Goal: Entertainment & Leisure: Browse casually

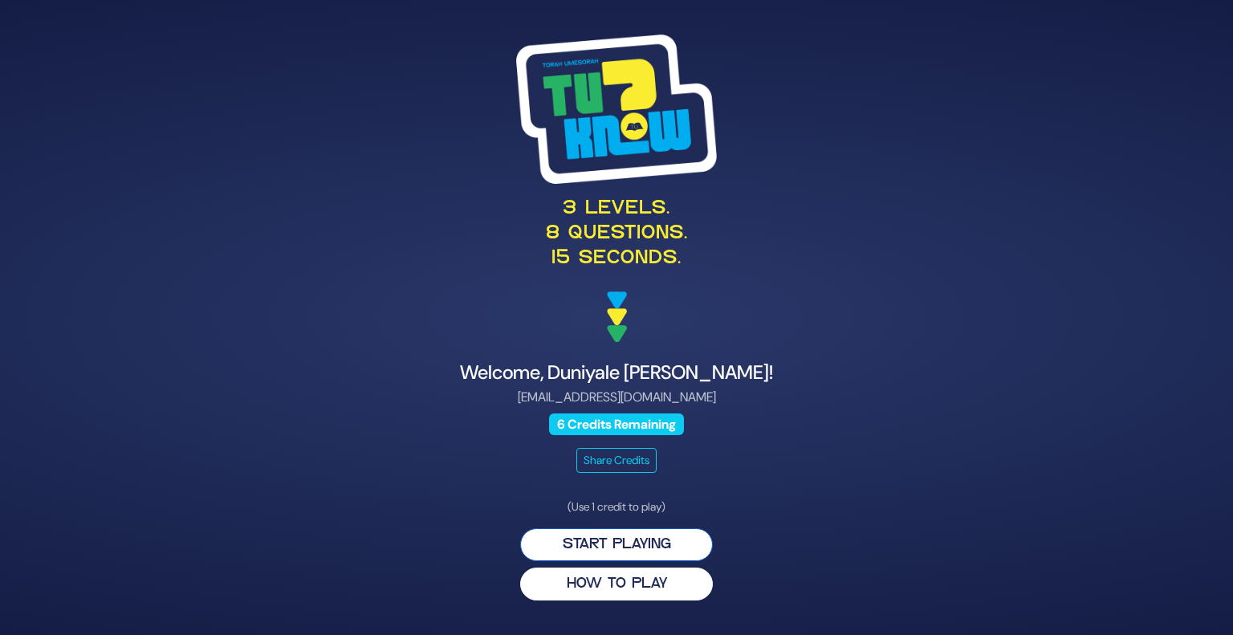
click at [618, 539] on button "Start Playing" at bounding box center [616, 544] width 193 height 33
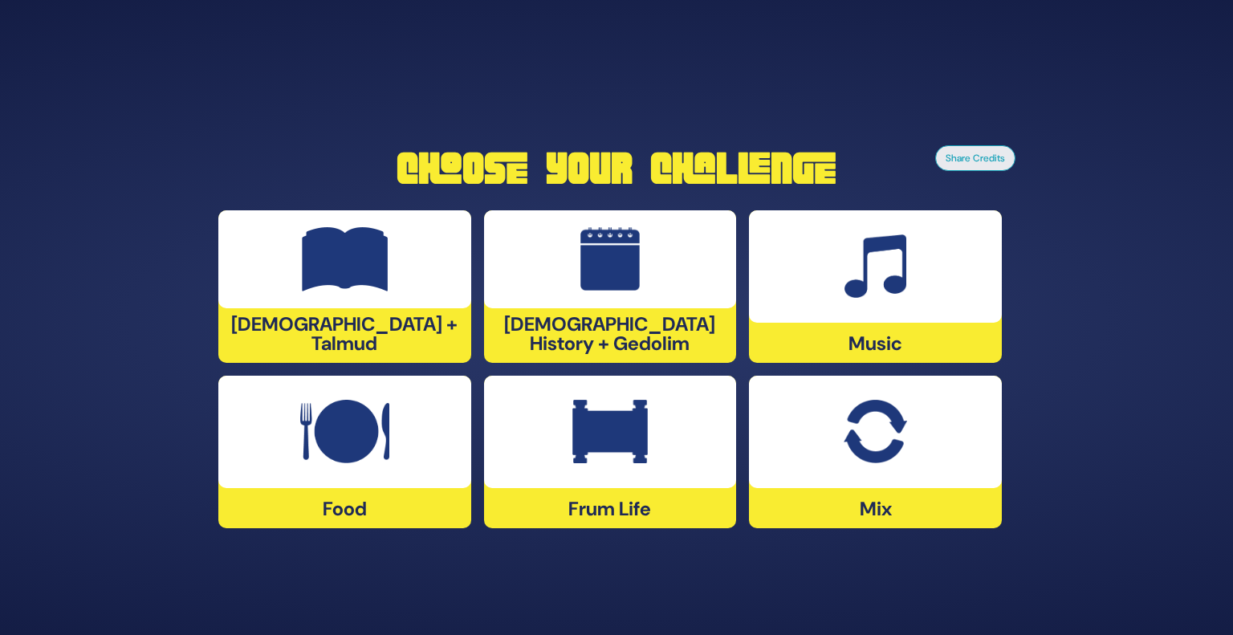
click at [389, 462] on img at bounding box center [344, 432] width 89 height 64
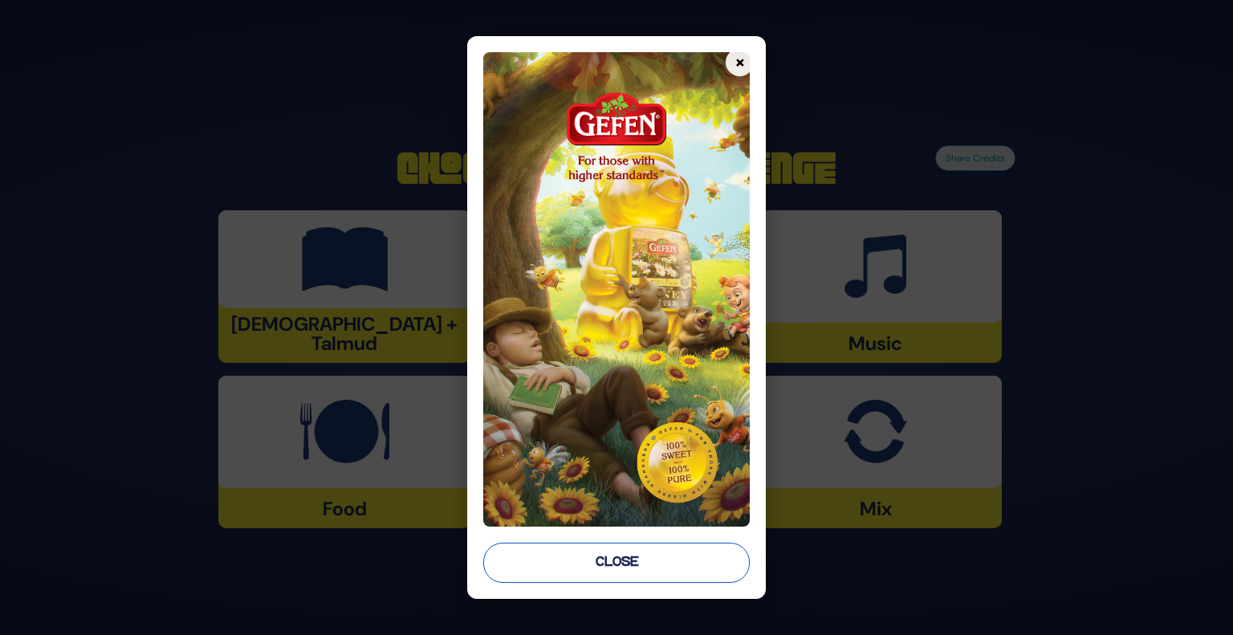
click at [635, 573] on button "Close" at bounding box center [616, 563] width 267 height 40
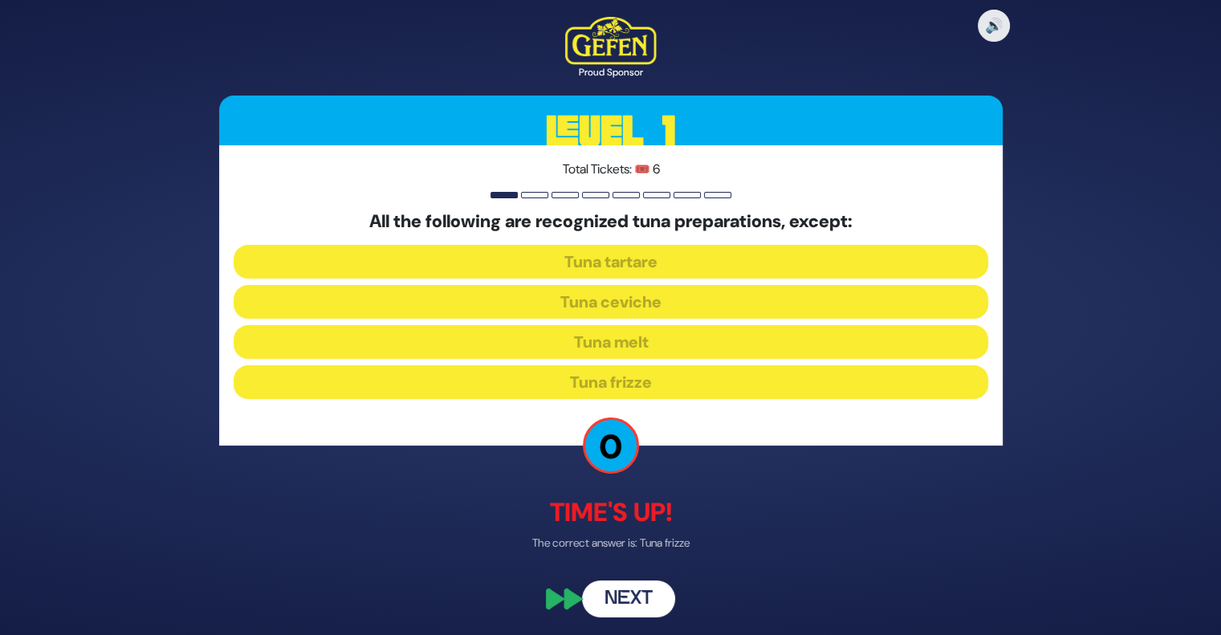
click at [642, 603] on button "Next" at bounding box center [628, 599] width 93 height 37
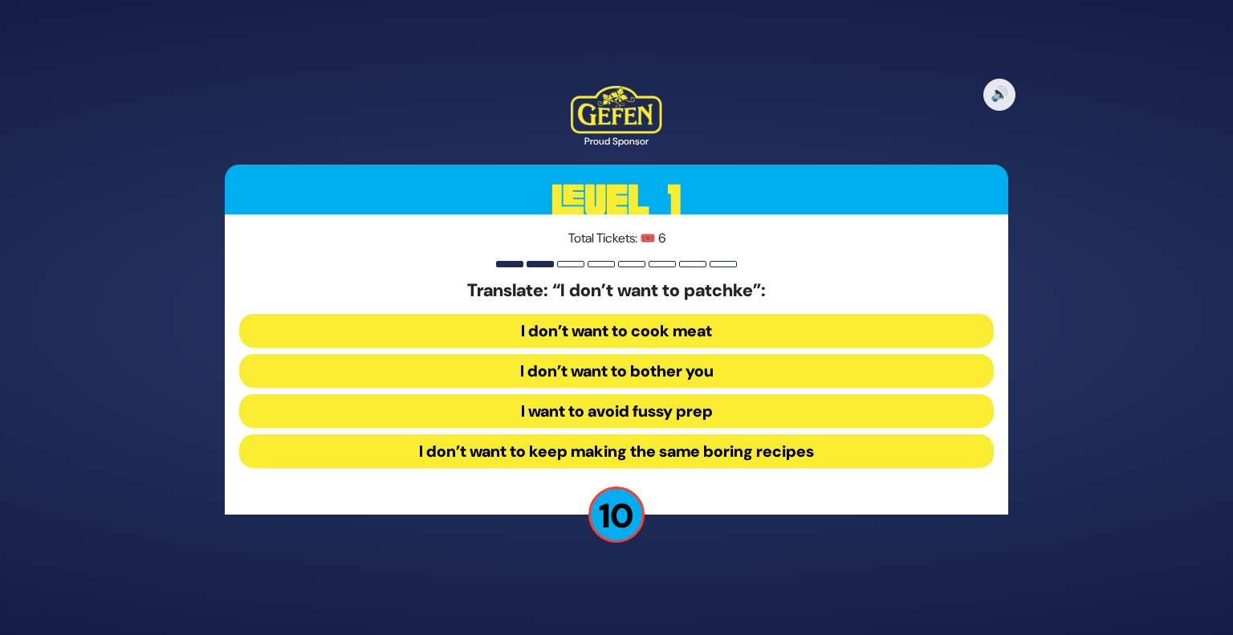
click at [683, 401] on button "I want to avoid fussy prep" at bounding box center [616, 411] width 755 height 34
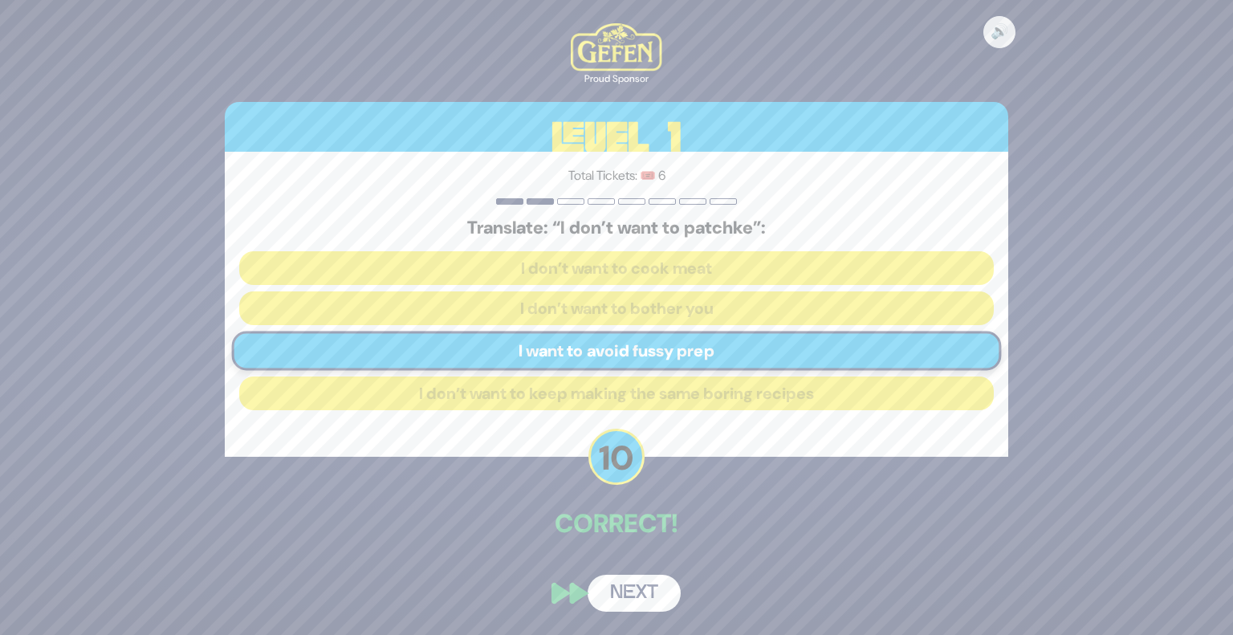
click at [631, 597] on button "Next" at bounding box center [634, 593] width 93 height 37
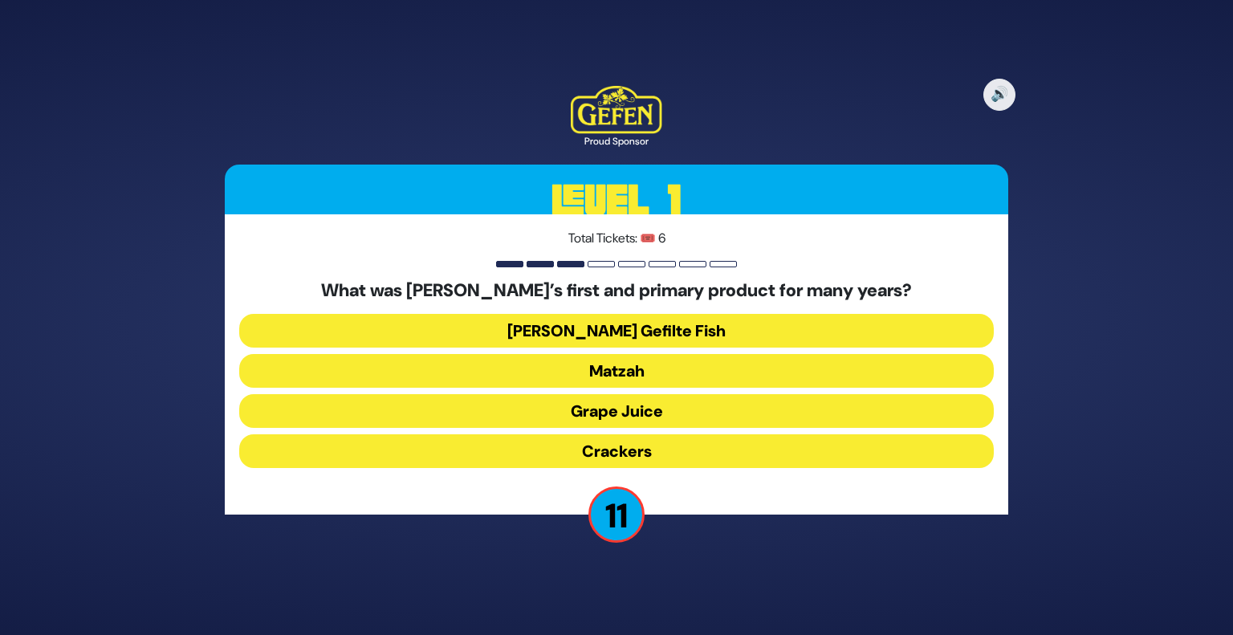
click at [608, 369] on button "Matzah" at bounding box center [616, 371] width 755 height 34
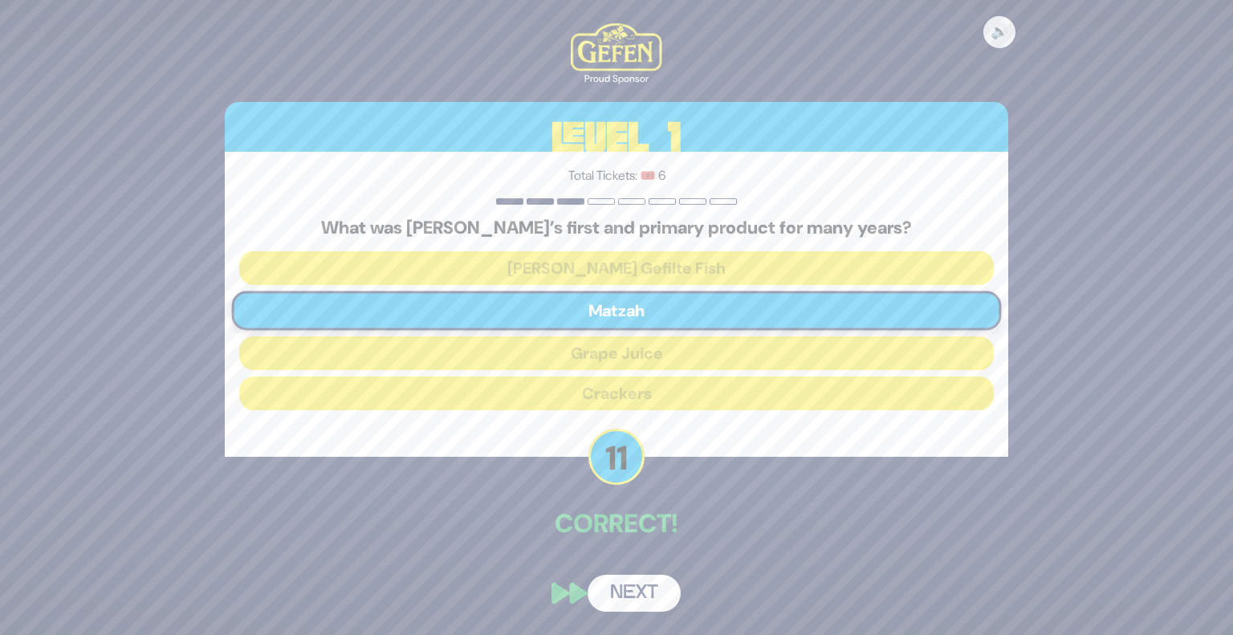
click at [643, 587] on button "Next" at bounding box center [634, 593] width 93 height 37
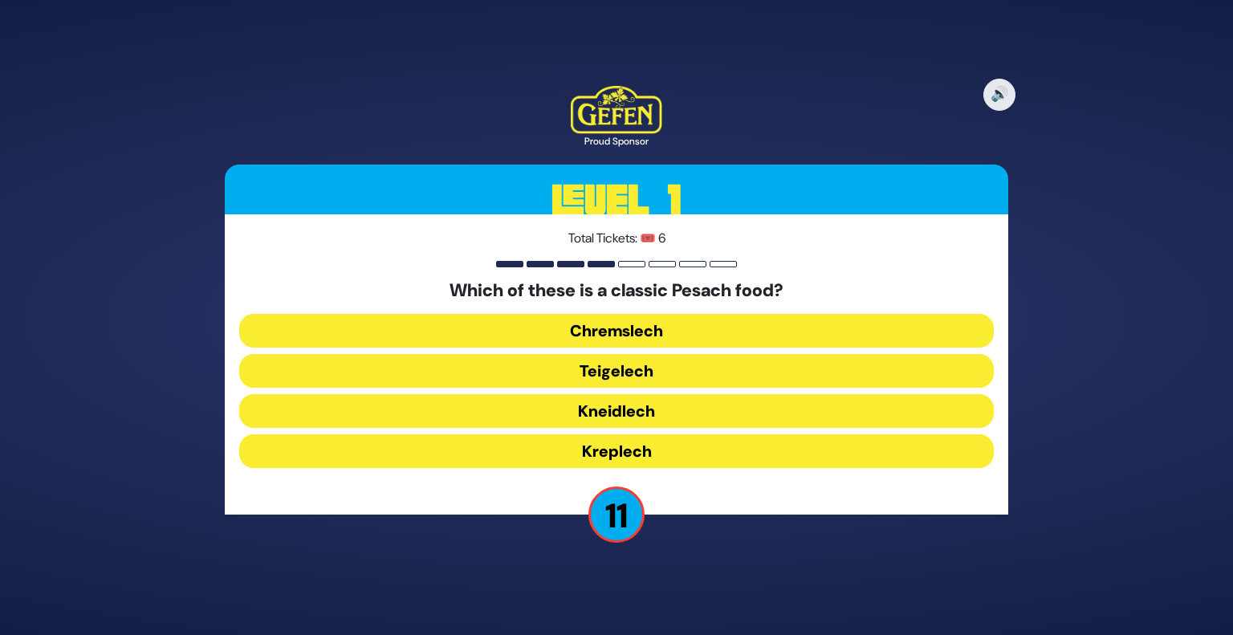
click at [659, 406] on button "Kneidlech" at bounding box center [616, 411] width 755 height 34
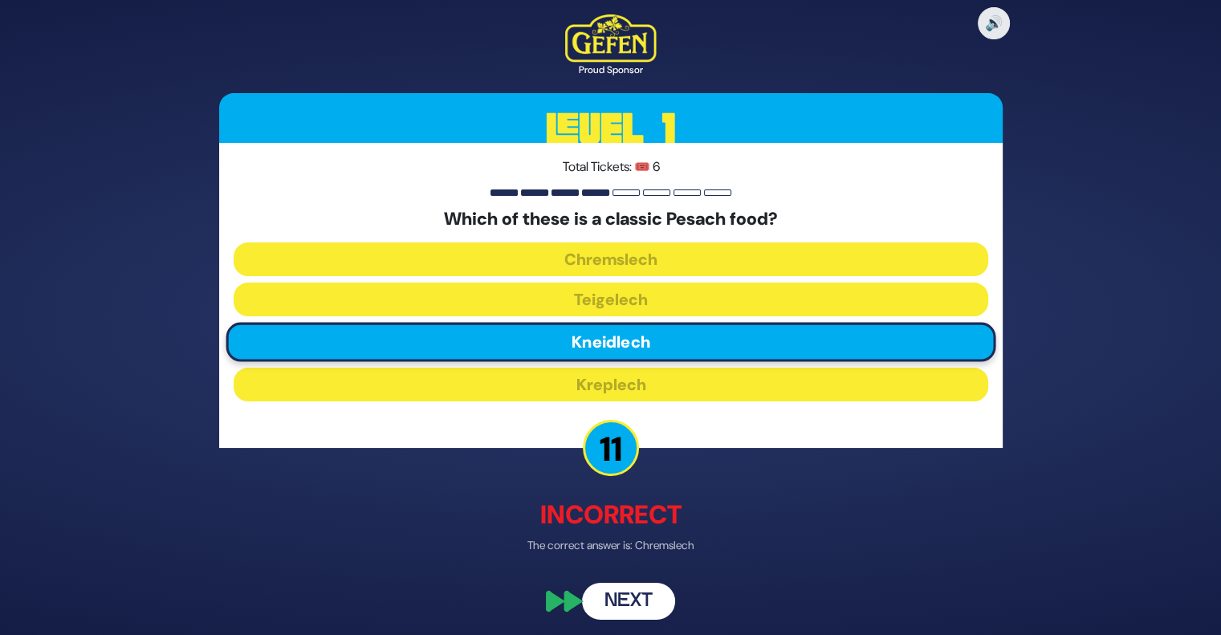
click at [655, 607] on button "Next" at bounding box center [628, 602] width 93 height 37
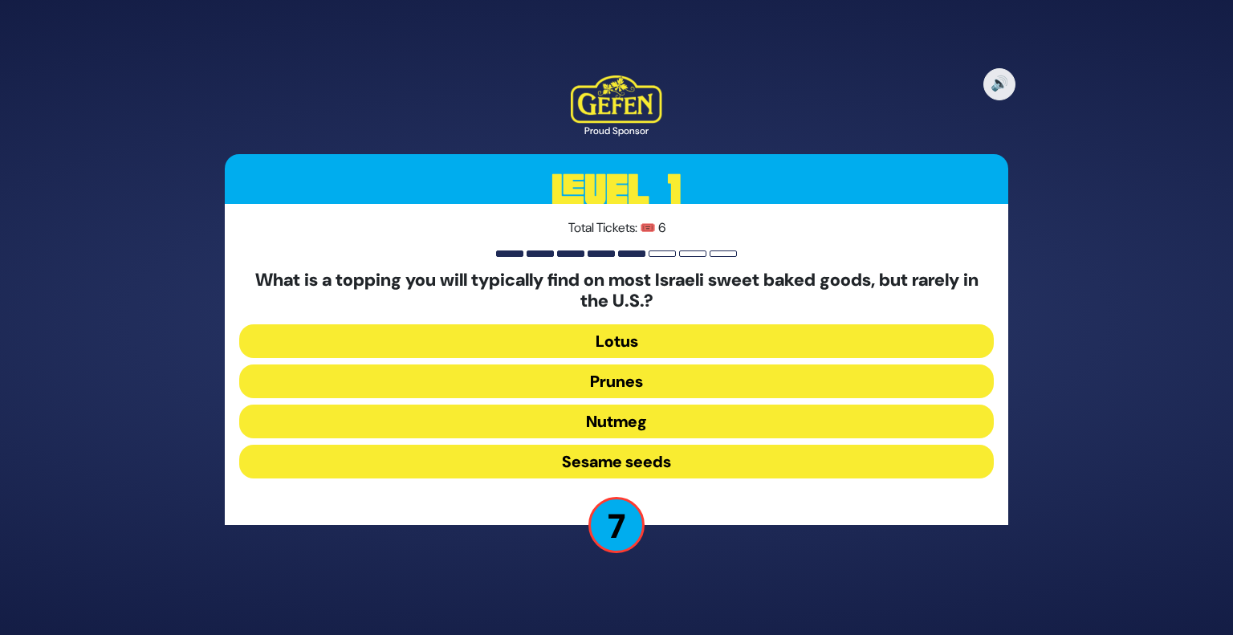
click at [640, 331] on button "Lotus" at bounding box center [616, 341] width 755 height 34
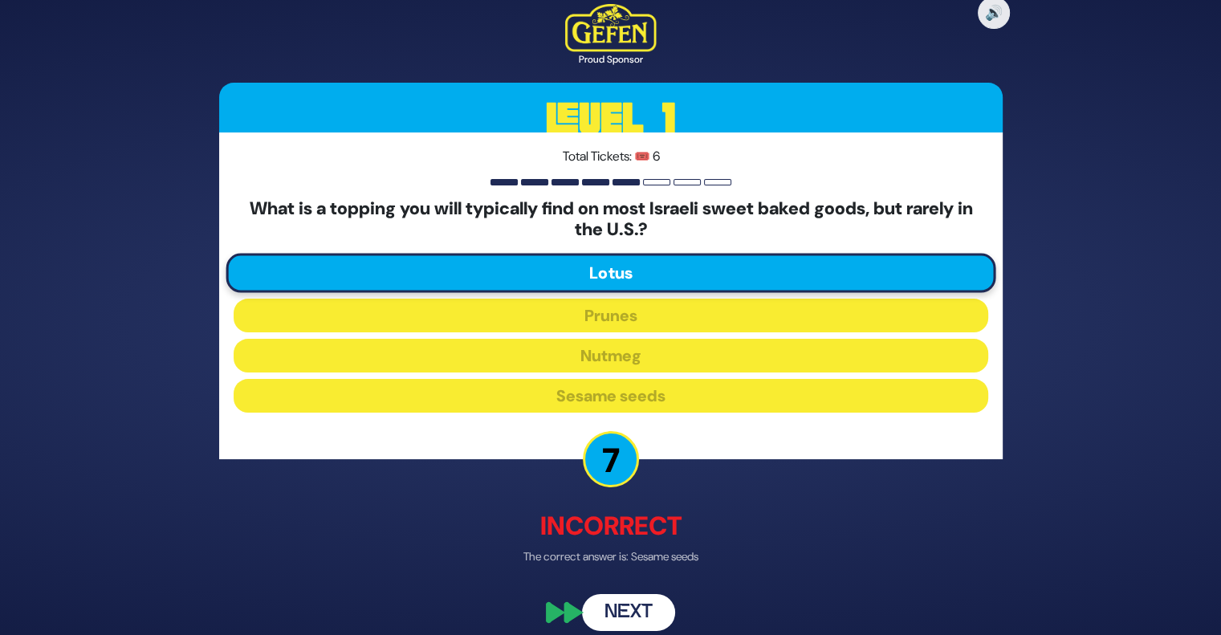
click at [662, 601] on button "Next" at bounding box center [628, 612] width 93 height 37
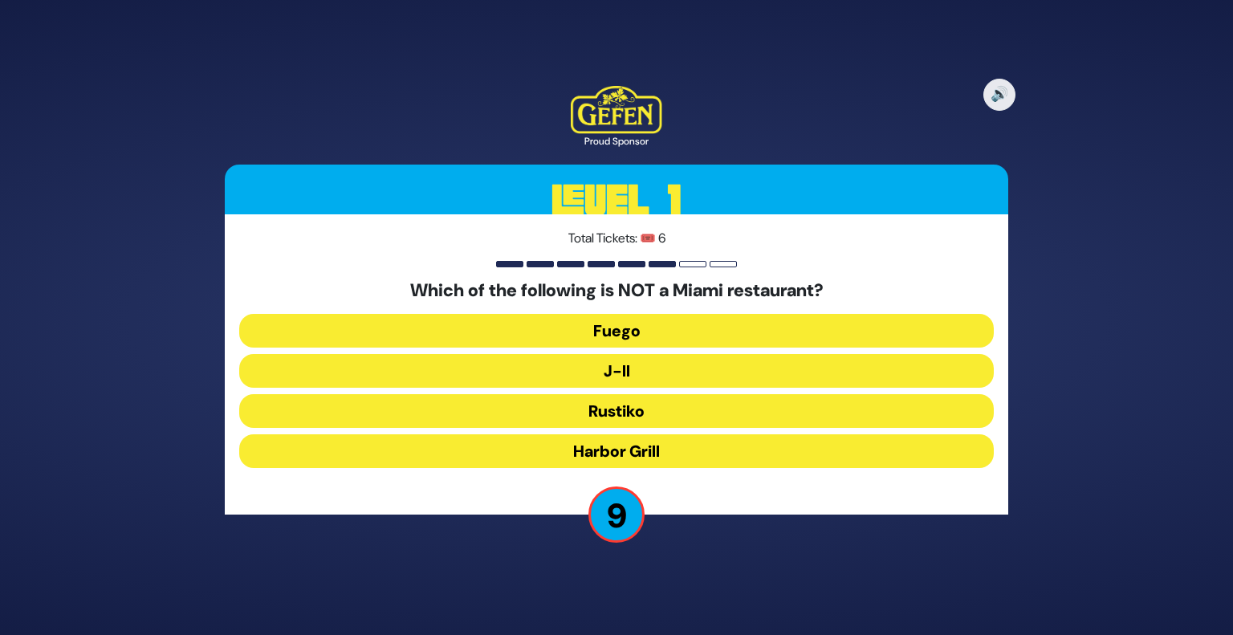
click at [619, 366] on button "J-II" at bounding box center [616, 371] width 755 height 34
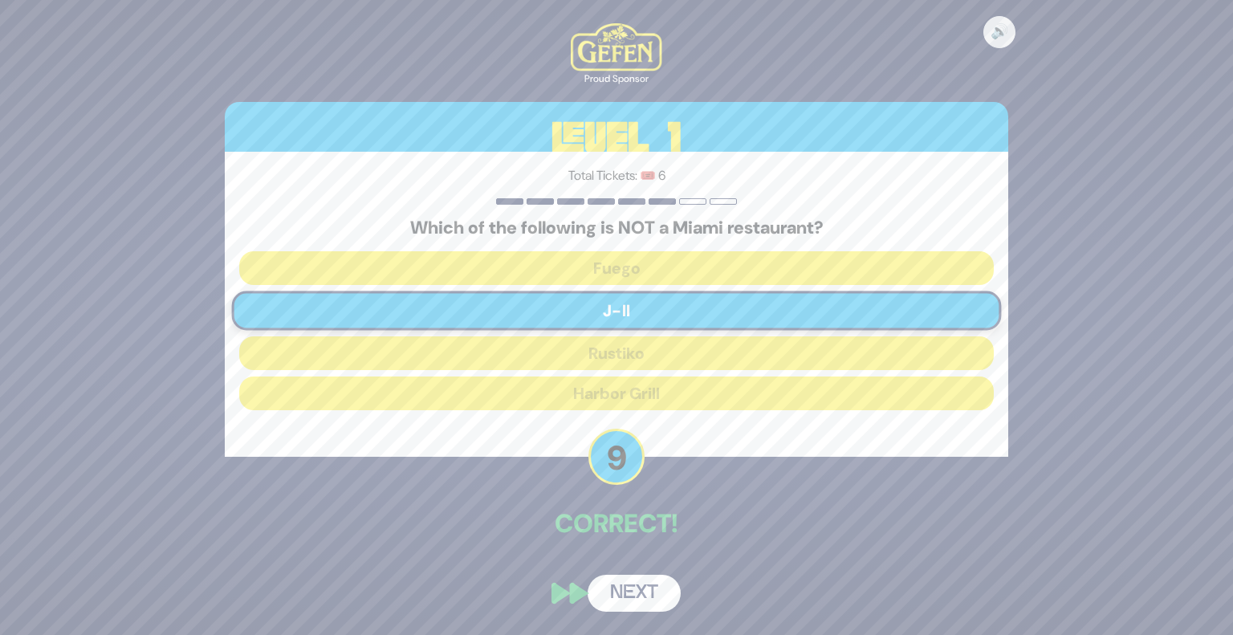
click at [642, 597] on button "Next" at bounding box center [634, 593] width 93 height 37
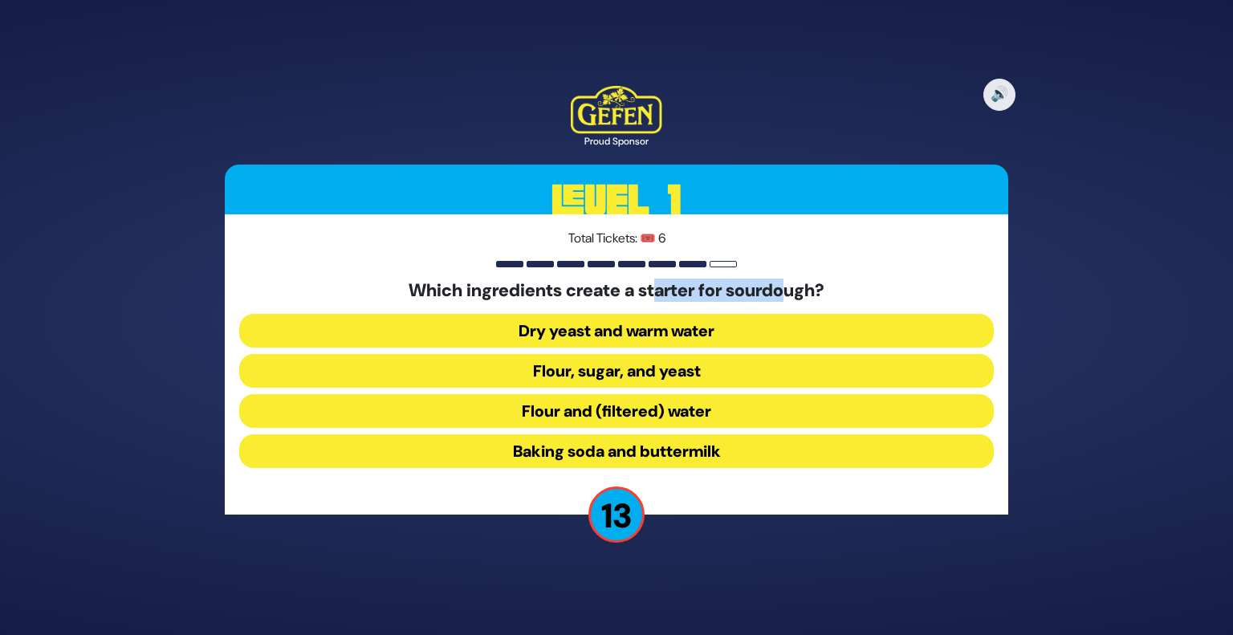
drag, startPoint x: 660, startPoint y: 296, endPoint x: 798, endPoint y: 300, distance: 138.2
click at [798, 300] on h5 "Which ingredients create a starter for sourdough?" at bounding box center [616, 290] width 755 height 21
click at [664, 370] on button "Flour, sugar, and yeast" at bounding box center [616, 371] width 755 height 34
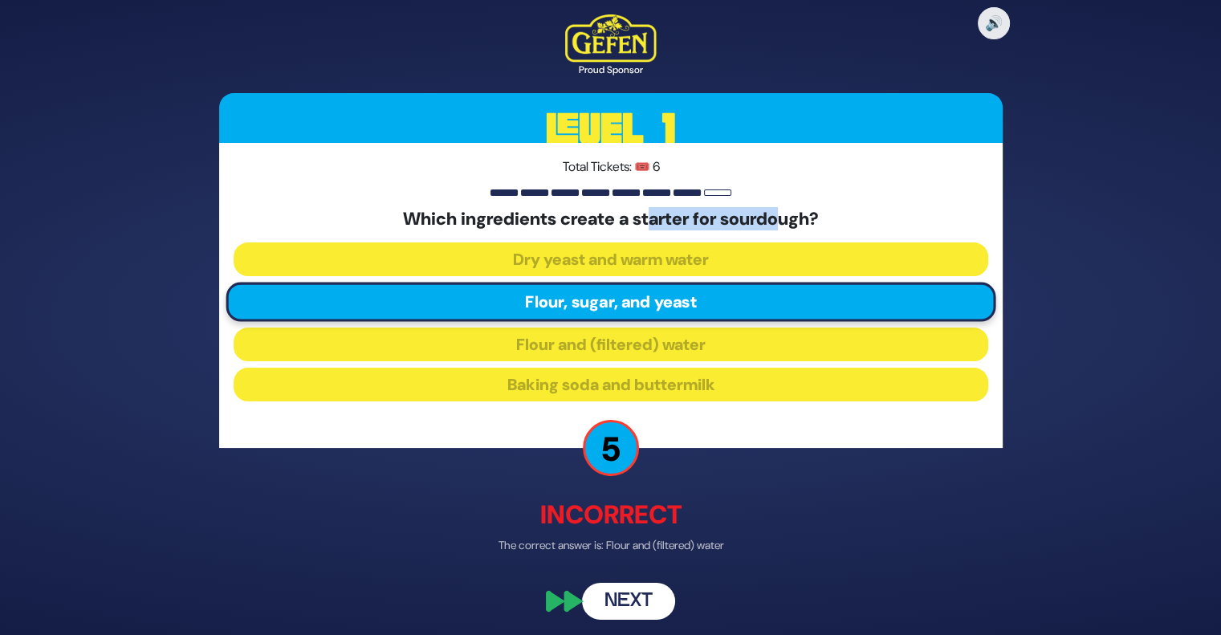
click at [621, 585] on button "Next" at bounding box center [628, 602] width 93 height 37
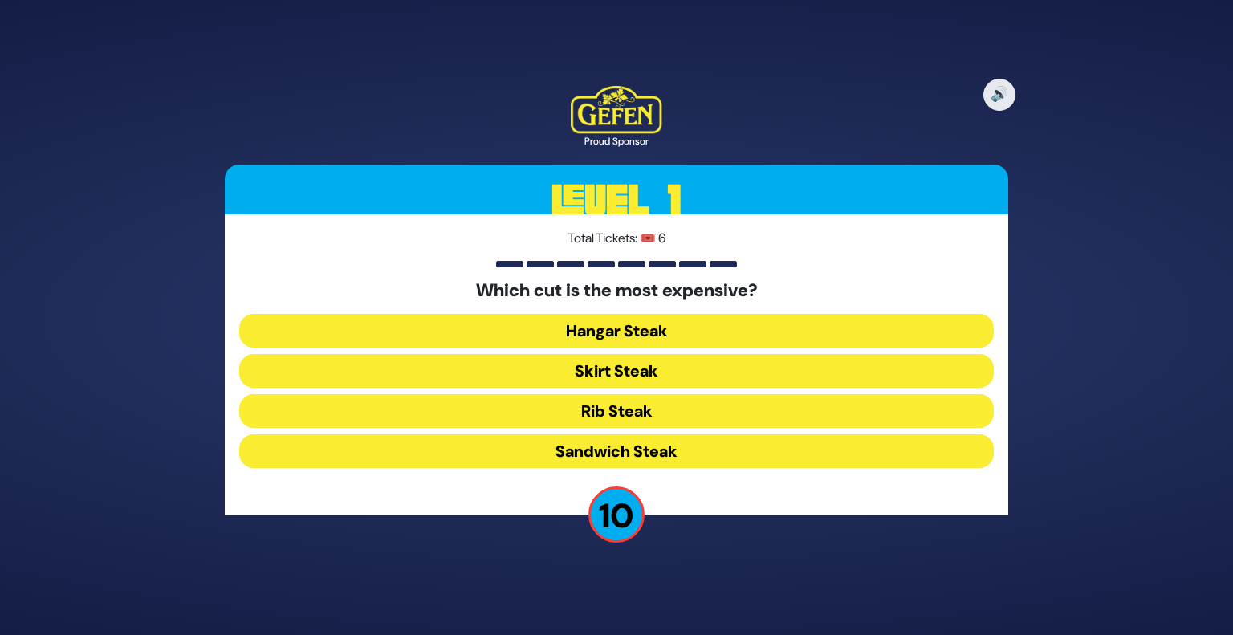
click at [650, 332] on button "Hangar Steak" at bounding box center [616, 331] width 755 height 34
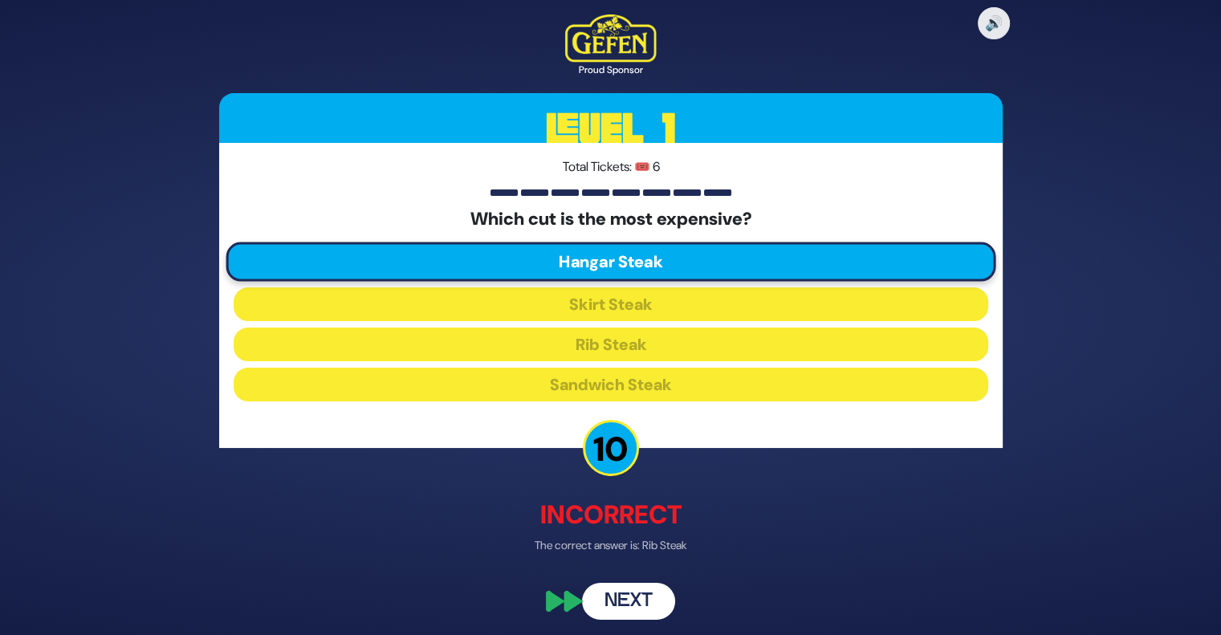
click at [622, 596] on button "Next" at bounding box center [628, 602] width 93 height 37
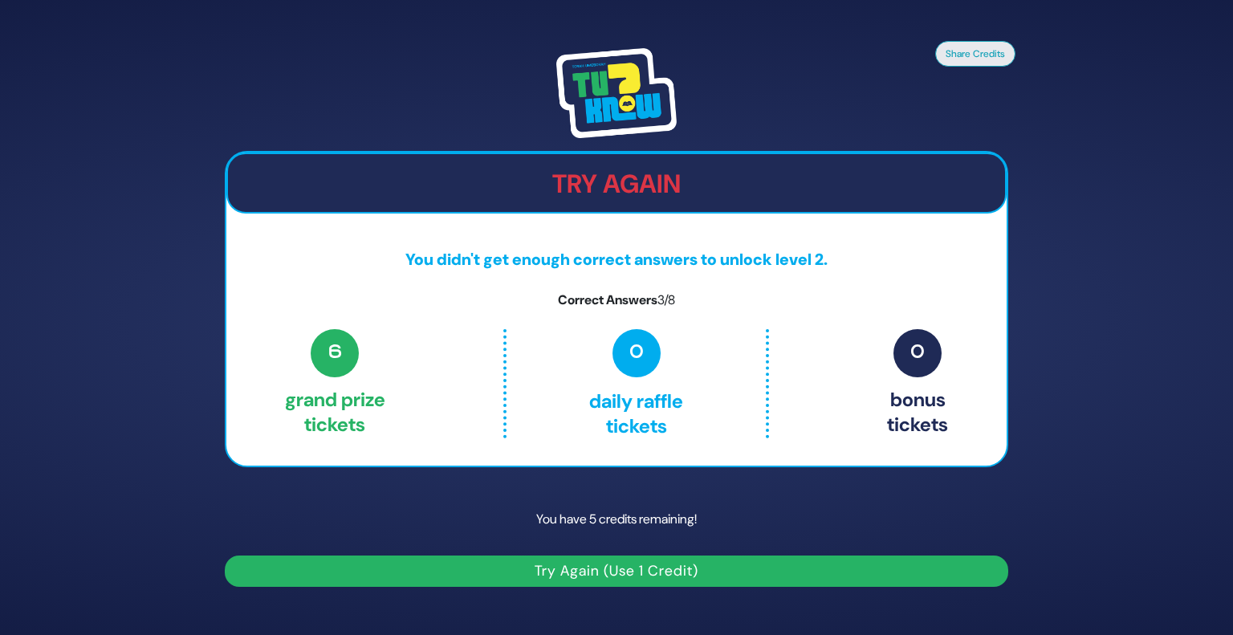
click at [638, 569] on button "Try Again (Use 1 Credit)" at bounding box center [617, 571] width 784 height 31
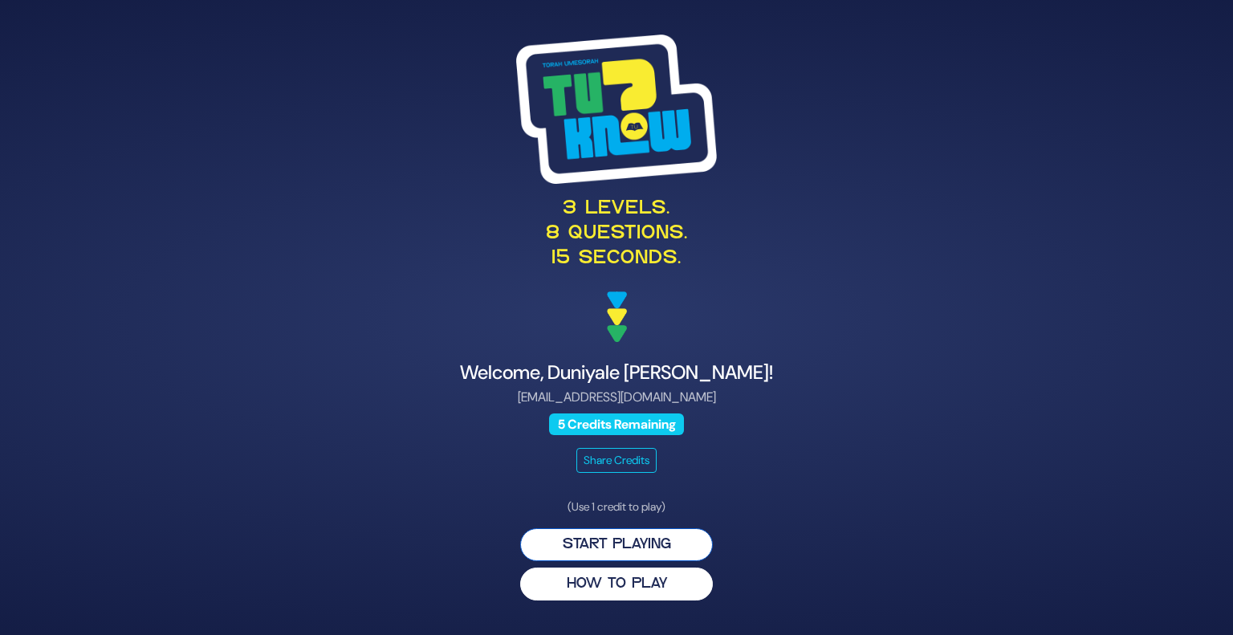
click at [622, 538] on button "Start Playing" at bounding box center [616, 544] width 193 height 33
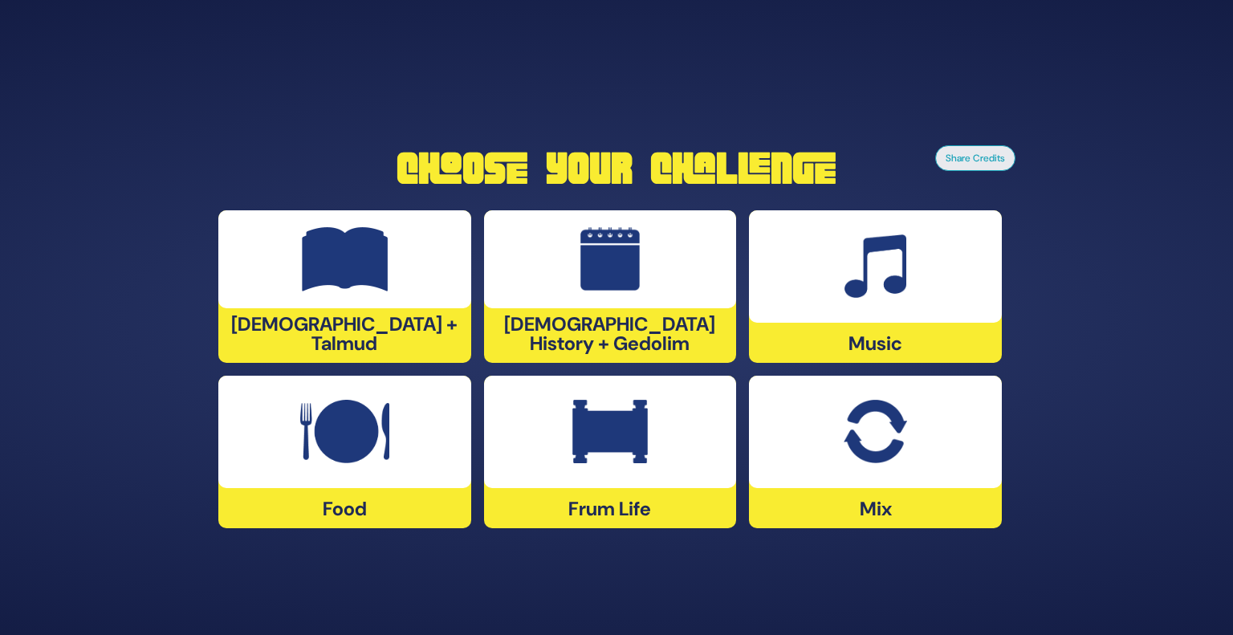
click at [577, 327] on div "[DEMOGRAPHIC_DATA] History + Gedolim" at bounding box center [610, 286] width 253 height 153
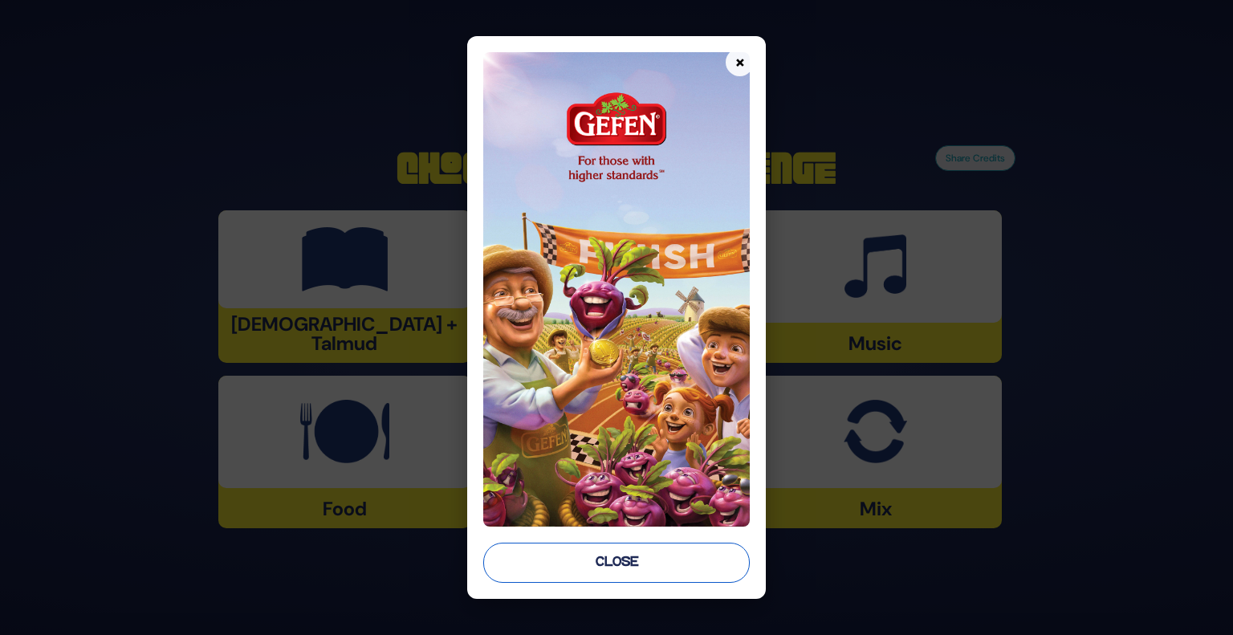
click at [588, 572] on button "Close" at bounding box center [616, 563] width 267 height 40
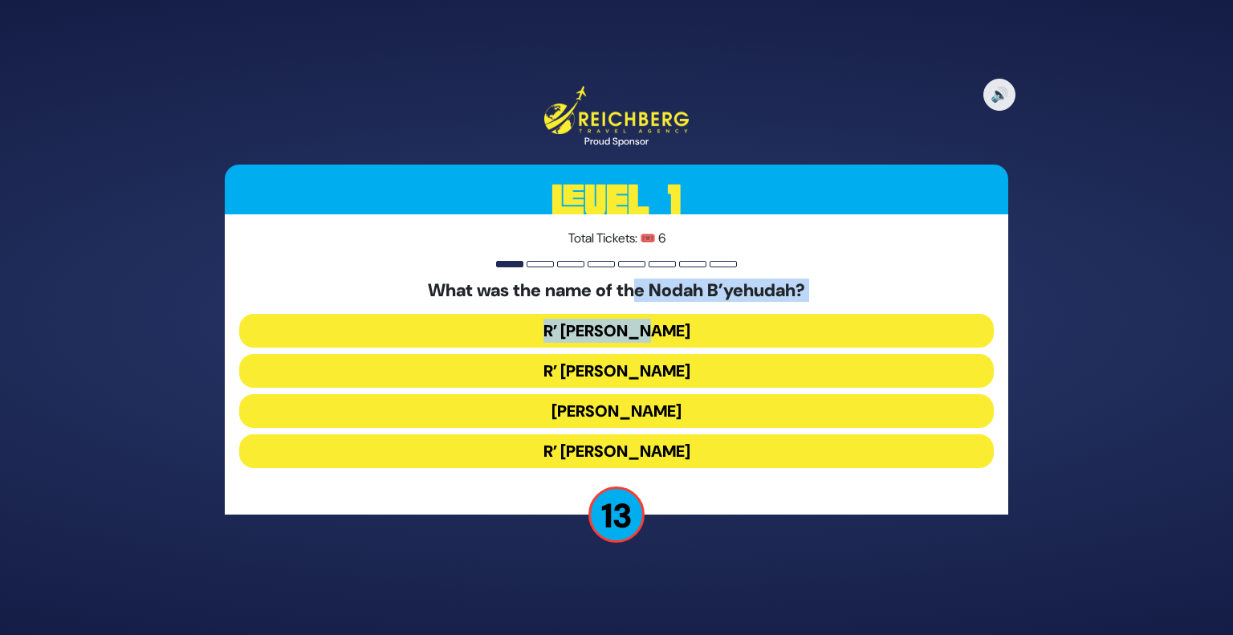
drag, startPoint x: 634, startPoint y: 291, endPoint x: 669, endPoint y: 317, distance: 43.7
click at [669, 317] on div "What was the name of the Nodah B’yehudah? R’ [PERSON_NAME] R’ [PERSON_NAME] R’ …" at bounding box center [616, 377] width 755 height 194
click at [673, 328] on button "R’ [PERSON_NAME]" at bounding box center [616, 331] width 755 height 34
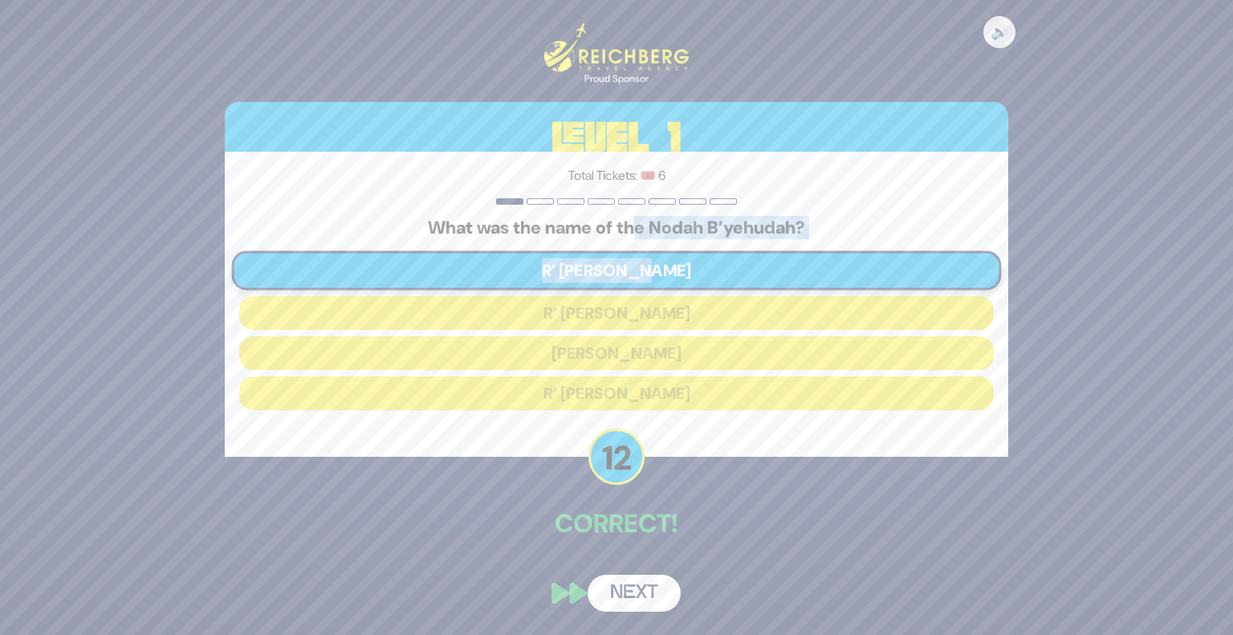
click at [649, 609] on button "Next" at bounding box center [634, 593] width 93 height 37
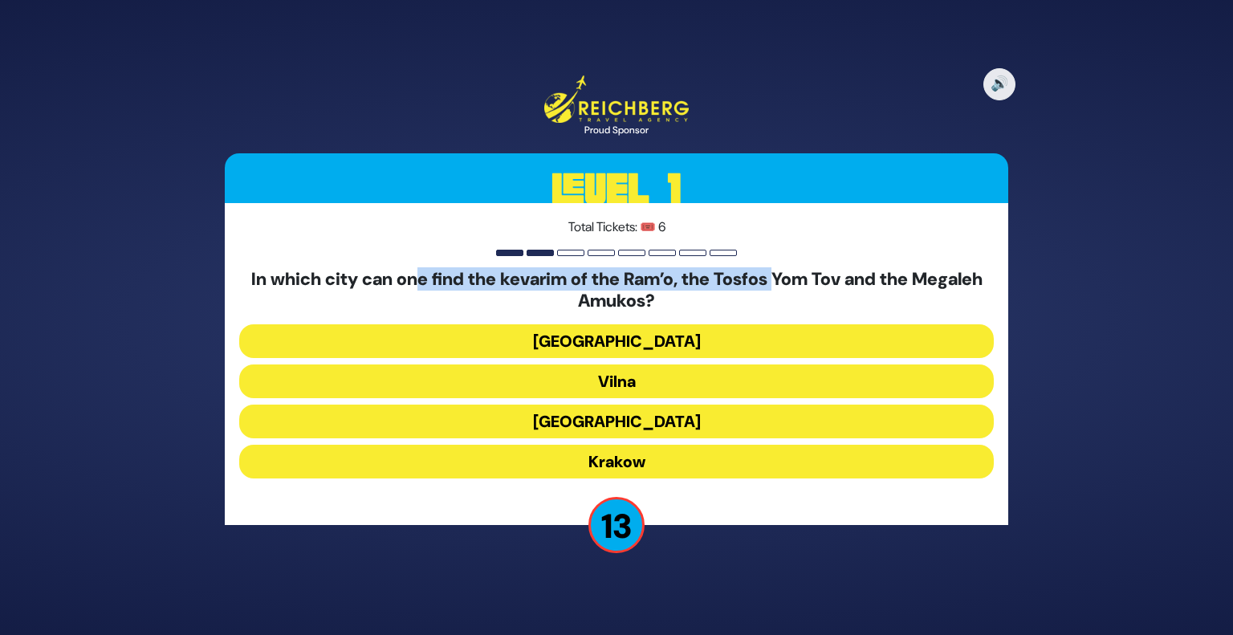
drag, startPoint x: 442, startPoint y: 282, endPoint x: 821, endPoint y: 282, distance: 378.2
click at [821, 282] on h5 "In which city can one find the kevarim of the Ram’o, the Tosfos Yom Tov and the…" at bounding box center [616, 290] width 755 height 43
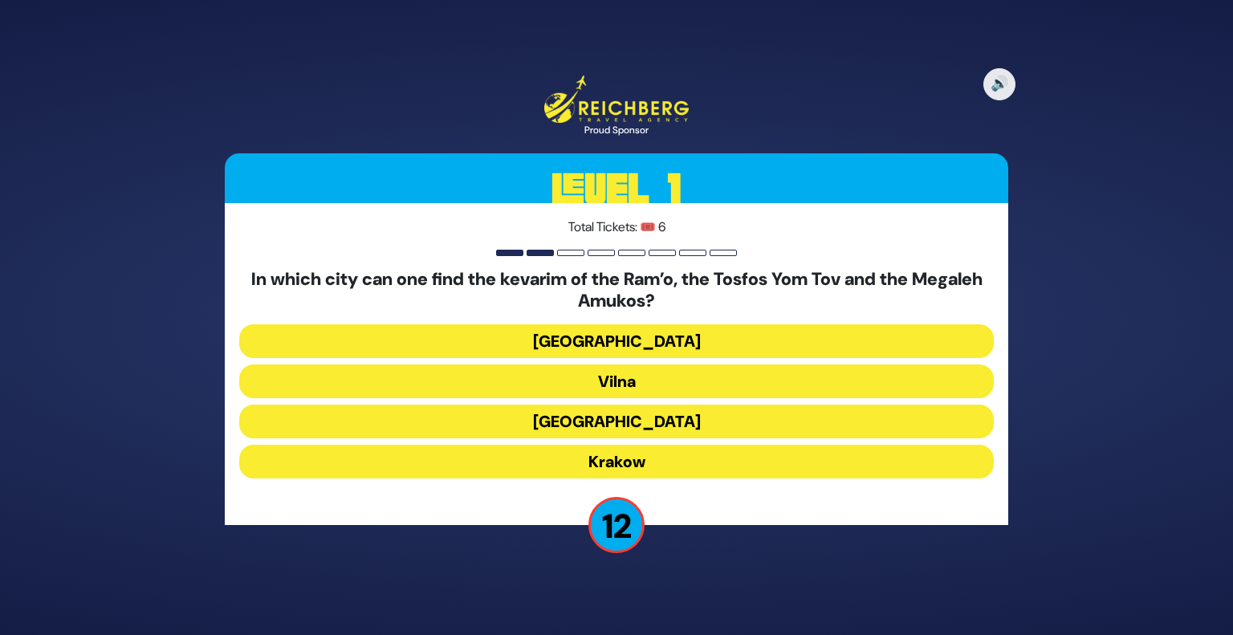
click at [650, 304] on h5 "In which city can one find the kevarim of the Ram’o, the Tosfos Yom Tov and the…" at bounding box center [616, 290] width 755 height 43
click at [822, 377] on button "Vilna" at bounding box center [616, 382] width 755 height 34
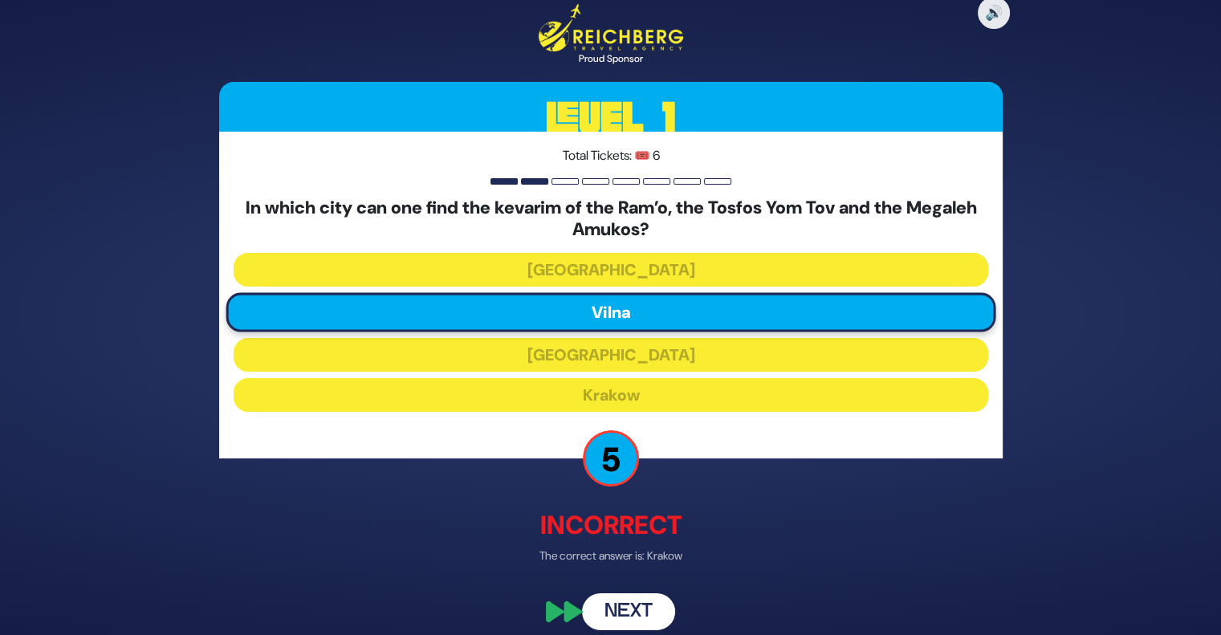
click at [633, 620] on button "Next" at bounding box center [628, 612] width 93 height 37
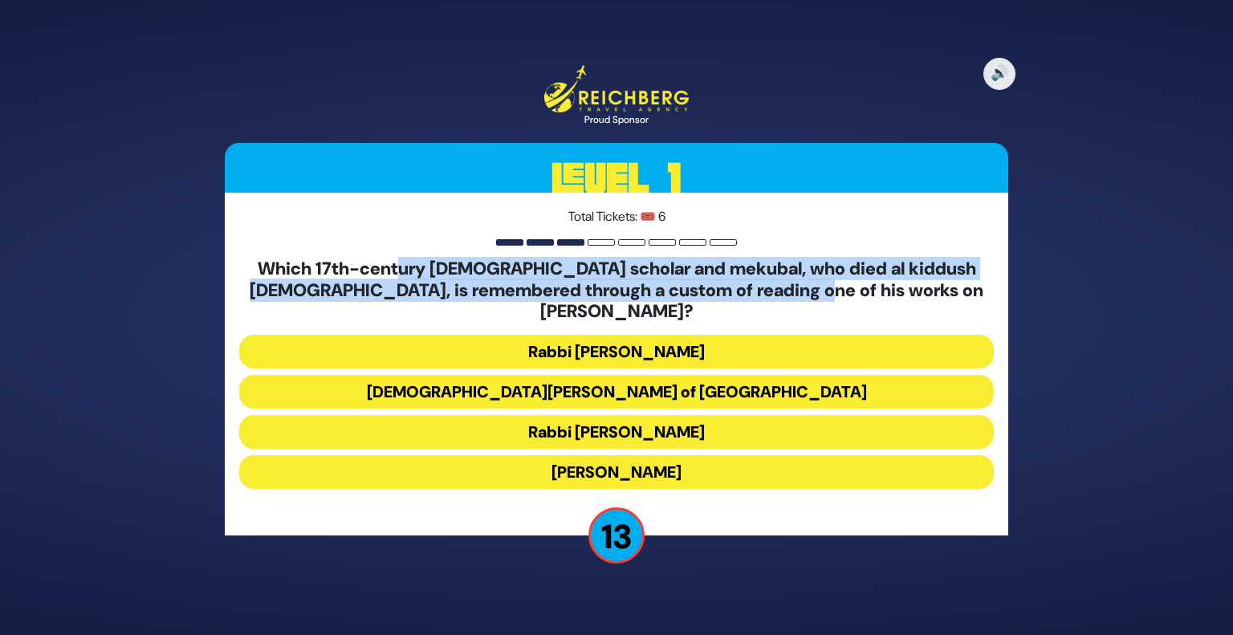
drag, startPoint x: 418, startPoint y: 275, endPoint x: 886, endPoint y: 291, distance: 468.4
click at [886, 291] on h5 "Which 17th-century [DEMOGRAPHIC_DATA] scholar and mekubal, who died al kiddush …" at bounding box center [616, 290] width 755 height 63
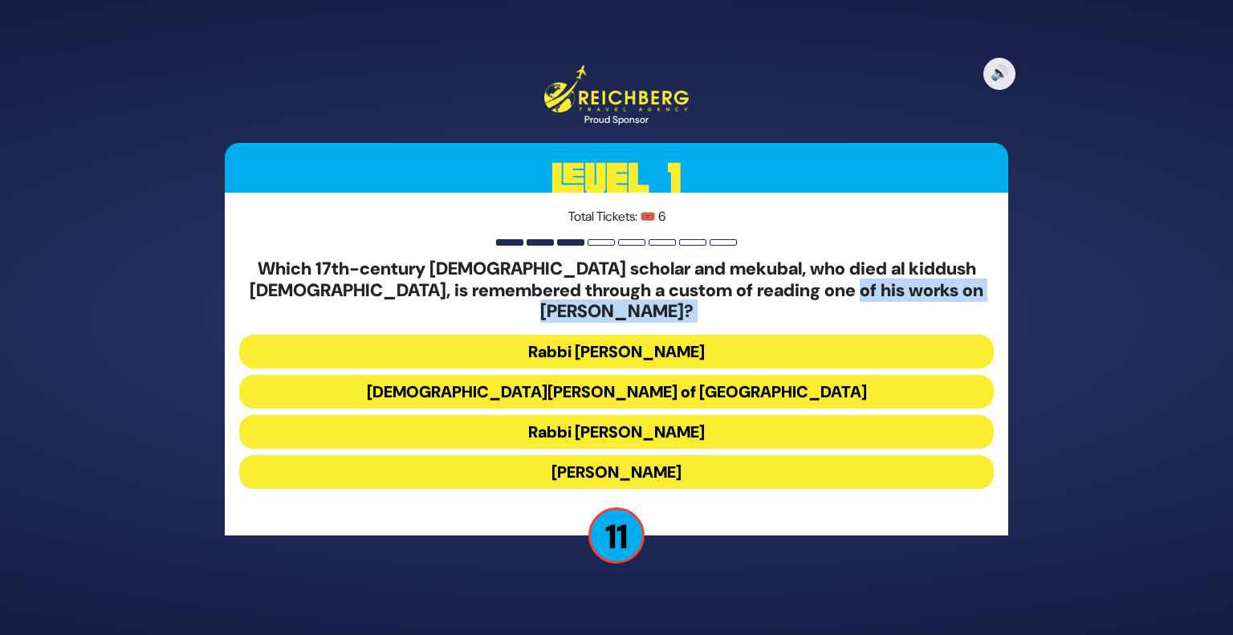
drag, startPoint x: 916, startPoint y: 308, endPoint x: 655, endPoint y: 314, distance: 261.1
click at [655, 314] on div "Which 17th-century [DEMOGRAPHIC_DATA] scholar and mekubal, who died al kiddush …" at bounding box center [616, 377] width 755 height 237
click at [682, 467] on button "[PERSON_NAME]" at bounding box center [616, 472] width 755 height 34
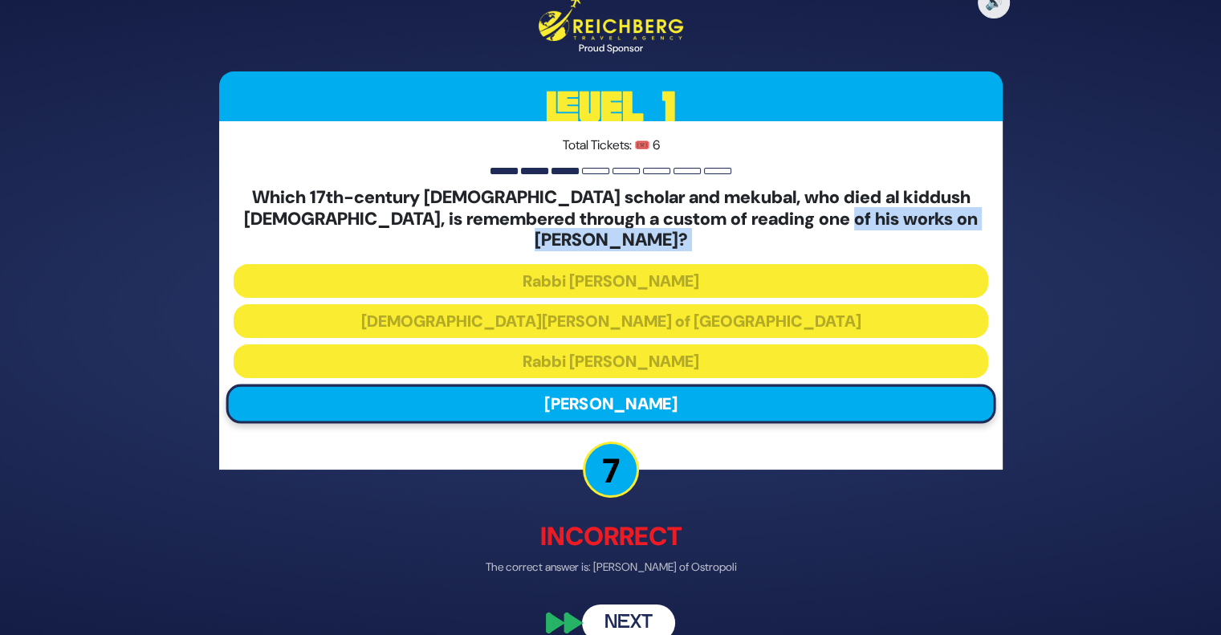
click at [649, 605] on button "Next" at bounding box center [628, 623] width 93 height 37
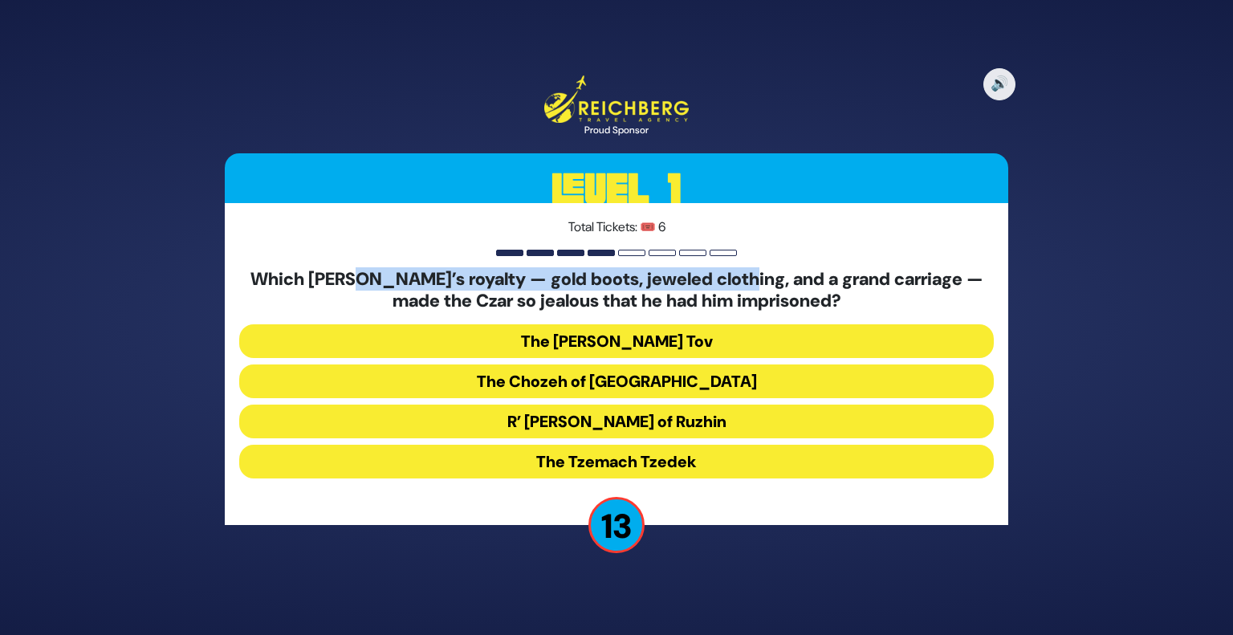
drag, startPoint x: 364, startPoint y: 287, endPoint x: 754, endPoint y: 264, distance: 390.9
click at [754, 264] on div "Total Tickets: 🎟️ 6 Which Rebbe’s royalty — gold boots, jeweled clothing, and a…" at bounding box center [617, 364] width 784 height 322
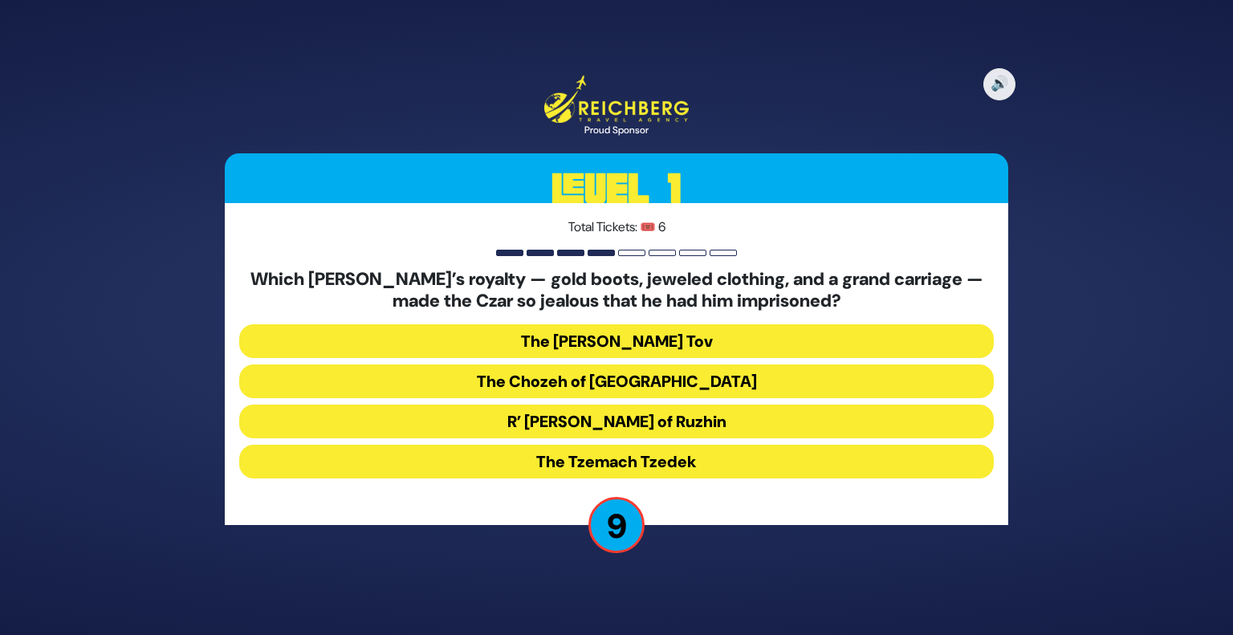
click at [640, 422] on button "R’ [PERSON_NAME] of Ruzhin" at bounding box center [616, 422] width 755 height 34
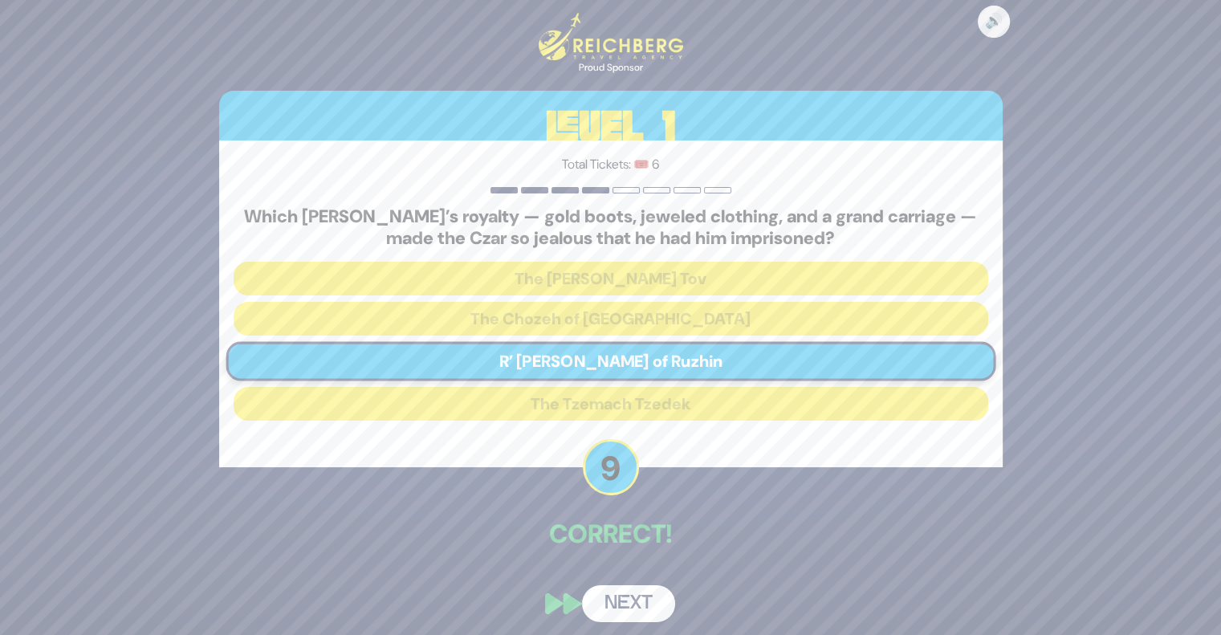
click at [634, 609] on button "Next" at bounding box center [628, 603] width 93 height 37
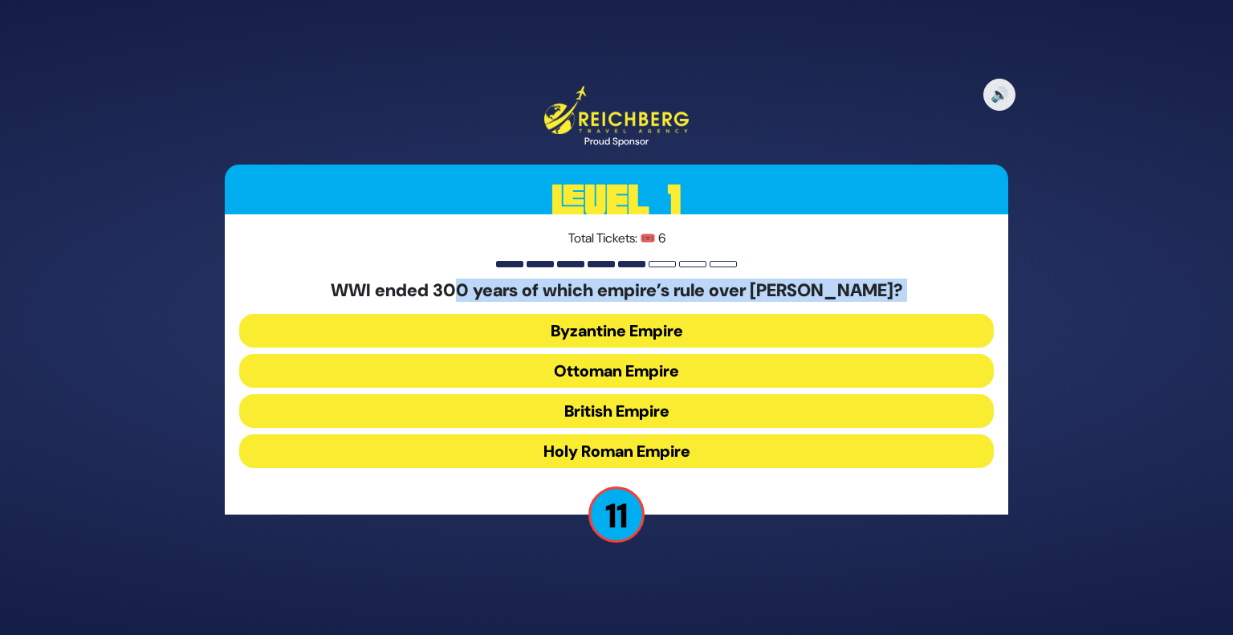
drag, startPoint x: 464, startPoint y: 291, endPoint x: 617, endPoint y: 304, distance: 153.8
click at [617, 304] on div "WWI ended 300 years of which empire’s rule over Eretz Yisrael? Byzantine Empire…" at bounding box center [616, 377] width 755 height 194
click at [607, 289] on h5 "WWI ended 300 years of which empire’s rule over Eretz Yisrael?" at bounding box center [616, 290] width 755 height 21
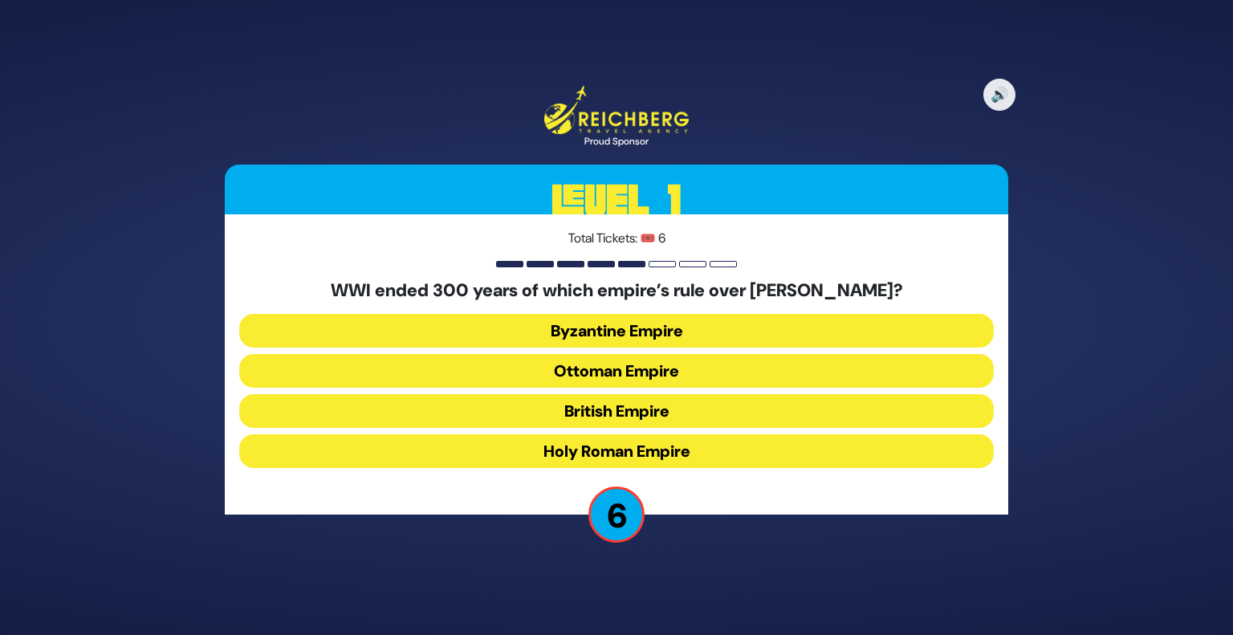
click at [639, 369] on button "Ottoman Empire" at bounding box center [616, 371] width 755 height 34
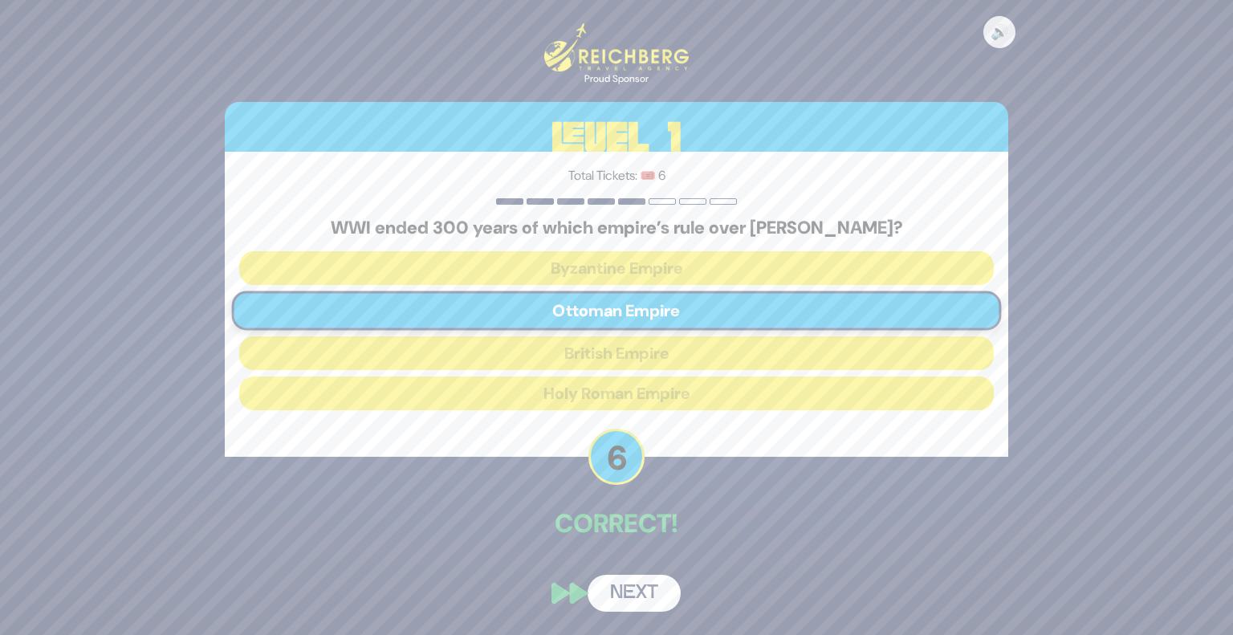
click at [637, 590] on button "Next" at bounding box center [634, 593] width 93 height 37
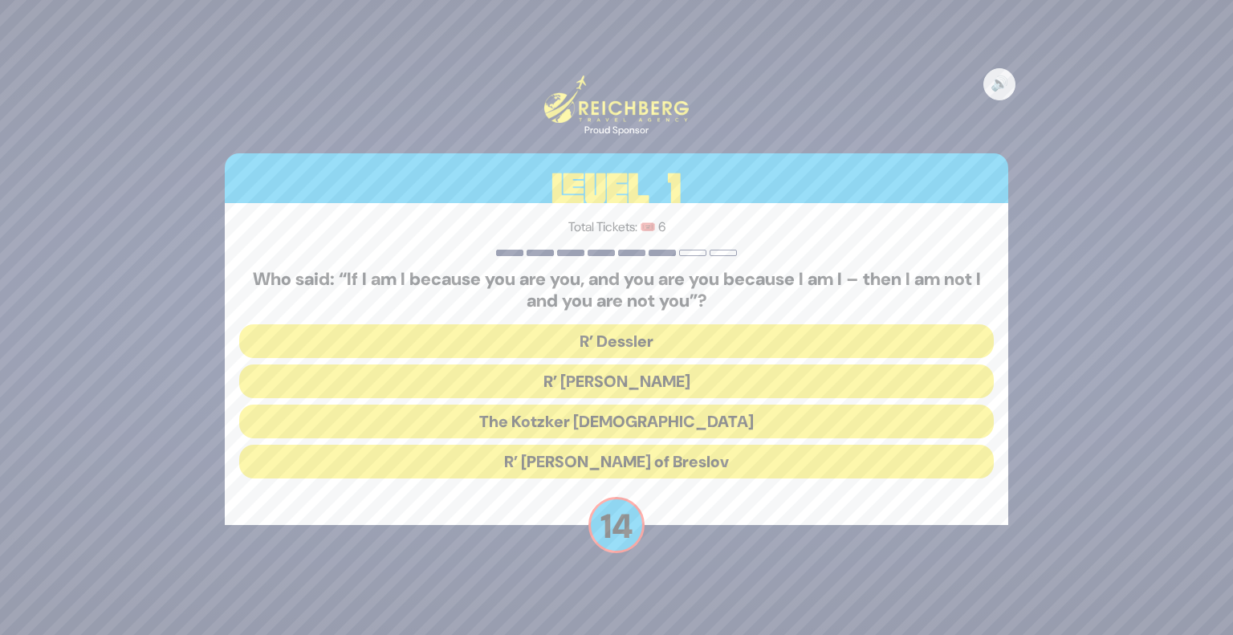
click at [483, 332] on button "R’ Dessler" at bounding box center [616, 341] width 755 height 34
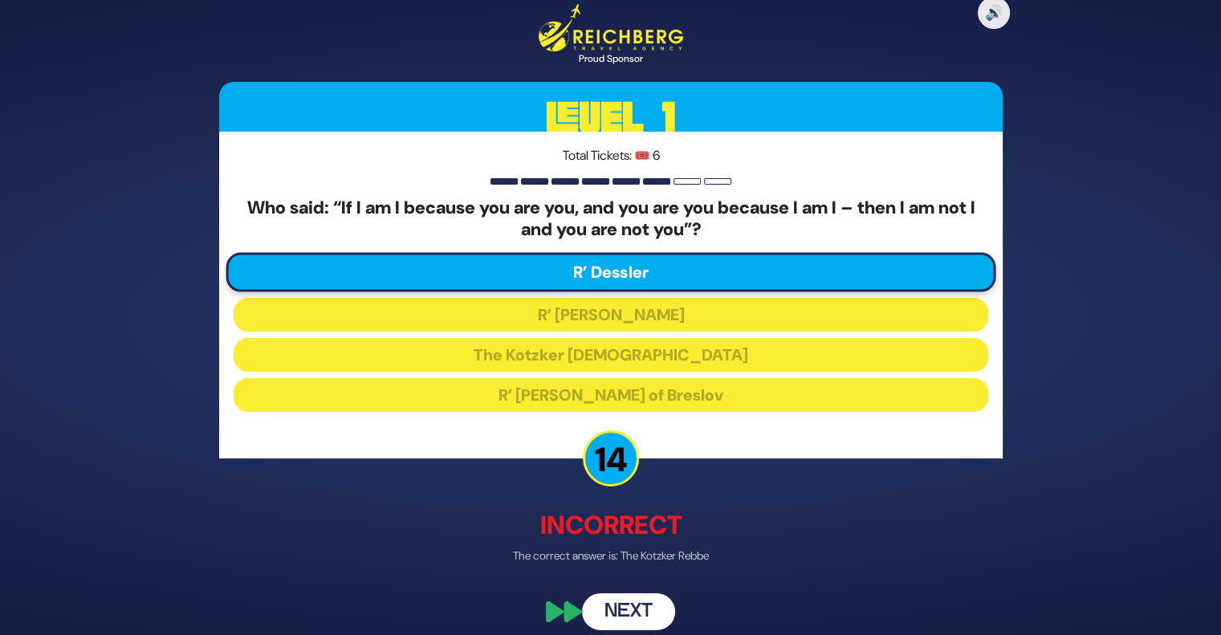
click at [630, 613] on button "Next" at bounding box center [628, 612] width 93 height 37
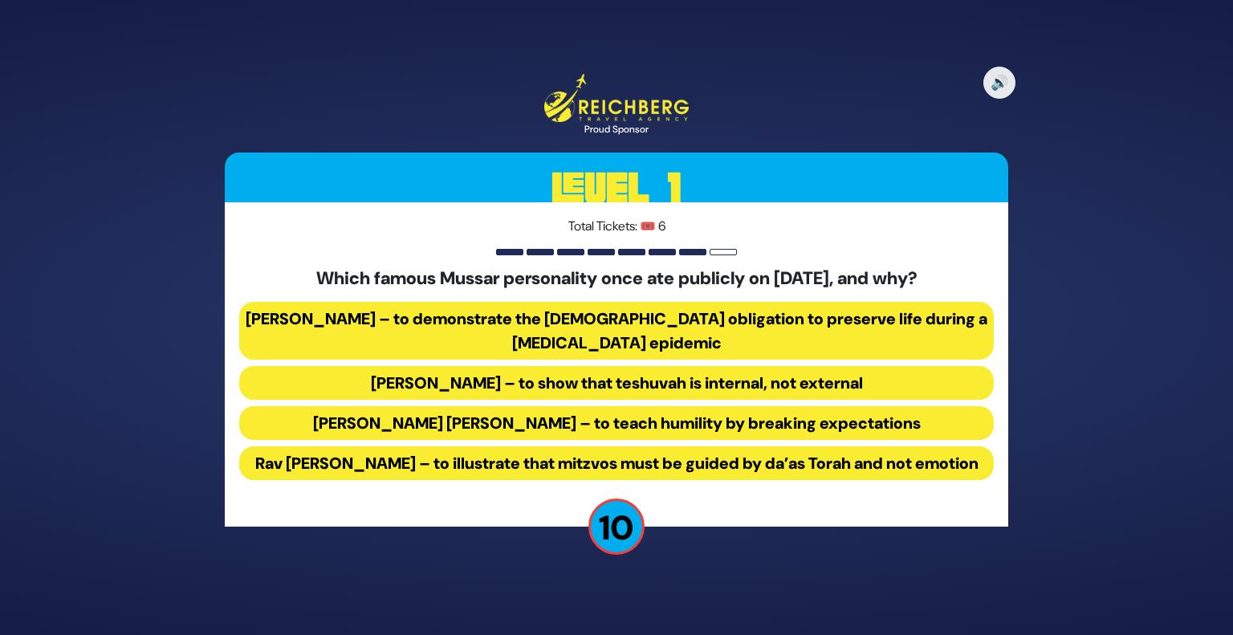
drag, startPoint x: 790, startPoint y: 259, endPoint x: 996, endPoint y: 253, distance: 205.7
click at [996, 253] on div "Total Tickets: 🎟️ 6 Which famous Mussar personality once ate publicly on Yom Ki…" at bounding box center [617, 364] width 784 height 324
click at [648, 308] on button "Rav Yisroel Salanter – to demonstrate the halachic obligation to preserve life …" at bounding box center [616, 331] width 755 height 58
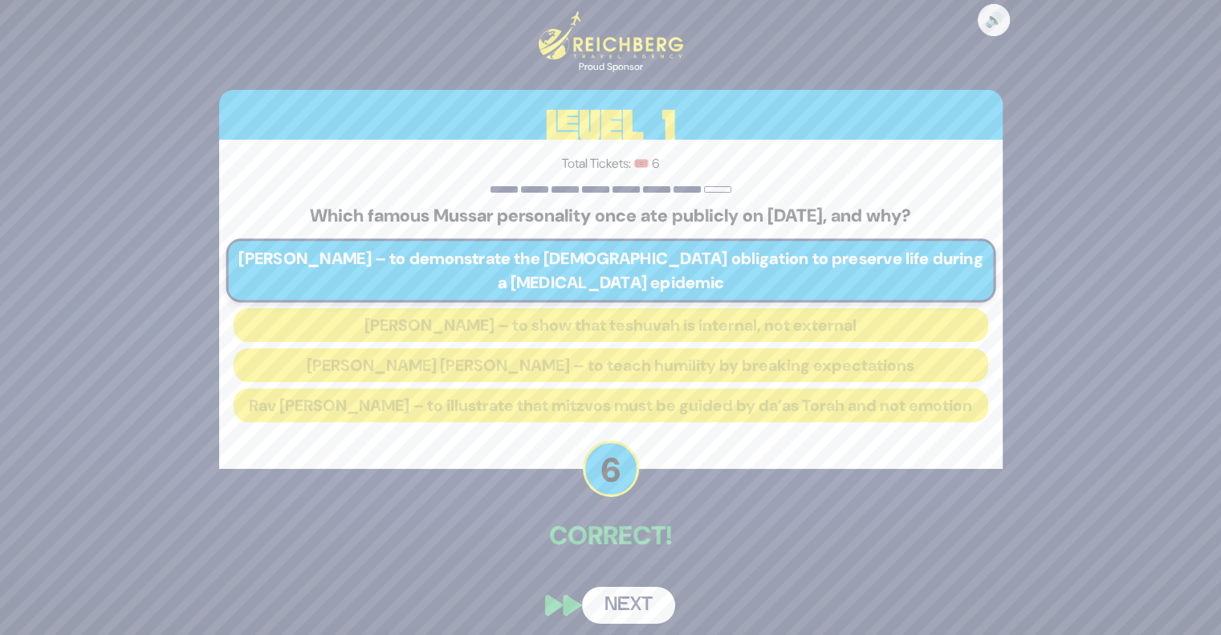
click at [638, 613] on button "Next" at bounding box center [628, 605] width 93 height 37
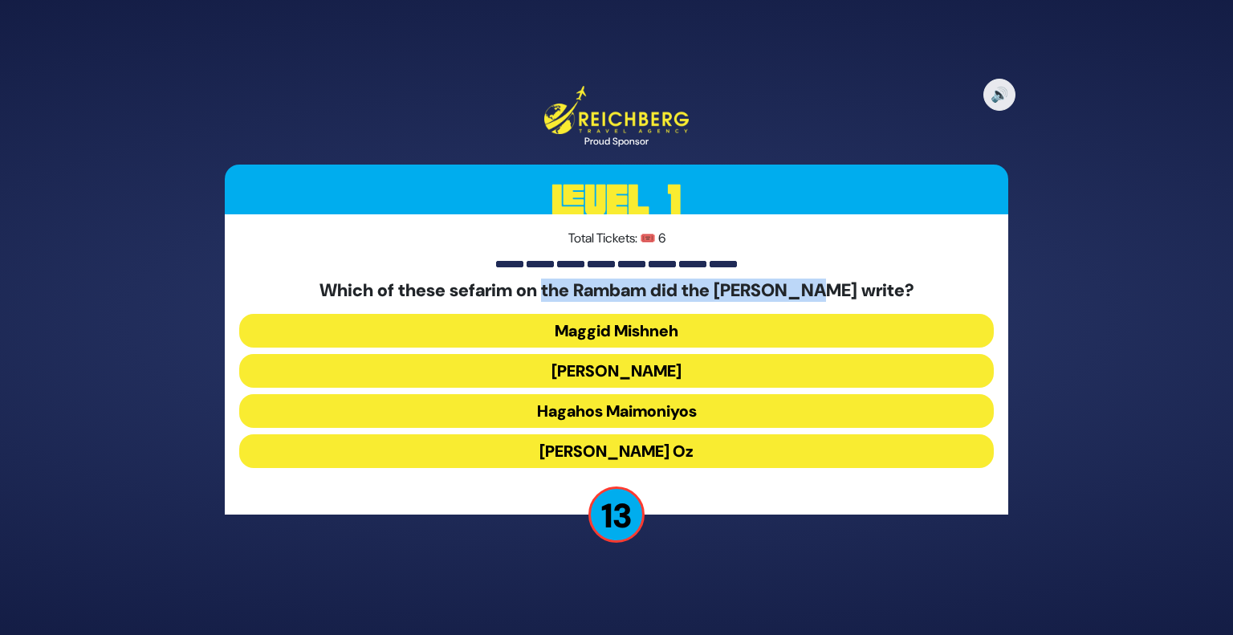
drag, startPoint x: 569, startPoint y: 291, endPoint x: 838, endPoint y: 295, distance: 269.0
click at [838, 295] on h5 "Which of these sefarim on the Rambam did the Bais Yosef write?" at bounding box center [616, 290] width 755 height 21
click at [657, 372] on button "Kesef Mishneh" at bounding box center [616, 371] width 755 height 34
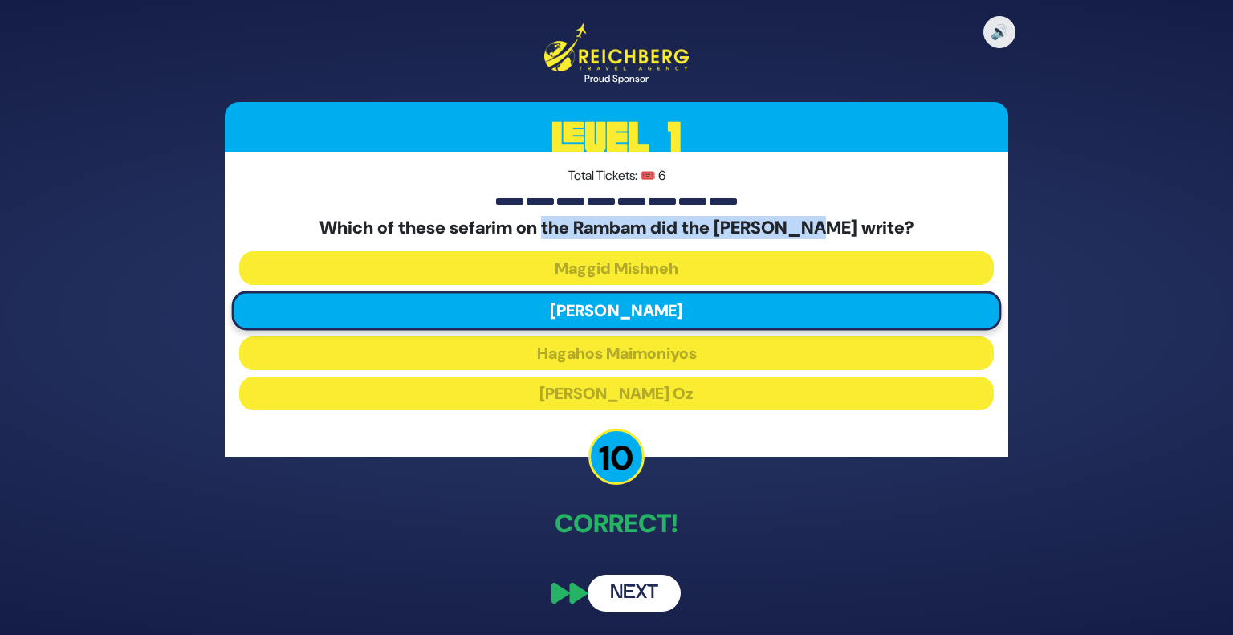
click at [635, 585] on button "Next" at bounding box center [634, 593] width 93 height 37
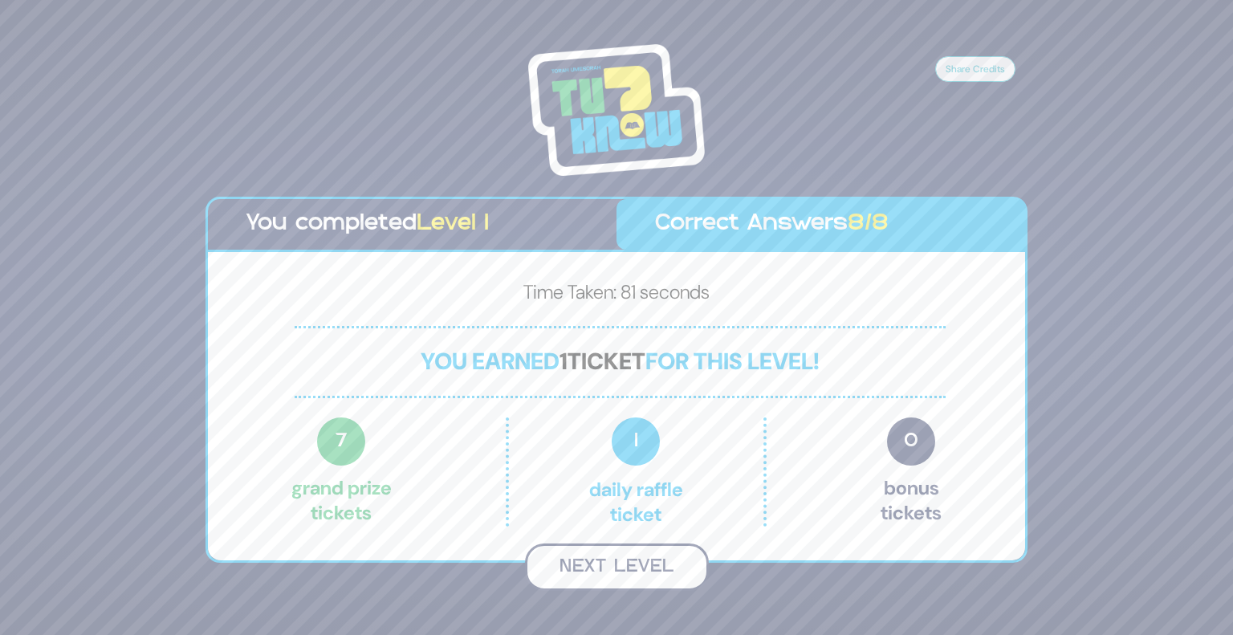
click at [622, 568] on button "Next Level" at bounding box center [617, 567] width 184 height 47
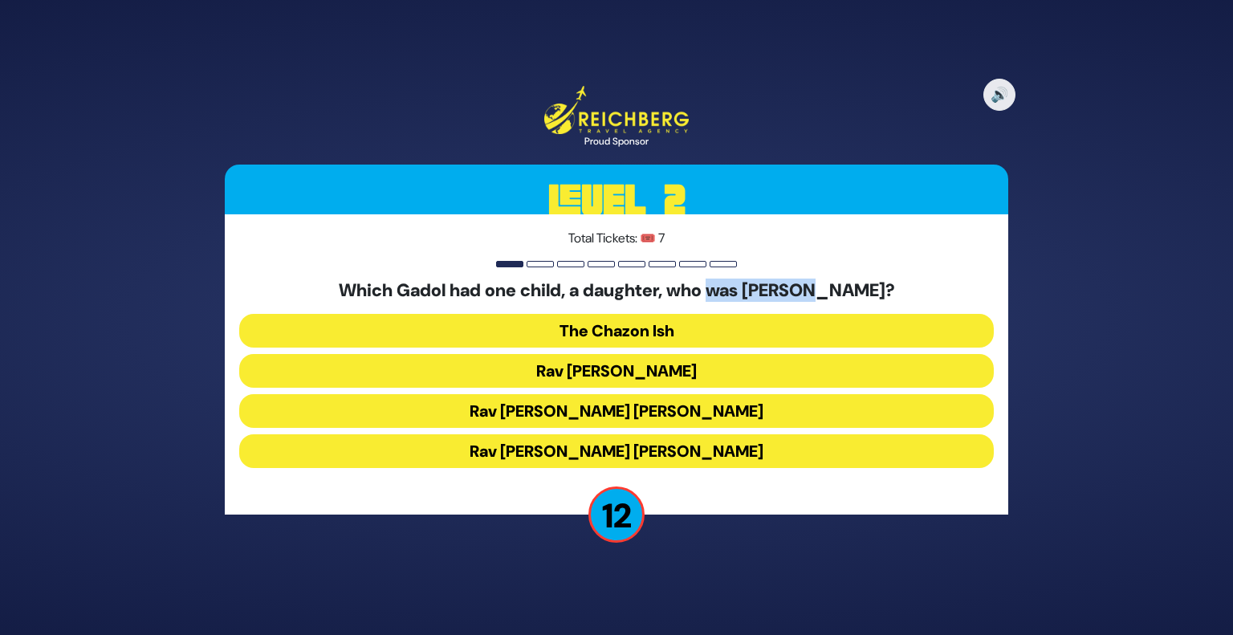
drag, startPoint x: 739, startPoint y: 285, endPoint x: 827, endPoint y: 288, distance: 88.4
click at [827, 288] on h5 "Which Gadol had one child, a daughter, who was niftar young?" at bounding box center [616, 290] width 755 height 21
click at [732, 416] on button "Rav Chaim Ozer Grodzinski" at bounding box center [616, 411] width 755 height 34
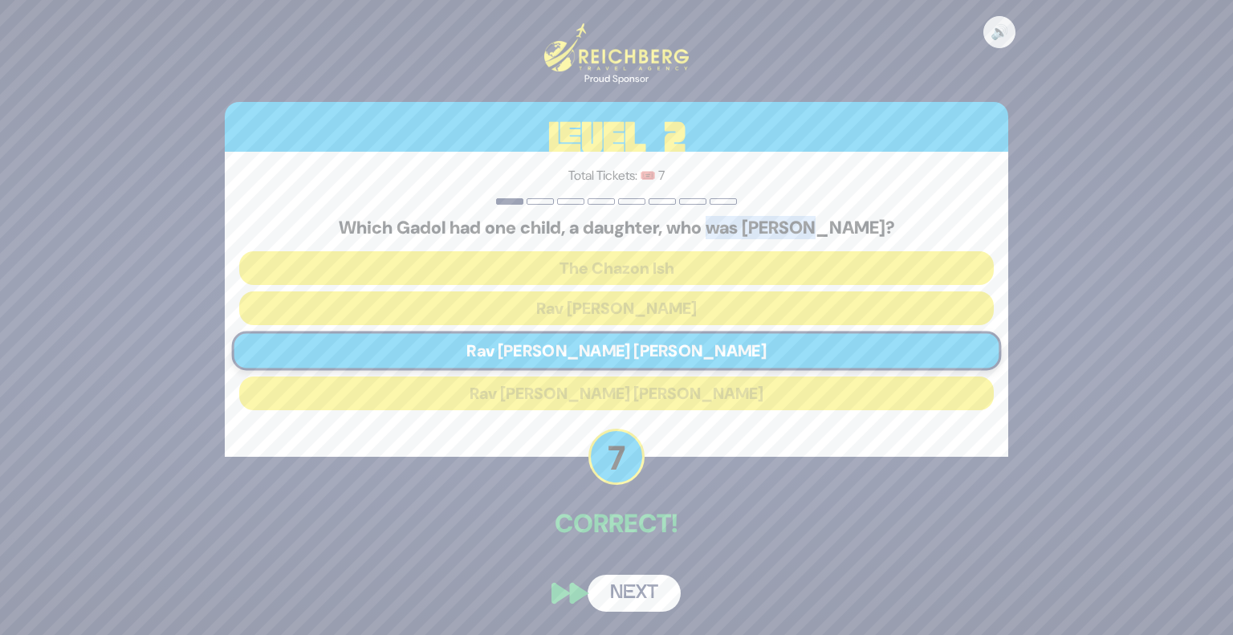
click at [626, 584] on button "Next" at bounding box center [634, 593] width 93 height 37
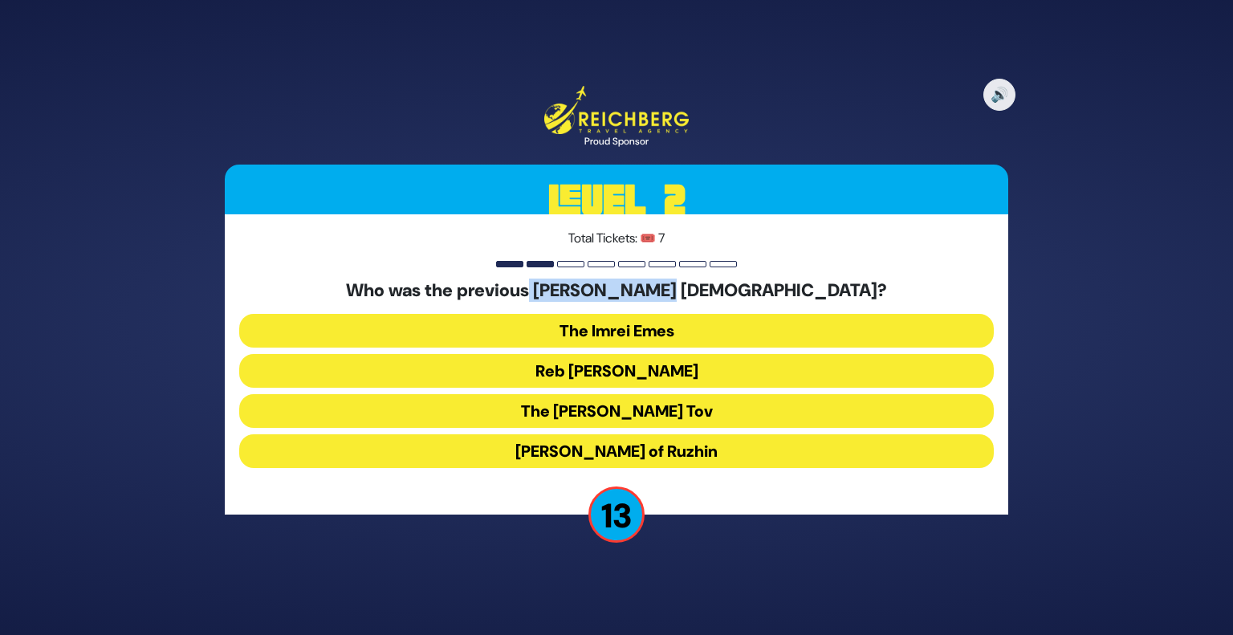
drag, startPoint x: 646, startPoint y: 286, endPoint x: 785, endPoint y: 287, distance: 138.9
click at [785, 287] on h5 "Who was the previous Belzer Rebbe?" at bounding box center [616, 290] width 755 height 21
click at [649, 329] on button "The Imrei Emes" at bounding box center [616, 331] width 755 height 34
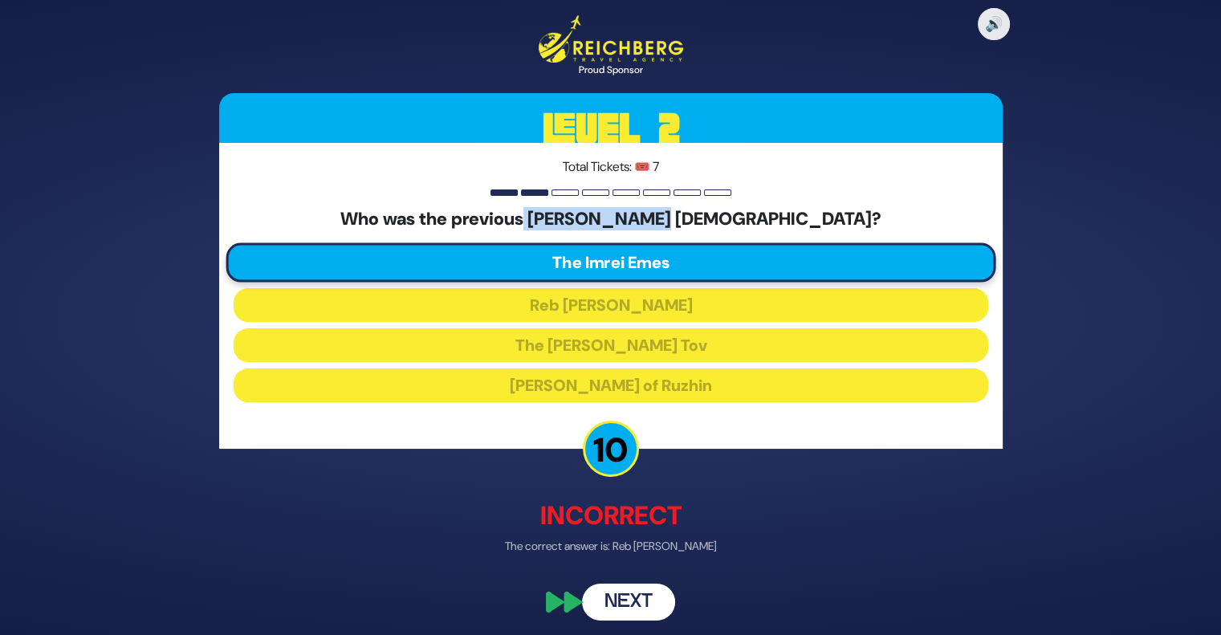
click at [628, 601] on button "Next" at bounding box center [628, 601] width 93 height 37
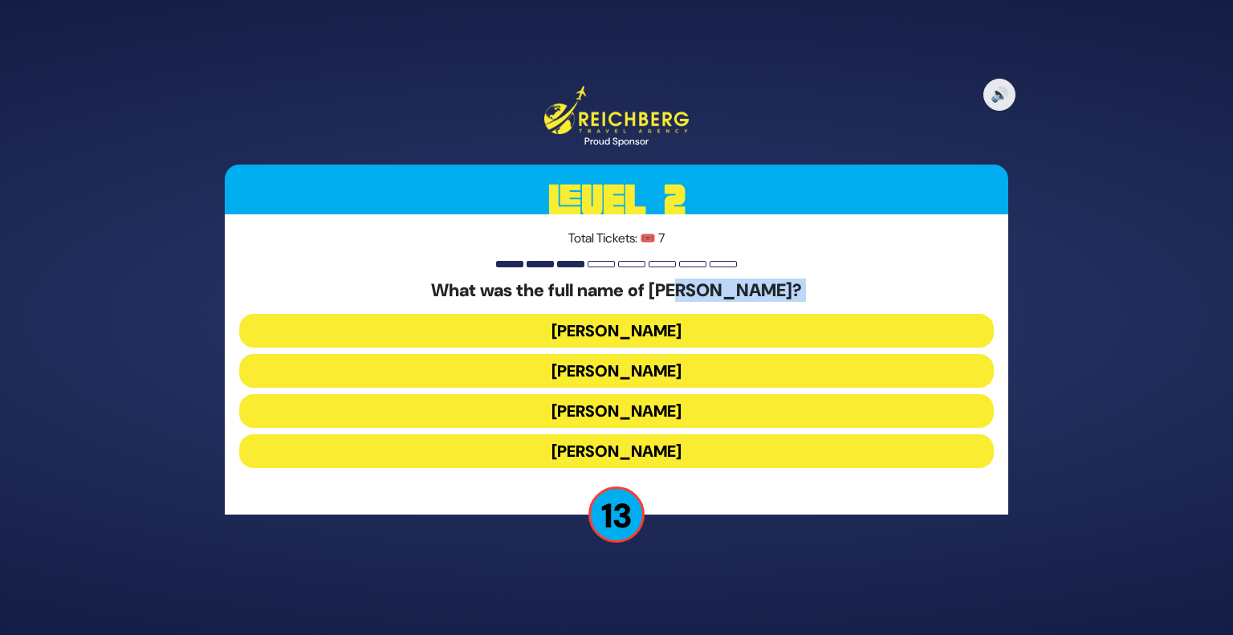
drag, startPoint x: 673, startPoint y: 302, endPoint x: 718, endPoint y: 288, distance: 47.0
click at [718, 288] on div "What was the full name of Mike Tress? Elimelech Gavriel Yechiel Michel Michoel …" at bounding box center [616, 377] width 755 height 194
click at [675, 327] on button "Elimelech Gavriel" at bounding box center [616, 331] width 755 height 34
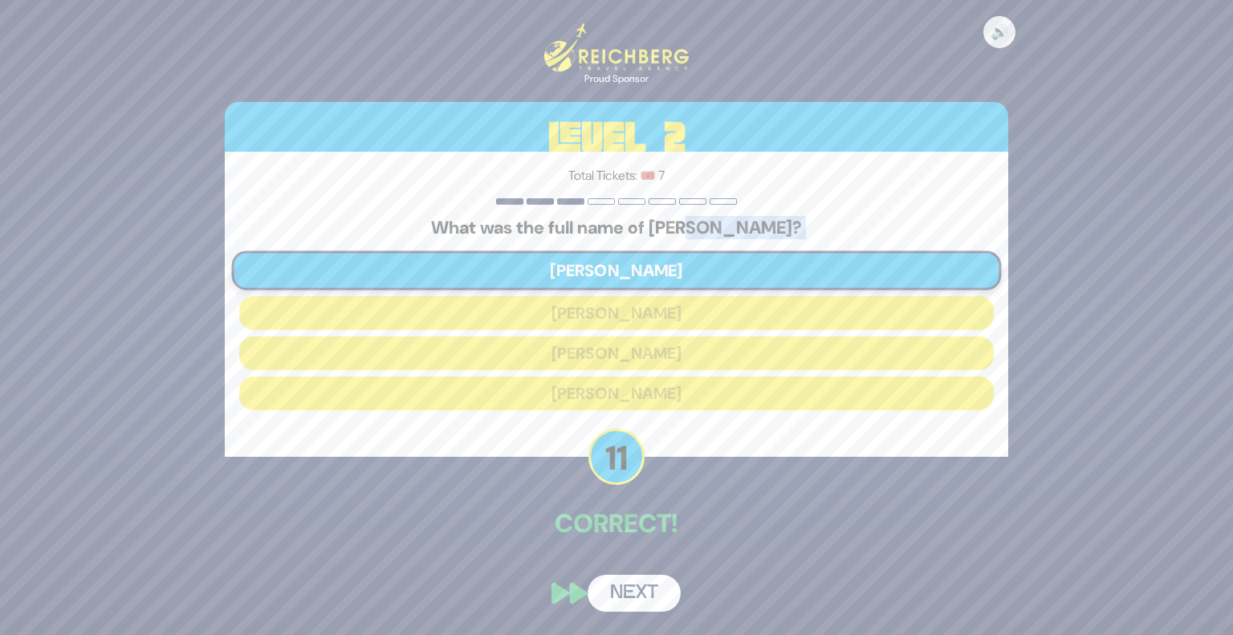
click at [638, 605] on button "Next" at bounding box center [634, 593] width 93 height 37
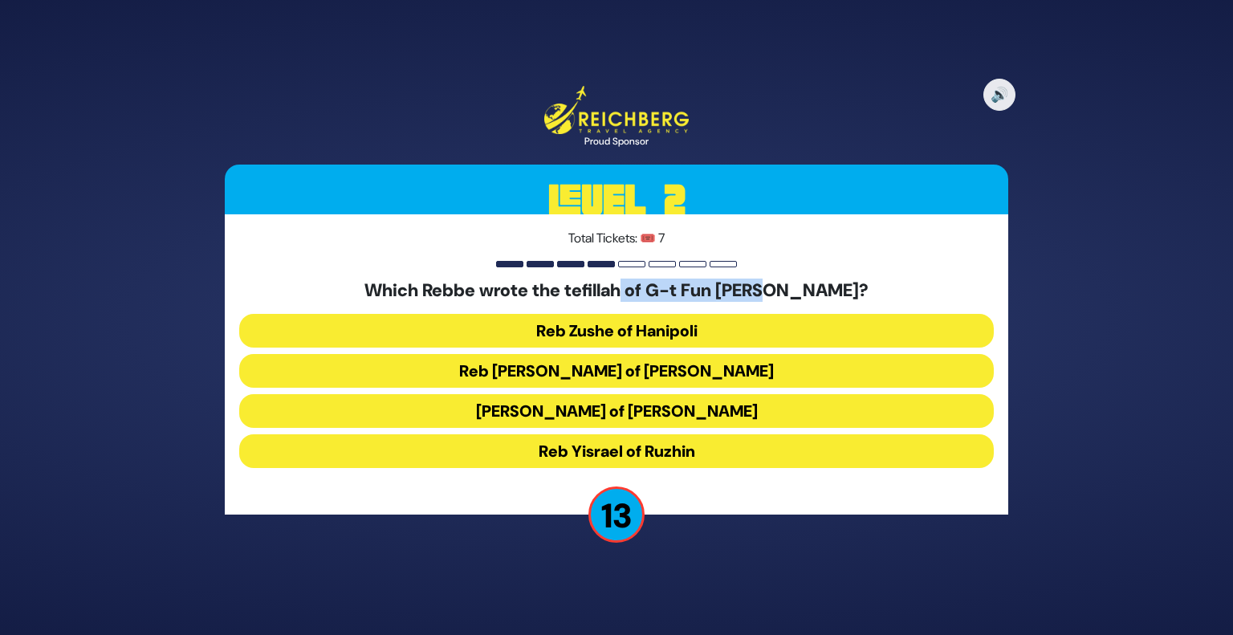
drag, startPoint x: 658, startPoint y: 298, endPoint x: 809, endPoint y: 287, distance: 151.4
click at [809, 287] on h5 "Which Rebbe wrote the tefillah of G-t Fun Avrohom?" at bounding box center [616, 290] width 755 height 21
click at [710, 333] on button "Reb Zushe of Hanipoli" at bounding box center [616, 331] width 755 height 34
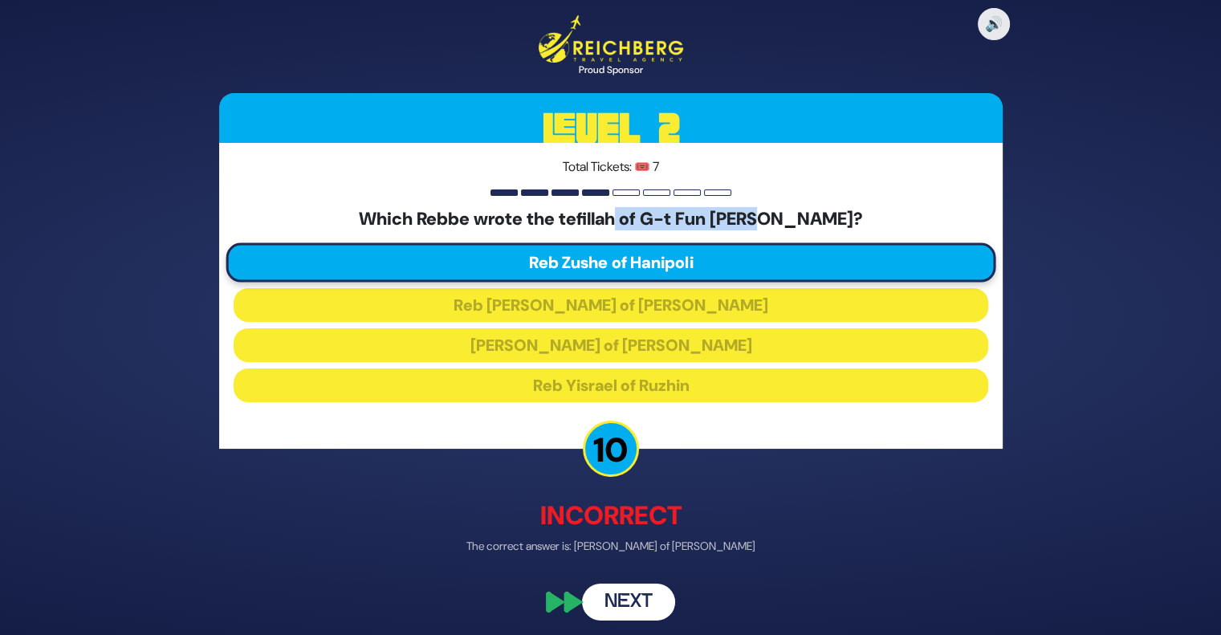
click at [636, 604] on button "Next" at bounding box center [628, 601] width 93 height 37
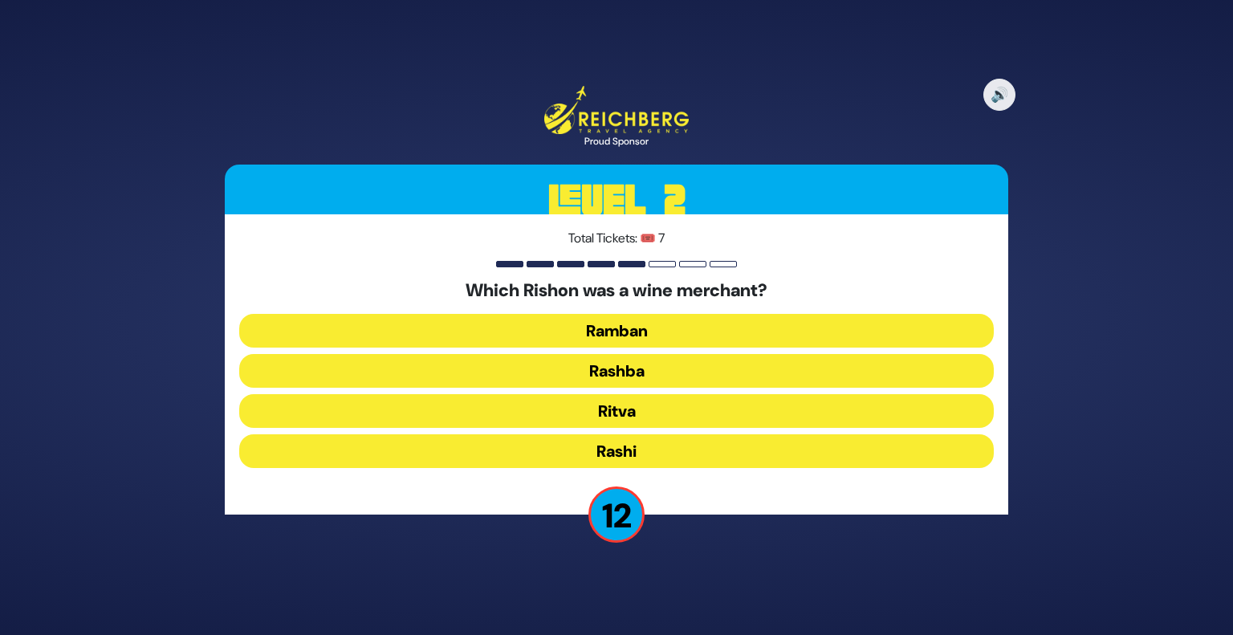
click at [638, 452] on button "Rashi" at bounding box center [616, 451] width 755 height 34
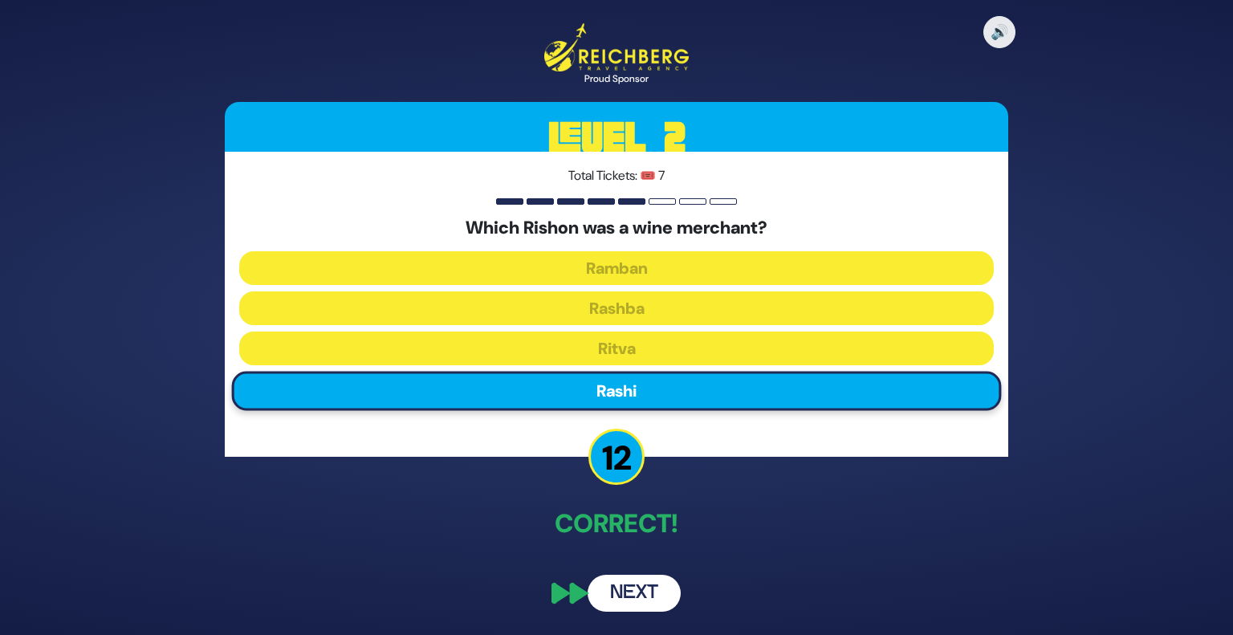
click at [637, 605] on button "Next" at bounding box center [634, 593] width 93 height 37
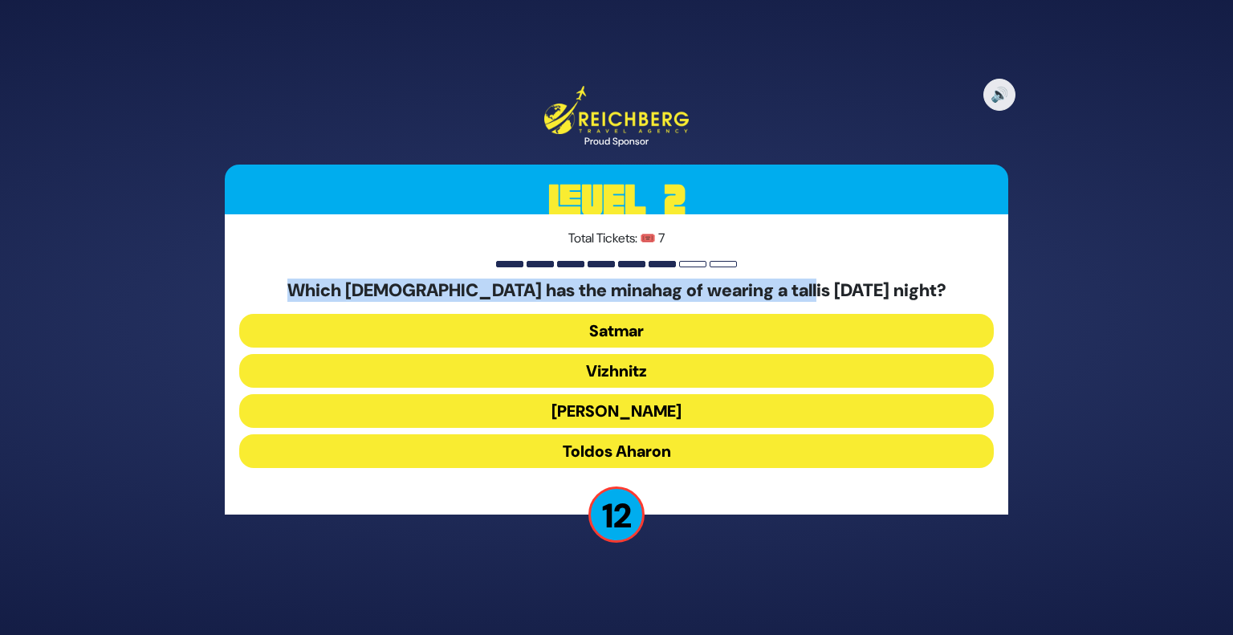
drag, startPoint x: 845, startPoint y: 291, endPoint x: 642, endPoint y: 250, distance: 206.5
click at [642, 250] on div "Total Tickets: 🎟️ 7 Which chassidus has the minahag of wearing a tallis Friday …" at bounding box center [617, 364] width 784 height 300
click at [684, 447] on button "Toldos Aharon" at bounding box center [616, 451] width 755 height 34
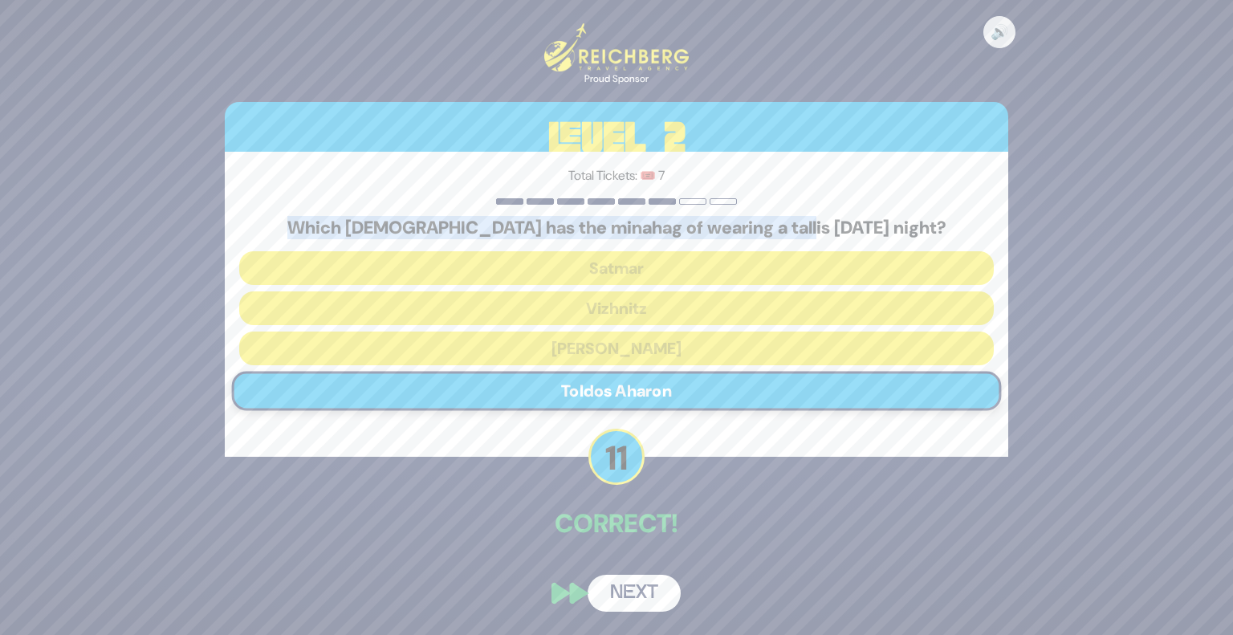
click at [623, 582] on button "Next" at bounding box center [634, 593] width 93 height 37
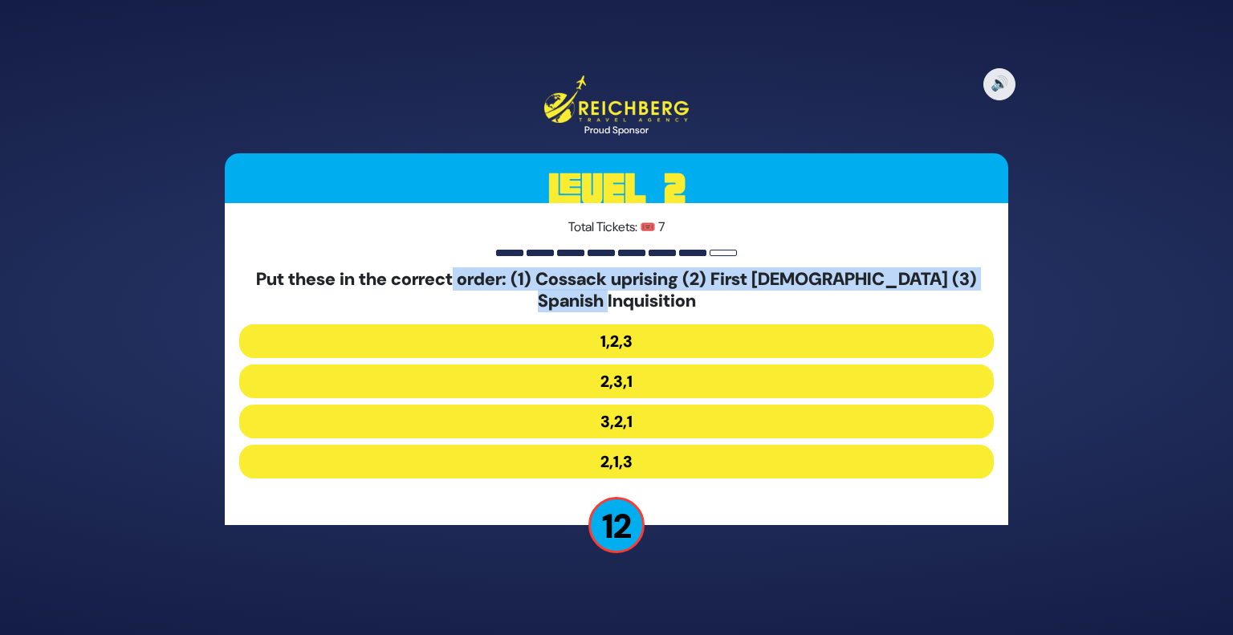
drag, startPoint x: 473, startPoint y: 287, endPoint x: 773, endPoint y: 297, distance: 300.5
click at [773, 297] on h5 "Put these in the correct order: (1) Cossack uprising (2) First Crusade (3) Span…" at bounding box center [616, 290] width 755 height 43
click at [854, 282] on h5 "Put these in the correct order: (1) Cossack uprising (2) First Crusade (3) Span…" at bounding box center [616, 290] width 755 height 43
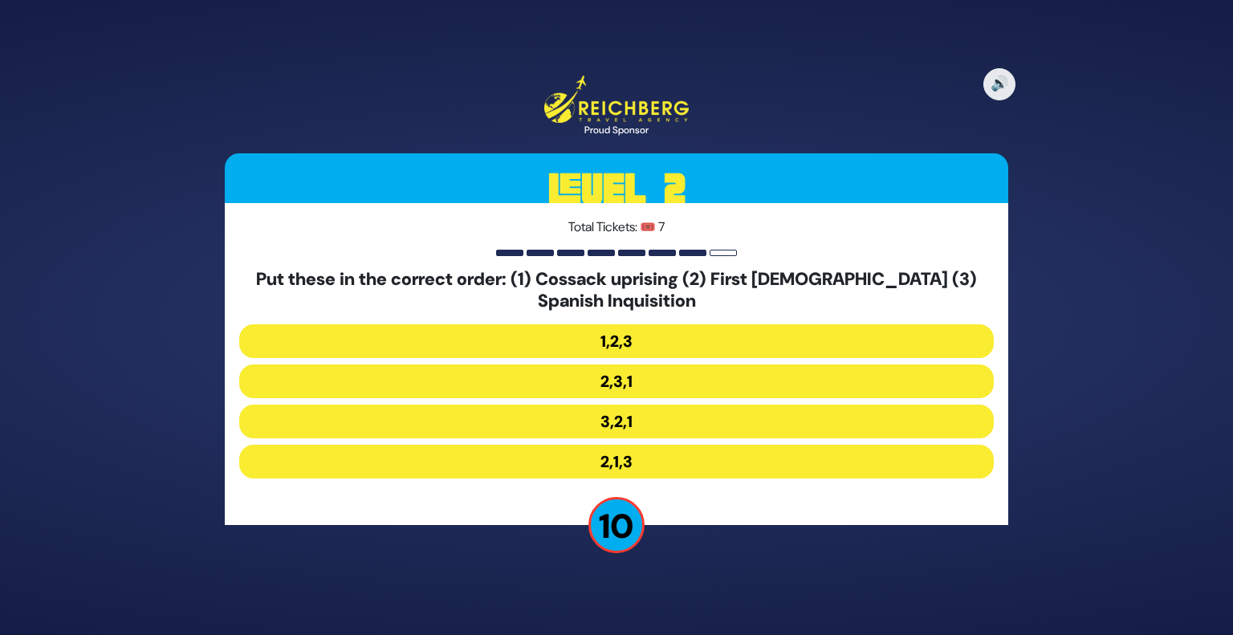
click at [854, 282] on h5 "Put these in the correct order: (1) Cossack uprising (2) First Crusade (3) Span…" at bounding box center [616, 290] width 755 height 43
click at [645, 381] on button "2,3,1" at bounding box center [616, 382] width 755 height 34
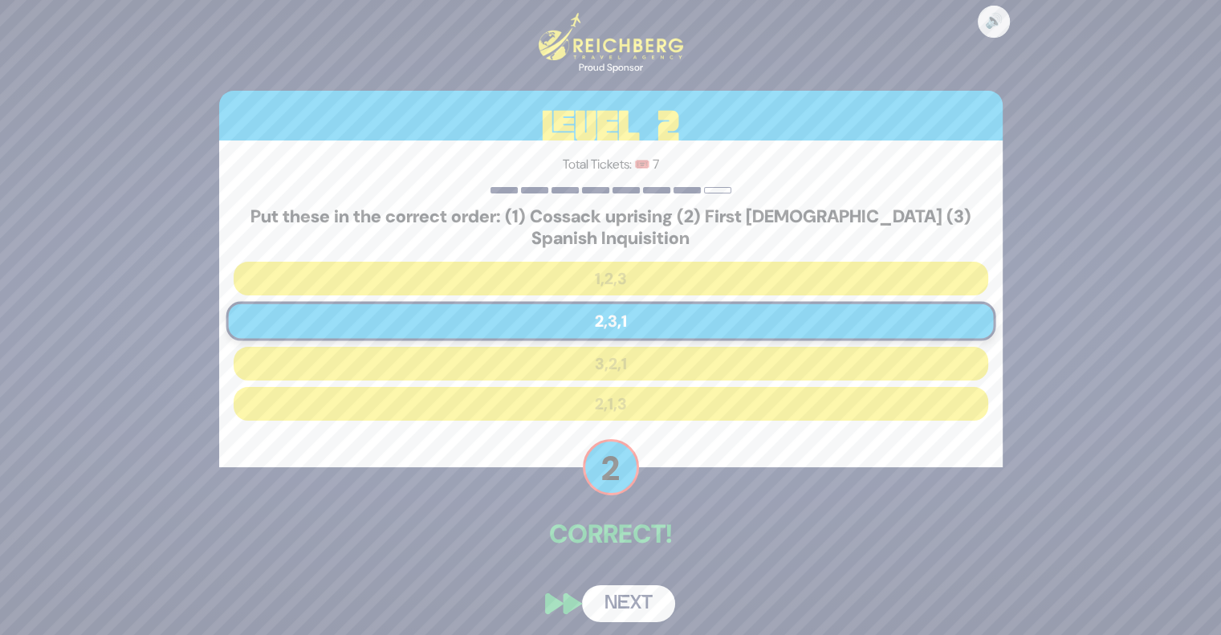
click at [638, 594] on button "Next" at bounding box center [628, 603] width 93 height 37
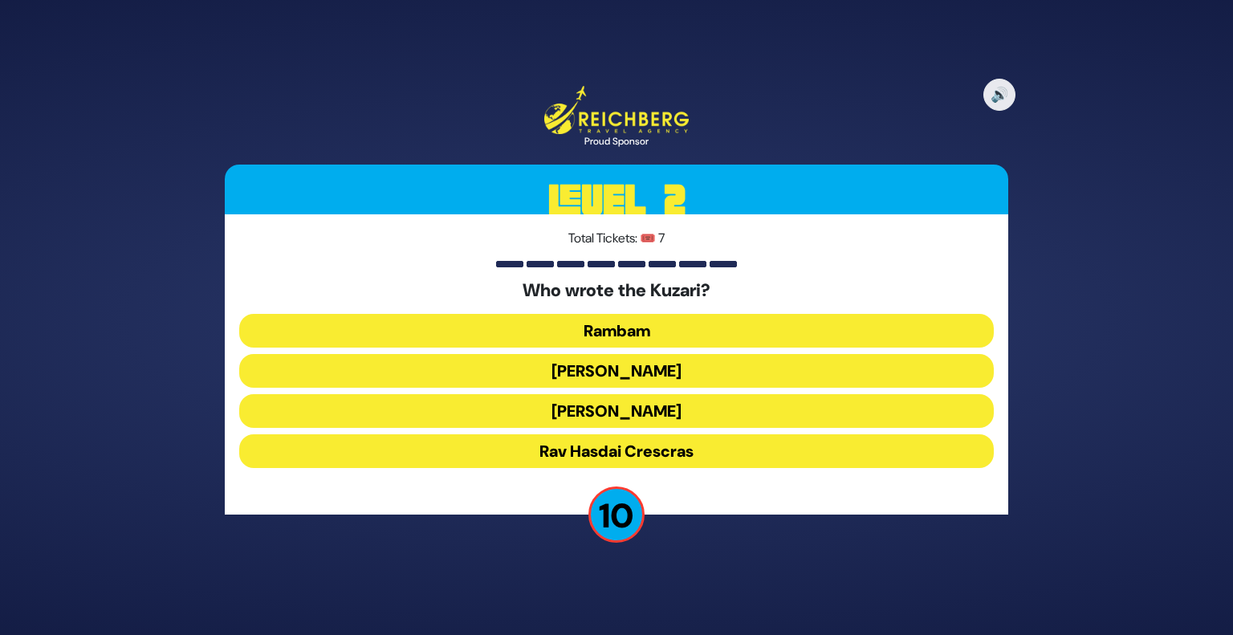
click at [677, 408] on button "Rav Yehudah HaLevi" at bounding box center [616, 411] width 755 height 34
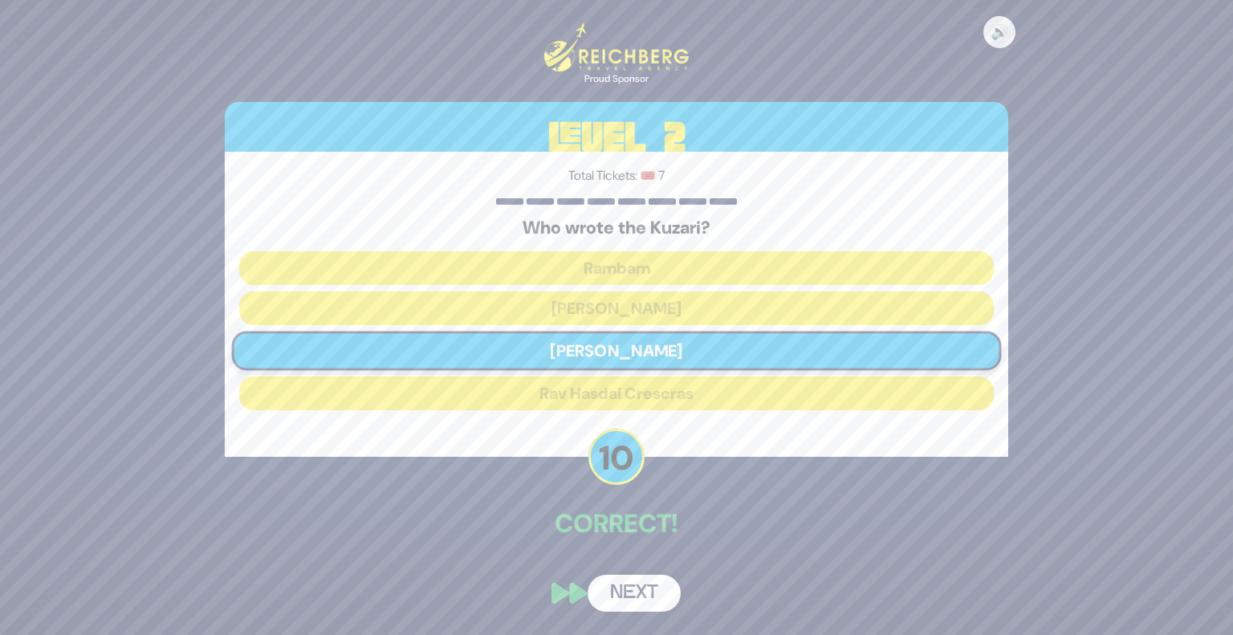
click at [642, 591] on button "Next" at bounding box center [634, 593] width 93 height 37
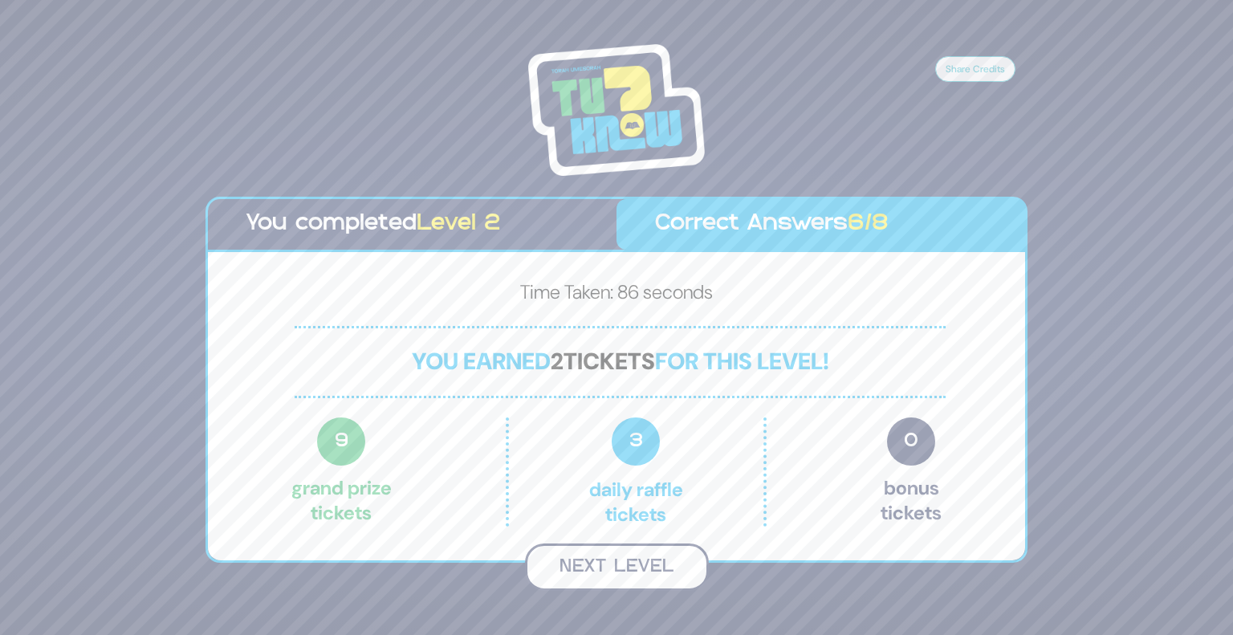
click at [620, 582] on button "Next Level" at bounding box center [617, 567] width 184 height 47
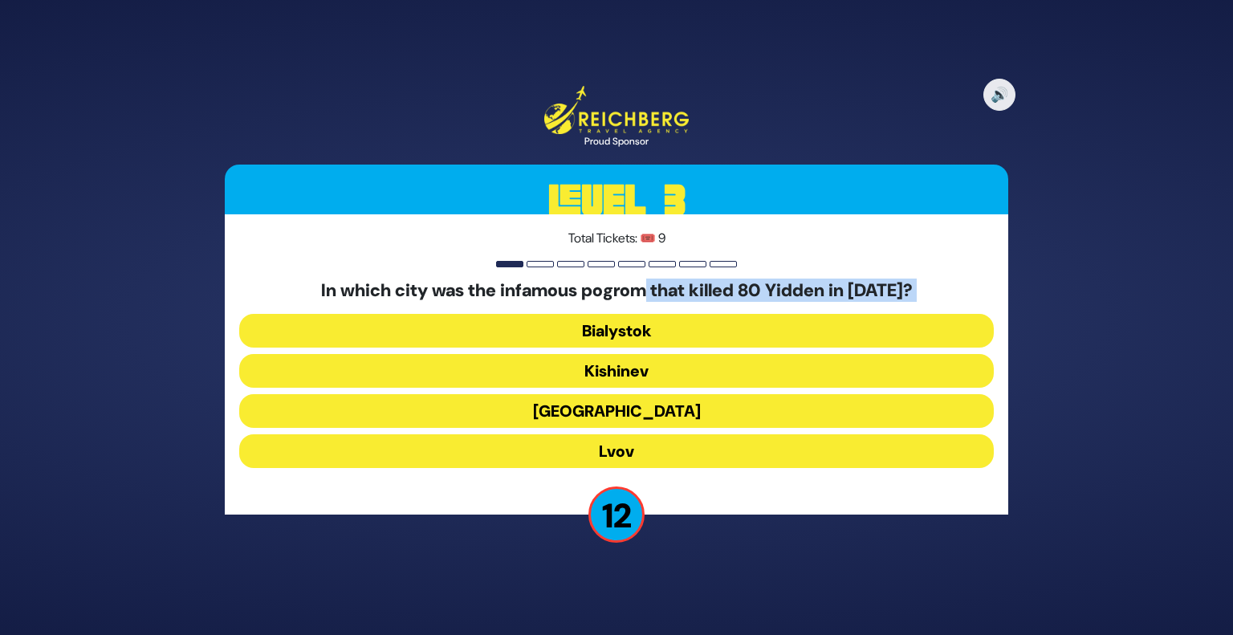
drag, startPoint x: 650, startPoint y: 296, endPoint x: 899, endPoint y: 304, distance: 249.1
click at [899, 304] on div "In which city was the infamous pogrom that killed 80 Yidden in 1906? Bialystok …" at bounding box center [616, 377] width 755 height 194
click at [650, 421] on button "Odessa" at bounding box center [616, 411] width 755 height 34
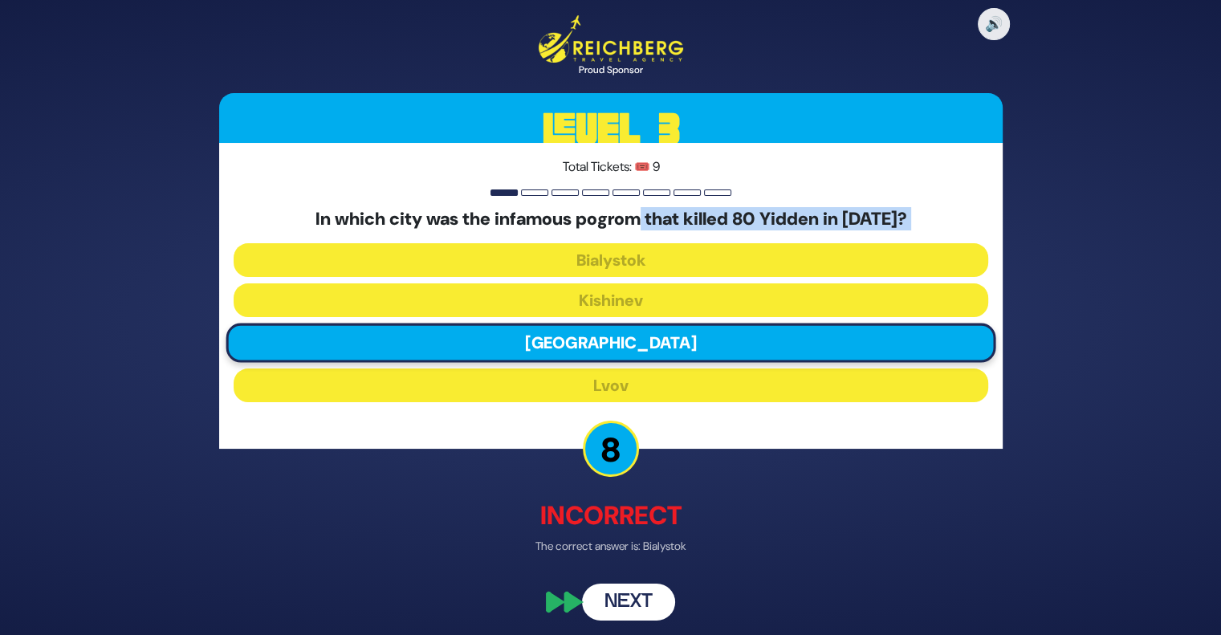
click at [630, 595] on button "Next" at bounding box center [628, 601] width 93 height 37
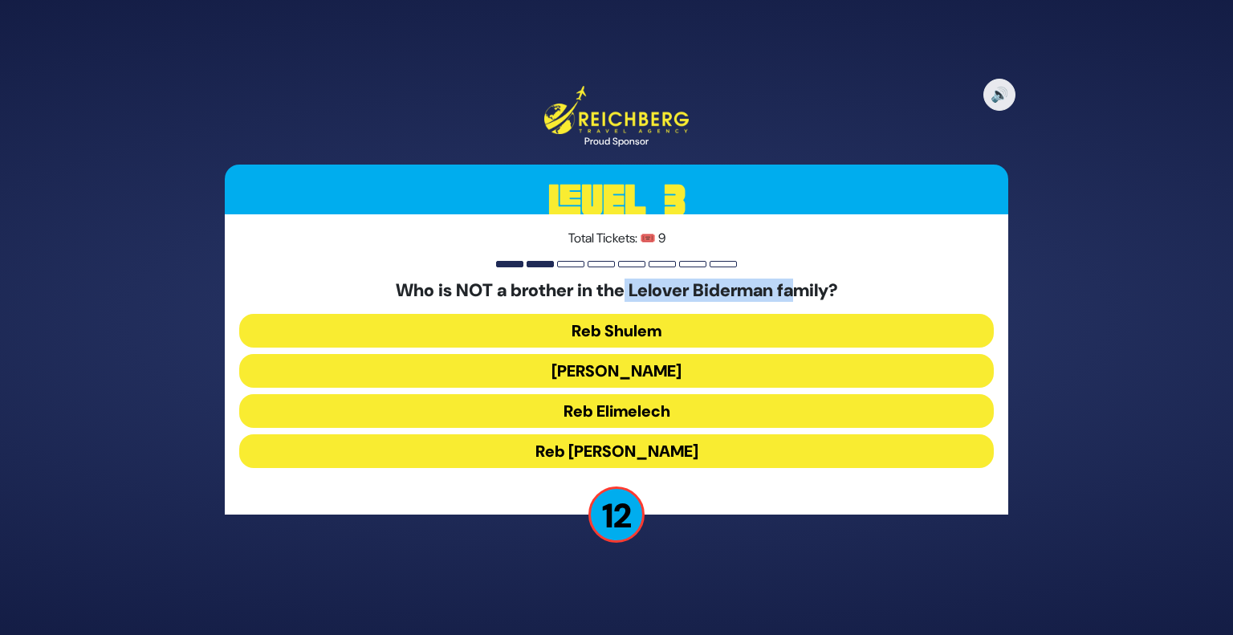
drag, startPoint x: 797, startPoint y: 297, endPoint x: 623, endPoint y: 301, distance: 173.5
click at [623, 301] on h5 "Who is NOT a brother in the Lelover Biderman family?" at bounding box center [616, 290] width 755 height 21
click at [607, 451] on button "Reb Chaim Yosef" at bounding box center [616, 451] width 755 height 34
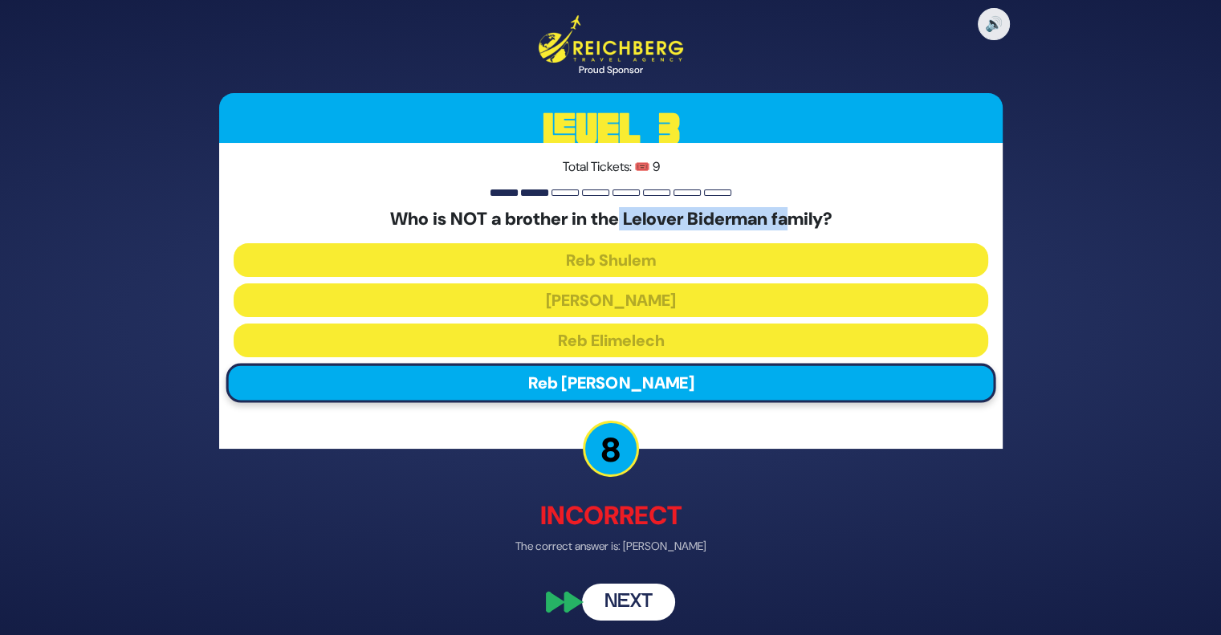
click at [627, 590] on button "Next" at bounding box center [628, 601] width 93 height 37
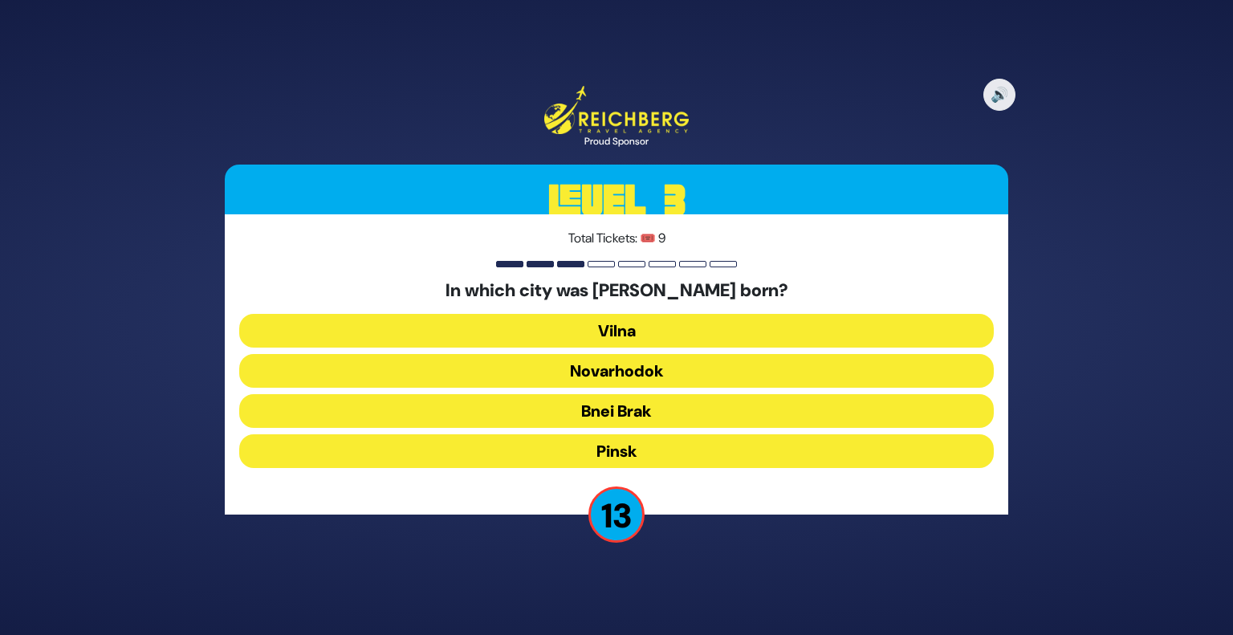
drag, startPoint x: 723, startPoint y: 279, endPoint x: 835, endPoint y: 275, distance: 112.5
click at [835, 275] on div "Total Tickets: 🎟️ 9 In which city was Rav Chaim Kanievsky born? Vilna Novarhodo…" at bounding box center [617, 364] width 784 height 300
click at [675, 413] on button "Bnei Brak" at bounding box center [616, 411] width 755 height 34
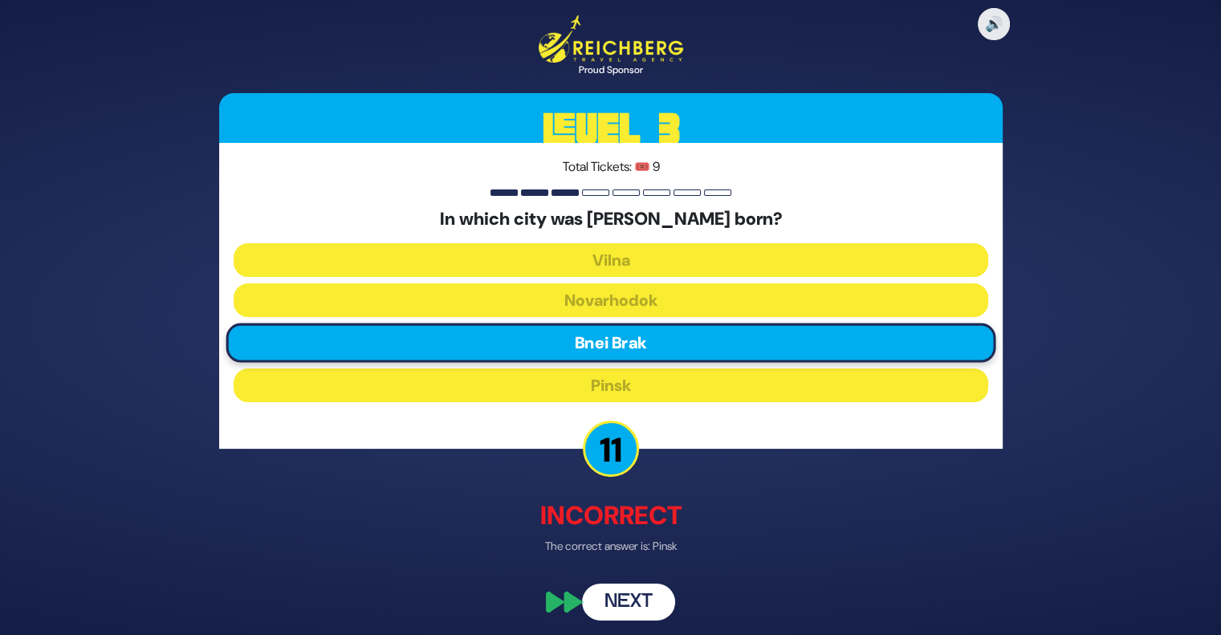
click at [629, 600] on button "Next" at bounding box center [628, 601] width 93 height 37
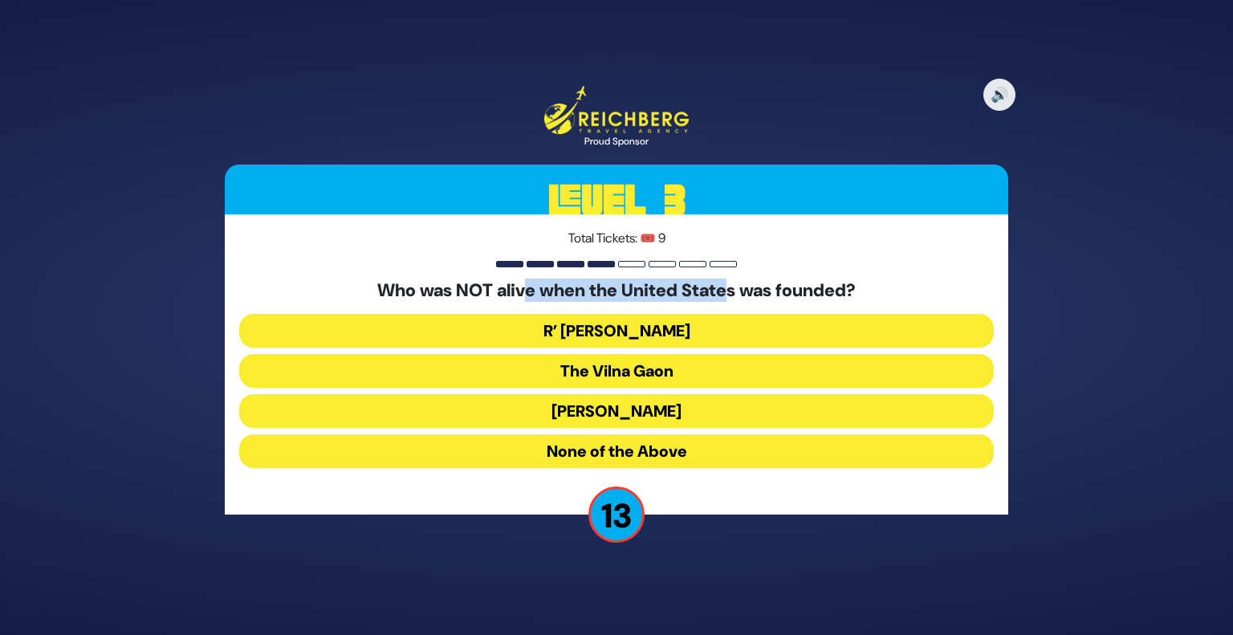
drag, startPoint x: 520, startPoint y: 291, endPoint x: 734, endPoint y: 279, distance: 214.0
click at [734, 280] on h5 "Who was NOT alive when the United States was founded?" at bounding box center [616, 290] width 755 height 21
click at [842, 273] on div "Total Tickets: 🎟️ 9 Who was NOT alive when the United States was founded? R’ No…" at bounding box center [617, 364] width 784 height 300
click at [658, 457] on button "None of the Above" at bounding box center [616, 451] width 755 height 34
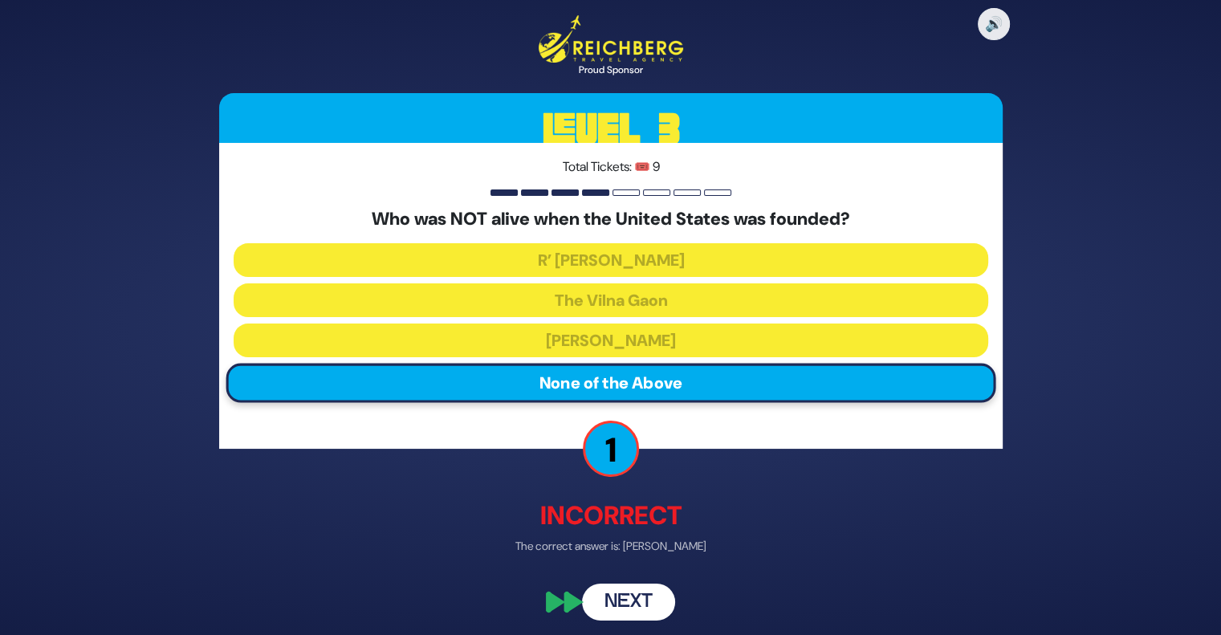
click at [633, 587] on button "Next" at bounding box center [628, 601] width 93 height 37
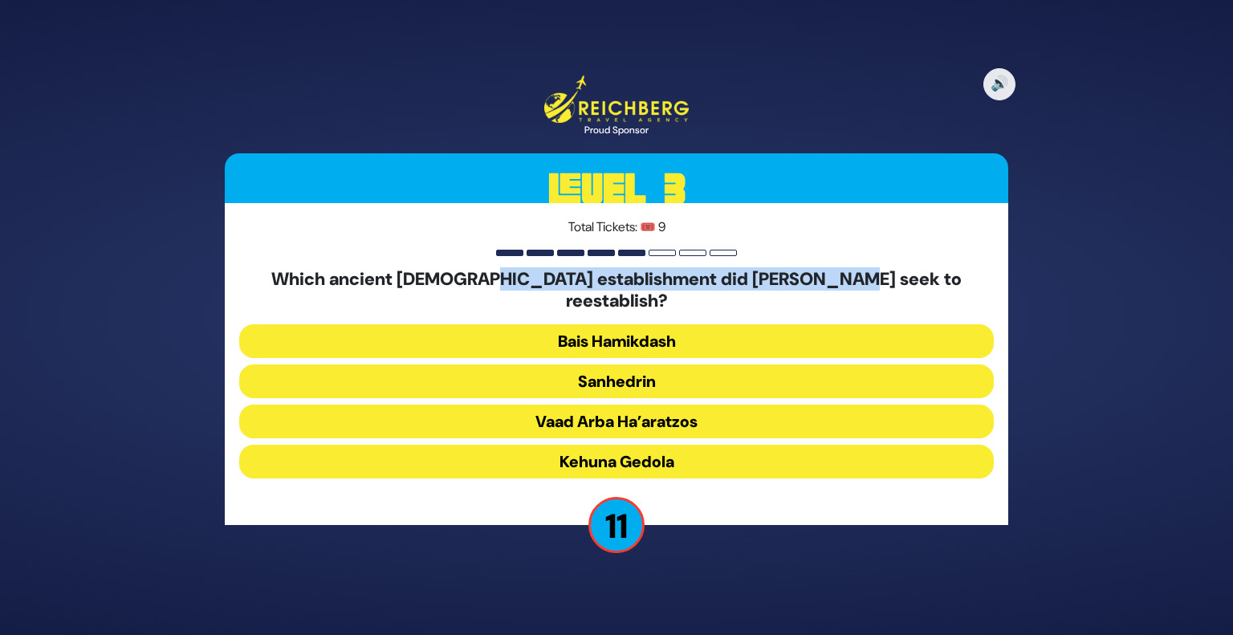
drag, startPoint x: 520, startPoint y: 282, endPoint x: 872, endPoint y: 286, distance: 351.7
click at [872, 286] on h5 "Which ancient Jewish establishment did Napoleon seek to reestablish?" at bounding box center [616, 290] width 755 height 43
click at [654, 447] on button "Kehuna Gedola" at bounding box center [616, 462] width 755 height 34
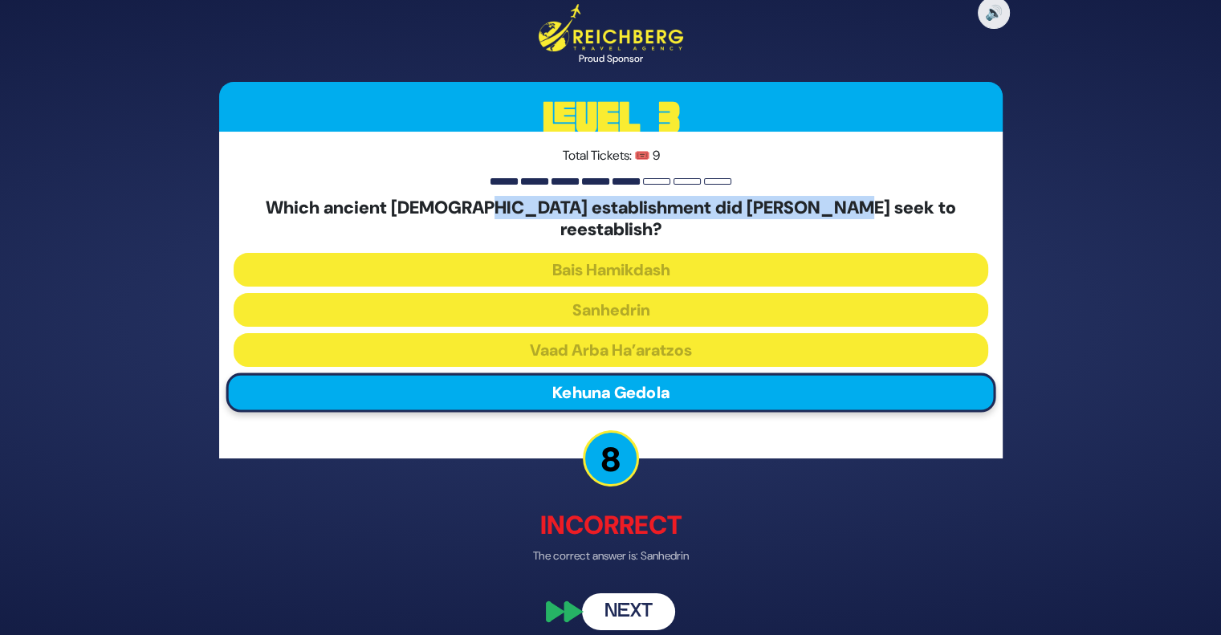
click at [622, 602] on button "Next" at bounding box center [628, 612] width 93 height 37
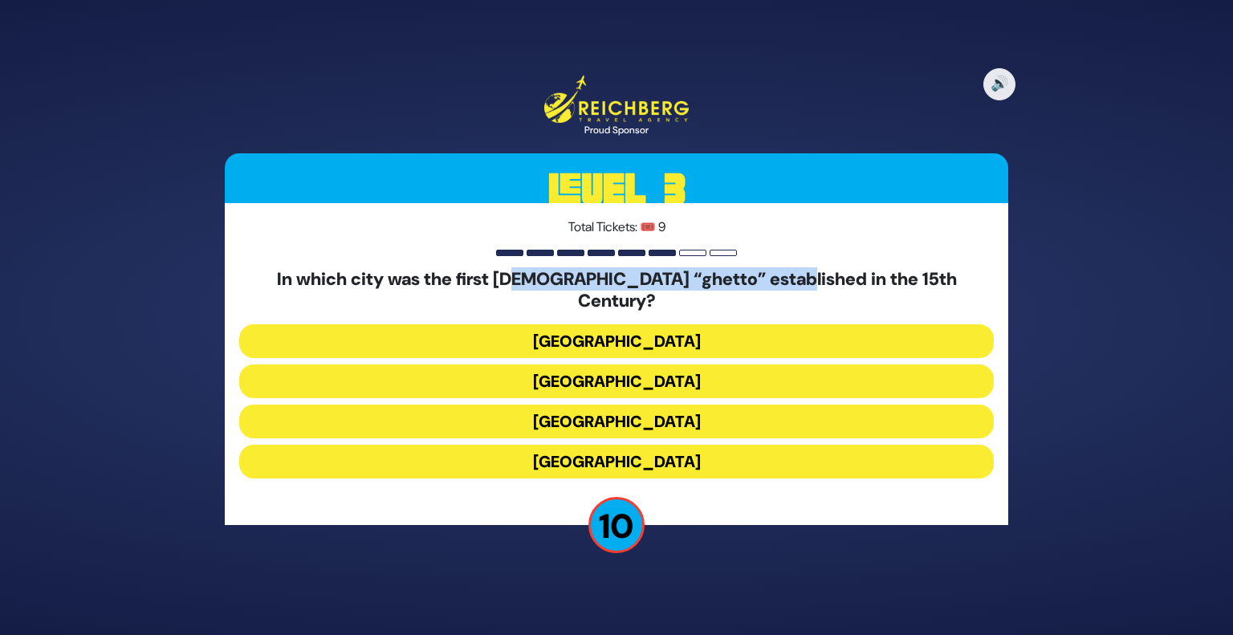
drag, startPoint x: 540, startPoint y: 286, endPoint x: 806, endPoint y: 291, distance: 265.8
click at [806, 291] on h5 "In which city was the first Jewish “ghetto” established in the 15th Century?" at bounding box center [616, 290] width 755 height 43
click at [613, 445] on button "Vienna" at bounding box center [616, 462] width 755 height 34
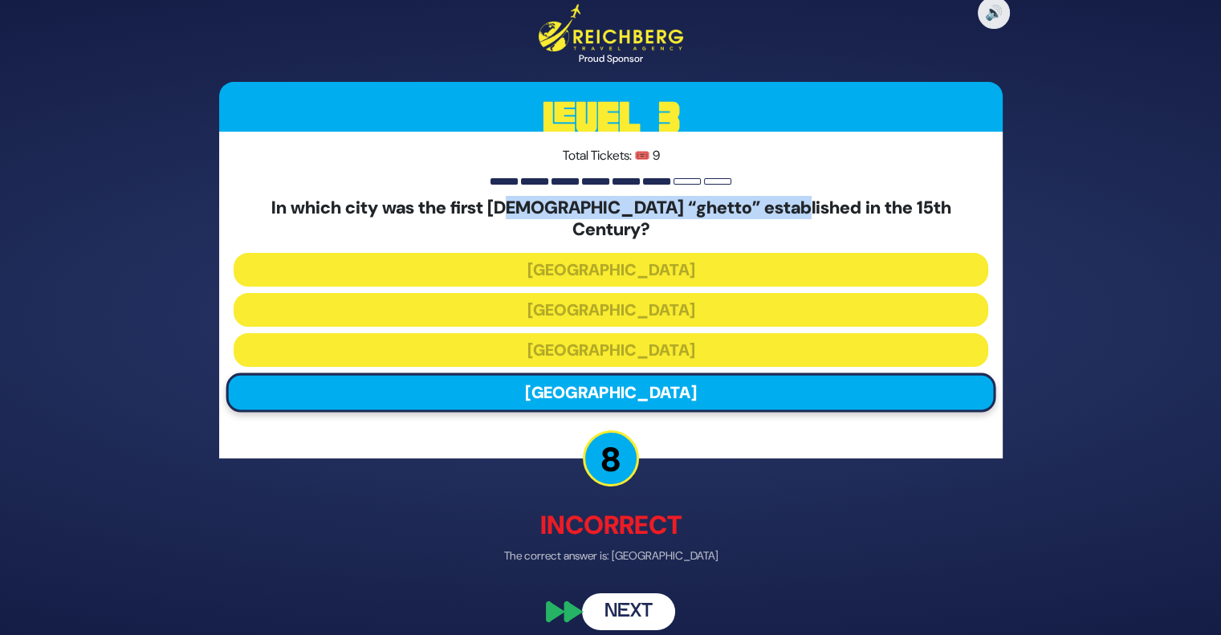
click at [647, 600] on button "Next" at bounding box center [628, 612] width 93 height 37
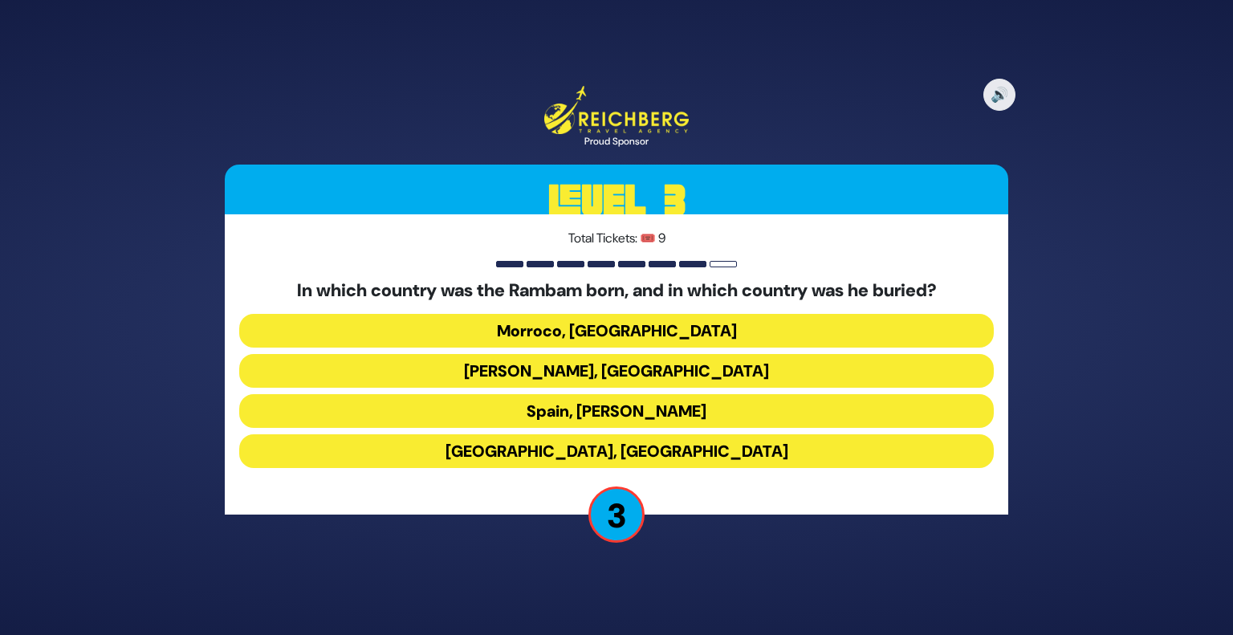
click at [674, 453] on button "Spain, Egypt" at bounding box center [616, 451] width 755 height 34
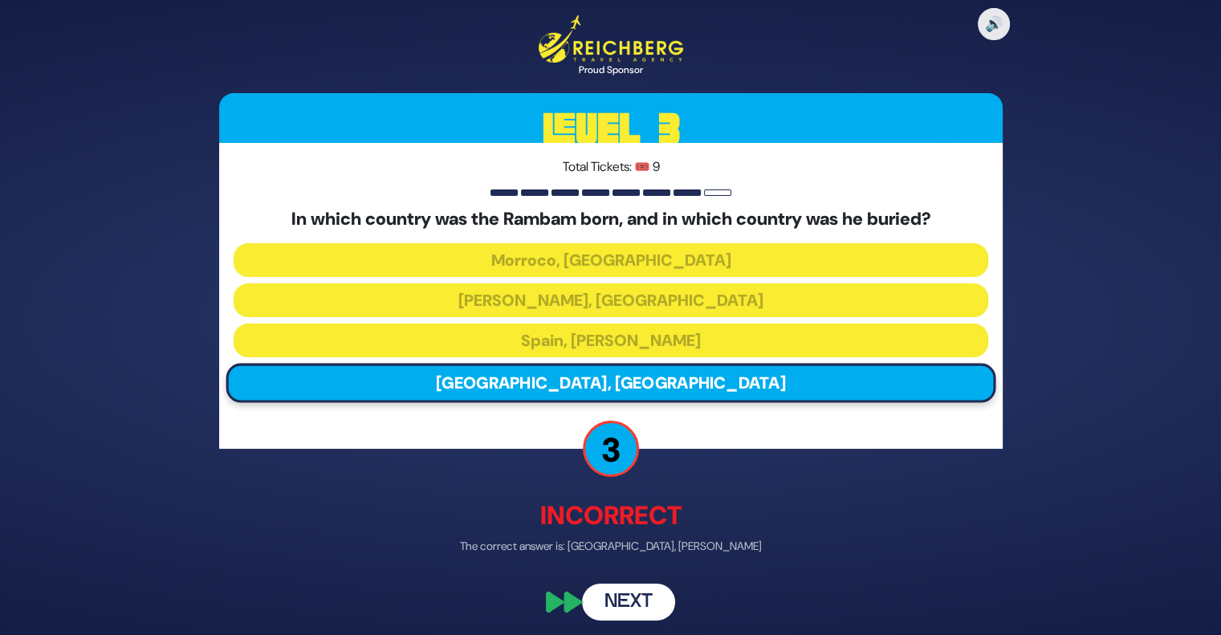
click at [629, 604] on button "Next" at bounding box center [628, 601] width 93 height 37
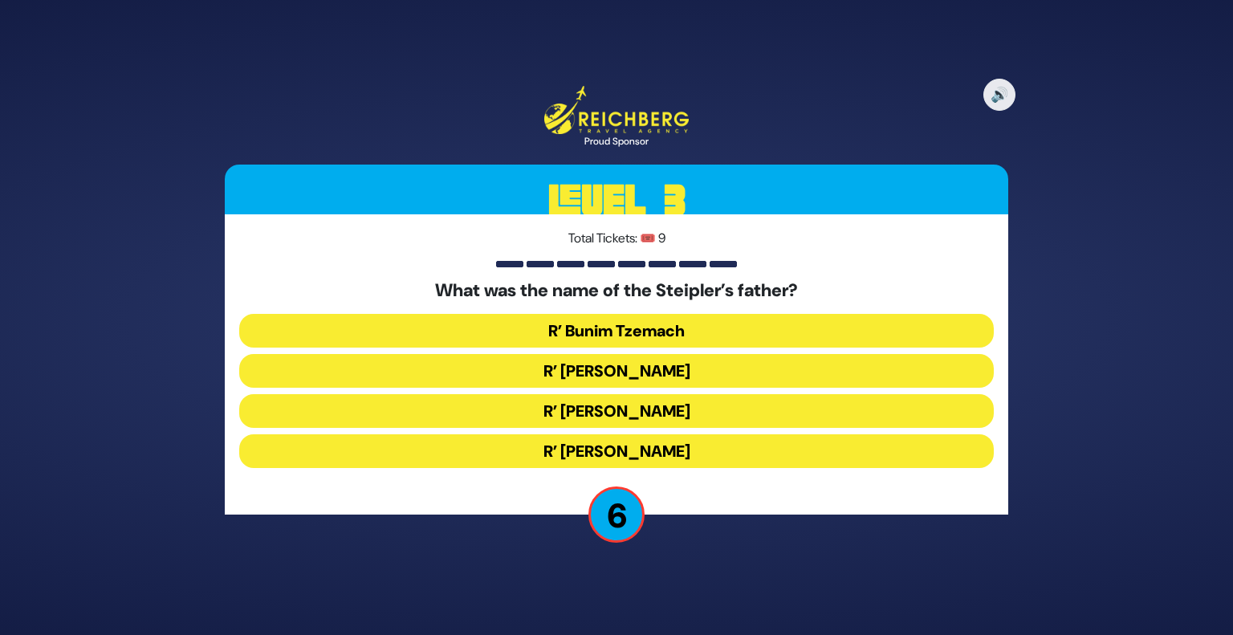
click at [680, 451] on button "R’ Chaim Peretz" at bounding box center [616, 451] width 755 height 34
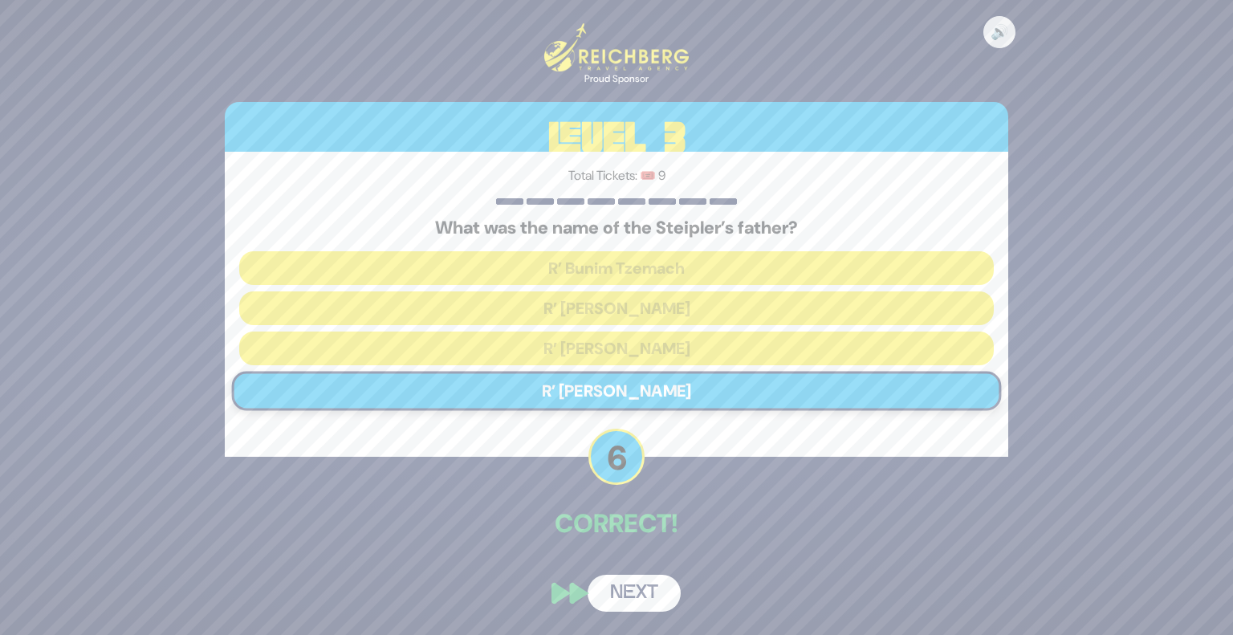
click at [632, 593] on button "Next" at bounding box center [634, 593] width 93 height 37
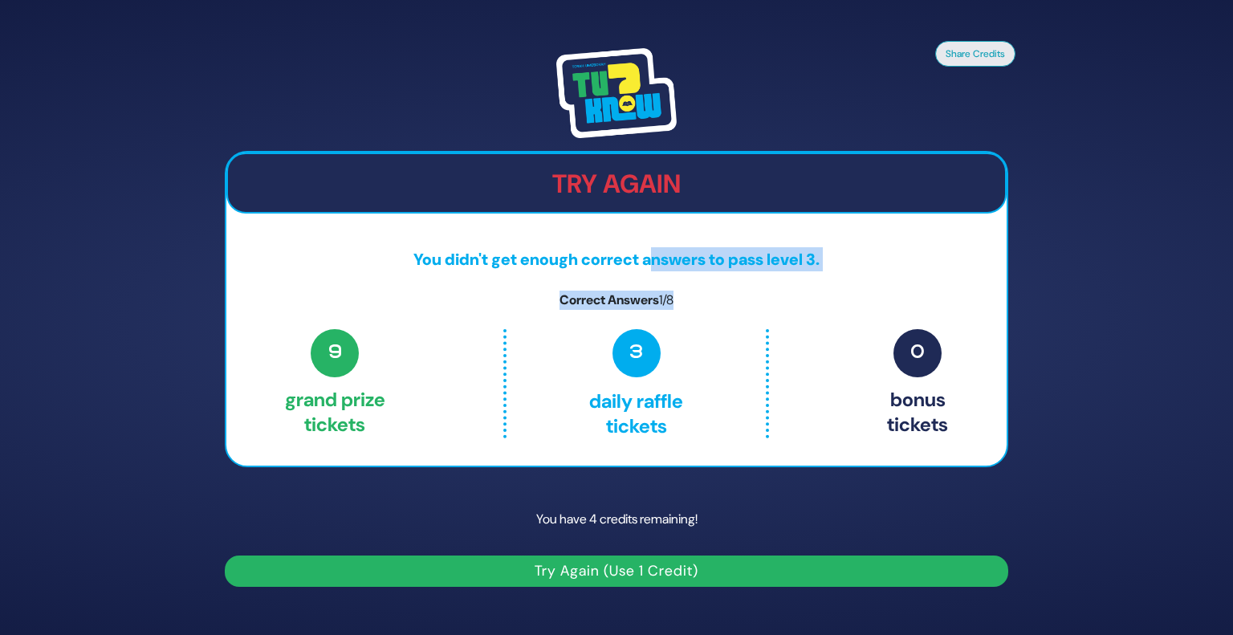
drag, startPoint x: 650, startPoint y: 254, endPoint x: 665, endPoint y: 287, distance: 37.0
click at [665, 287] on div "Try Again You didn't get enough correct answers to pass level 3. Correct Answer…" at bounding box center [617, 309] width 784 height 317
click at [650, 291] on p "Correct Answers 1/8" at bounding box center [616, 300] width 781 height 19
drag, startPoint x: 634, startPoint y: 310, endPoint x: 700, endPoint y: 304, distance: 66.1
click at [700, 304] on div "Try Again You didn't get enough correct answers to pass level 3. Correct Answer…" at bounding box center [617, 309] width 784 height 317
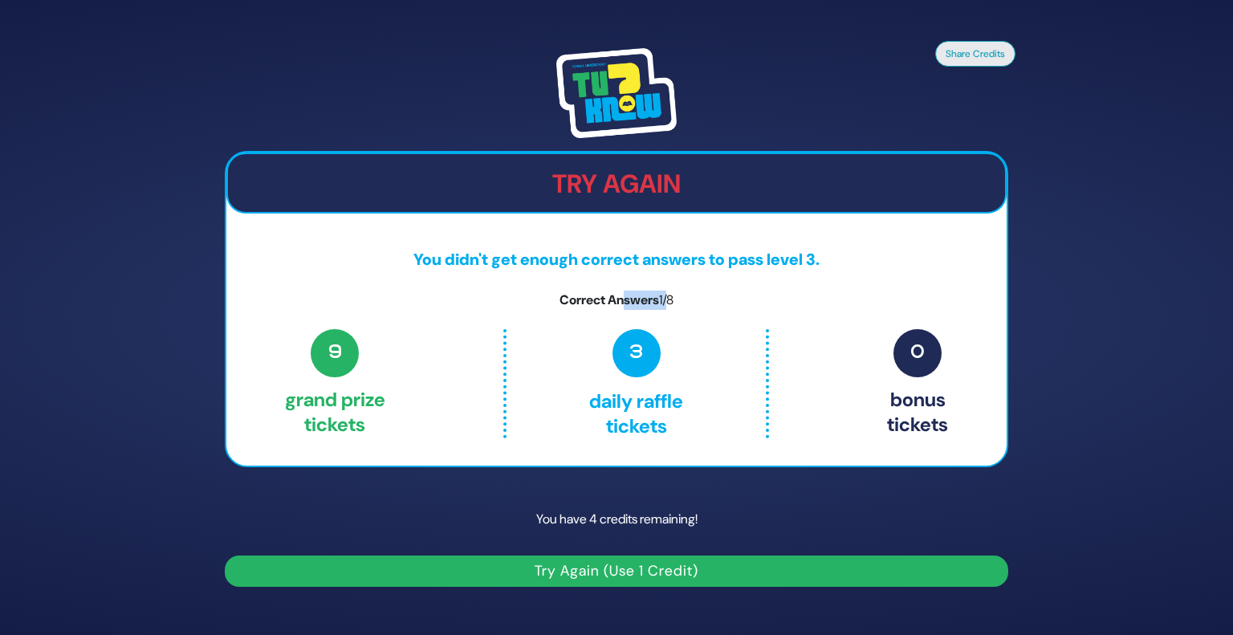
drag, startPoint x: 669, startPoint y: 296, endPoint x: 620, endPoint y: 300, distance: 49.1
click at [620, 300] on p "Correct Answers 1/8" at bounding box center [616, 300] width 781 height 19
click at [583, 561] on button "Try Again (Use 1 Credit)" at bounding box center [617, 571] width 784 height 31
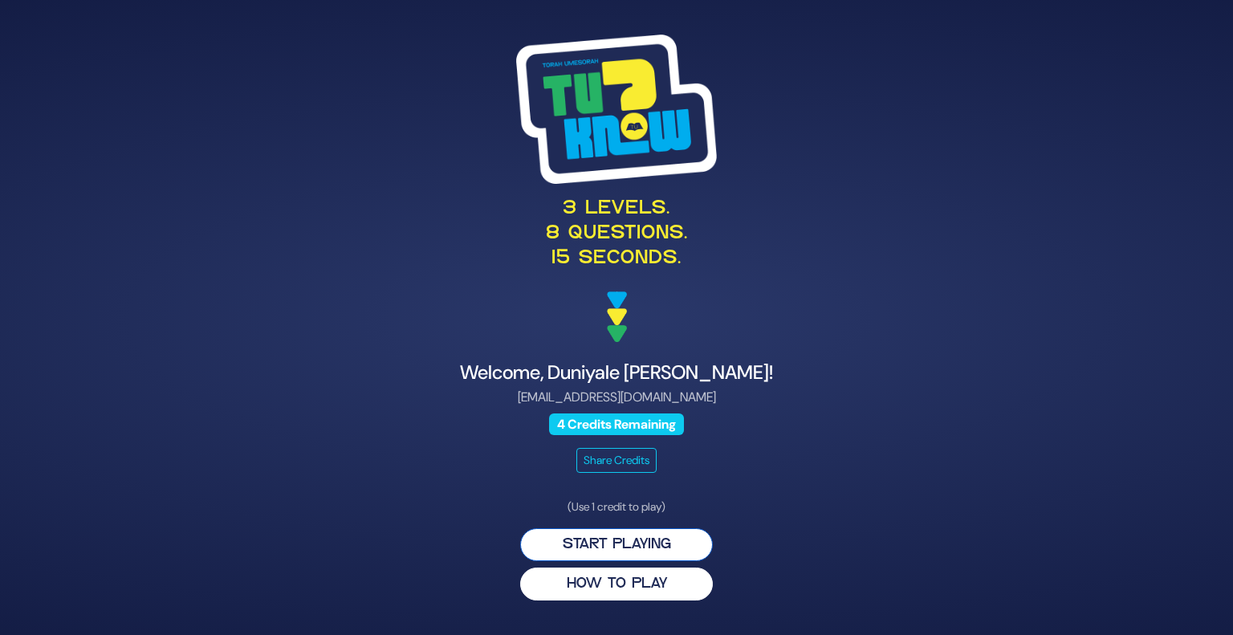
click at [631, 541] on button "Start Playing" at bounding box center [616, 544] width 193 height 33
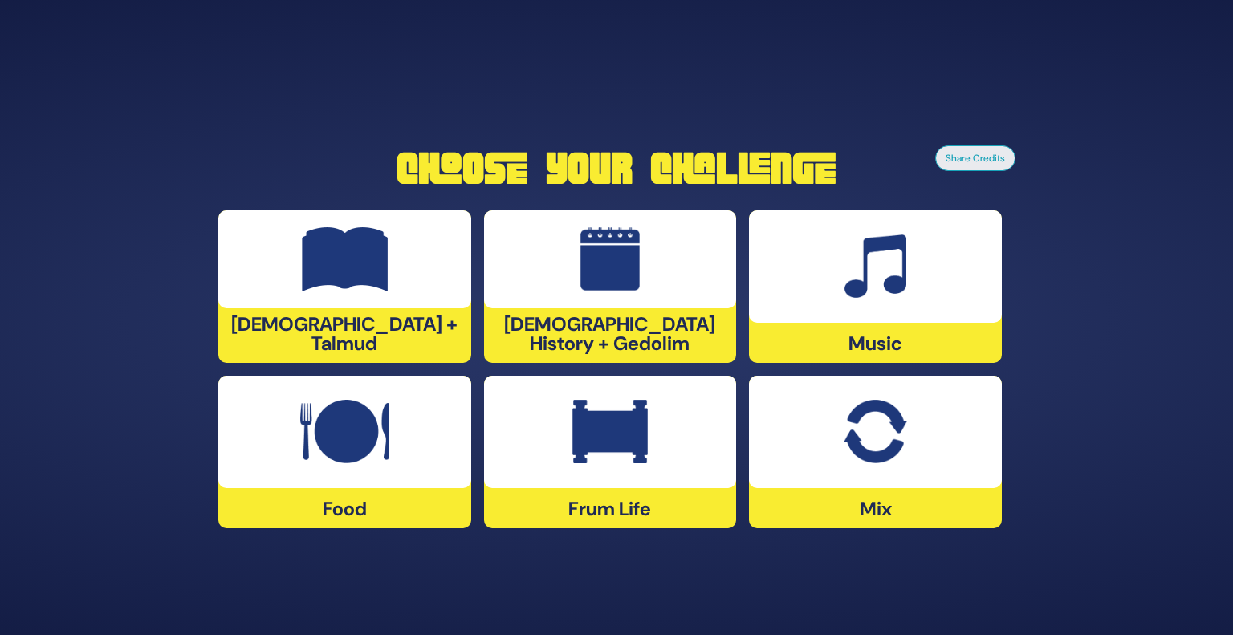
click at [828, 483] on div at bounding box center [875, 432] width 253 height 112
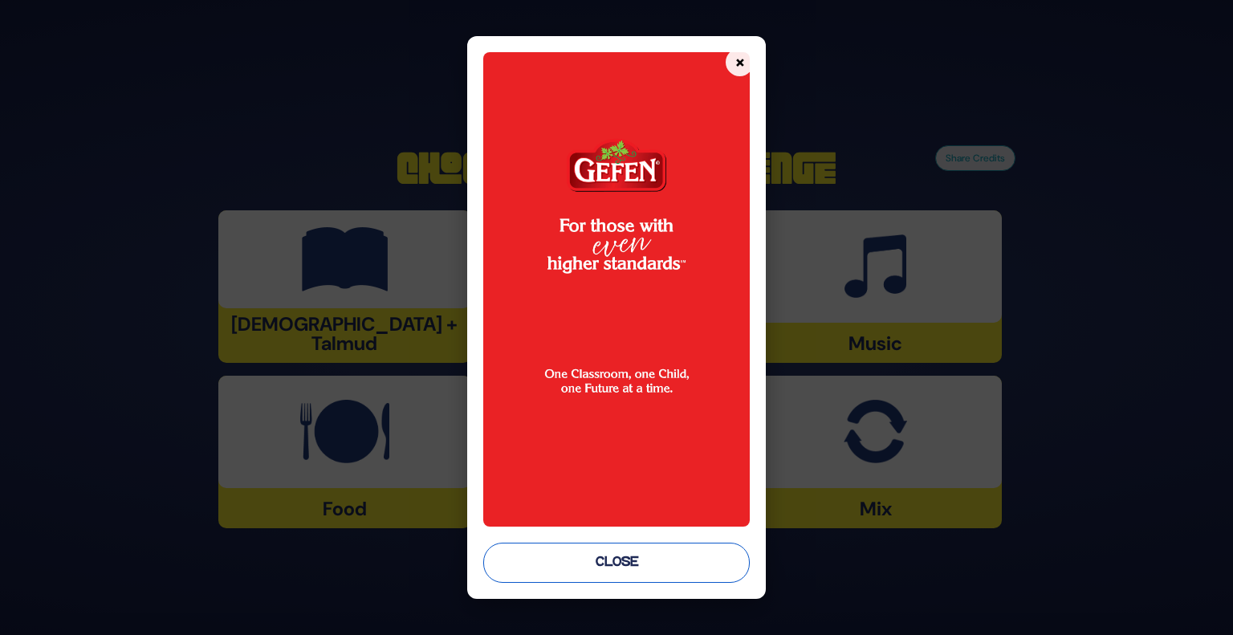
click at [652, 565] on button "Close" at bounding box center [616, 563] width 267 height 40
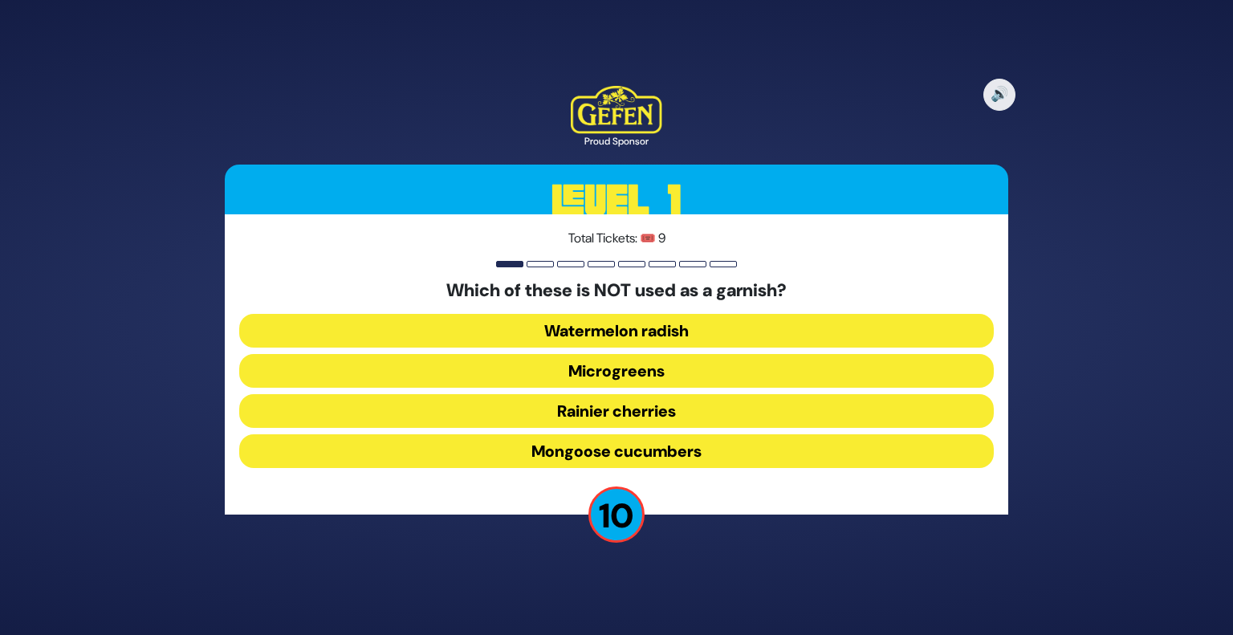
click at [721, 438] on button "Mongoose cucumbers" at bounding box center [616, 451] width 755 height 34
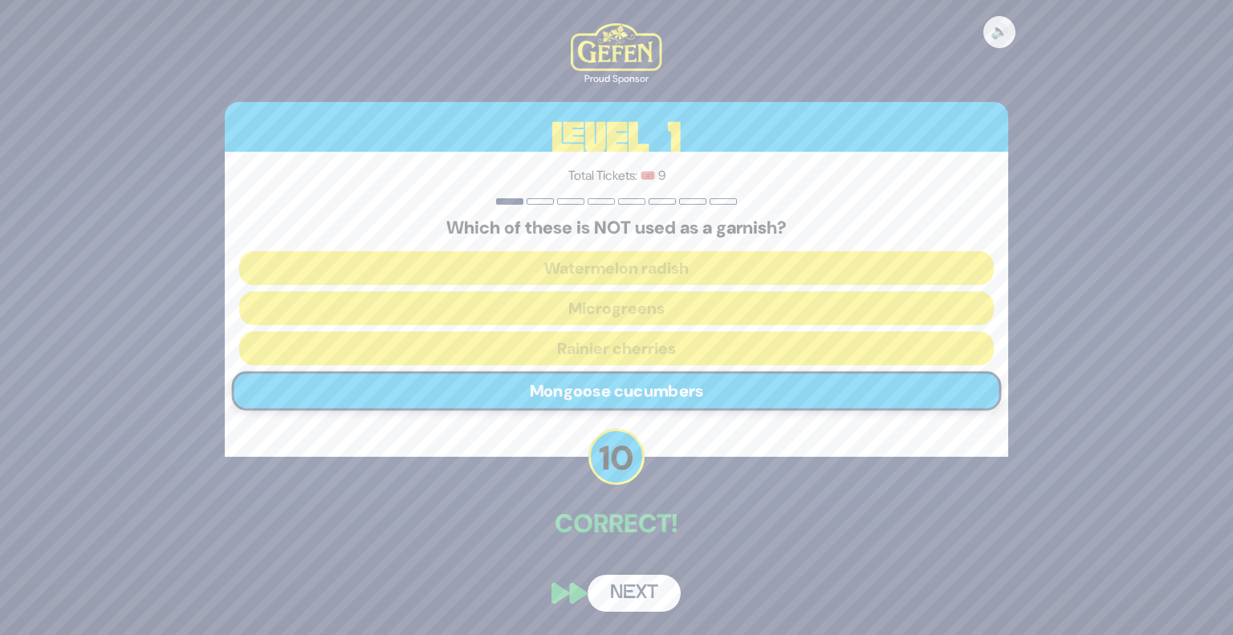
click at [633, 597] on button "Next" at bounding box center [634, 593] width 93 height 37
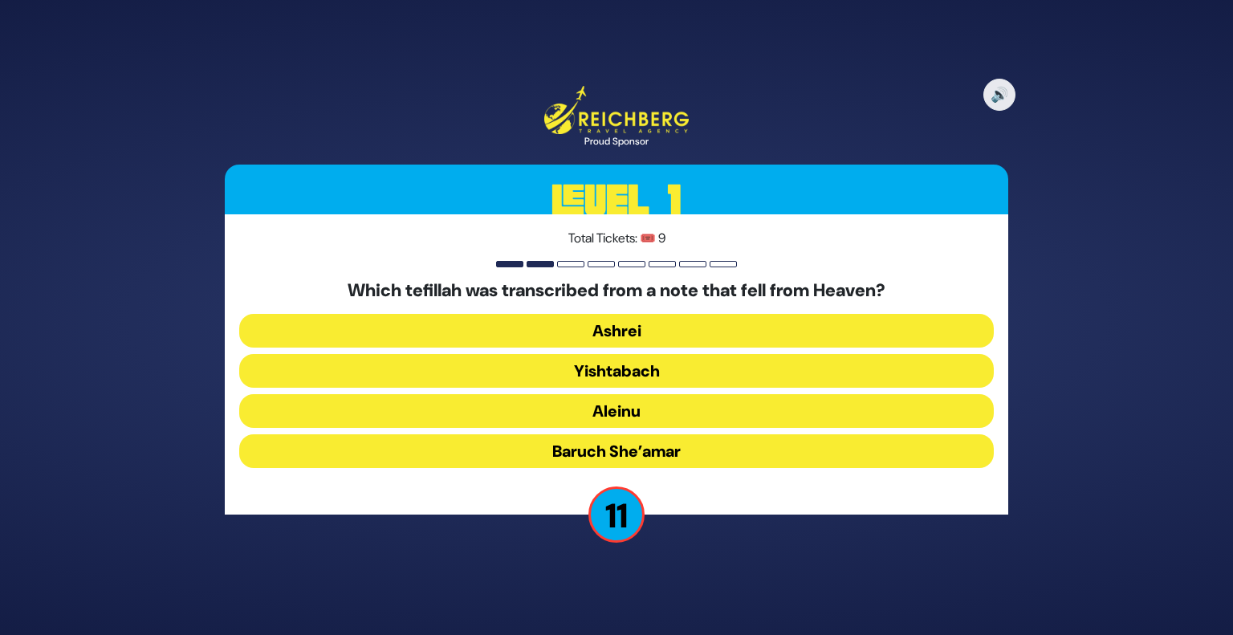
click at [662, 439] on button "Baruch She’amar" at bounding box center [616, 451] width 755 height 34
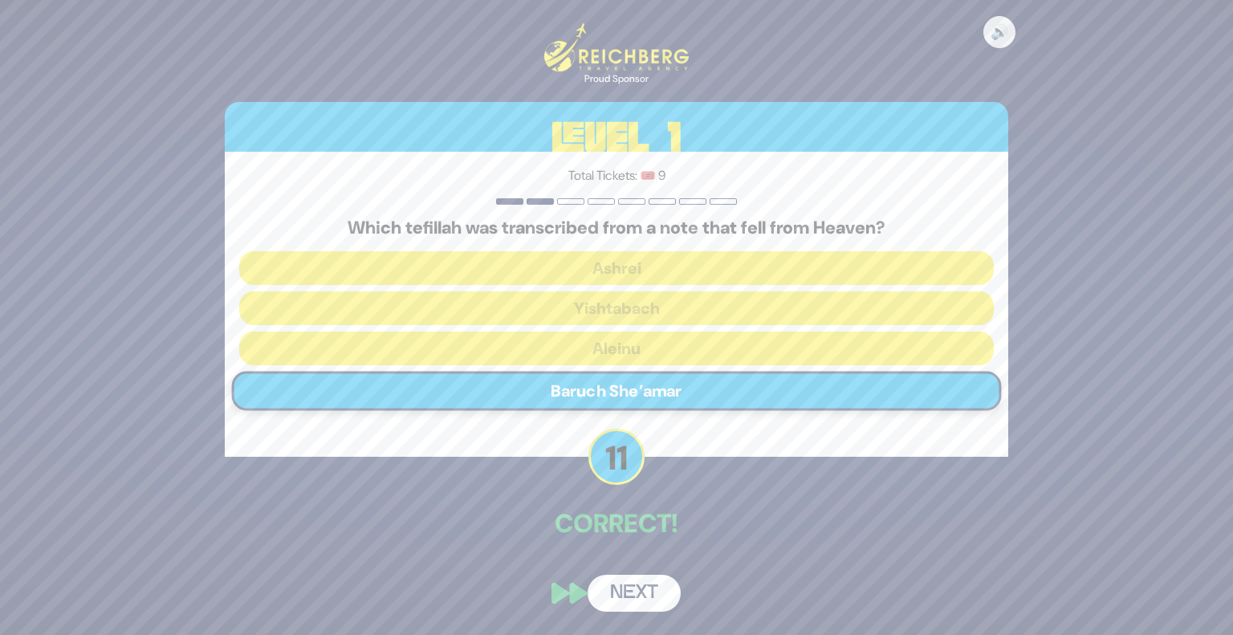
click at [642, 589] on button "Next" at bounding box center [634, 593] width 93 height 37
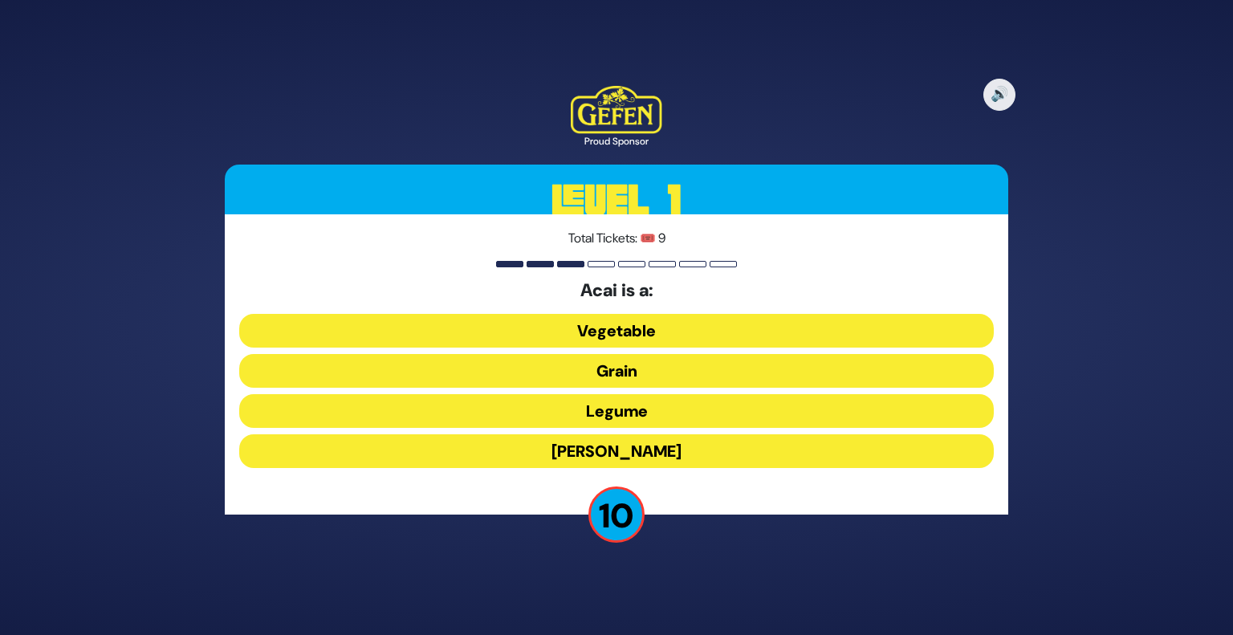
click at [693, 377] on button "Grain" at bounding box center [616, 371] width 755 height 34
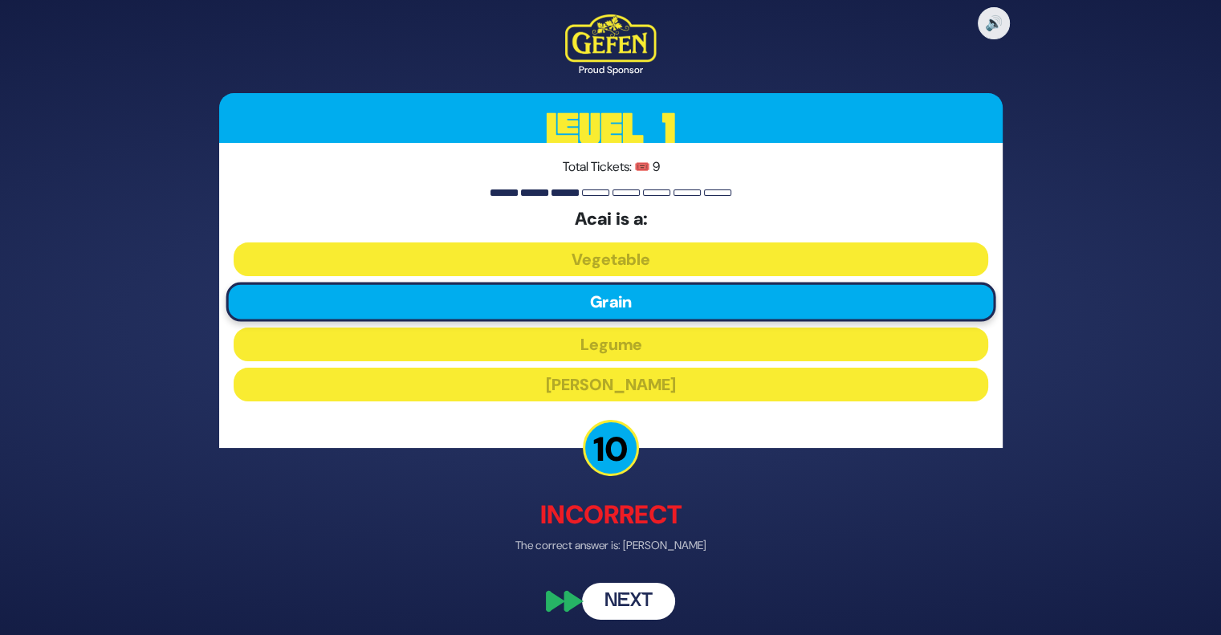
click at [636, 602] on button "Next" at bounding box center [628, 602] width 93 height 37
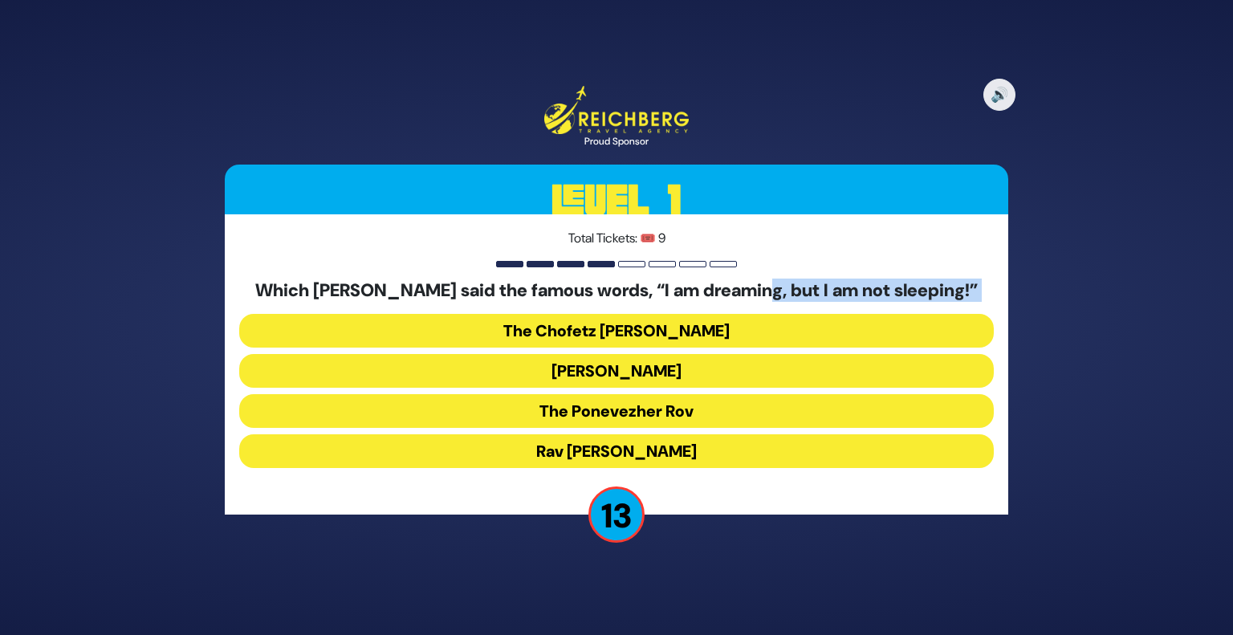
drag, startPoint x: 507, startPoint y: 302, endPoint x: 778, endPoint y: 300, distance: 271.4
click at [778, 300] on div "Which Gadol said the famous words, “I am dreaming, but I am not sleeping!” The …" at bounding box center [616, 377] width 755 height 194
click at [778, 300] on h5 "Which Gadol said the famous words, “I am dreaming, but I am not sleeping!”" at bounding box center [616, 290] width 755 height 21
click at [720, 415] on button "The Ponevezher Rov" at bounding box center [616, 411] width 755 height 34
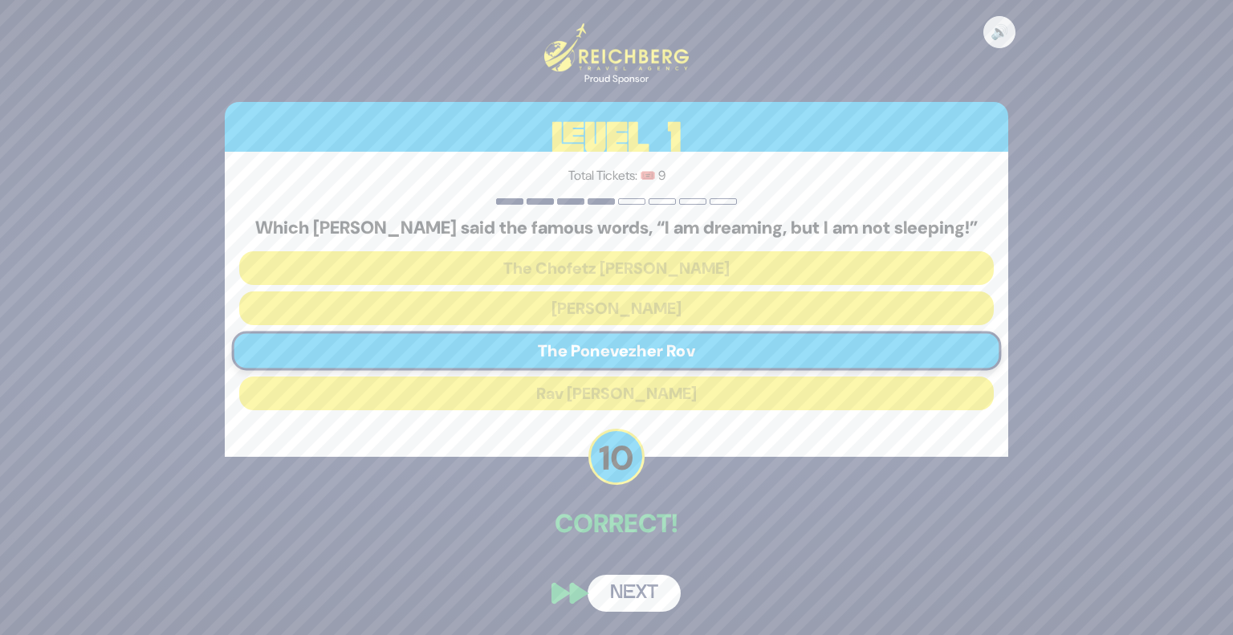
click at [607, 589] on button "Next" at bounding box center [634, 593] width 93 height 37
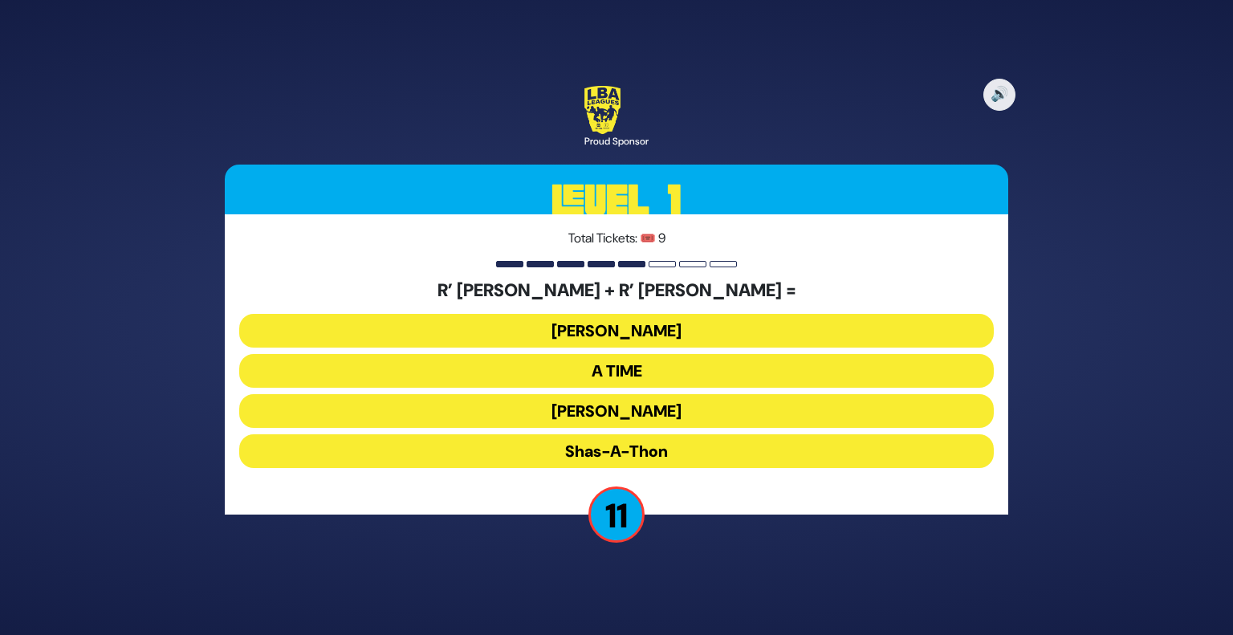
click at [604, 412] on button "Ohel Sarala" at bounding box center [616, 411] width 755 height 34
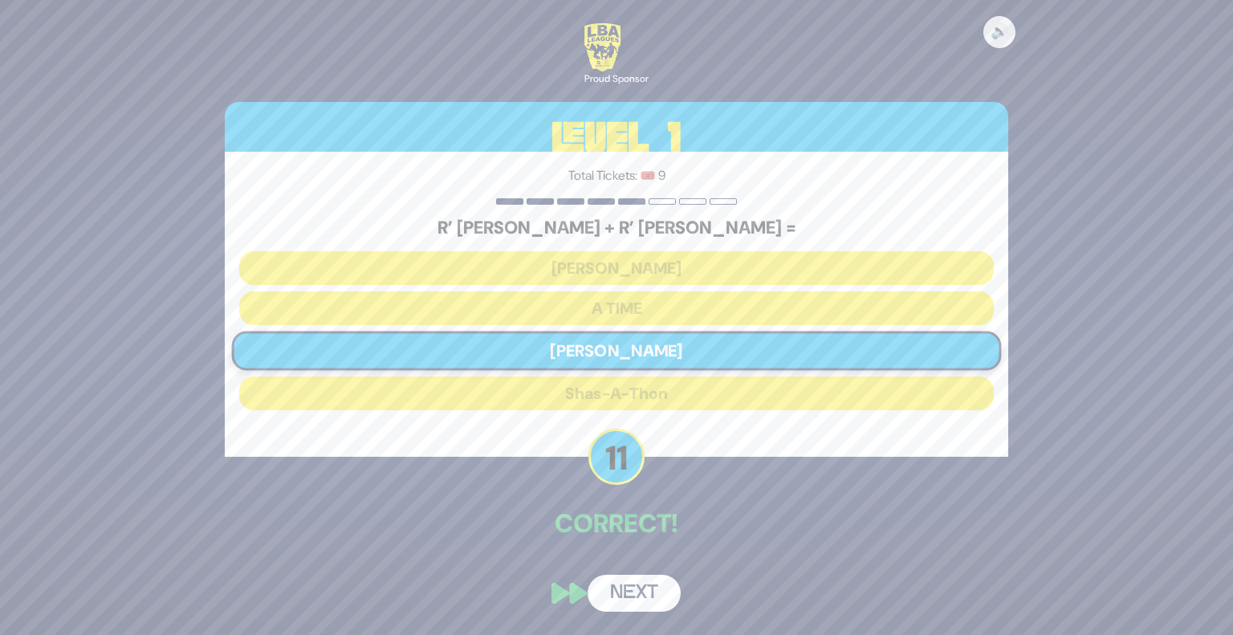
click at [639, 577] on button "Next" at bounding box center [634, 593] width 93 height 37
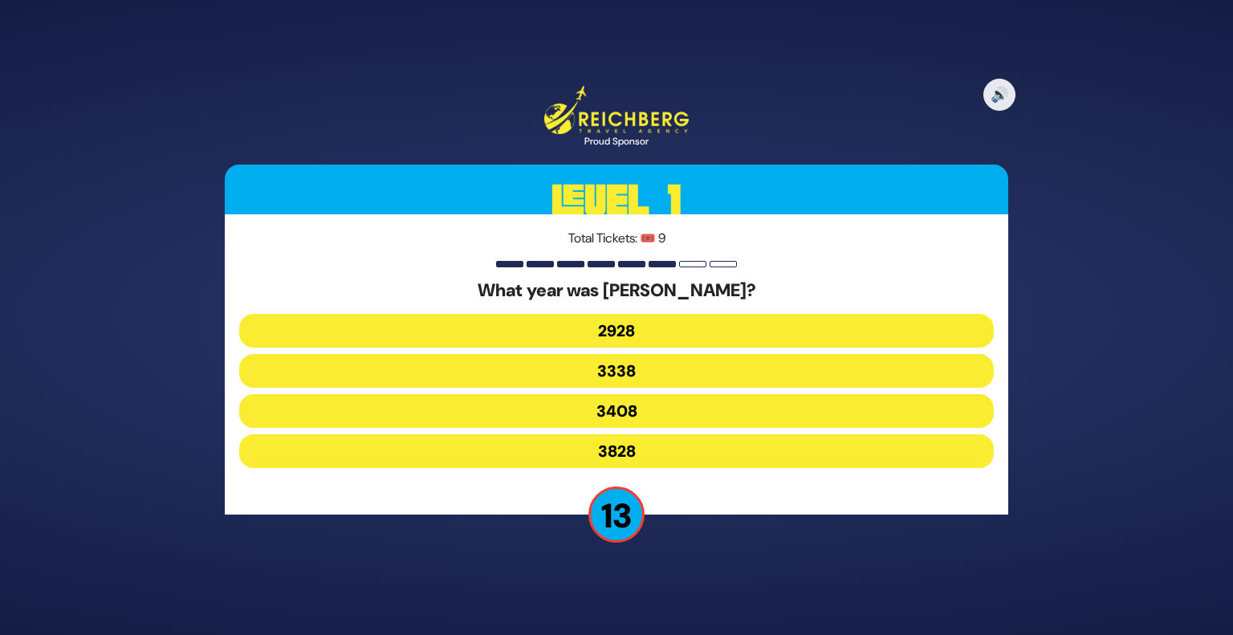
drag, startPoint x: 649, startPoint y: 306, endPoint x: 752, endPoint y: 308, distance: 102.8
click at [752, 308] on div "What year was Churban Bayis Sheini? 2928 3338 3408 3828" at bounding box center [616, 377] width 755 height 194
click at [671, 453] on button "3828" at bounding box center [616, 451] width 755 height 34
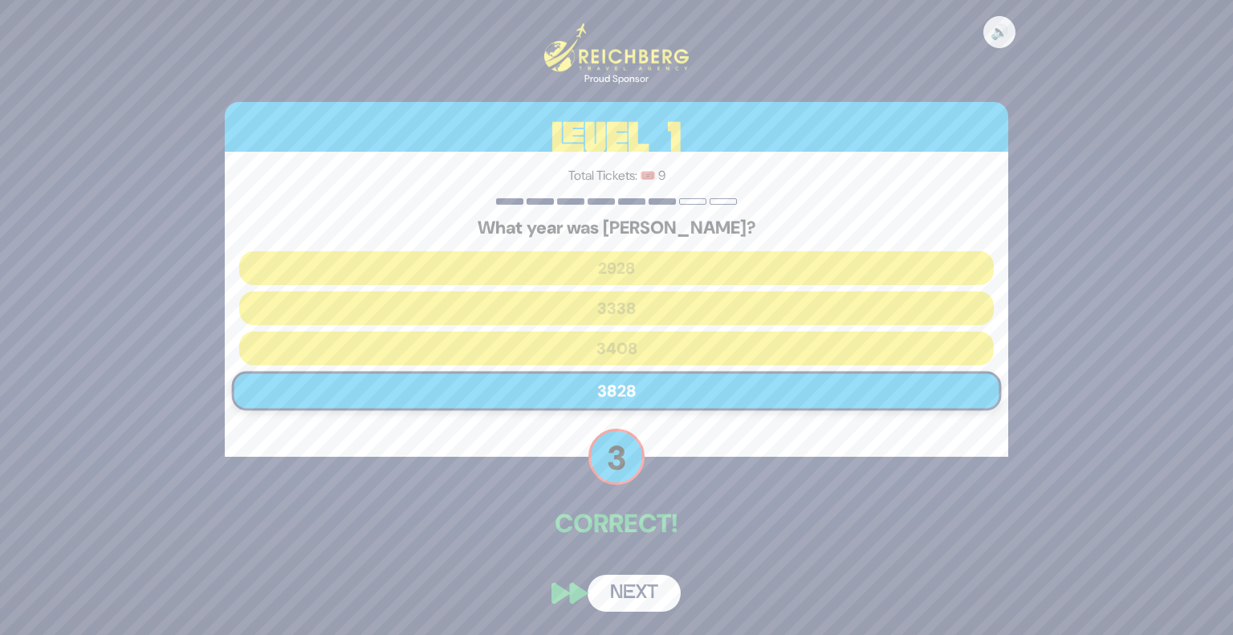
click at [623, 577] on button "Next" at bounding box center [634, 593] width 93 height 37
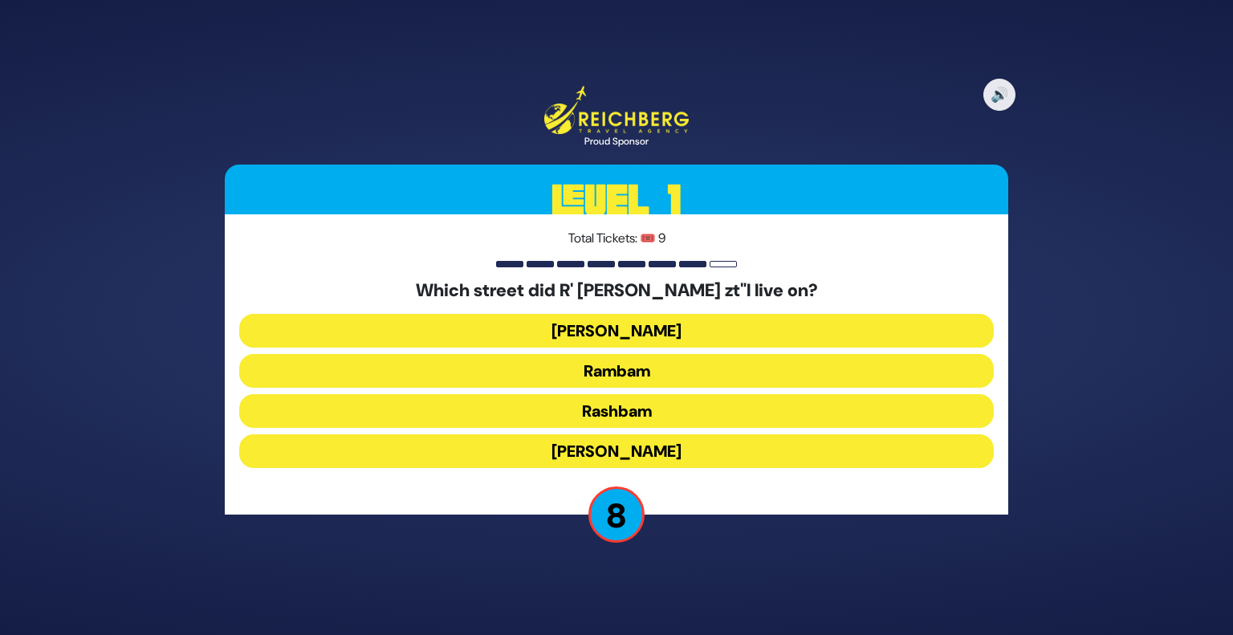
click at [652, 324] on button "Chazon Ish" at bounding box center [616, 331] width 755 height 34
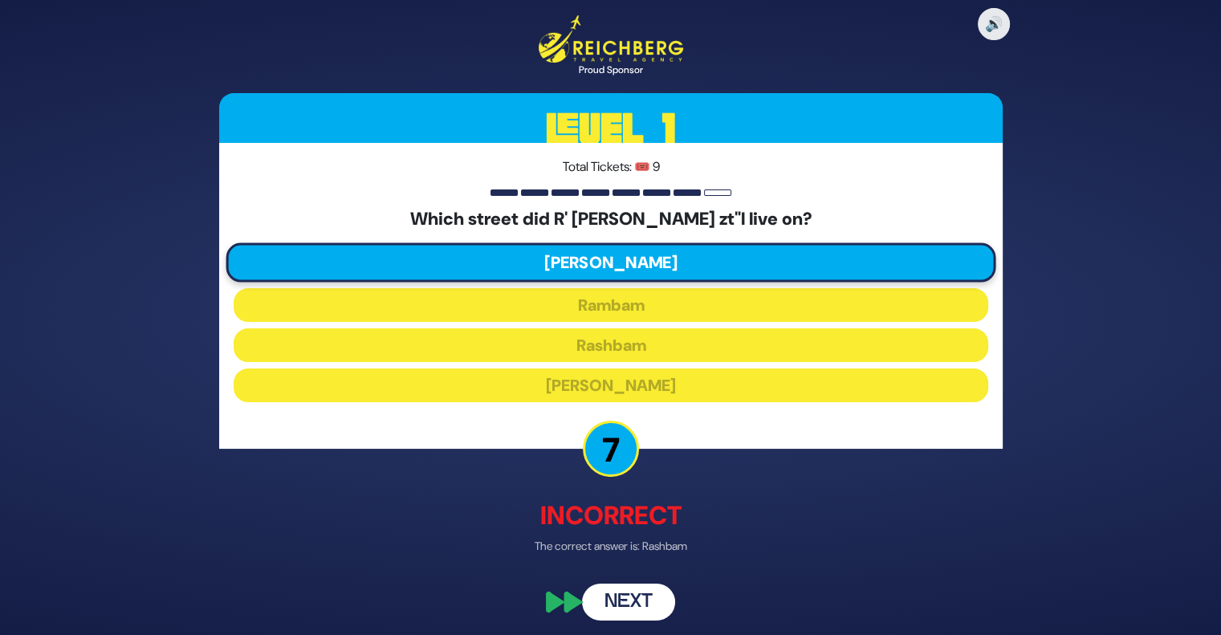
click at [620, 602] on button "Next" at bounding box center [628, 601] width 93 height 37
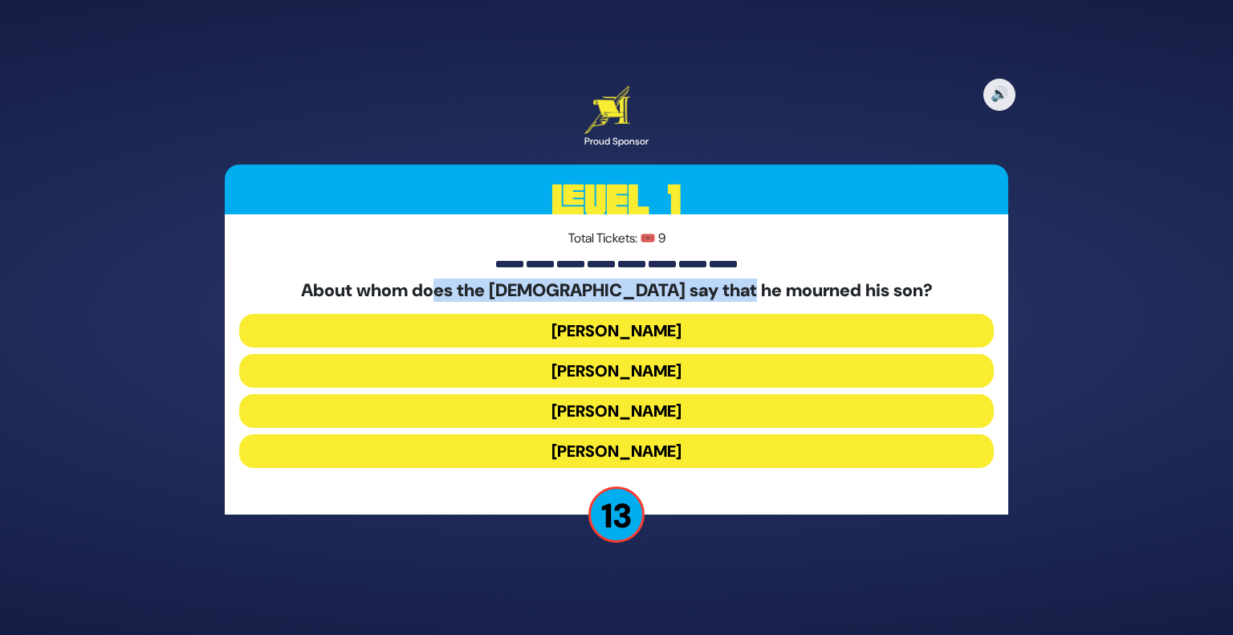
drag, startPoint x: 505, startPoint y: 278, endPoint x: 814, endPoint y: 296, distance: 309.7
click at [814, 296] on div "Total Tickets: 🎟️ 9 About whom does the Torah say that he mourned his son? Ahar…" at bounding box center [617, 364] width 784 height 300
click at [814, 296] on h5 "About whom does the Torah say that he mourned his son?" at bounding box center [616, 290] width 755 height 21
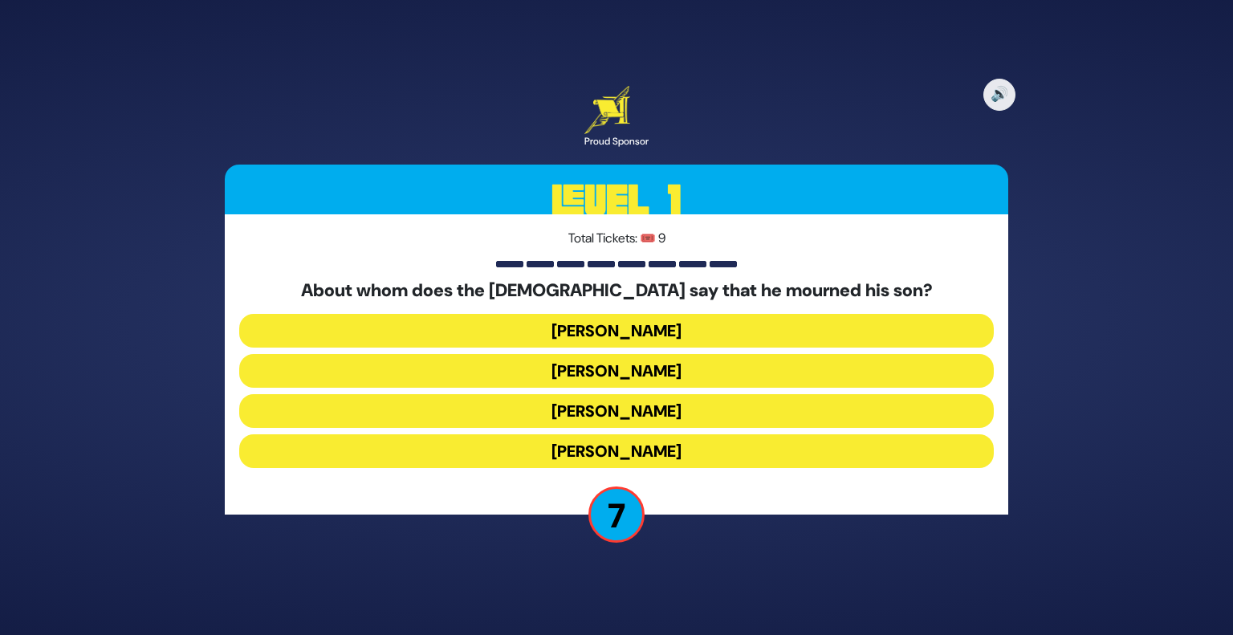
click at [622, 377] on button "Yaakov Avinu" at bounding box center [616, 371] width 755 height 34
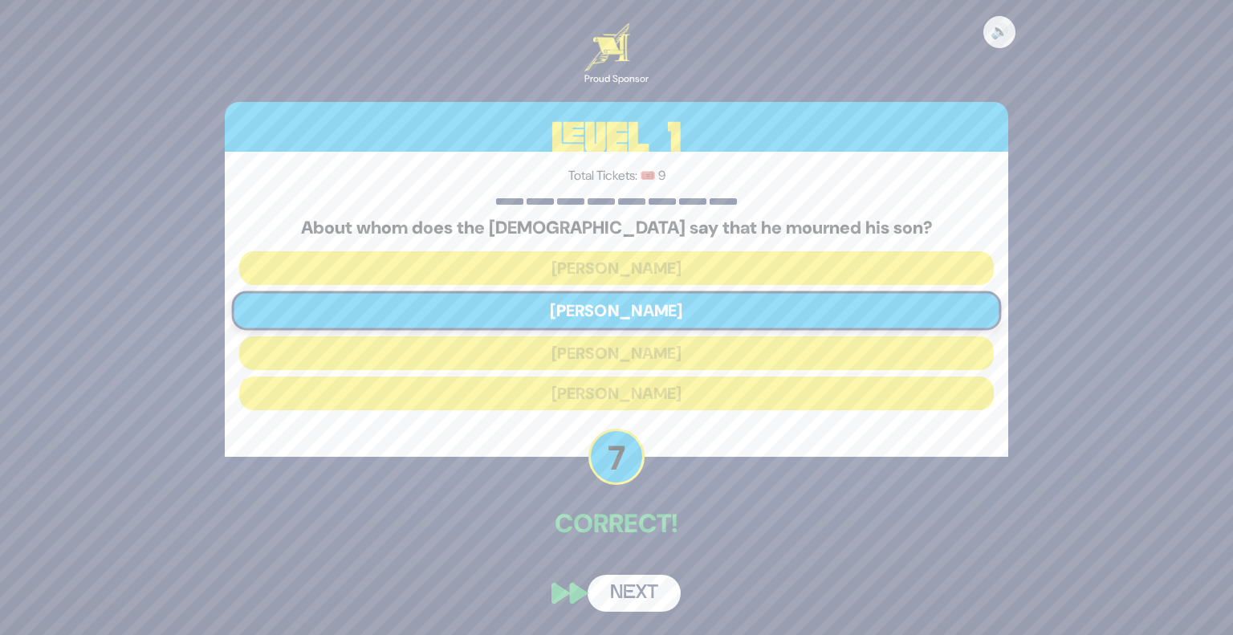
click at [635, 597] on button "Next" at bounding box center [634, 593] width 93 height 37
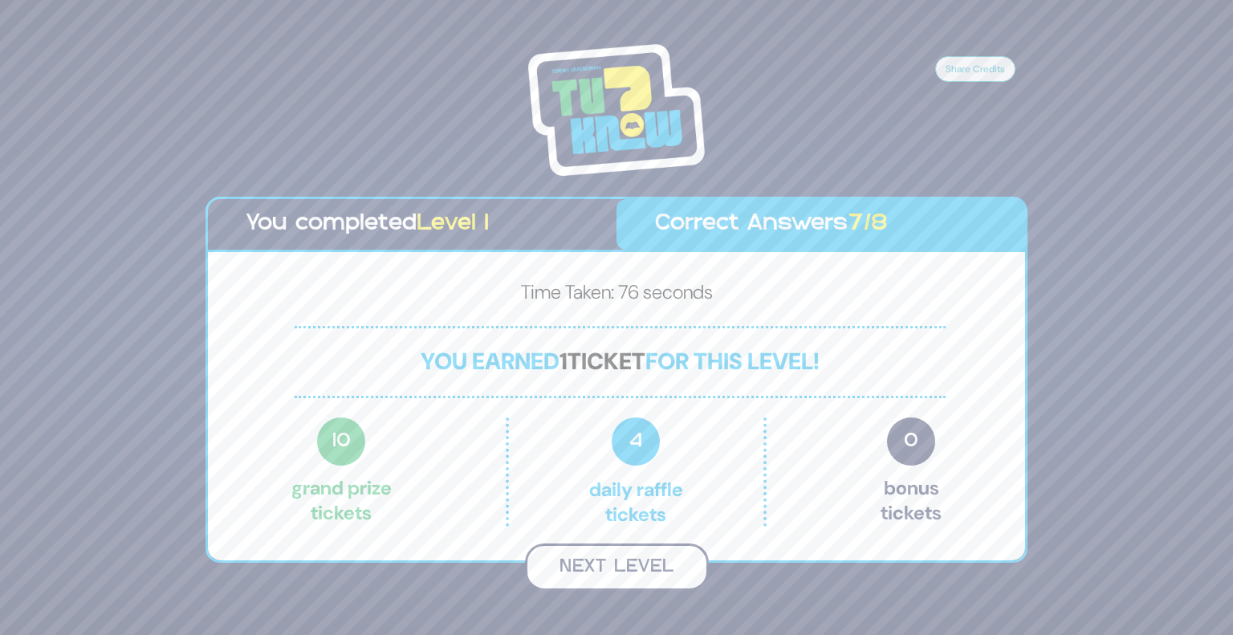
click at [630, 584] on button "Next Level" at bounding box center [617, 567] width 184 height 47
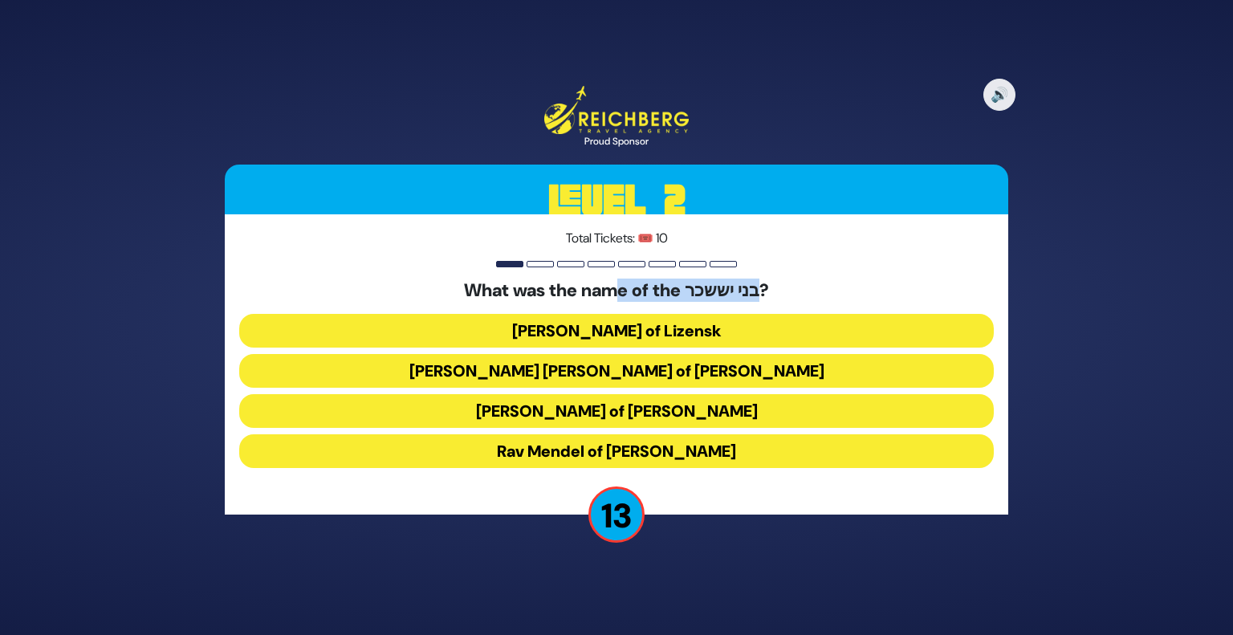
drag, startPoint x: 623, startPoint y: 285, endPoint x: 762, endPoint y: 284, distance: 138.9
click at [762, 284] on h5 "What was the name of the בני יששכר?" at bounding box center [616, 290] width 755 height 21
click at [553, 447] on button "Rav Mendel of Rymanov" at bounding box center [616, 451] width 755 height 34
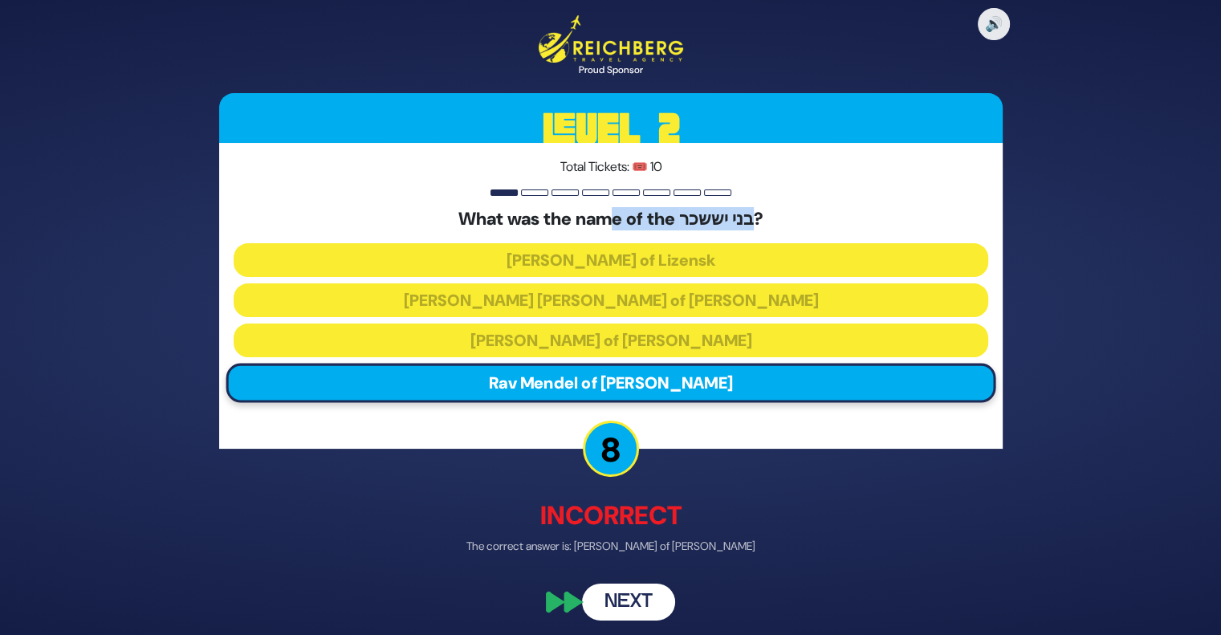
click at [630, 605] on button "Next" at bounding box center [628, 601] width 93 height 37
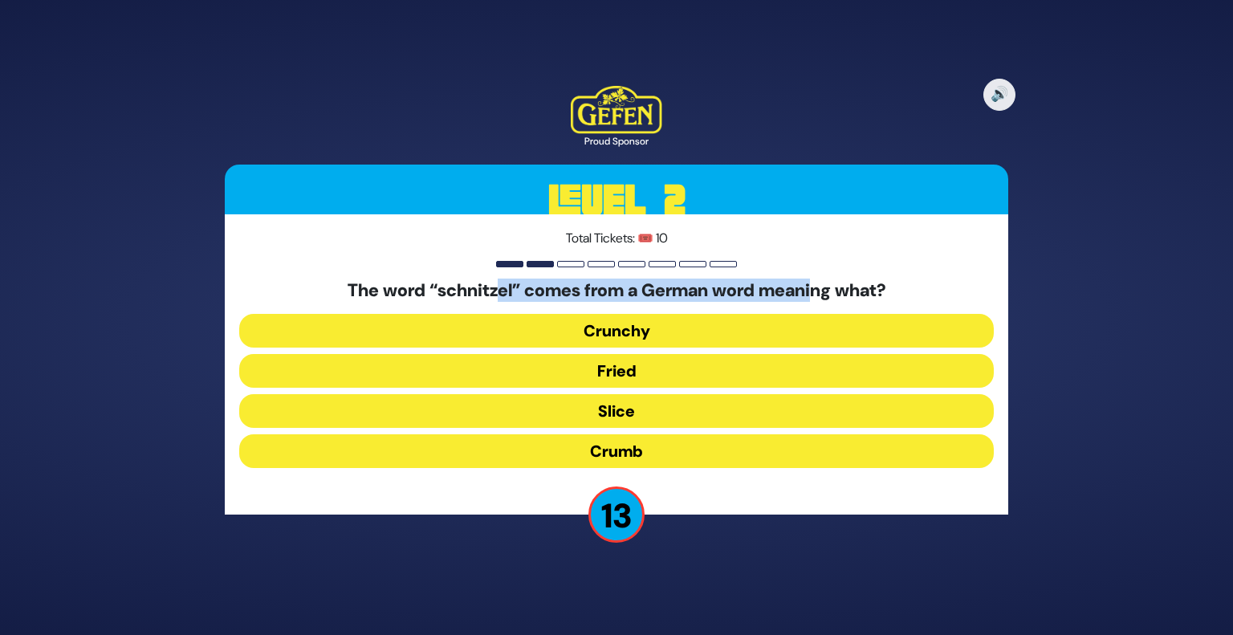
drag, startPoint x: 494, startPoint y: 279, endPoint x: 822, endPoint y: 276, distance: 328.4
click at [822, 276] on div "Total Tickets: 🎟️ 10 The word “schnitzel” comes from a German word meaning what…" at bounding box center [617, 364] width 784 height 300
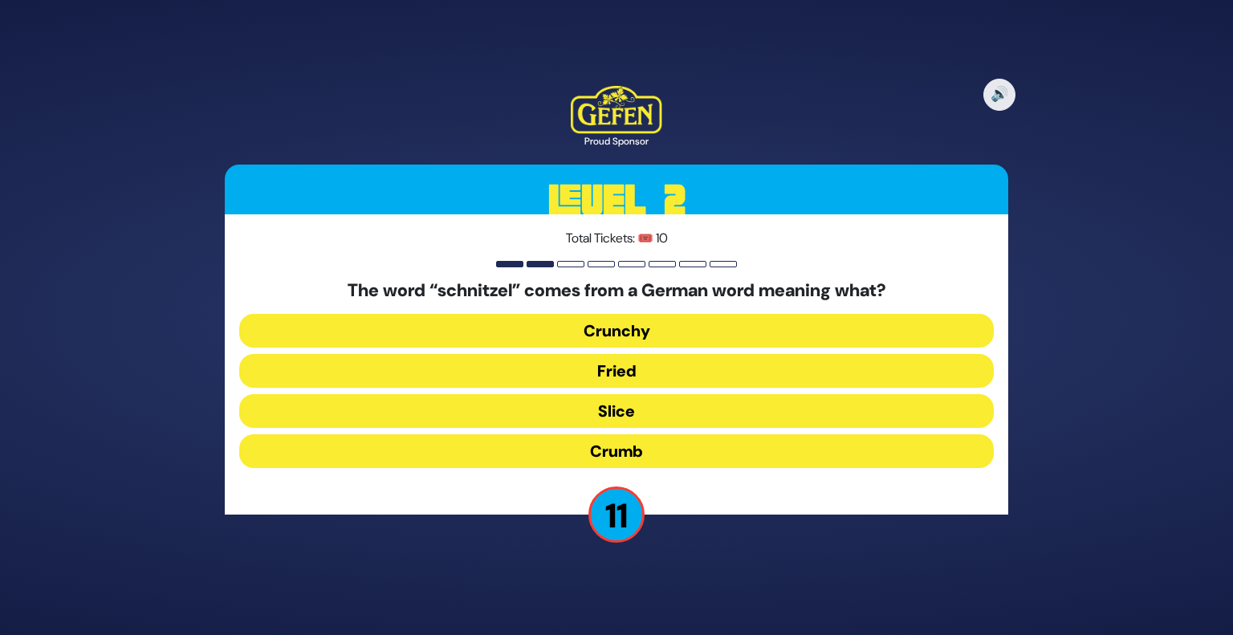
click at [608, 442] on button "Crumb" at bounding box center [616, 451] width 755 height 34
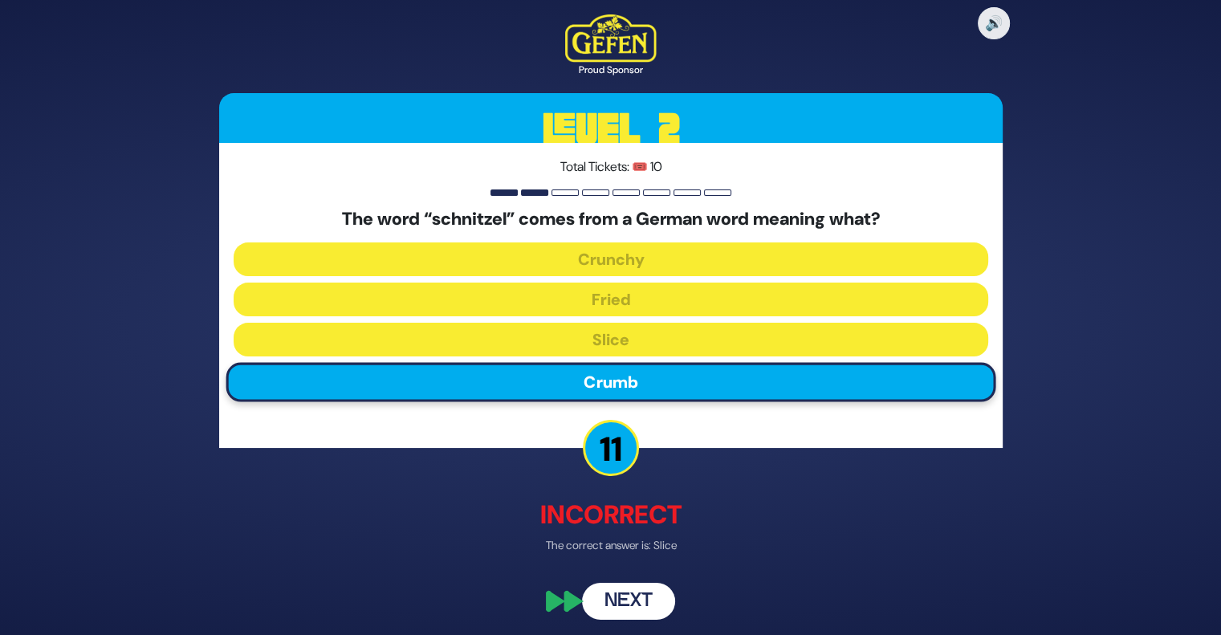
click at [624, 602] on button "Next" at bounding box center [628, 602] width 93 height 37
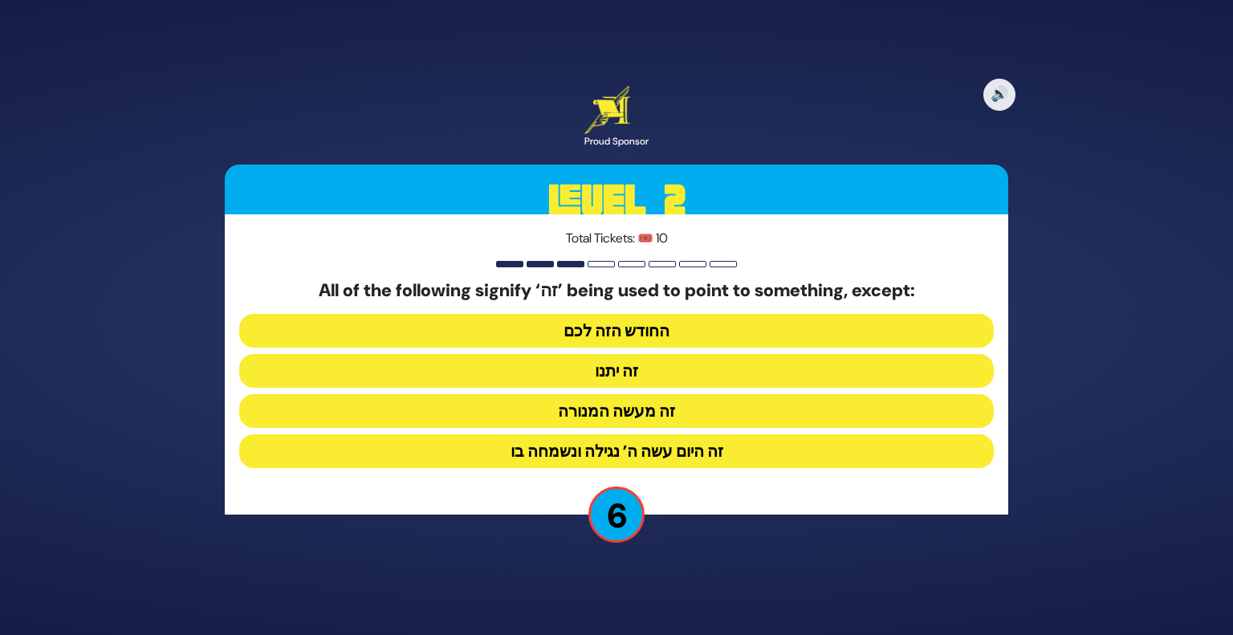
click at [662, 458] on button "זה היום עשה ה’ נגילה ונשמחה בו" at bounding box center [616, 451] width 755 height 34
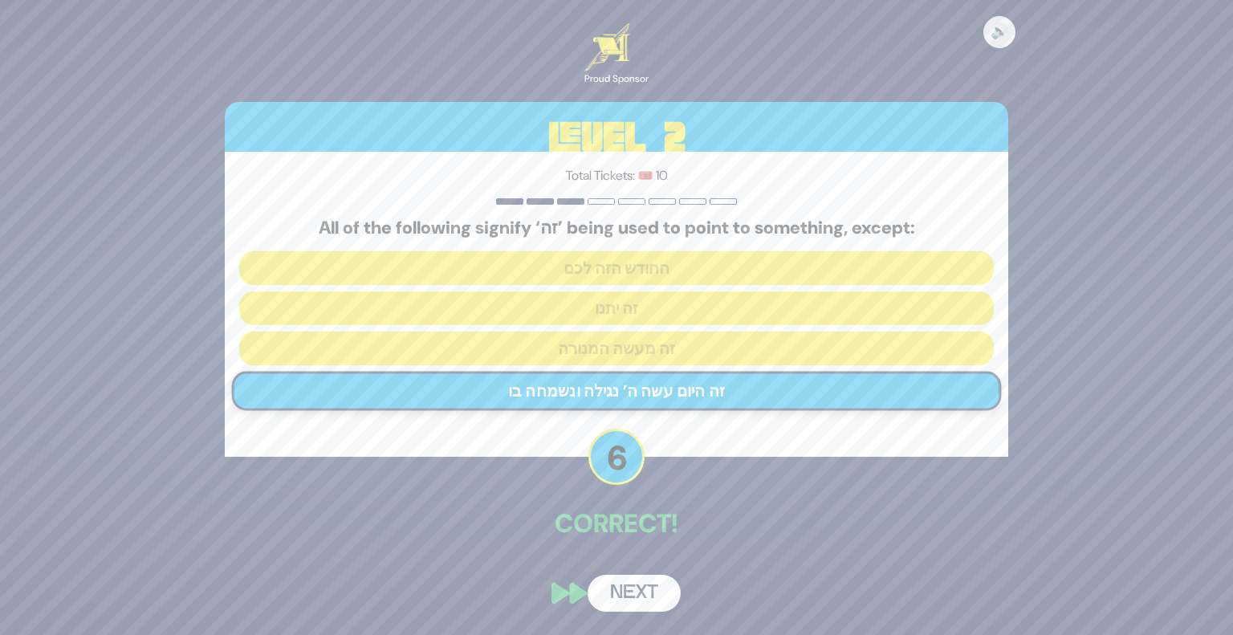
click at [629, 585] on button "Next" at bounding box center [634, 593] width 93 height 37
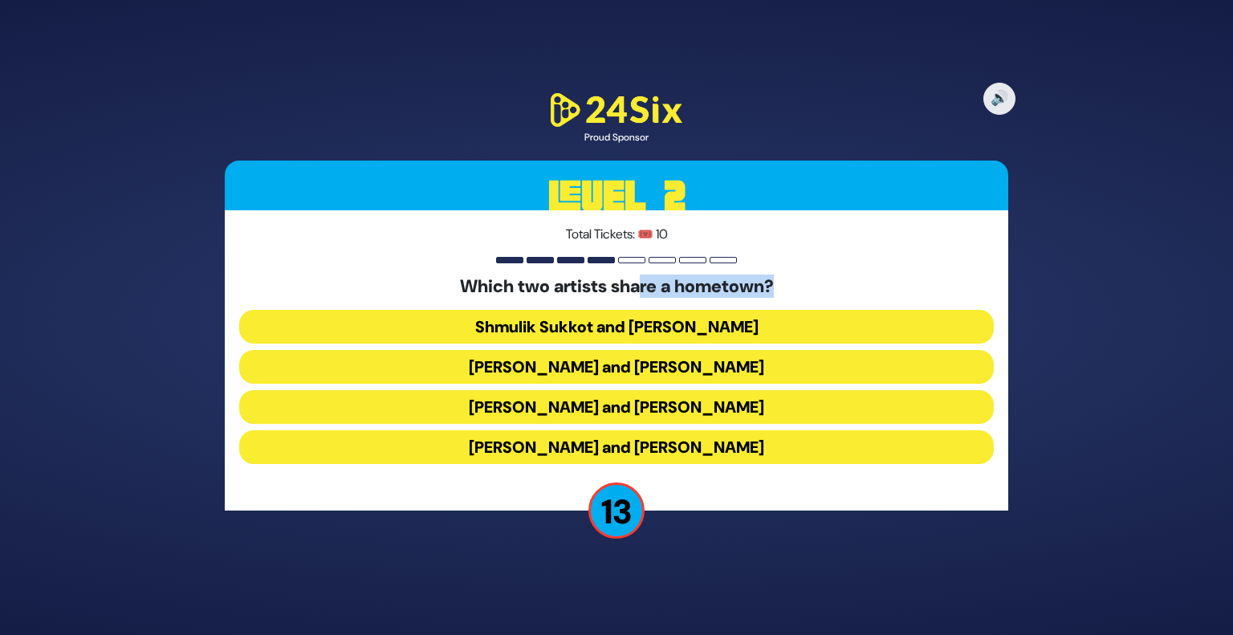
drag, startPoint x: 639, startPoint y: 280, endPoint x: 784, endPoint y: 275, distance: 144.6
click at [784, 276] on h5 "Which two artists share a hometown?" at bounding box center [616, 286] width 755 height 21
click at [691, 369] on button "Abie Rotenberg and Baruch Levine" at bounding box center [616, 367] width 755 height 34
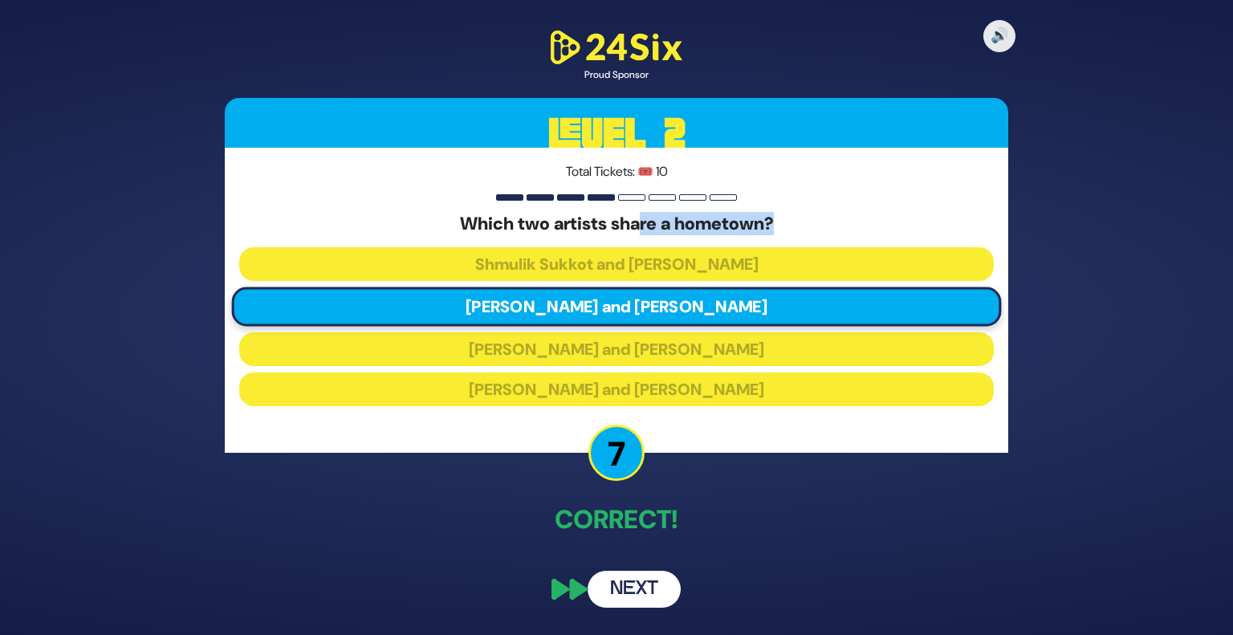
click at [658, 585] on button "Next" at bounding box center [634, 589] width 93 height 37
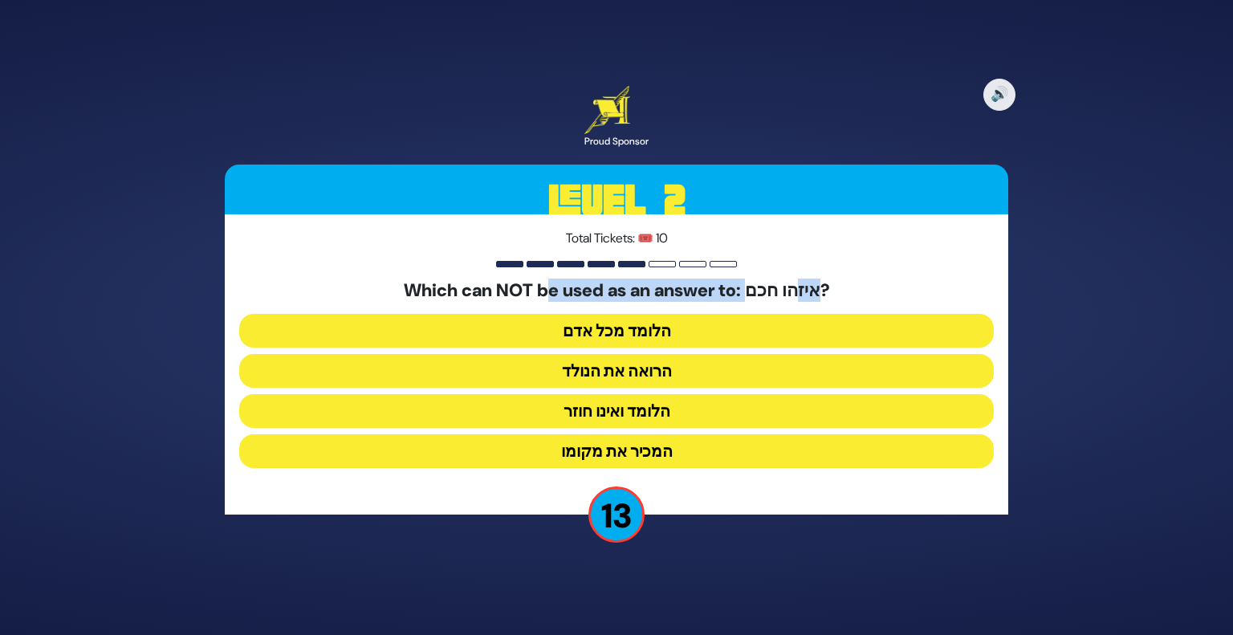
drag, startPoint x: 556, startPoint y: 291, endPoint x: 803, endPoint y: 295, distance: 246.5
click at [803, 295] on h5 "Which can NOT be used as an answer to: איזהו חכם?" at bounding box center [616, 290] width 755 height 21
click at [677, 411] on button "הלומד ואינו חוזר" at bounding box center [616, 411] width 755 height 34
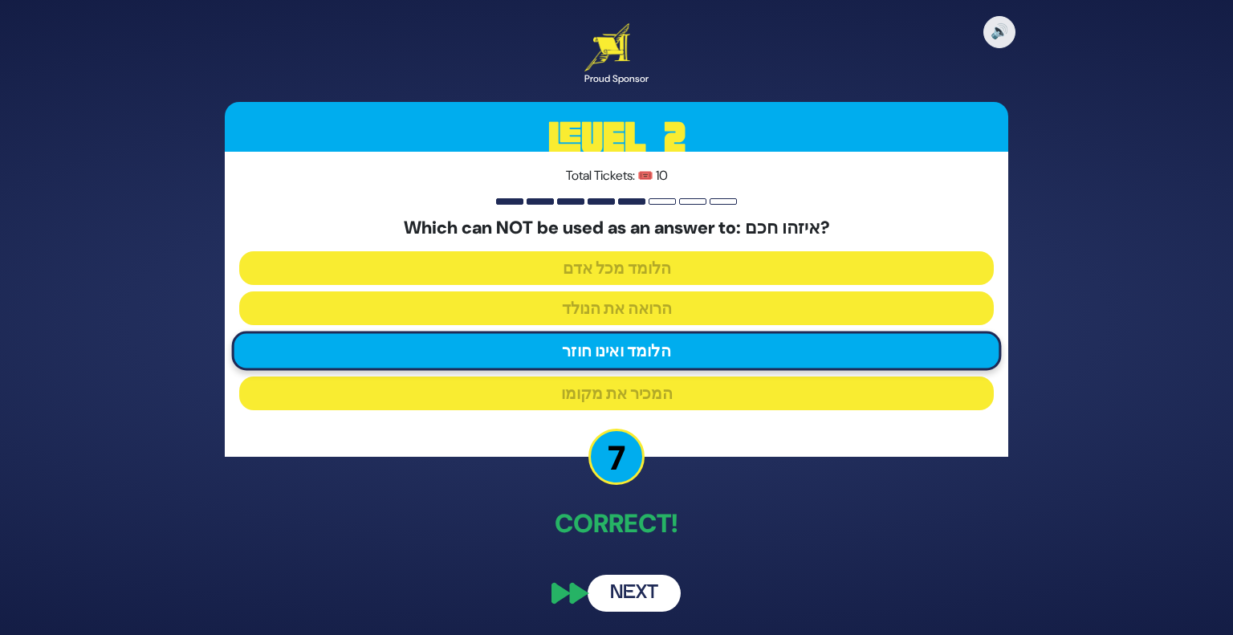
click at [638, 603] on button "Next" at bounding box center [634, 593] width 93 height 37
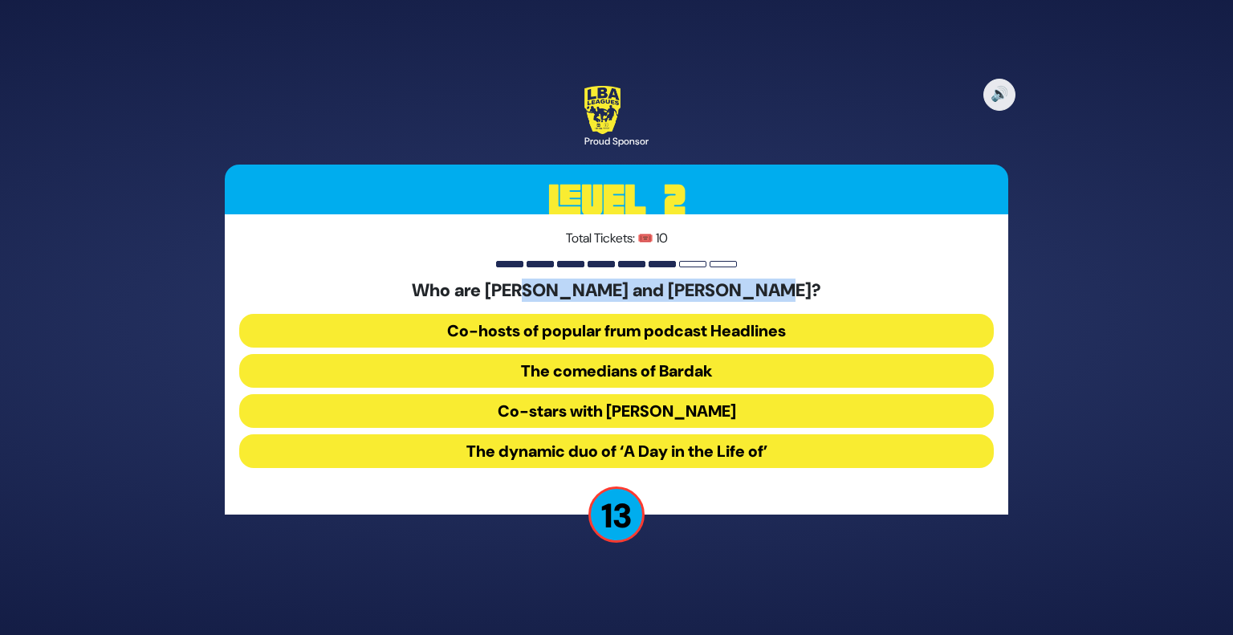
drag, startPoint x: 533, startPoint y: 285, endPoint x: 776, endPoint y: 299, distance: 243.7
click at [776, 299] on h5 "Who are Efi Skakovsky and Meni Wakshtok?" at bounding box center [616, 290] width 755 height 21
click at [660, 407] on button "Co-stars with Baruch Perlowitz" at bounding box center [616, 411] width 755 height 34
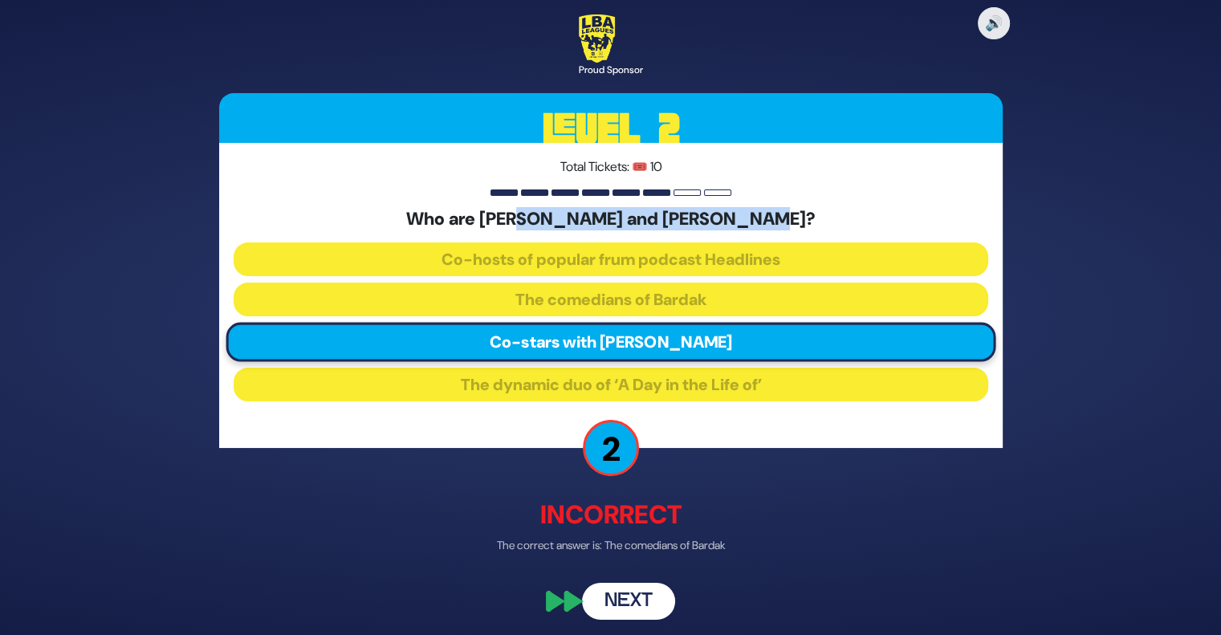
click at [628, 597] on button "Next" at bounding box center [628, 602] width 93 height 37
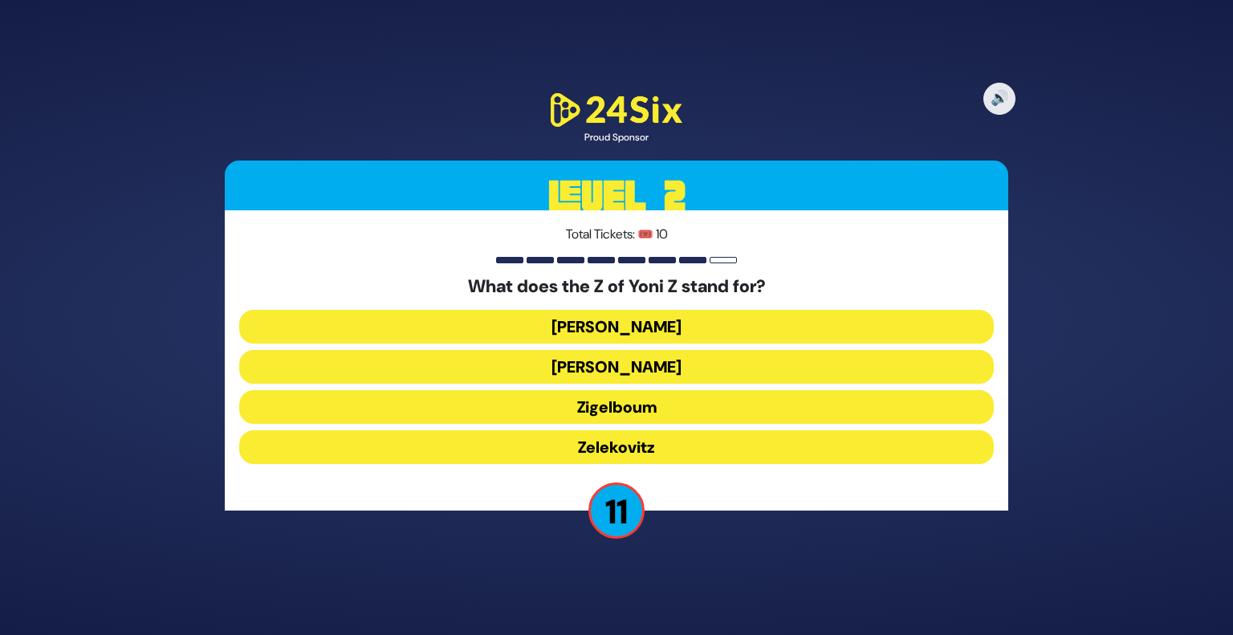
click at [669, 403] on button "Zigelboum" at bounding box center [616, 407] width 755 height 34
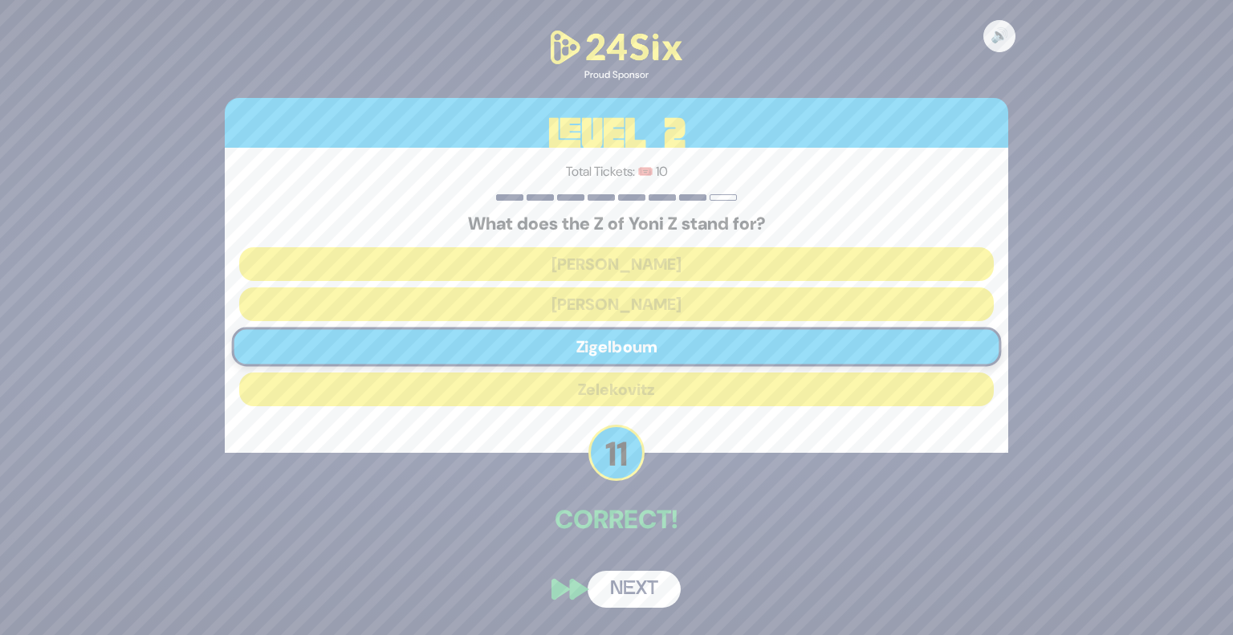
click at [647, 608] on div "🔊 Proud Sponsor Level 2 Total Tickets: 🎟️ 10 What does the Z of Yoni Z stand fo…" at bounding box center [617, 318] width 822 height 620
click at [642, 593] on button "Next" at bounding box center [634, 589] width 93 height 37
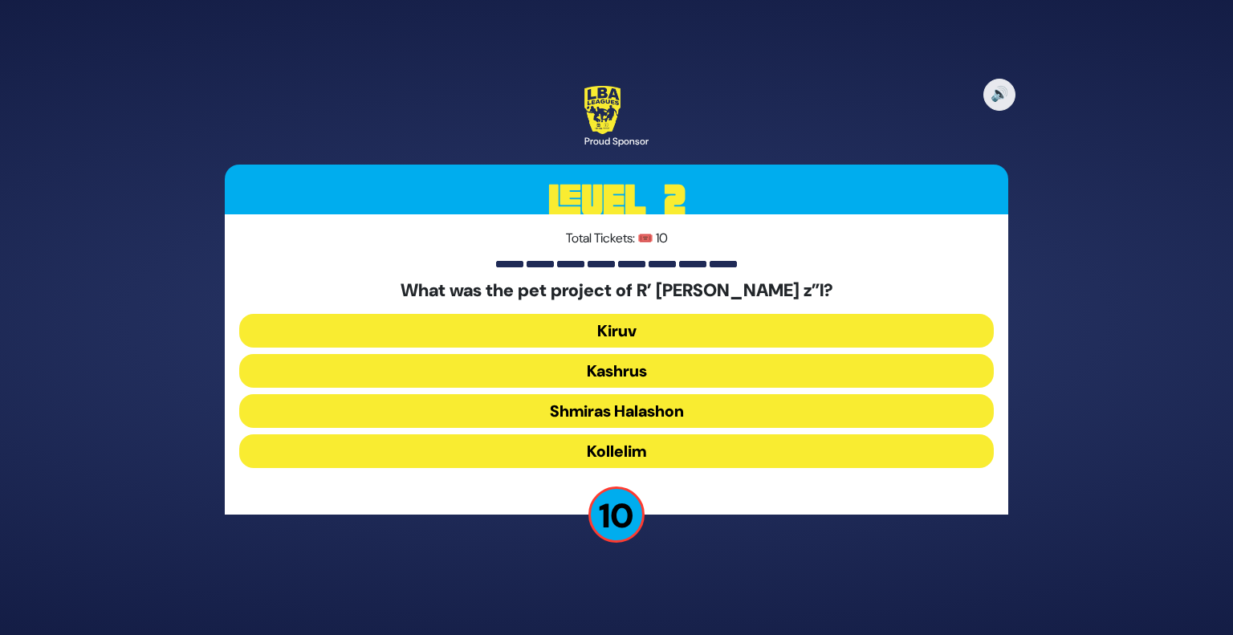
click at [683, 404] on button "Shmiras Halashon" at bounding box center [616, 411] width 755 height 34
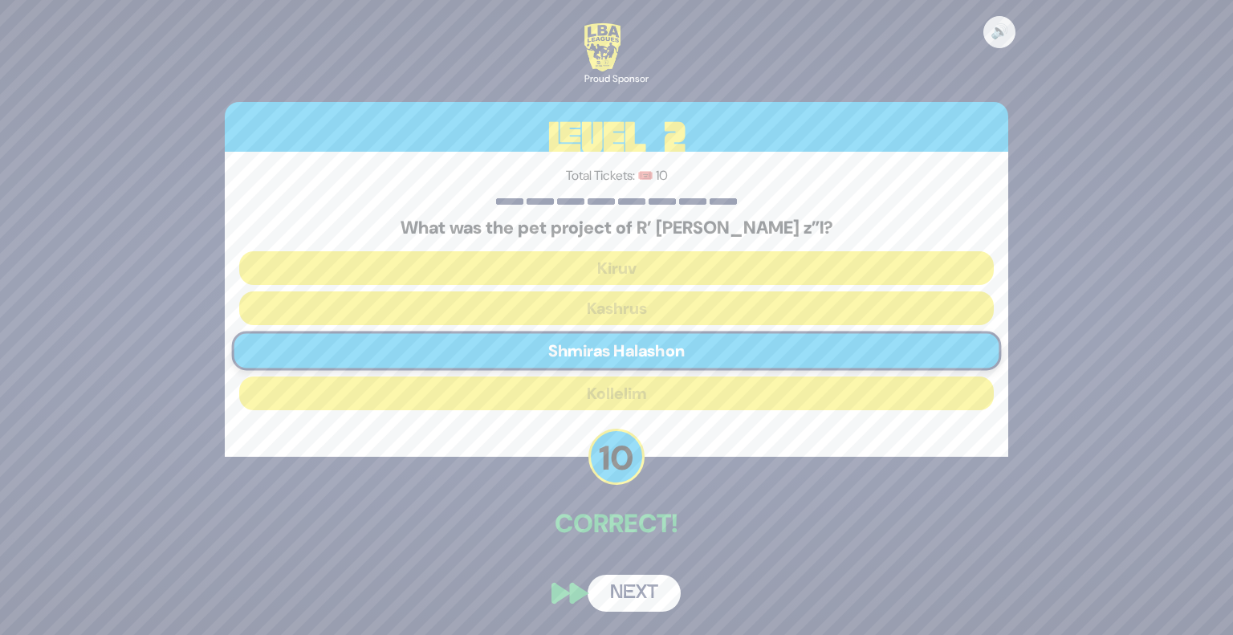
click at [661, 590] on button "Next" at bounding box center [634, 593] width 93 height 37
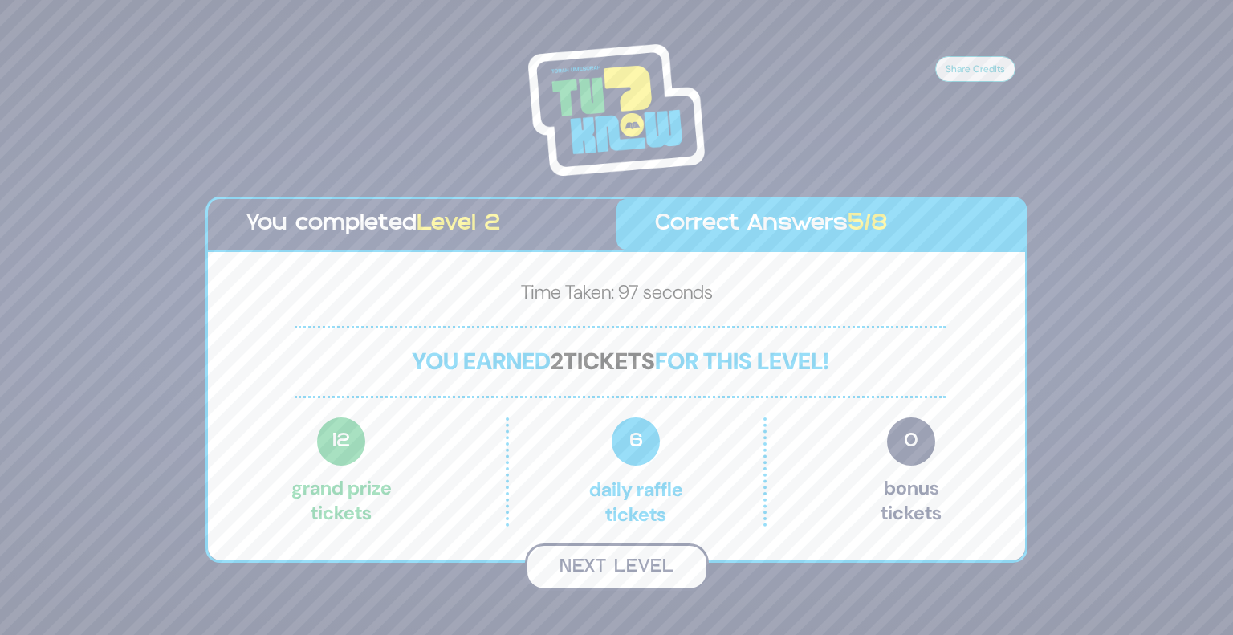
click at [638, 581] on button "Next Level" at bounding box center [617, 567] width 184 height 47
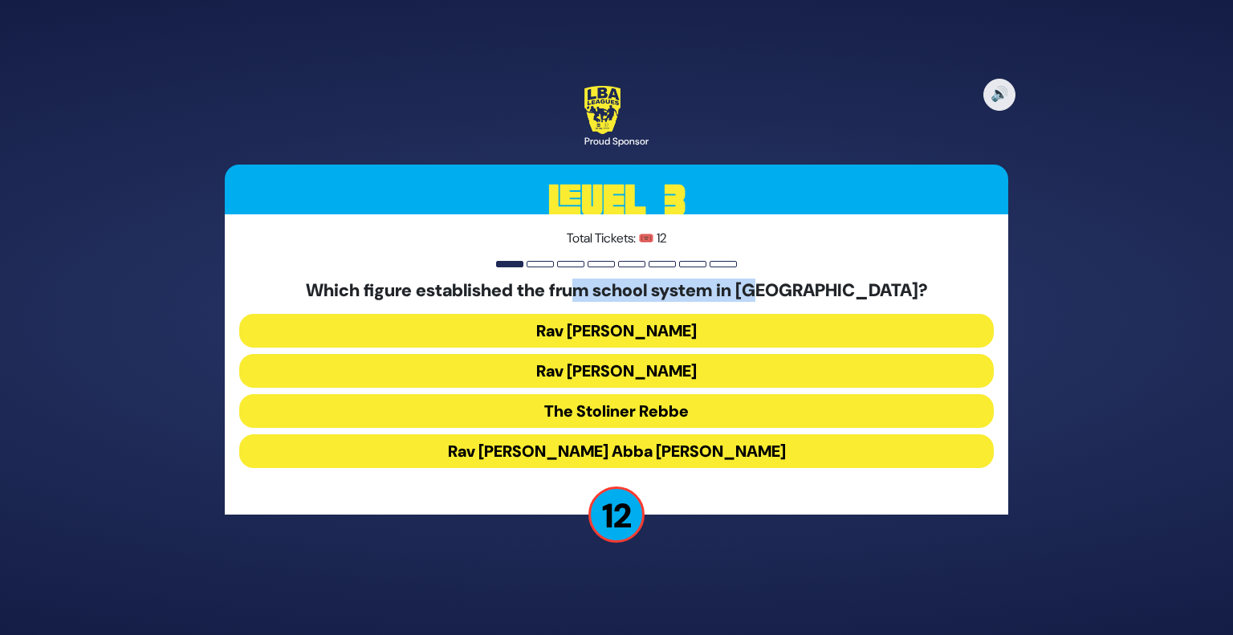
drag, startPoint x: 630, startPoint y: 277, endPoint x: 839, endPoint y: 275, distance: 208.8
click at [839, 275] on div "Total Tickets: 🎟️ 12 Which figure established the frum school system in Detroit…" at bounding box center [617, 364] width 784 height 300
click at [647, 447] on button "Rav Avraham Abba Friedman" at bounding box center [616, 451] width 755 height 34
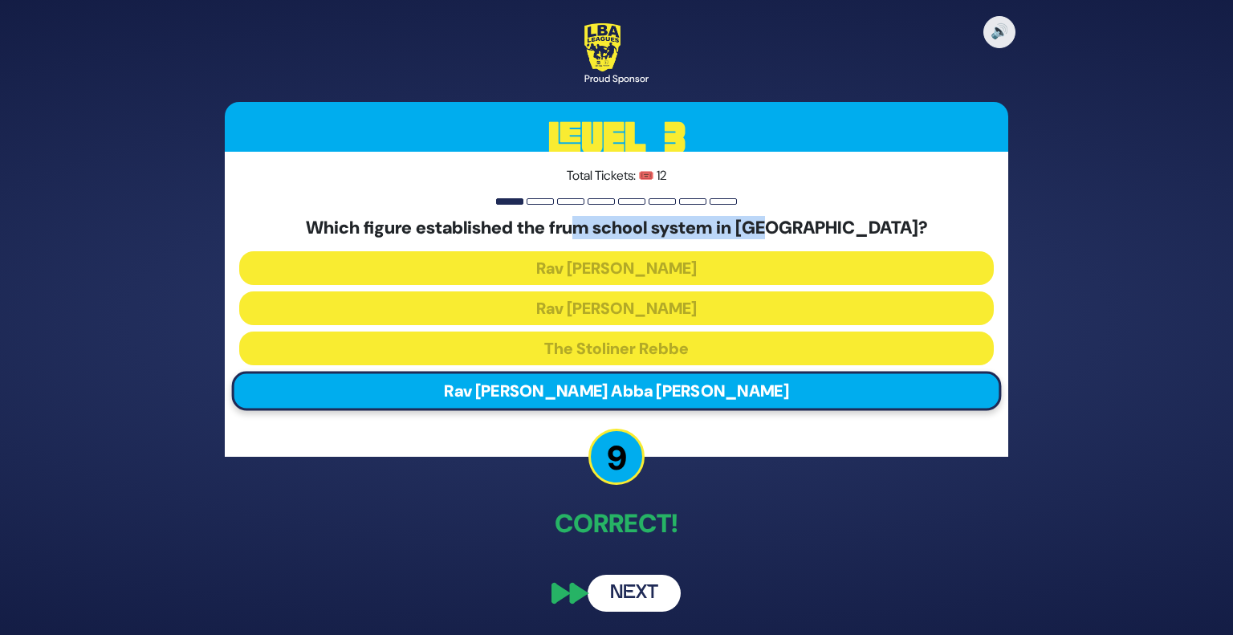
click at [650, 595] on button "Next" at bounding box center [634, 593] width 93 height 37
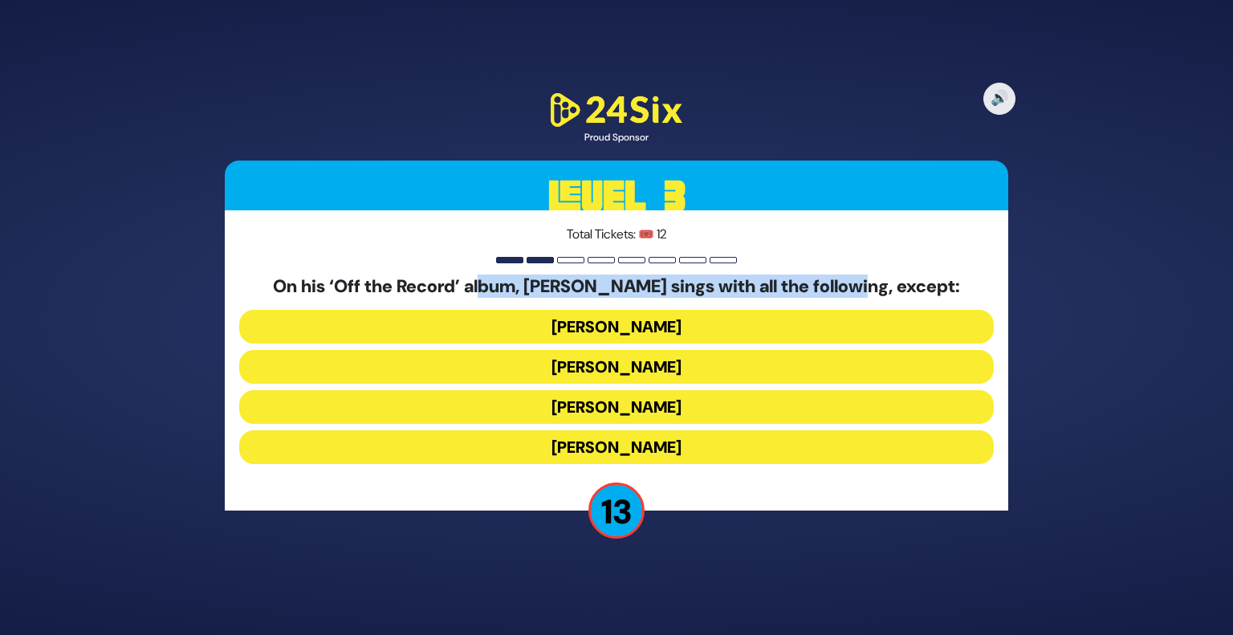
drag, startPoint x: 487, startPoint y: 287, endPoint x: 875, endPoint y: 265, distance: 389.3
click at [875, 265] on div "Total Tickets: 🎟️ 12 On his ‘Off the Record’ album, Baruch Levine sings with al…" at bounding box center [617, 360] width 784 height 300
click at [732, 407] on button "Rivie Schwebel" at bounding box center [616, 407] width 755 height 34
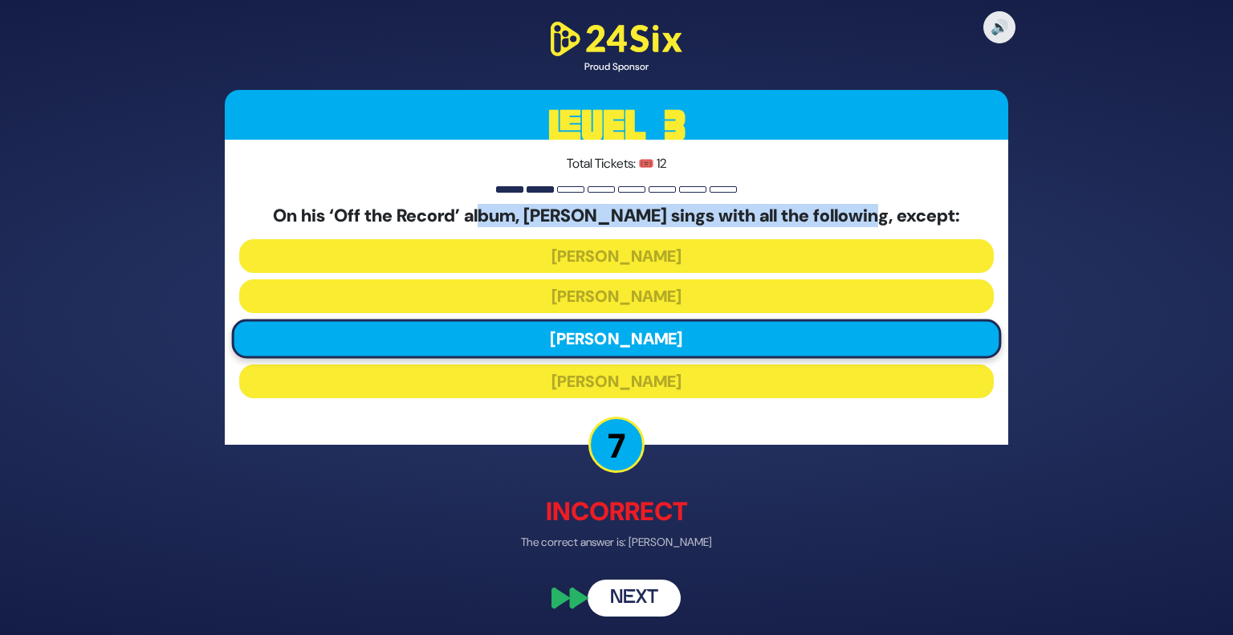
click at [636, 592] on button "Next" at bounding box center [634, 598] width 93 height 37
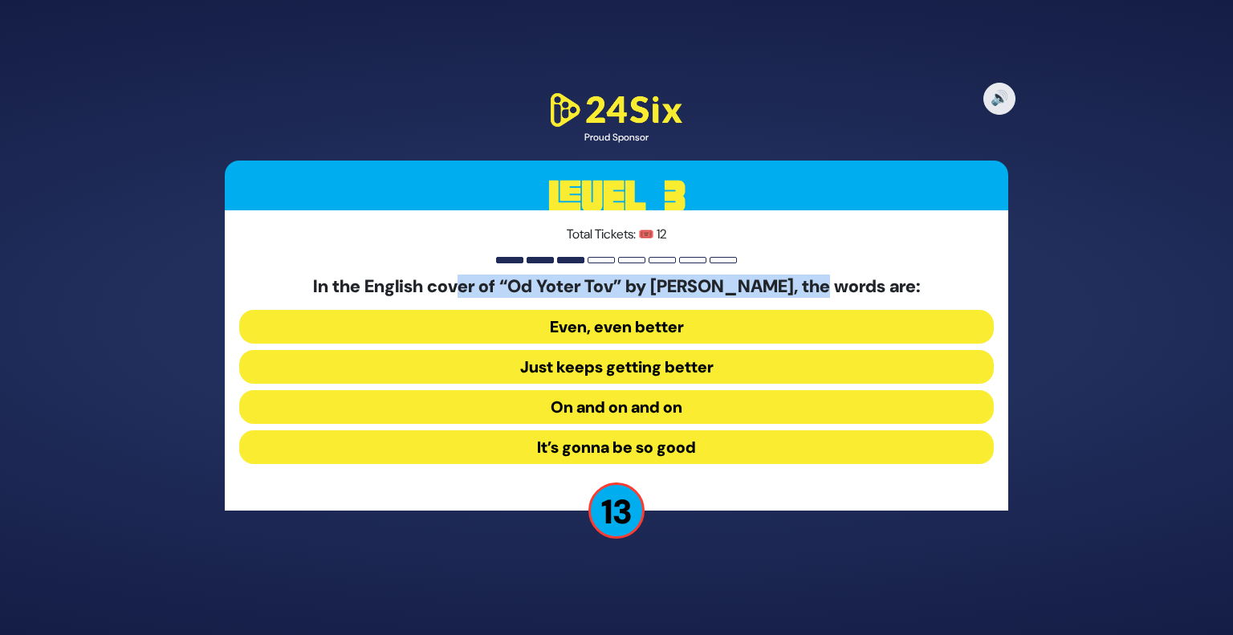
drag, startPoint x: 442, startPoint y: 286, endPoint x: 838, endPoint y: 284, distance: 396.7
click at [838, 284] on h5 "In the English cover of “Od Yoter Tov” by Nochum Abraham, the words are:" at bounding box center [616, 286] width 755 height 21
click at [705, 404] on button "On and on and on" at bounding box center [616, 407] width 755 height 34
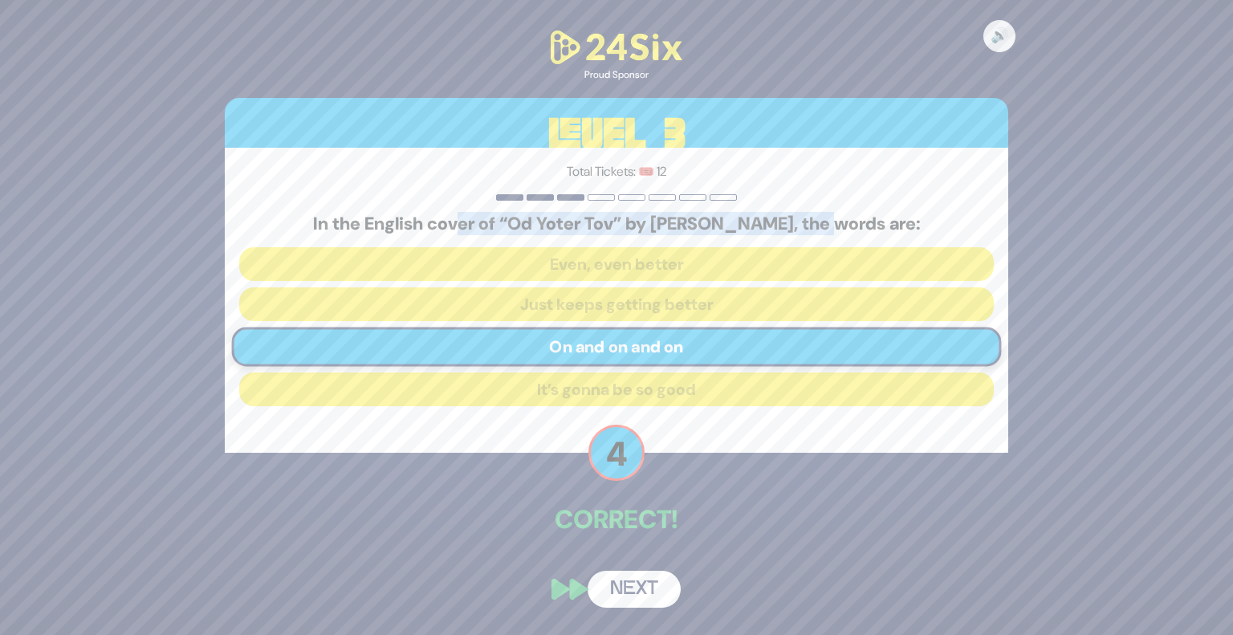
click at [630, 586] on button "Next" at bounding box center [634, 589] width 93 height 37
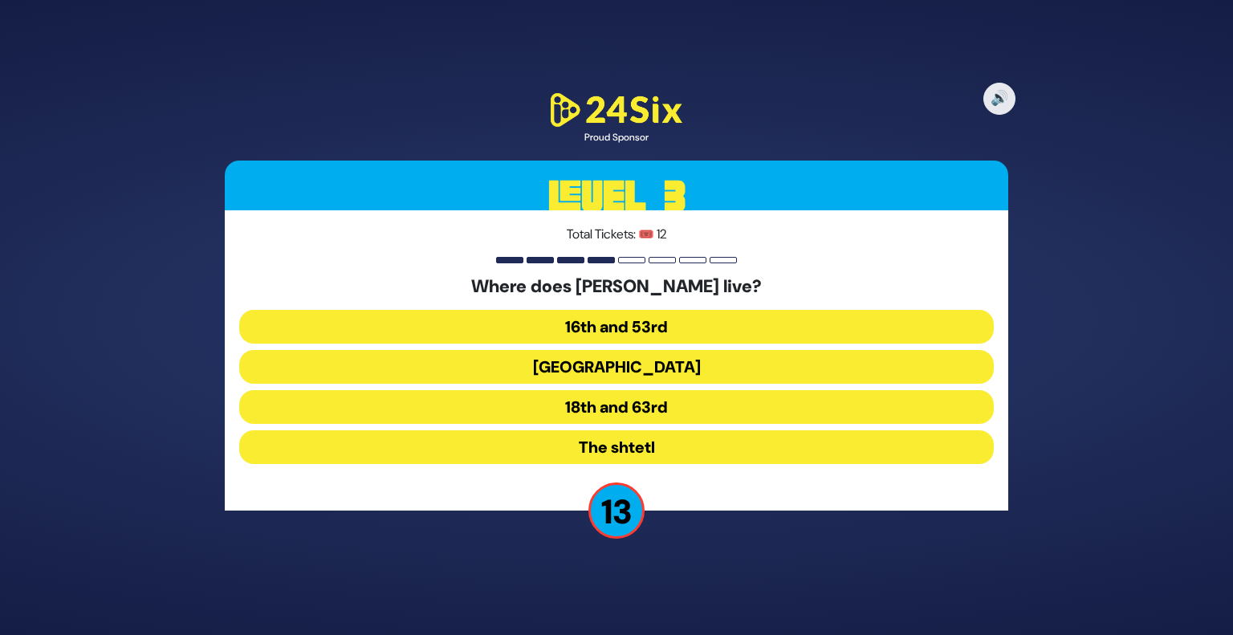
drag, startPoint x: 675, startPoint y: 293, endPoint x: 822, endPoint y: 293, distance: 147.8
click at [822, 293] on h5 "Where does Klonimus Kalman Fried live?" at bounding box center [616, 286] width 755 height 21
click at [638, 453] on button "The shtetl" at bounding box center [616, 447] width 755 height 34
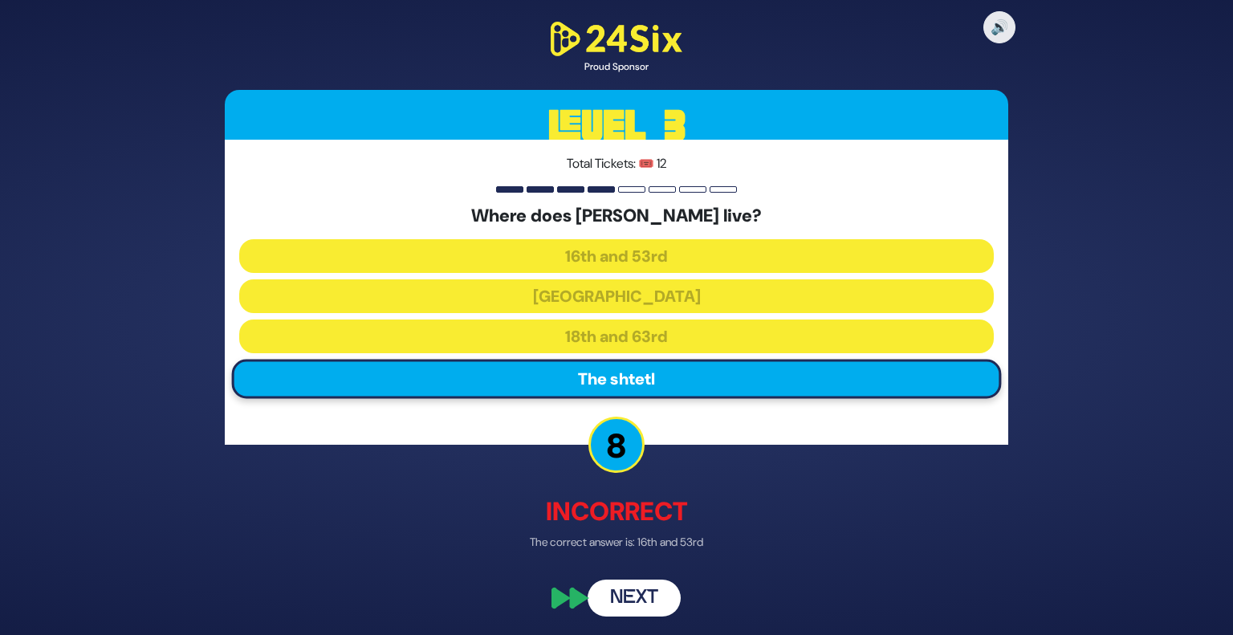
click at [633, 599] on button "Next" at bounding box center [634, 598] width 93 height 37
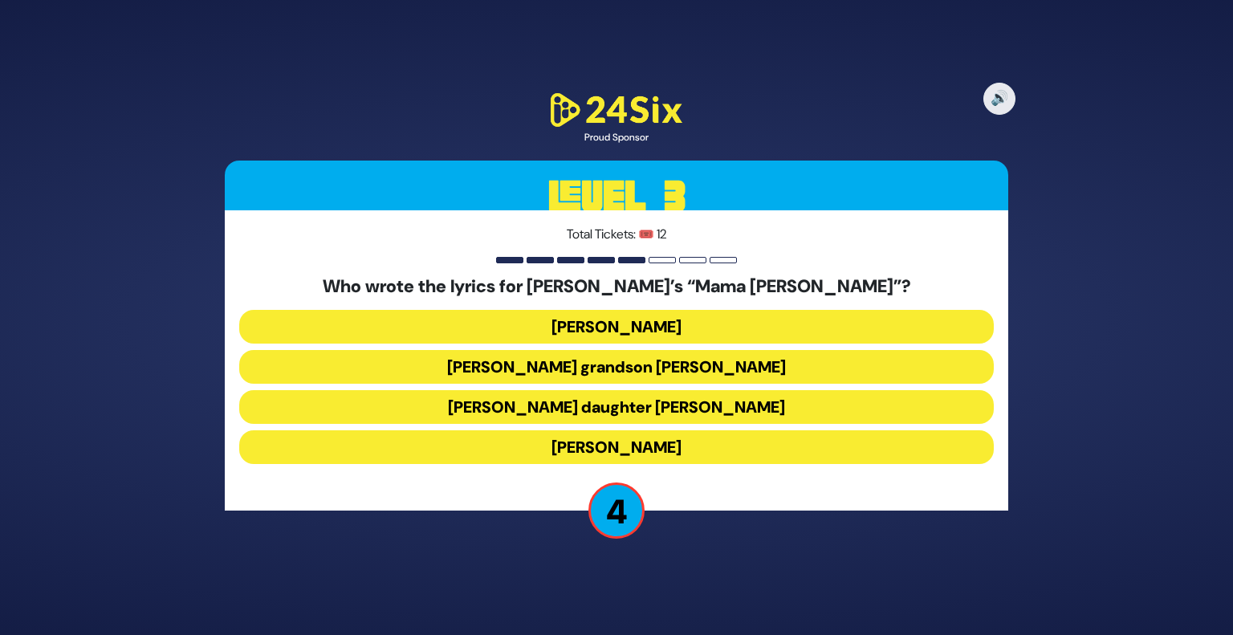
click at [804, 401] on button "Abie Rotenberg’s daughter Bella Levitan" at bounding box center [616, 407] width 755 height 34
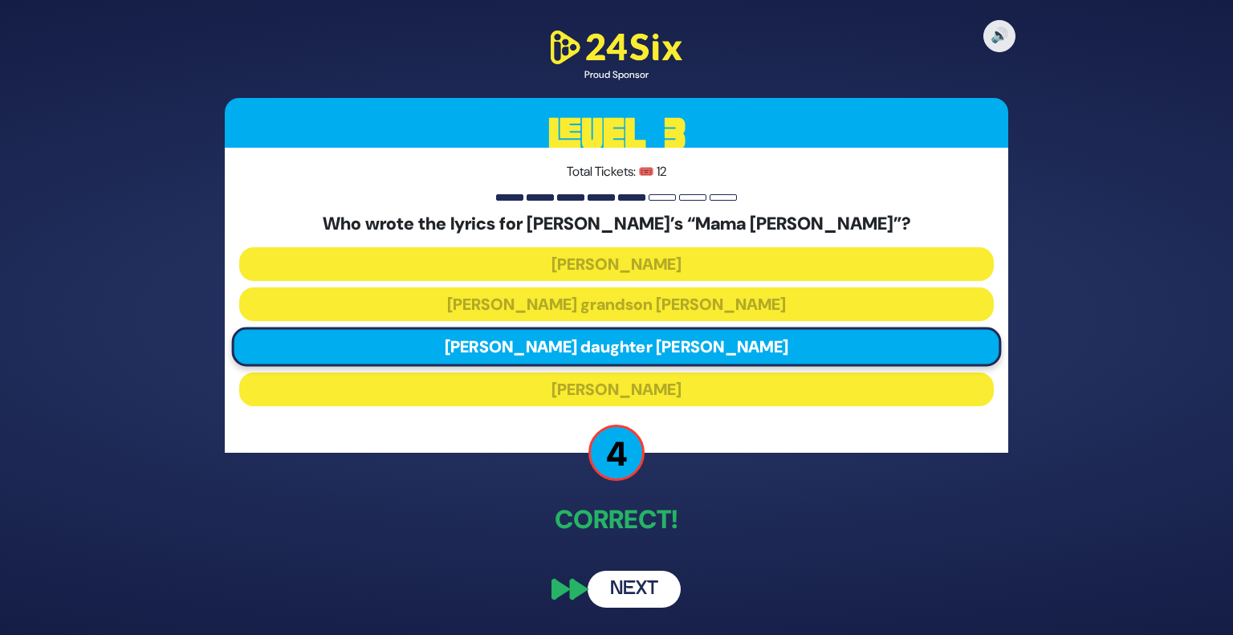
click at [635, 597] on button "Next" at bounding box center [634, 589] width 93 height 37
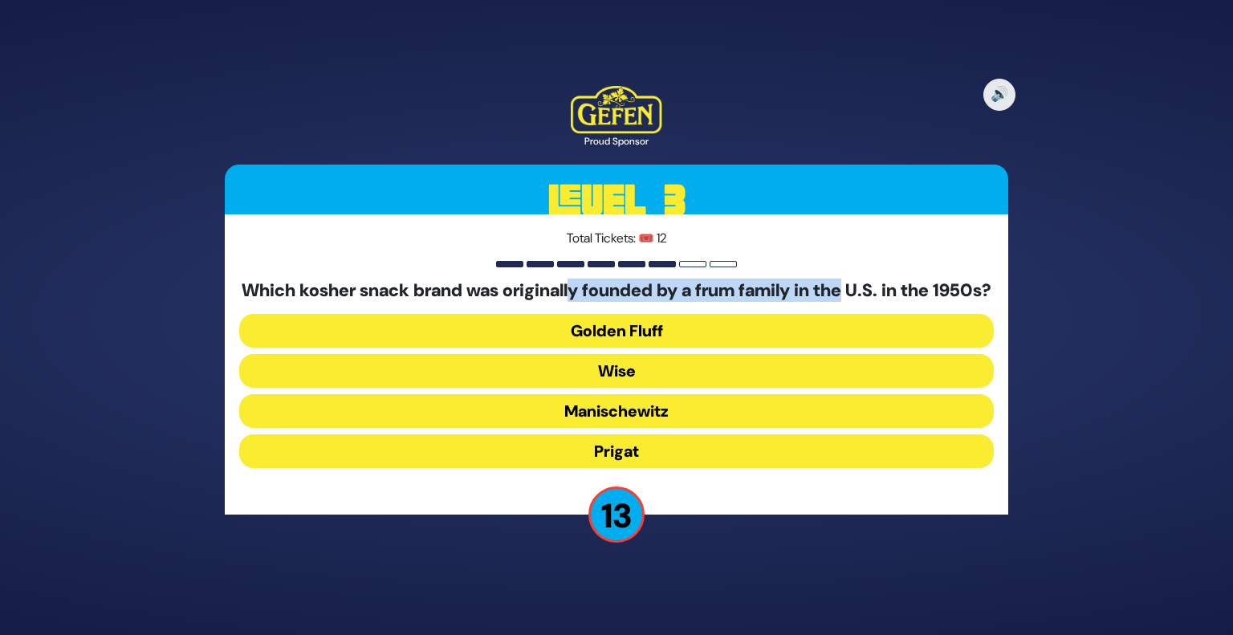
drag, startPoint x: 599, startPoint y: 278, endPoint x: 885, endPoint y: 267, distance: 286.1
click at [885, 267] on div "Total Tickets: 🎟️ 12 Which kosher snack brand was originally founded by a frum …" at bounding box center [617, 364] width 784 height 300
click at [744, 346] on button "Golden Fluff" at bounding box center [616, 331] width 755 height 34
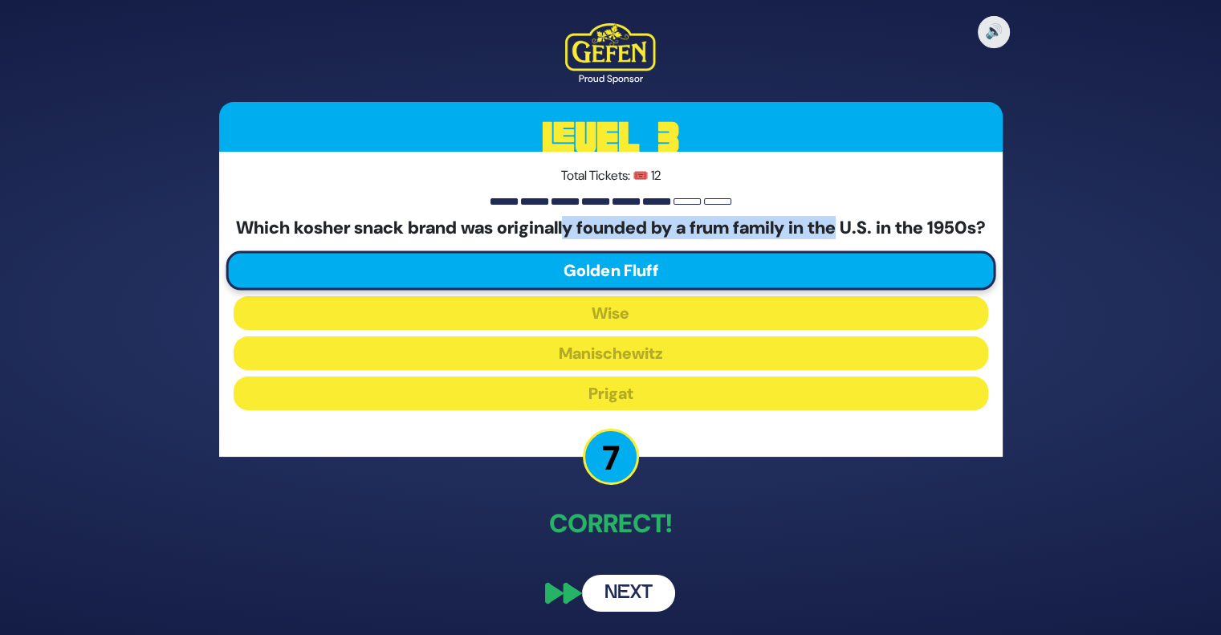
click at [639, 604] on button "Next" at bounding box center [628, 593] width 93 height 37
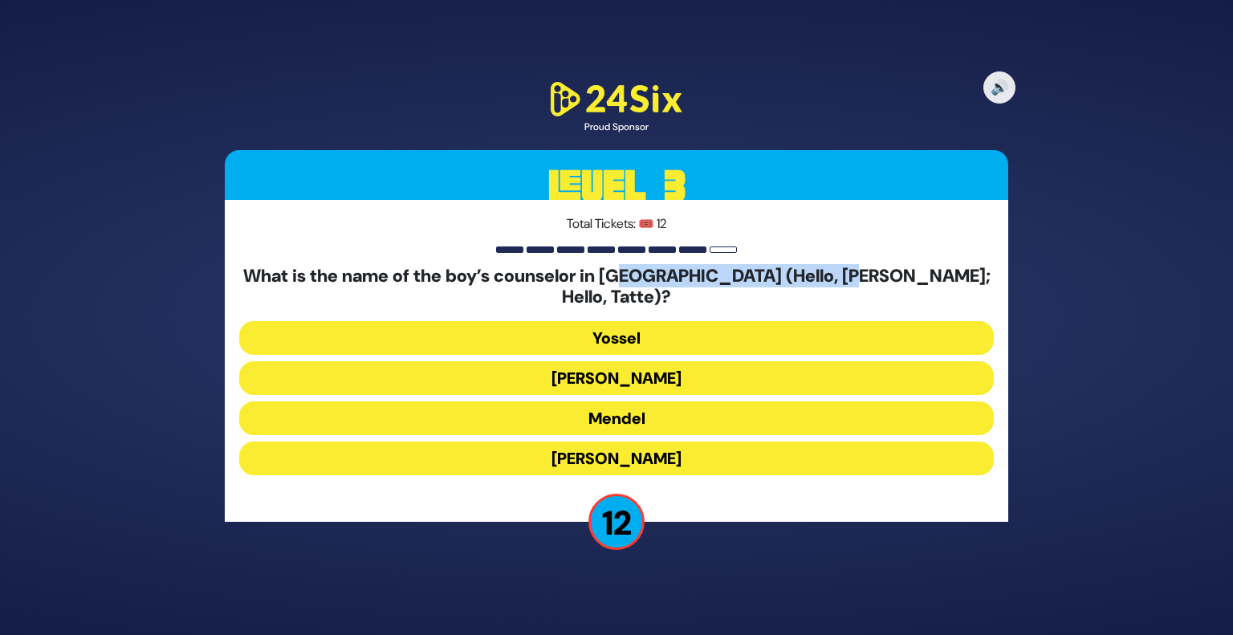
drag, startPoint x: 650, startPoint y: 283, endPoint x: 894, endPoint y: 293, distance: 243.5
click at [894, 293] on h5 "What is the name of the boy’s counselor in Camp Zlata (Hello, Mamme; Hello, Tat…" at bounding box center [616, 287] width 755 height 43
click at [632, 401] on button "Mendel" at bounding box center [616, 418] width 755 height 34
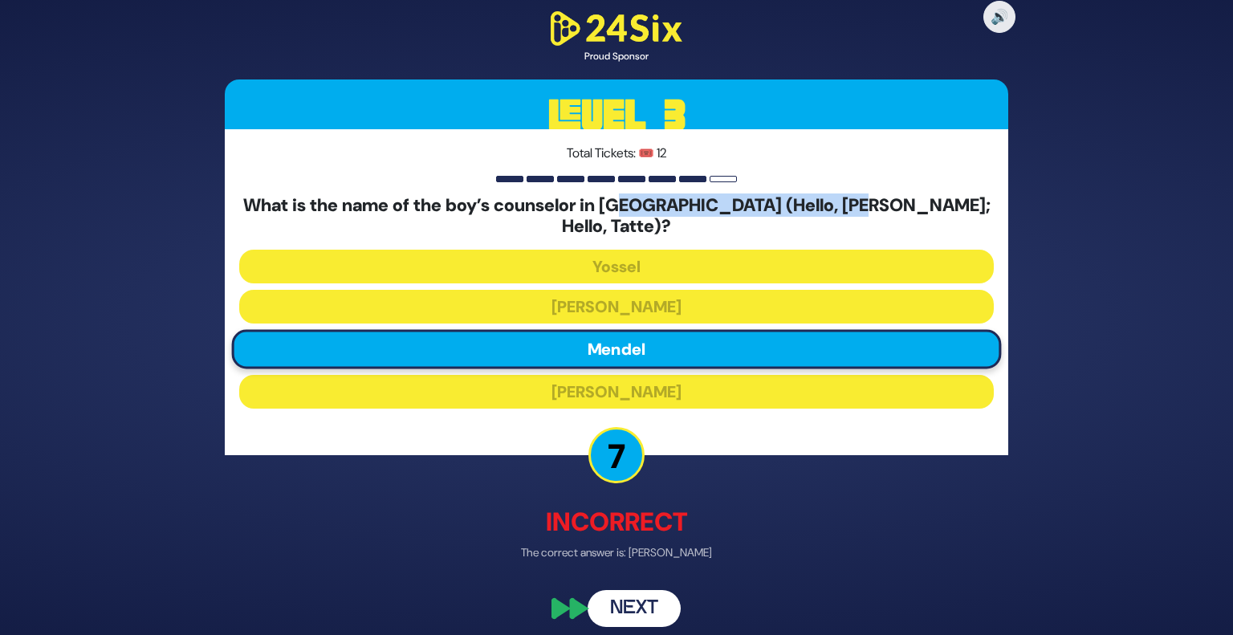
click at [654, 601] on button "Next" at bounding box center [634, 608] width 93 height 37
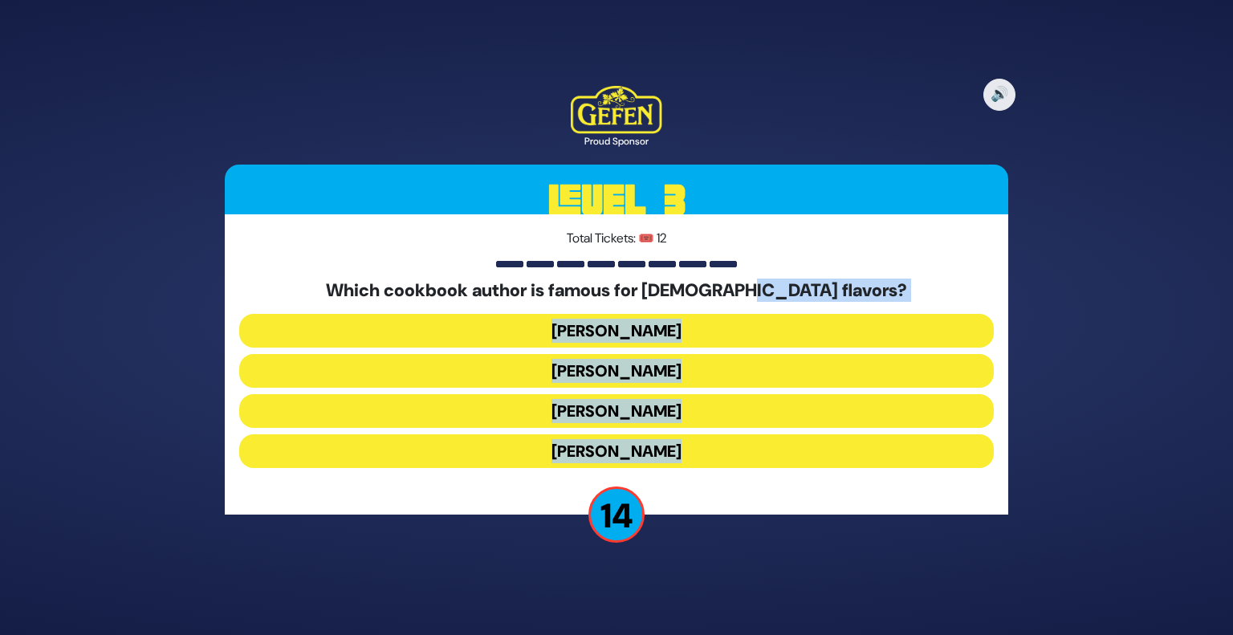
drag, startPoint x: 654, startPoint y: 601, endPoint x: 763, endPoint y: 285, distance: 333.9
click at [763, 285] on div "🔊 Proud Sponsor Level 3 Total Tickets: 🎟️ 12 Which cookbook author is famous fo…" at bounding box center [616, 317] width 1233 height 635
click at [763, 285] on h5 "Which cookbook author is famous for Israeli-Moroccan flavors?" at bounding box center [616, 290] width 755 height 21
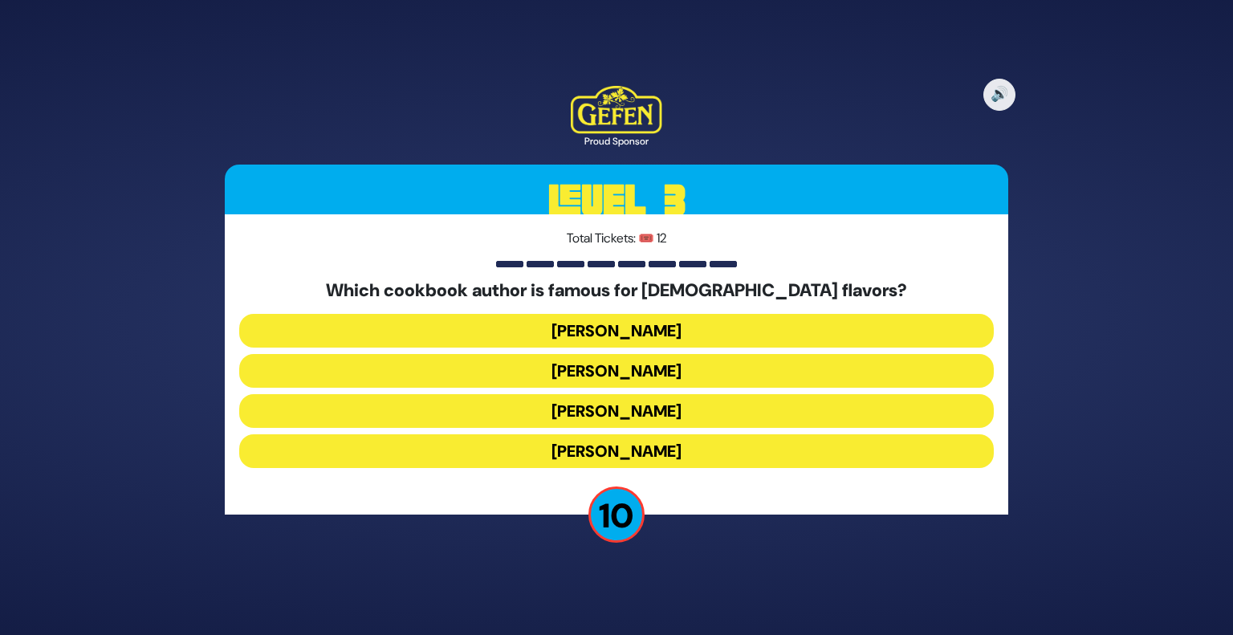
click at [626, 450] on button "[PERSON_NAME]" at bounding box center [616, 451] width 755 height 34
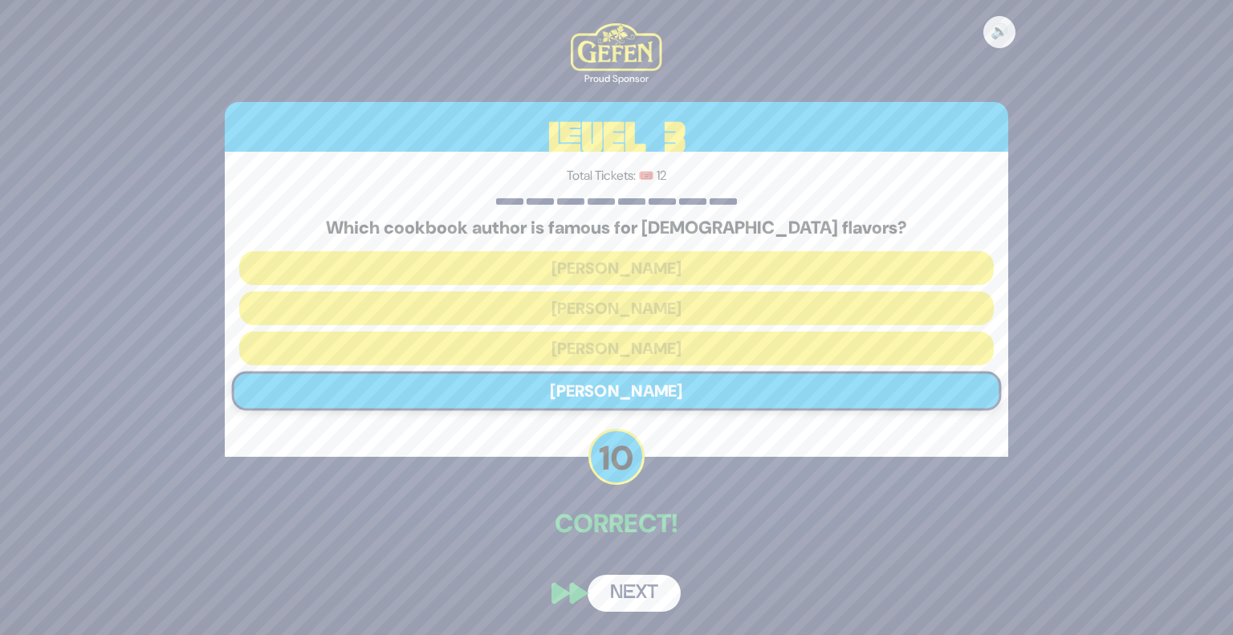
click at [662, 593] on button "Next" at bounding box center [634, 593] width 93 height 37
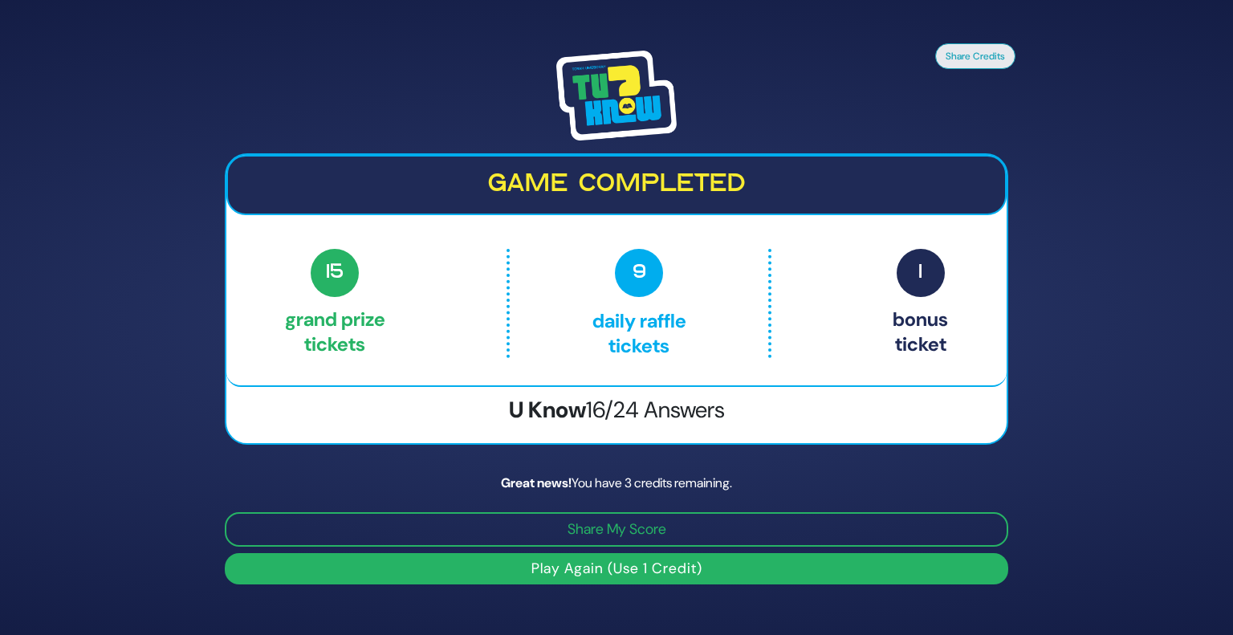
click at [630, 572] on button "Play Again (Use 1 Credit)" at bounding box center [617, 568] width 784 height 31
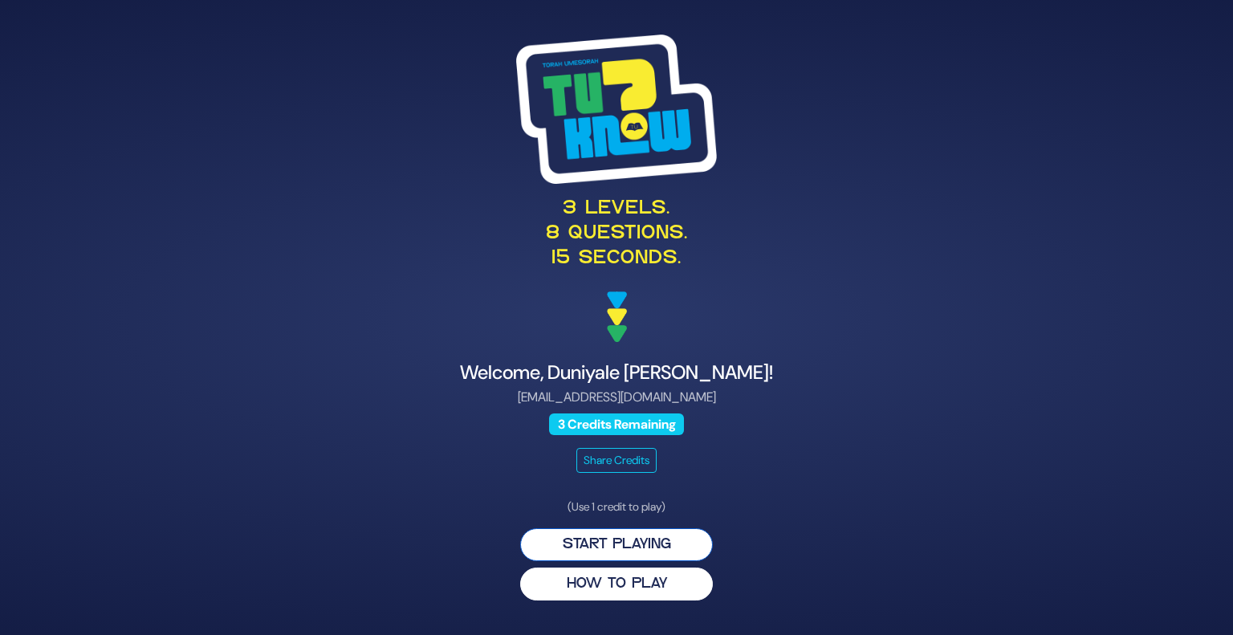
click at [613, 532] on button "Start Playing" at bounding box center [616, 544] width 193 height 33
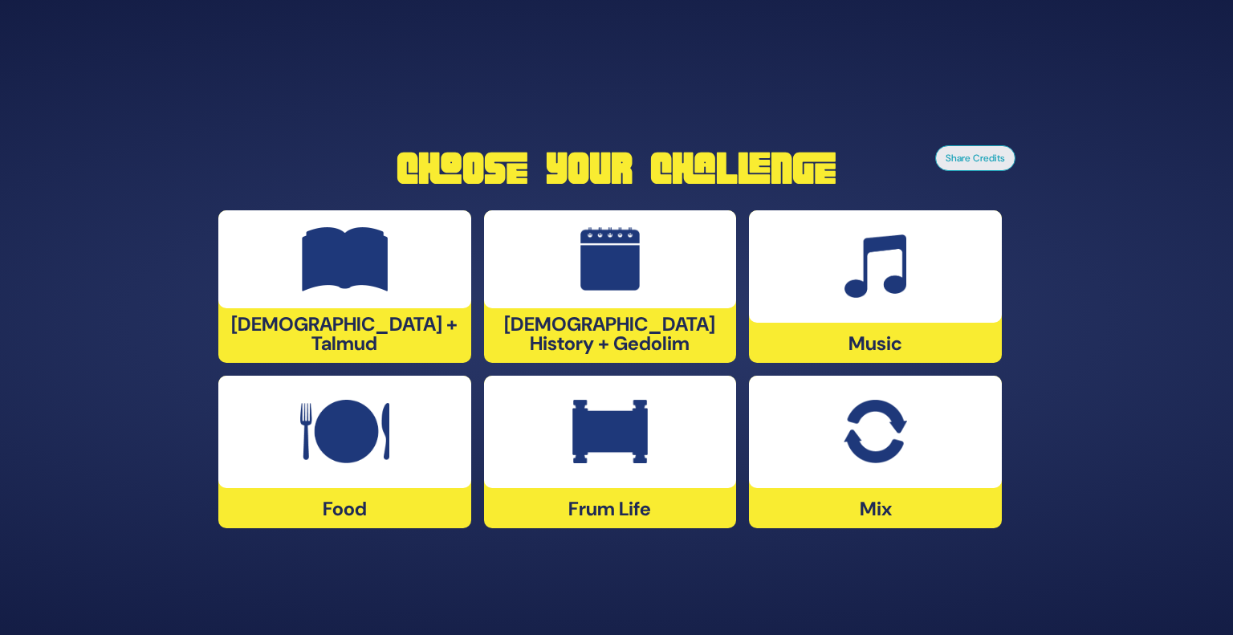
click at [895, 286] on img at bounding box center [876, 266] width 62 height 64
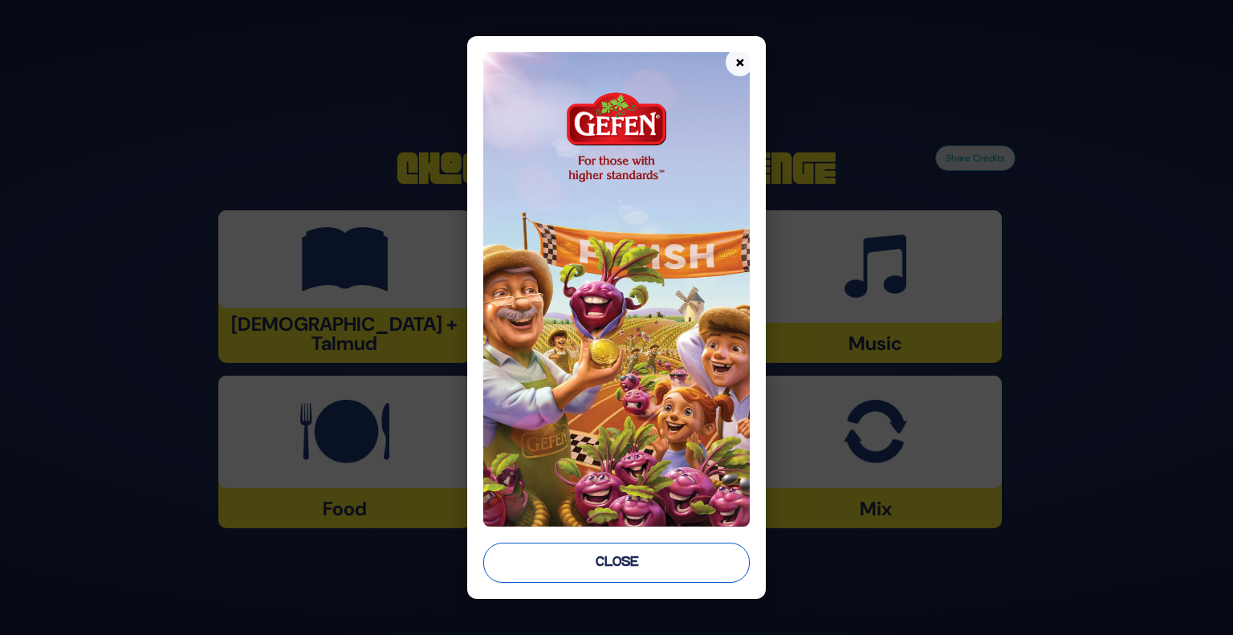
click at [594, 572] on button "Close" at bounding box center [616, 563] width 267 height 40
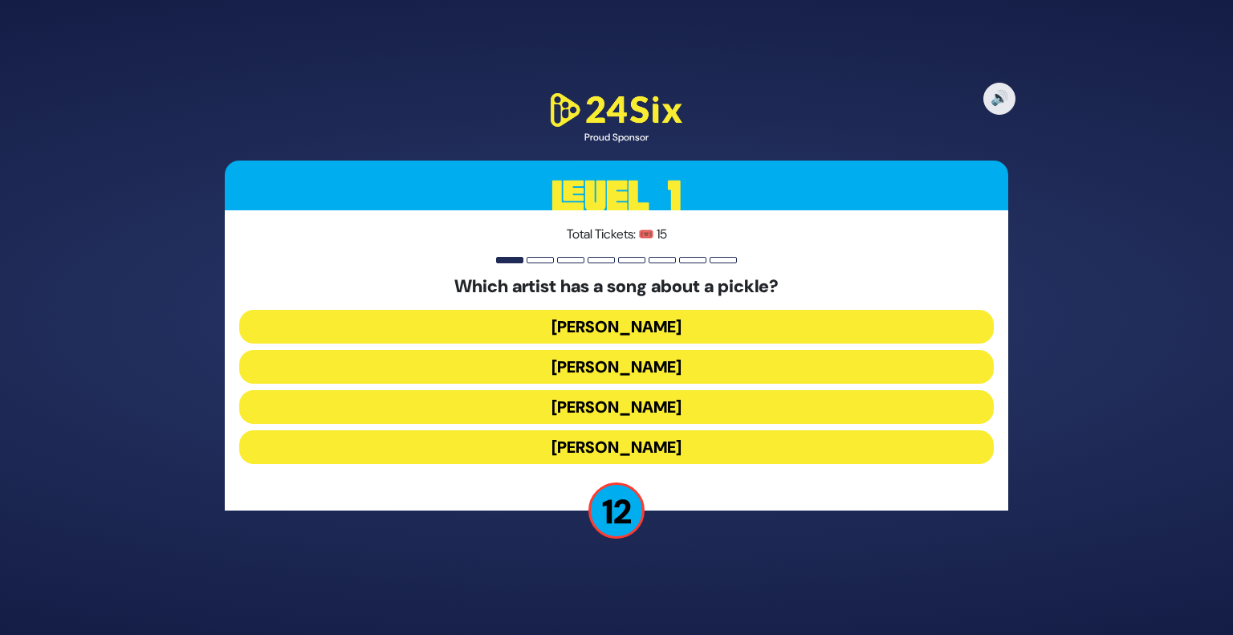
click at [609, 322] on button "Joey Newcomb" at bounding box center [616, 327] width 755 height 34
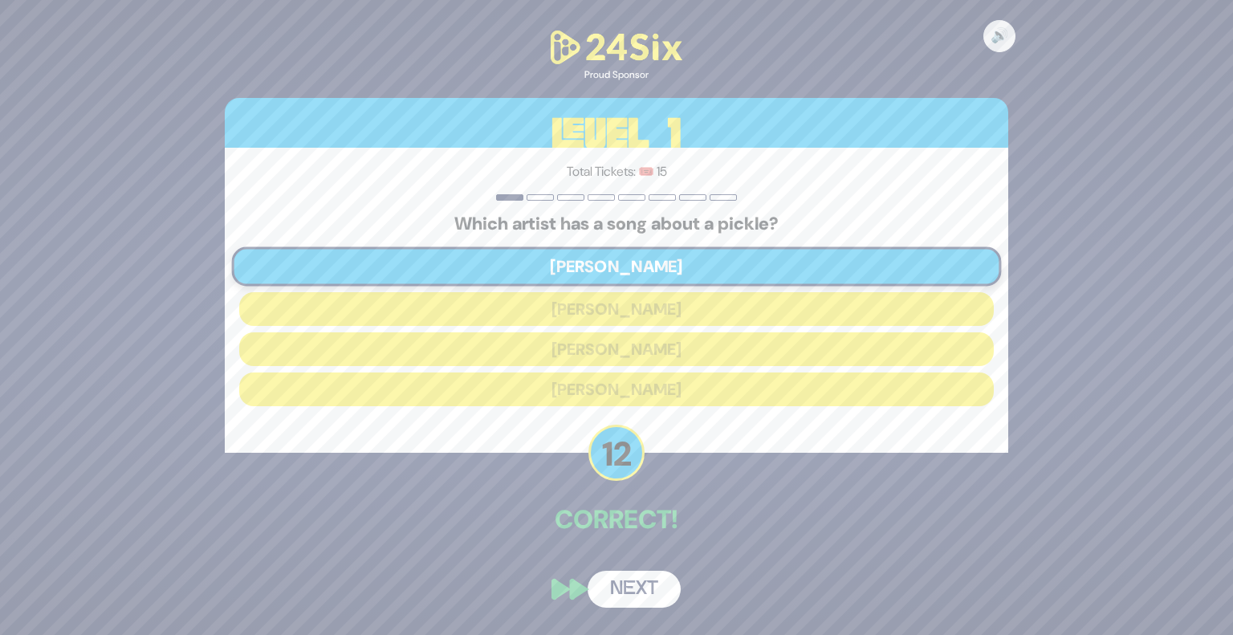
click at [635, 593] on button "Next" at bounding box center [634, 589] width 93 height 37
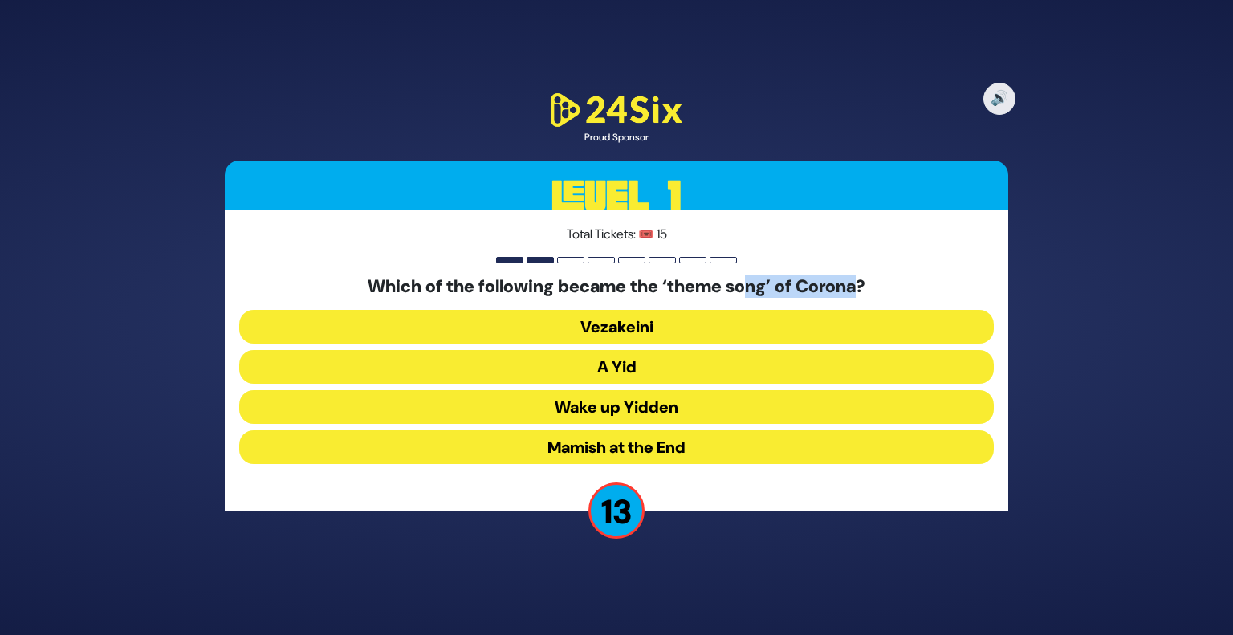
drag, startPoint x: 745, startPoint y: 292, endPoint x: 862, endPoint y: 298, distance: 116.6
click at [862, 297] on h5 "Which of the following became the ‘theme song’ of Corona?" at bounding box center [616, 286] width 755 height 21
click at [639, 373] on button "A Yid" at bounding box center [616, 367] width 755 height 34
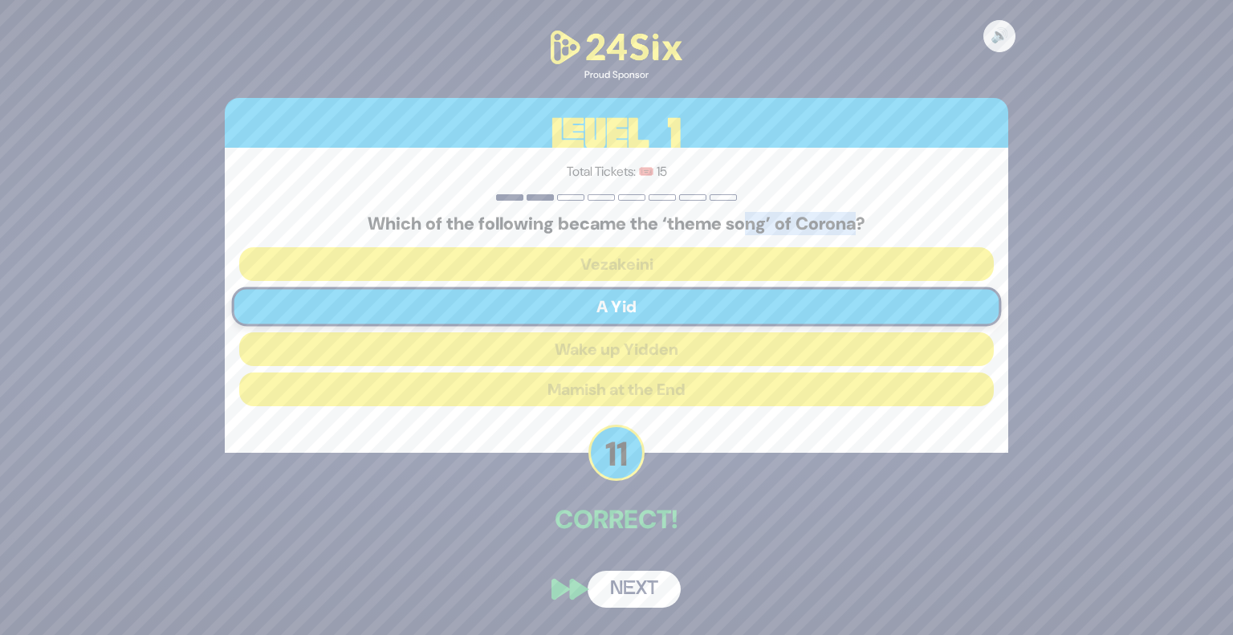
click at [640, 589] on button "Next" at bounding box center [634, 589] width 93 height 37
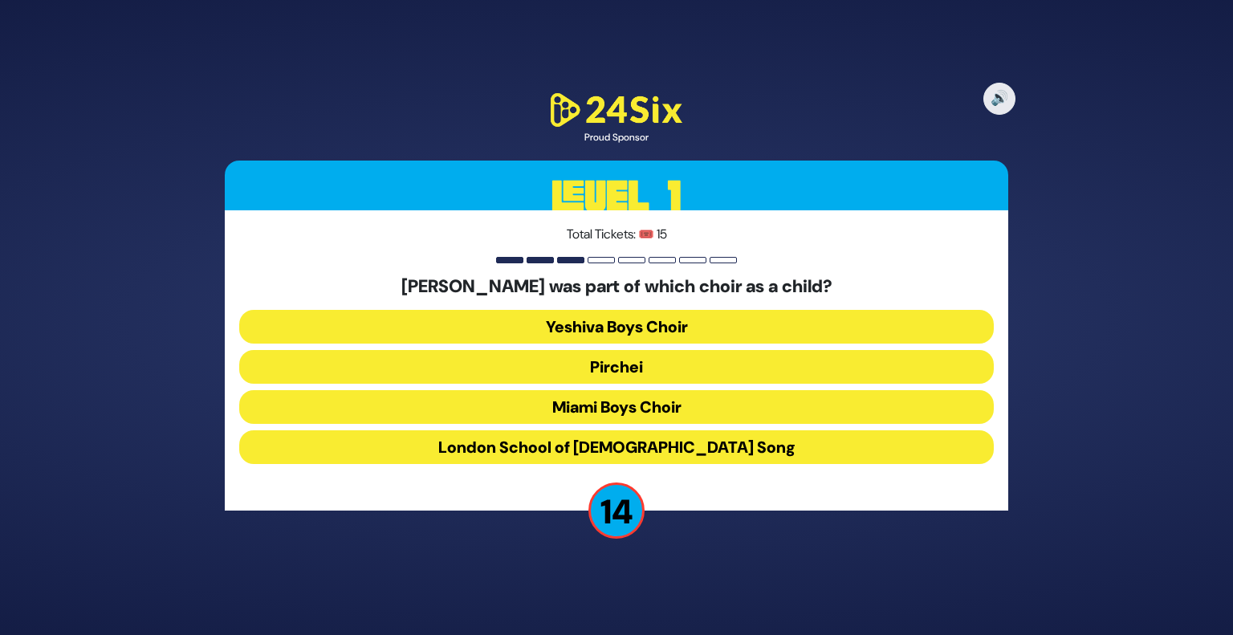
click at [719, 227] on p "Total Tickets: 🎟️ 15" at bounding box center [616, 234] width 755 height 19
click at [594, 407] on button "Miami Boys Choir" at bounding box center [616, 407] width 755 height 34
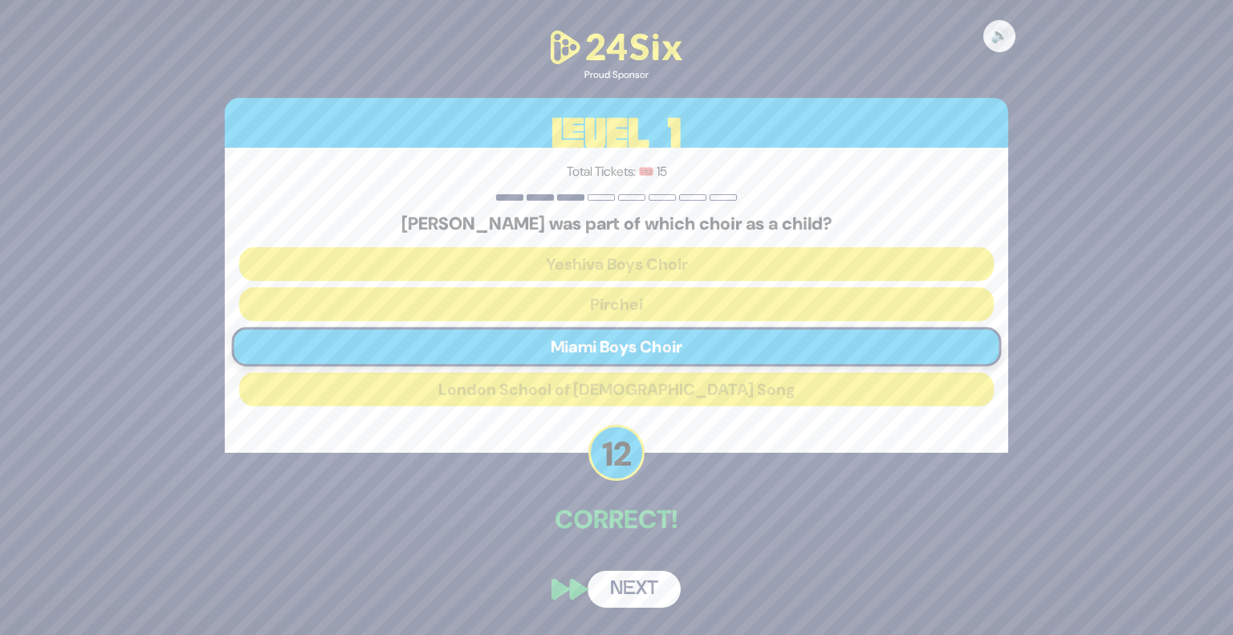
click at [622, 581] on button "Next" at bounding box center [634, 589] width 93 height 37
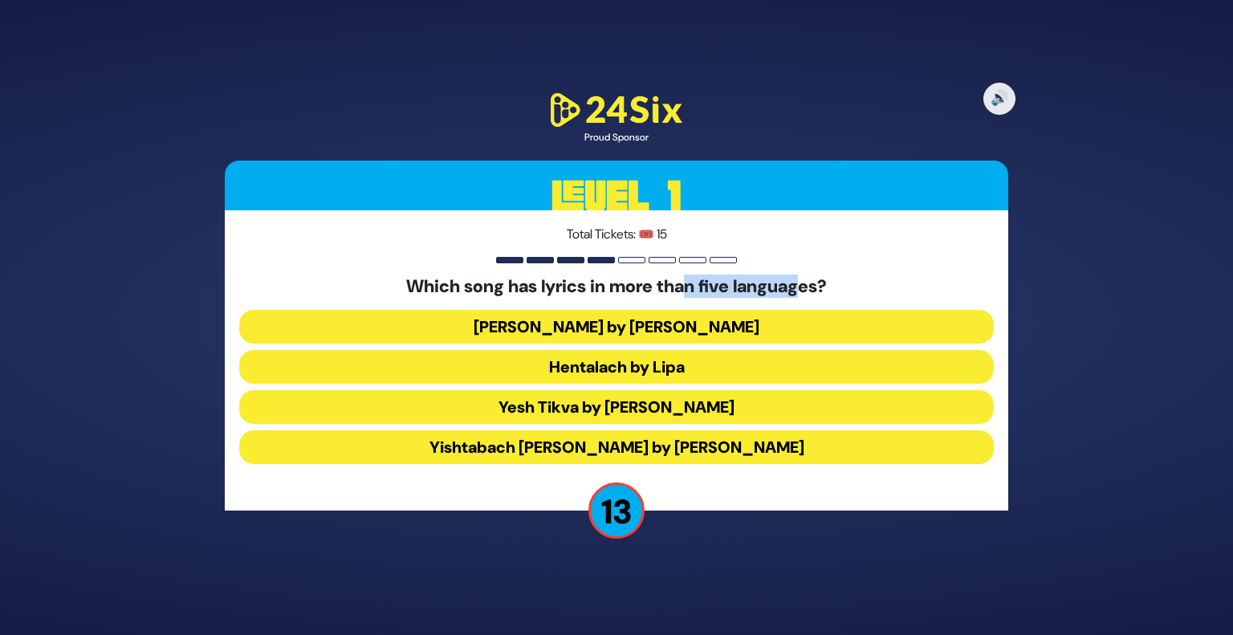
drag, startPoint x: 694, startPoint y: 284, endPoint x: 806, endPoint y: 284, distance: 112.4
click at [806, 284] on h5 "Which song has lyrics in more than five languages?" at bounding box center [616, 286] width 755 height 21
click at [644, 363] on button "Hentalach by Lipa" at bounding box center [616, 367] width 755 height 34
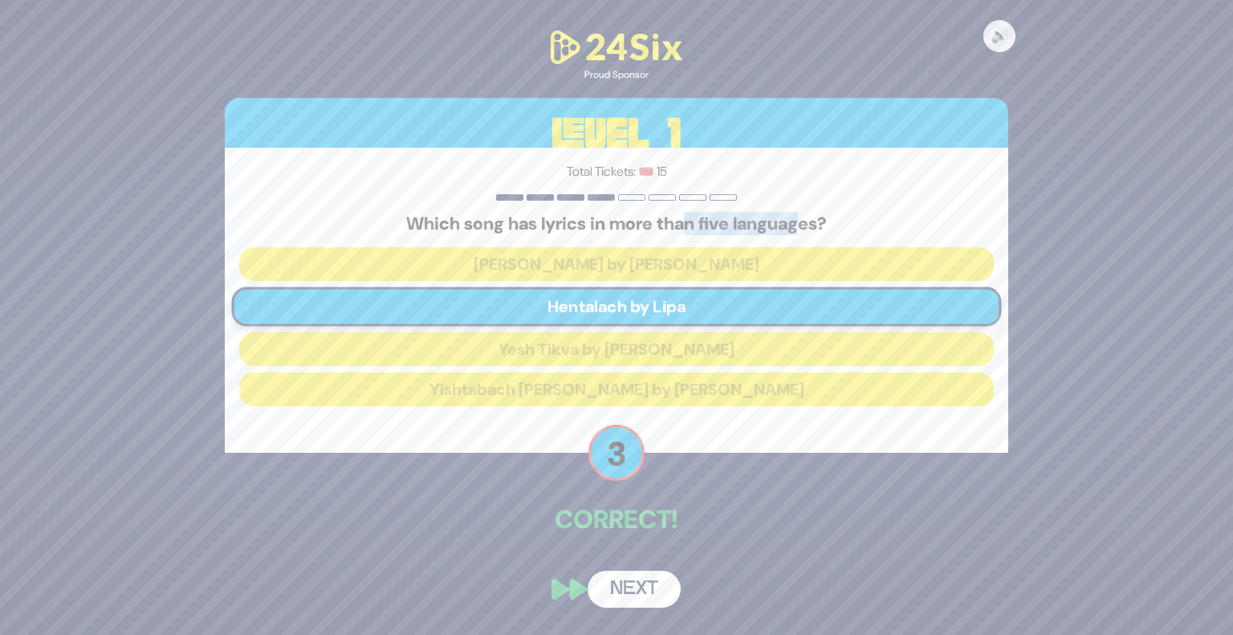
click at [658, 574] on button "Next" at bounding box center [634, 589] width 93 height 37
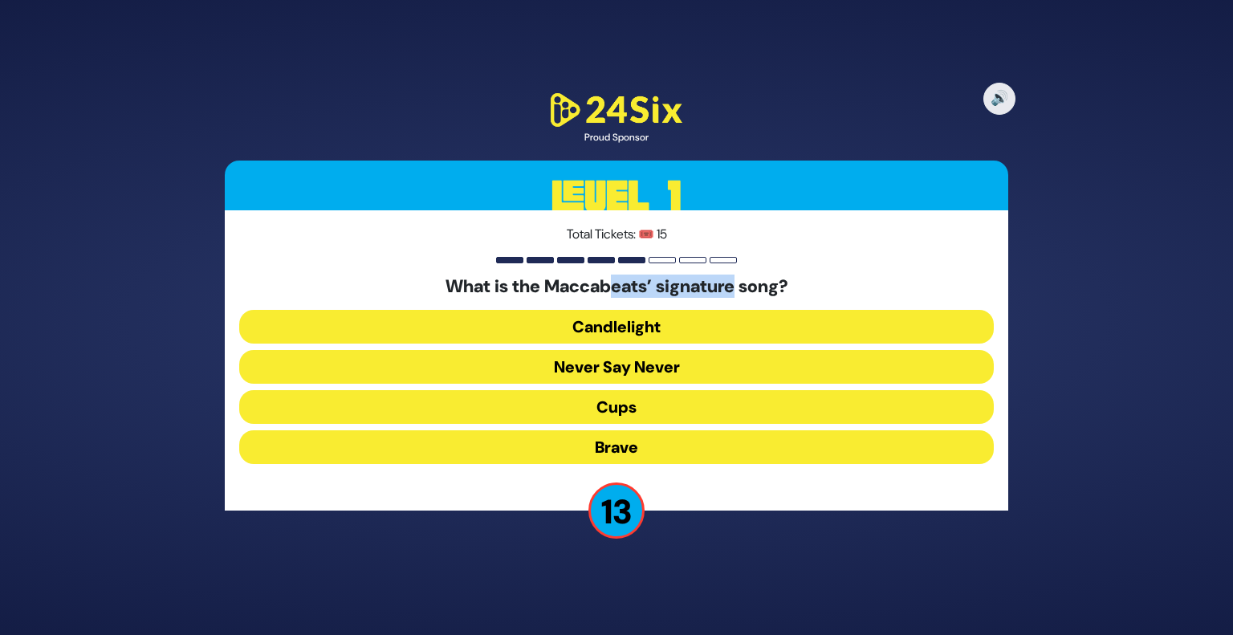
drag, startPoint x: 605, startPoint y: 297, endPoint x: 742, endPoint y: 278, distance: 137.9
click at [742, 278] on h5 "What is the Maccabeats’ signature song?" at bounding box center [616, 286] width 755 height 21
click at [642, 330] on button "Candlelight" at bounding box center [616, 327] width 755 height 34
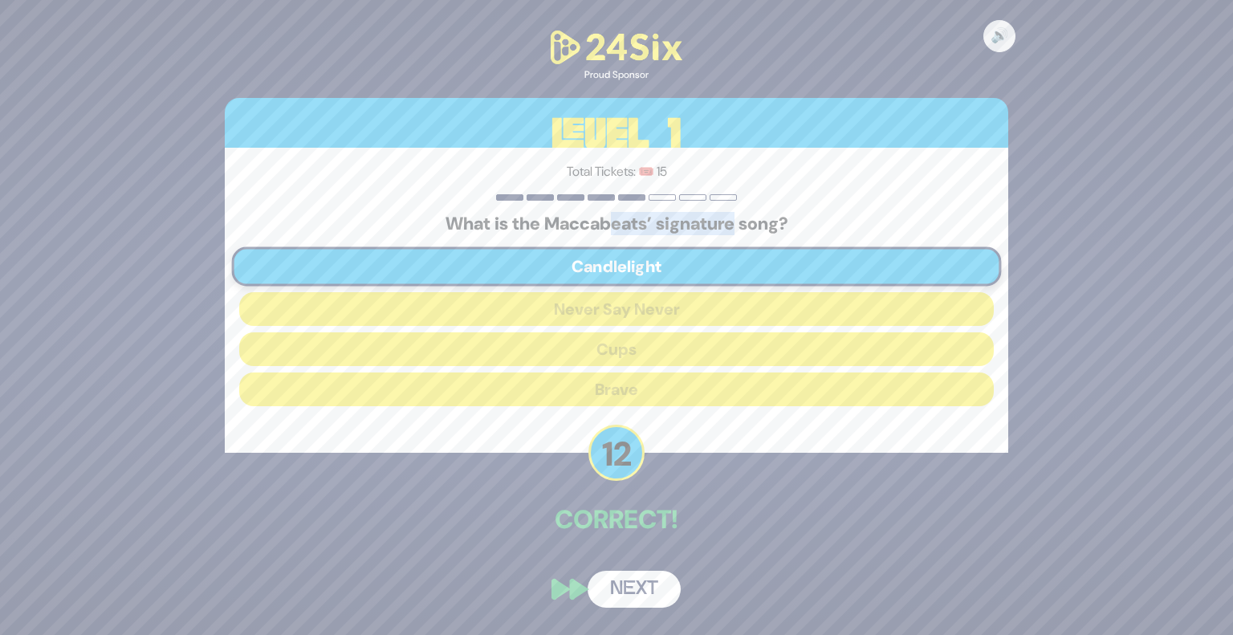
click at [643, 585] on button "Next" at bounding box center [634, 589] width 93 height 37
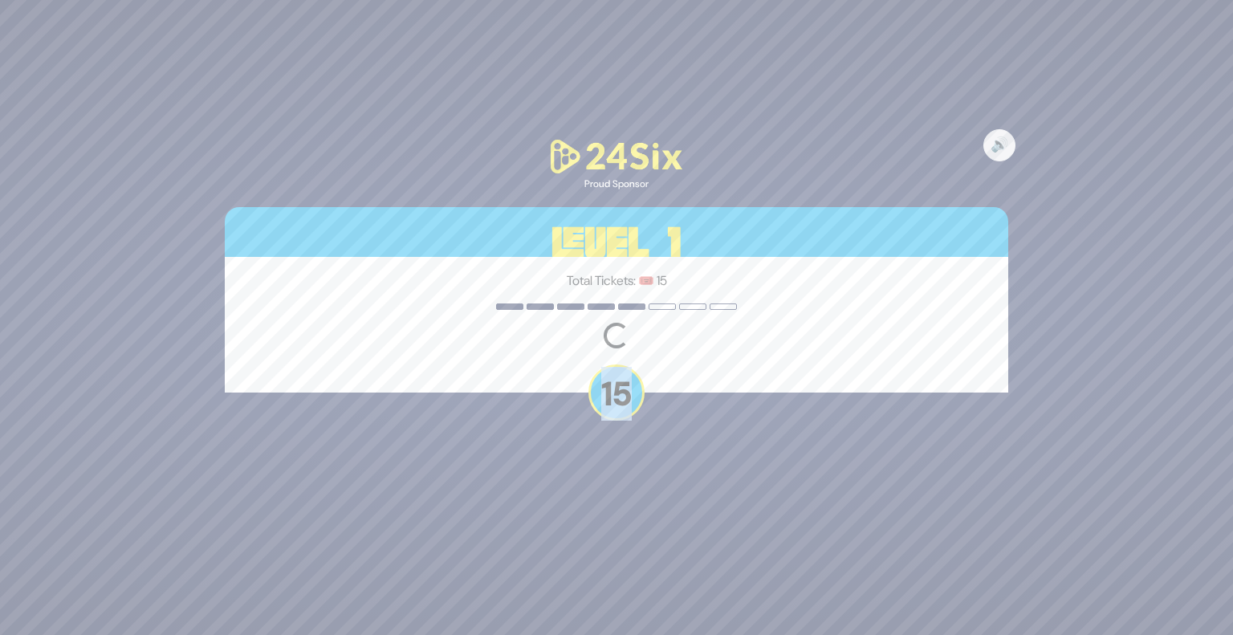
click at [643, 585] on div "🔊 Proud Sponsor Level 1 Total Tickets: 🎟️ 15 Loading question... 15" at bounding box center [616, 317] width 1233 height 635
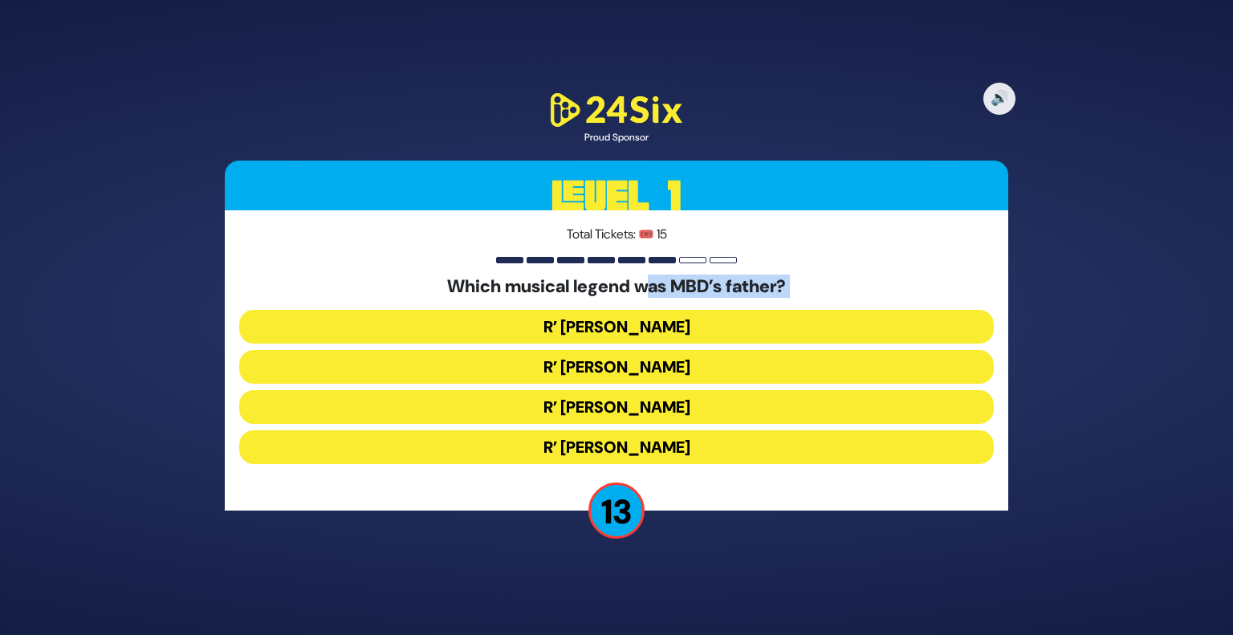
drag, startPoint x: 654, startPoint y: 285, endPoint x: 752, endPoint y: 300, distance: 99.1
click at [752, 300] on div "Which musical legend was MBD’s father? R’ Yisroel Werdyger R’ Duvid Werdyger R’…" at bounding box center [616, 373] width 755 height 194
click at [651, 375] on button "R’ Duvid Werdyger" at bounding box center [616, 367] width 755 height 34
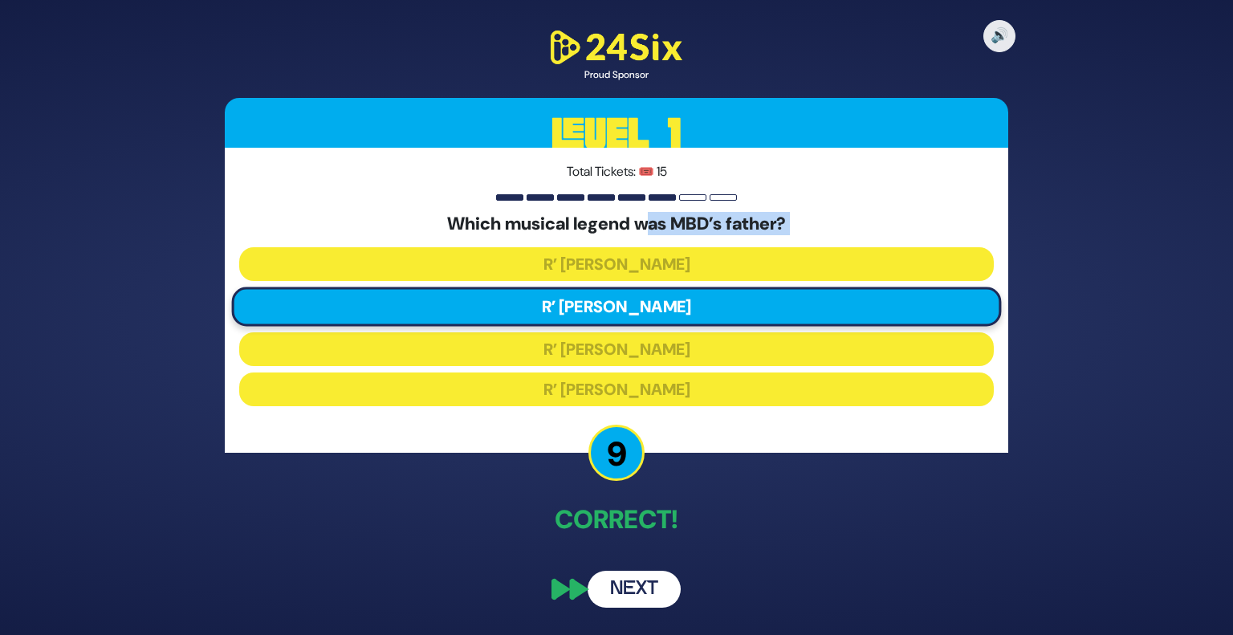
click at [618, 589] on button "Next" at bounding box center [634, 589] width 93 height 37
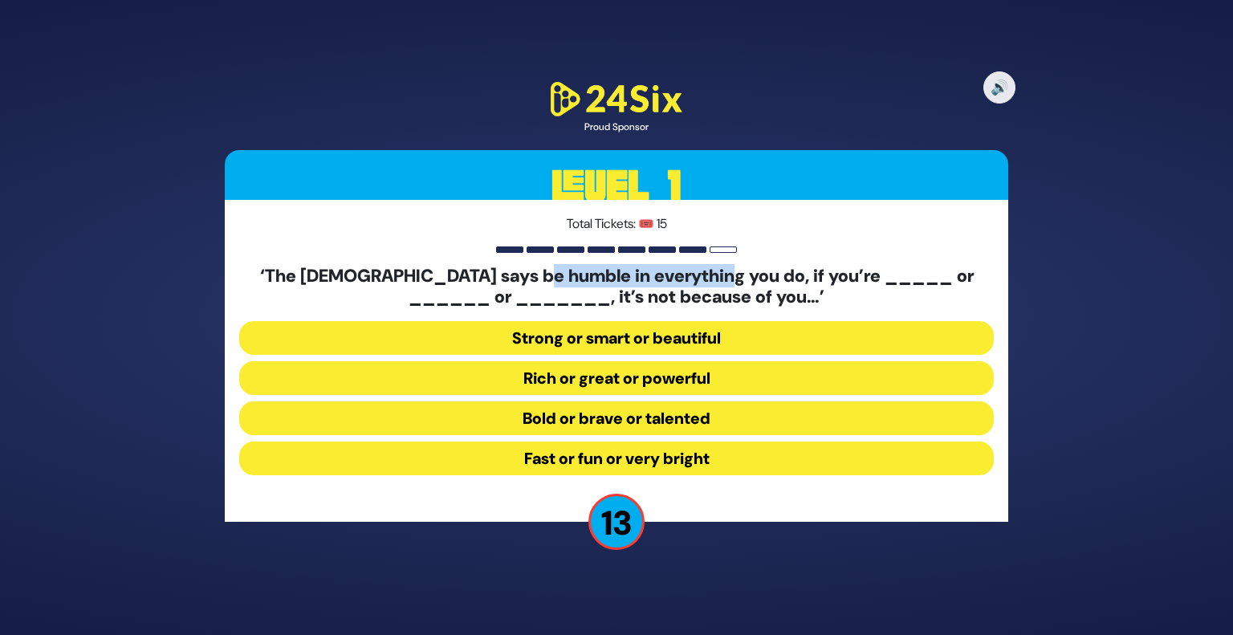
drag, startPoint x: 537, startPoint y: 279, endPoint x: 713, endPoint y: 275, distance: 175.9
click at [713, 275] on h5 "‘The Torah says be humble in everything you do, if you’re _____ or ______ or __…" at bounding box center [616, 287] width 755 height 43
click at [659, 377] on button "Rich or great or powerful" at bounding box center [616, 378] width 755 height 34
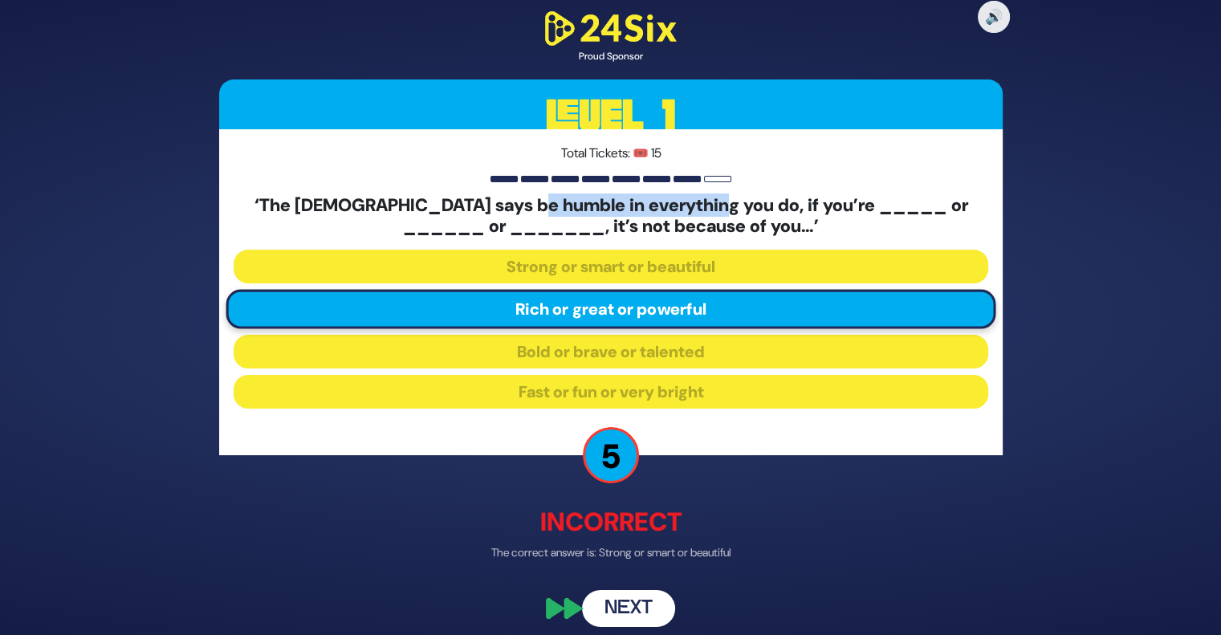
click at [621, 612] on button "Next" at bounding box center [628, 608] width 93 height 37
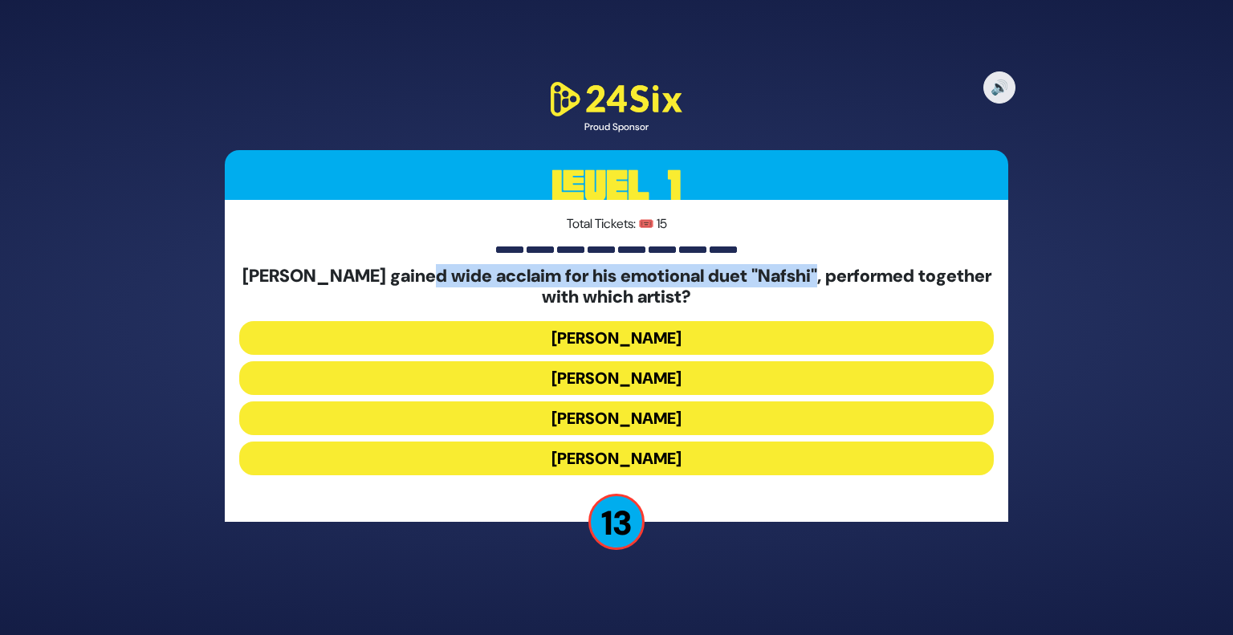
drag, startPoint x: 443, startPoint y: 276, endPoint x: 848, endPoint y: 278, distance: 404.7
click at [848, 278] on h5 "Motty Steinmetz gained wide acclaim for his emotional duet "Nafshi", performed …" at bounding box center [616, 287] width 755 height 43
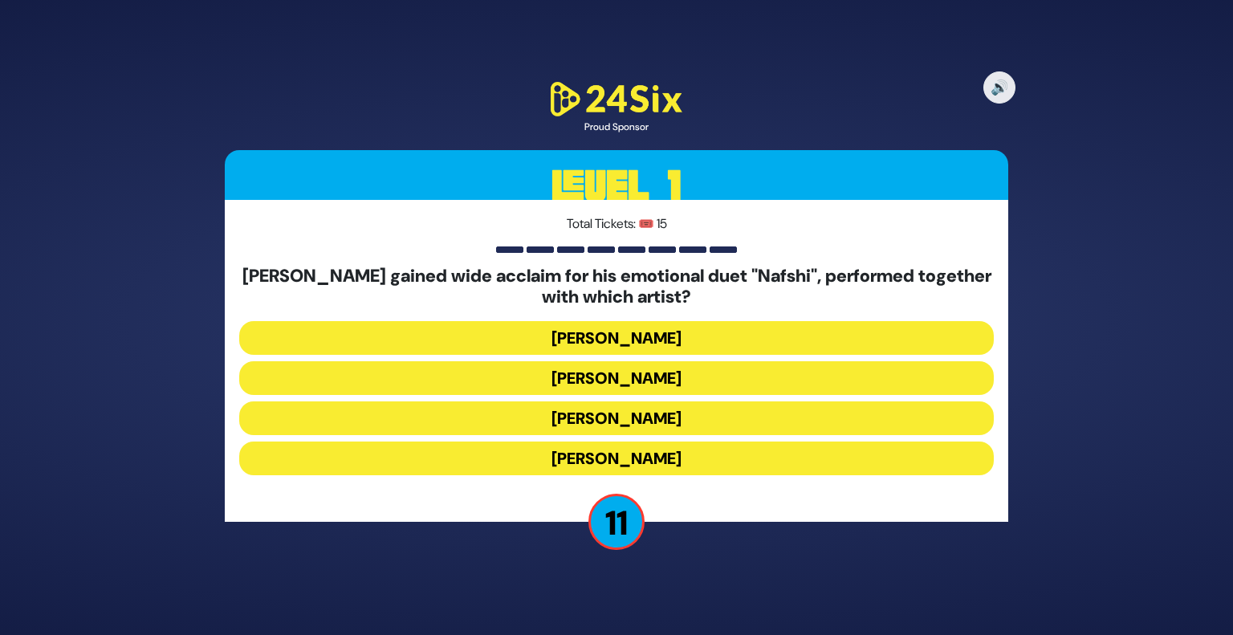
click at [683, 375] on button "Ishay Ribo" at bounding box center [616, 378] width 755 height 34
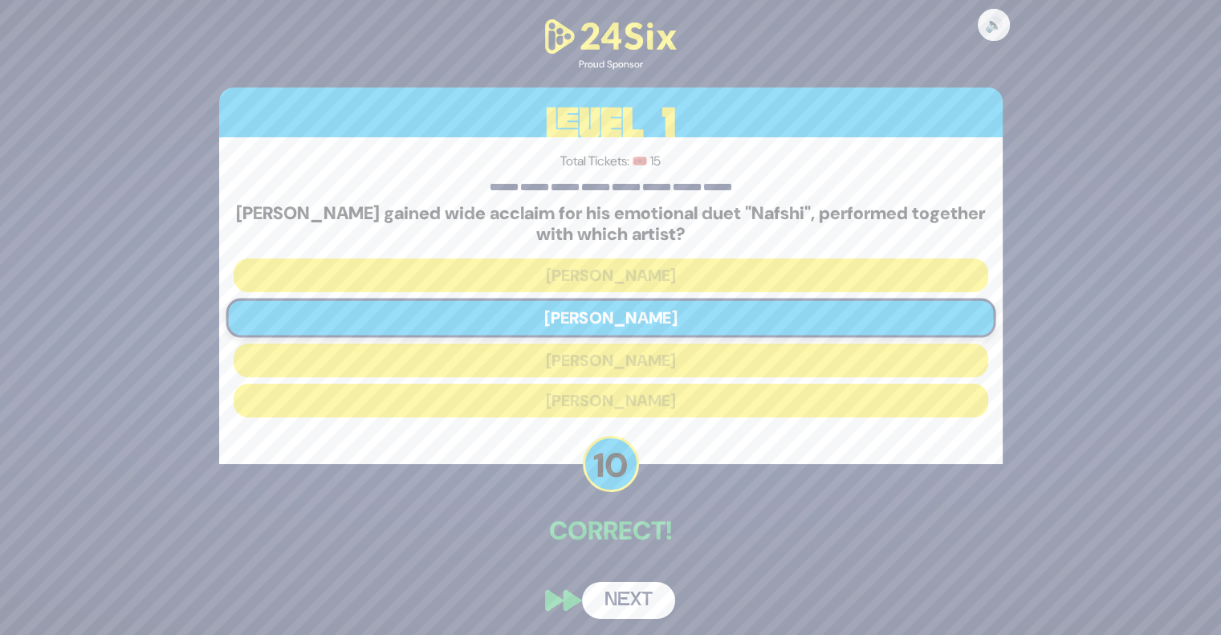
click at [662, 572] on div "🔊 Proud Sponsor Level 1 Total Tickets: 🎟️ 15 Motty Steinmetz gained wide acclai…" at bounding box center [611, 317] width 822 height 641
click at [633, 600] on button "Next" at bounding box center [628, 600] width 93 height 37
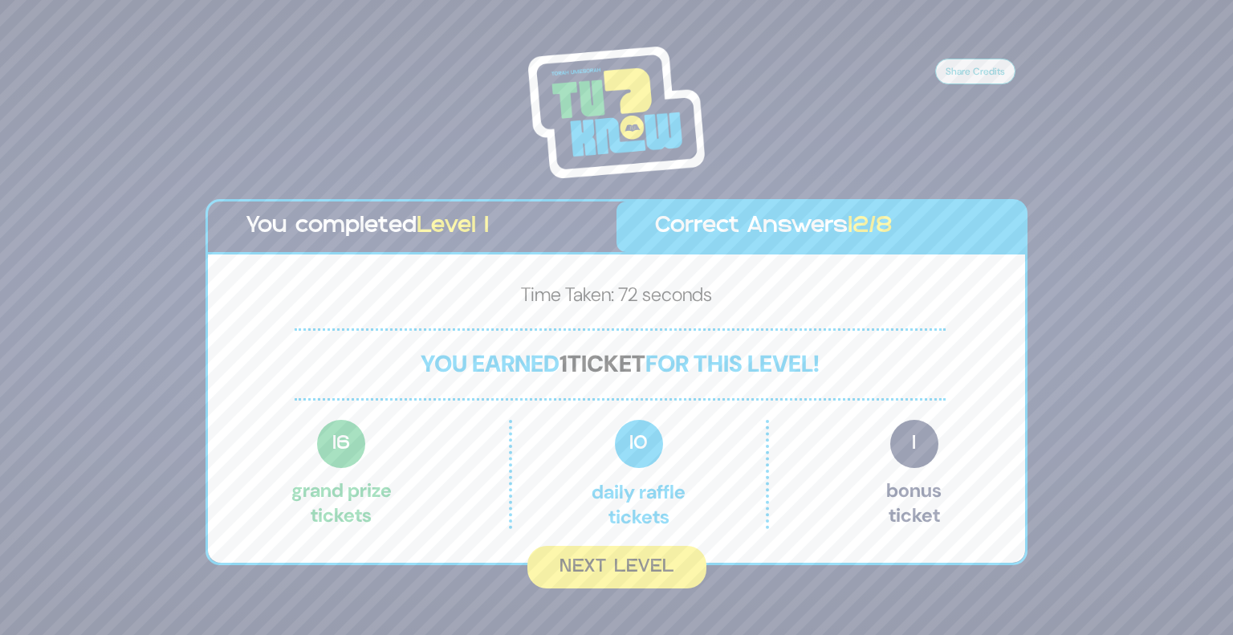
click at [861, 227] on span "12/8" at bounding box center [870, 226] width 45 height 21
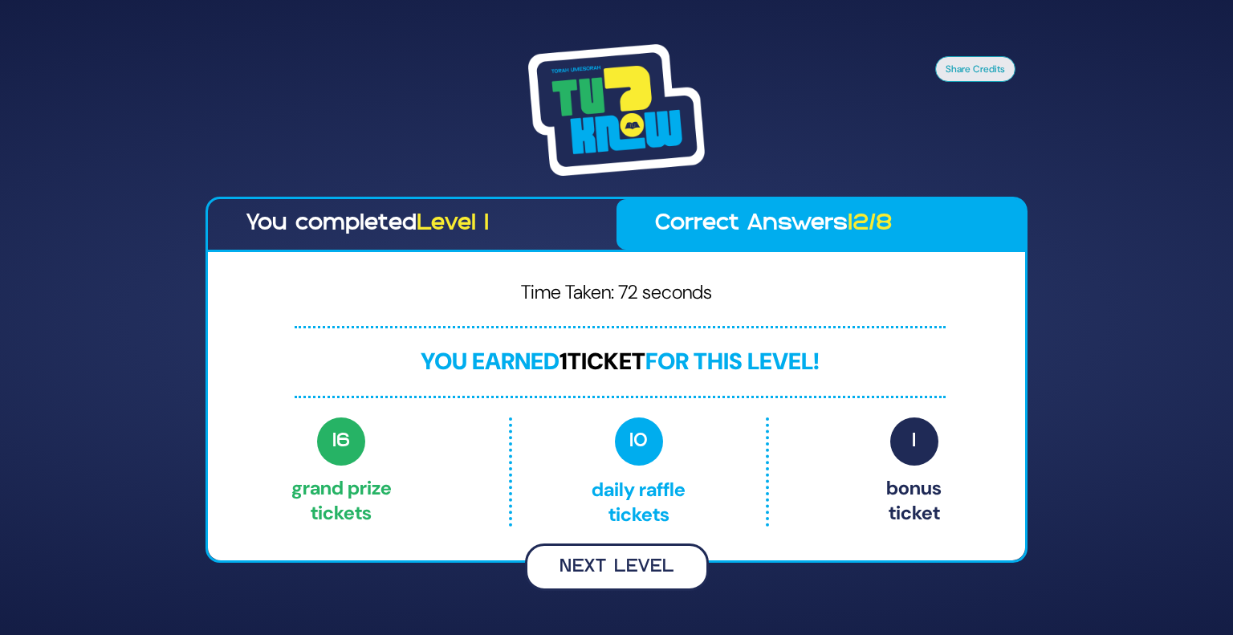
click at [630, 560] on button "Next Level" at bounding box center [617, 567] width 184 height 47
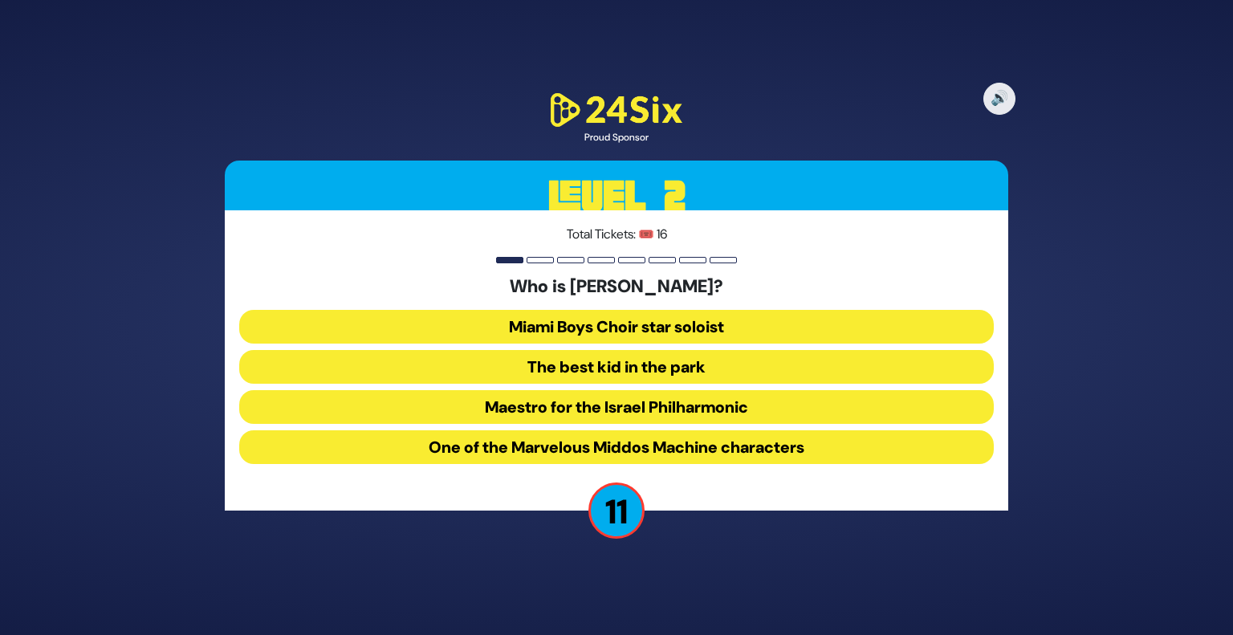
click at [681, 368] on button "The best kid in the park" at bounding box center [616, 367] width 755 height 34
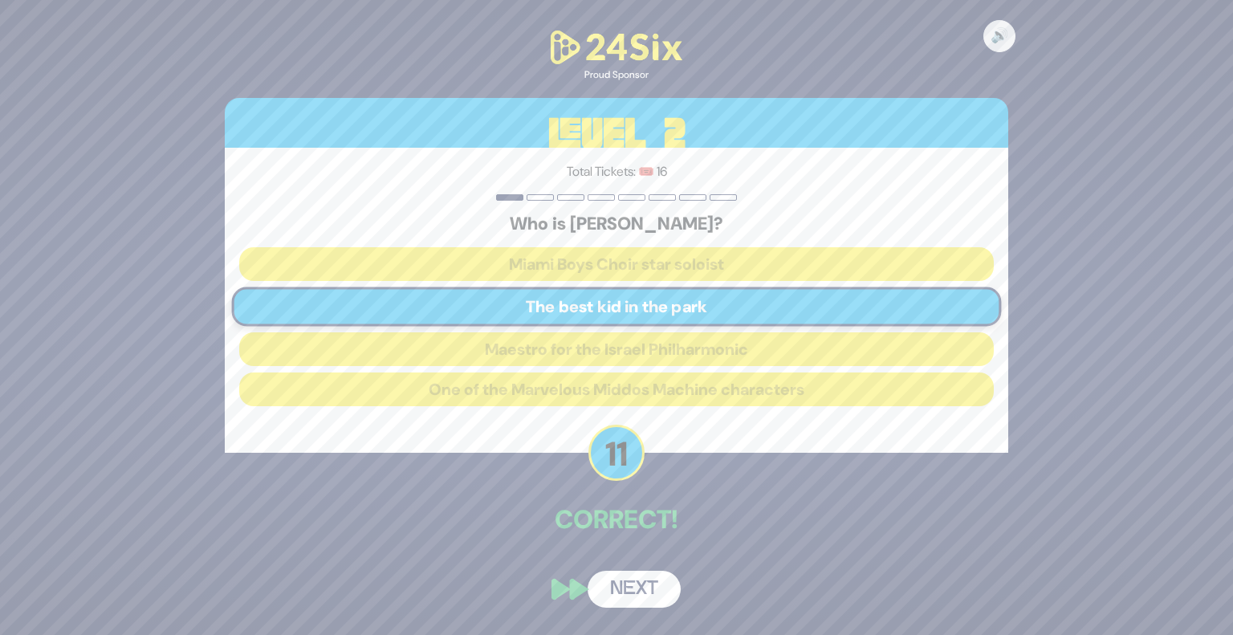
click at [650, 588] on button "Next" at bounding box center [634, 589] width 93 height 37
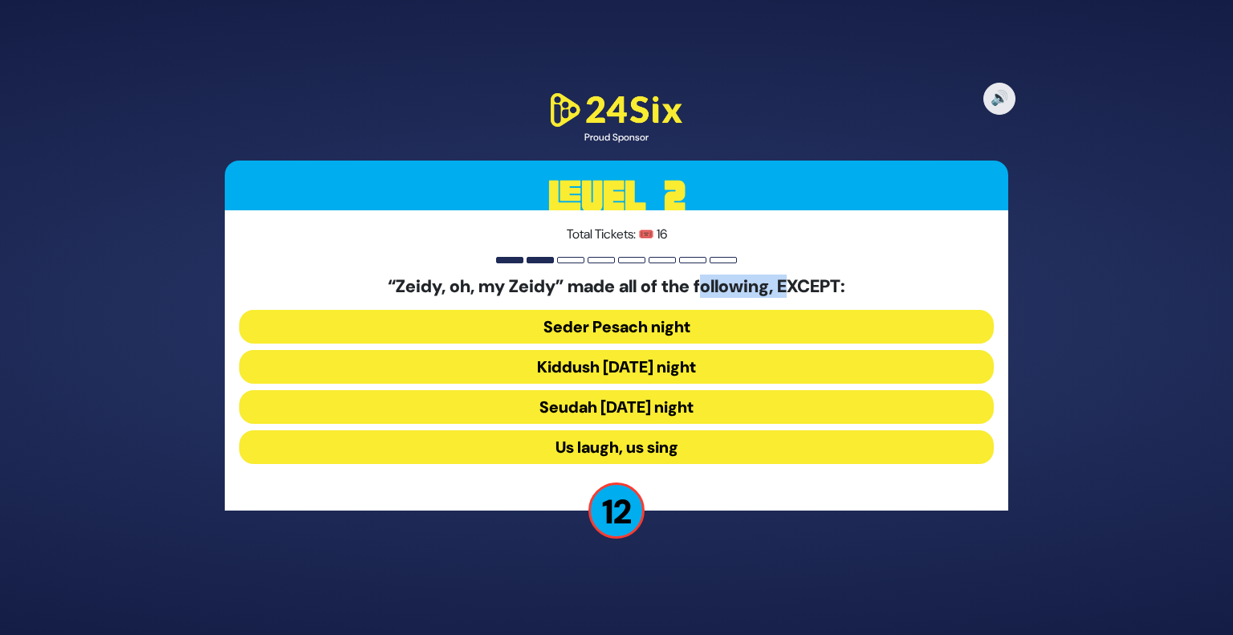
drag, startPoint x: 703, startPoint y: 275, endPoint x: 801, endPoint y: 291, distance: 100.2
click at [801, 291] on h5 "“Zeidy, oh, my Zeidy” made all of the following, EXCEPT:" at bounding box center [616, 286] width 755 height 21
click at [689, 402] on button "Seudah Friday night" at bounding box center [616, 407] width 755 height 34
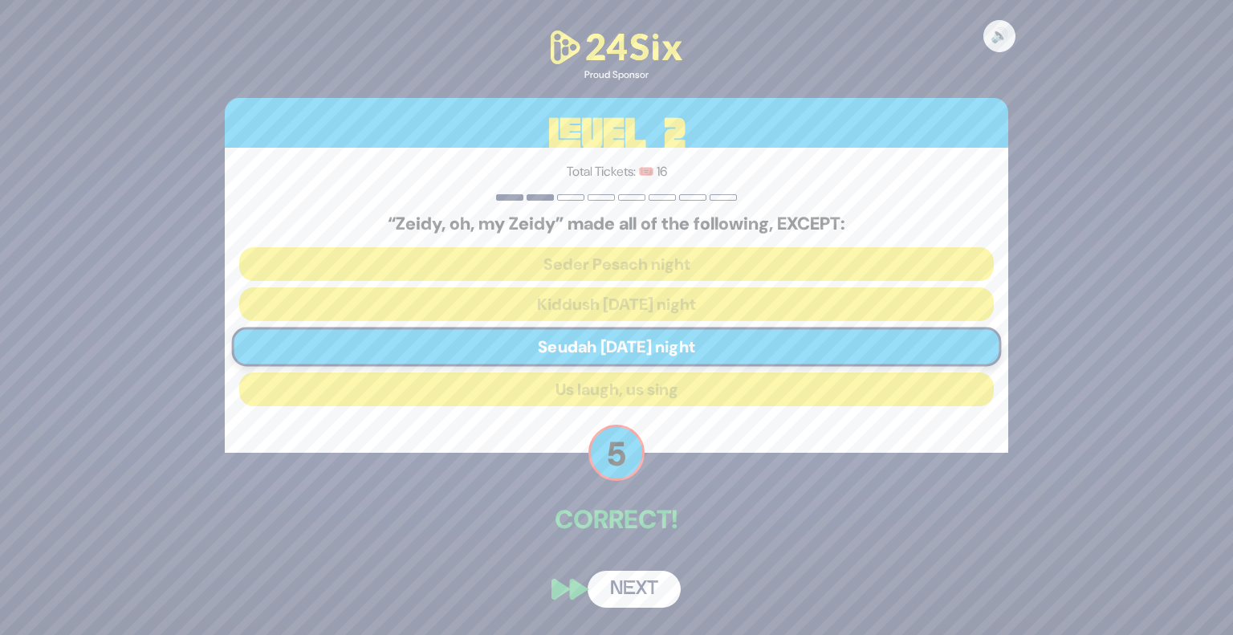
click at [636, 589] on button "Next" at bounding box center [634, 589] width 93 height 37
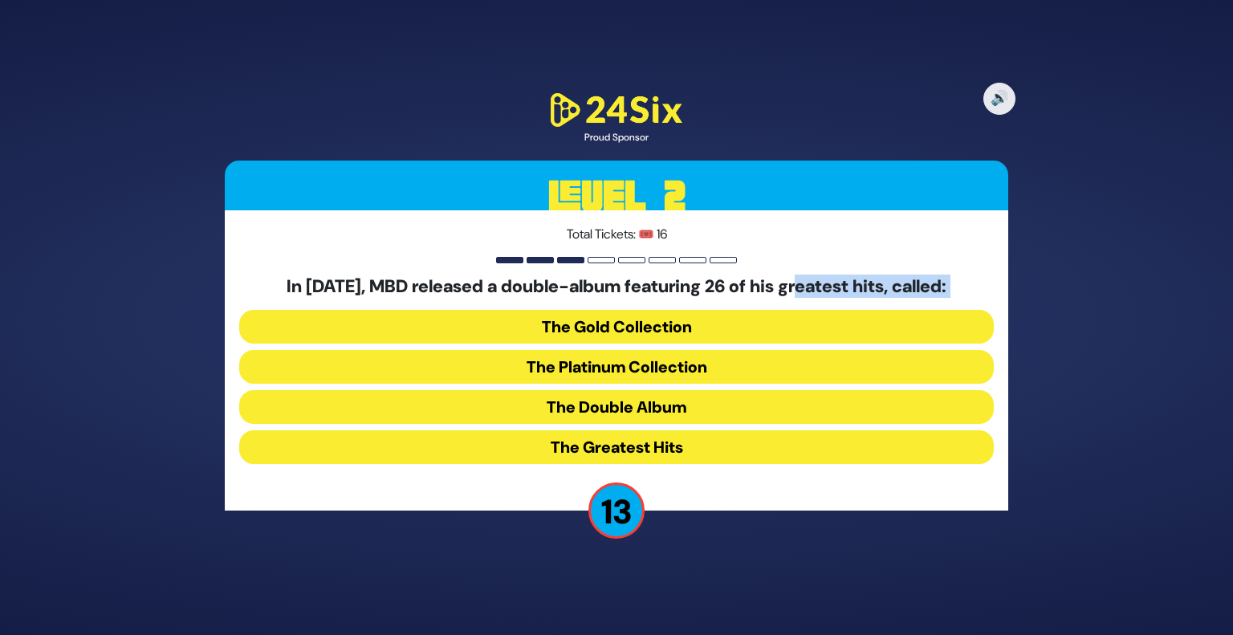
drag, startPoint x: 407, startPoint y: 298, endPoint x: 825, endPoint y: 284, distance: 418.6
click at [825, 284] on div "In 2009, MBD released a double-album featuring 26 of his greatest hits, called:…" at bounding box center [616, 373] width 755 height 194
click at [825, 284] on h5 "In 2009, MBD released a double-album featuring 26 of his greatest hits, called:" at bounding box center [616, 286] width 755 height 21
click at [662, 448] on button "The Greatest Hits" at bounding box center [616, 447] width 755 height 34
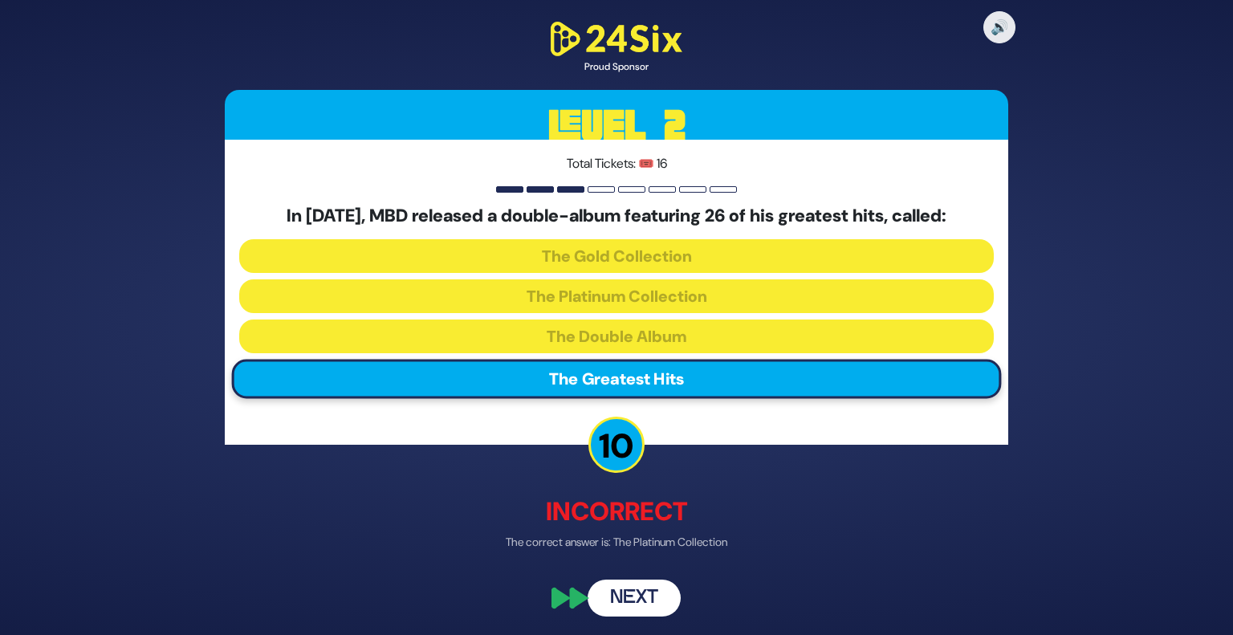
click at [617, 597] on button "Next" at bounding box center [634, 598] width 93 height 37
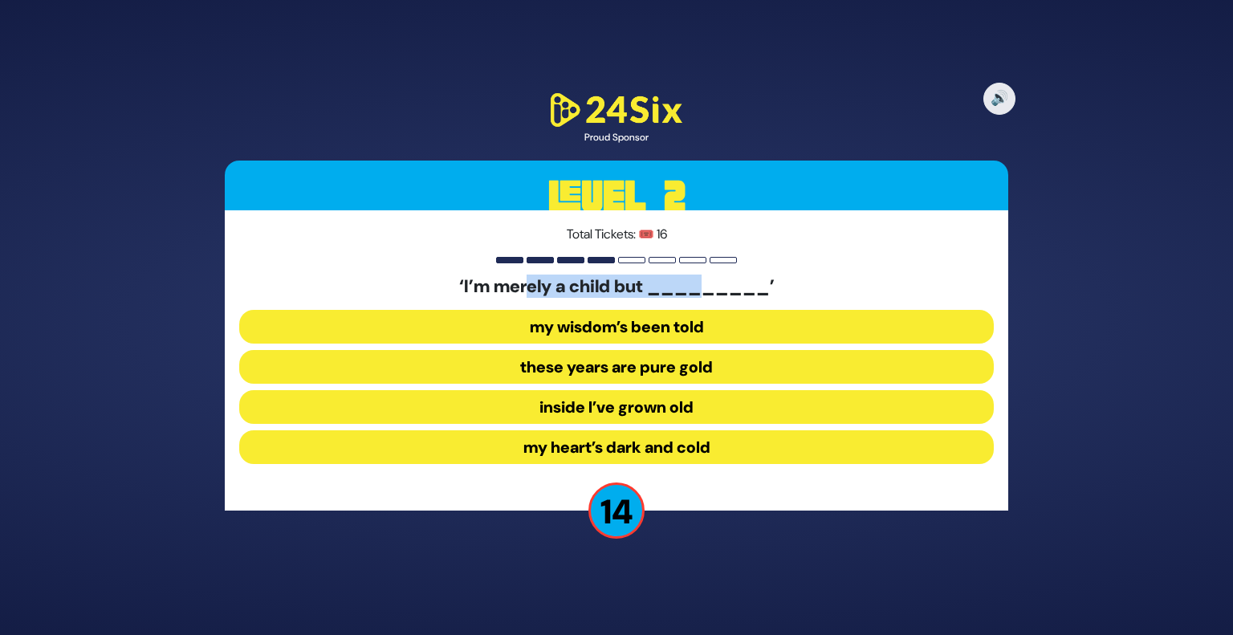
drag, startPoint x: 528, startPoint y: 286, endPoint x: 707, endPoint y: 283, distance: 179.1
click at [707, 283] on h5 "‘I’m merely a child but _________’" at bounding box center [616, 286] width 755 height 21
click at [687, 414] on button "inside I’ve grown old" at bounding box center [616, 407] width 755 height 34
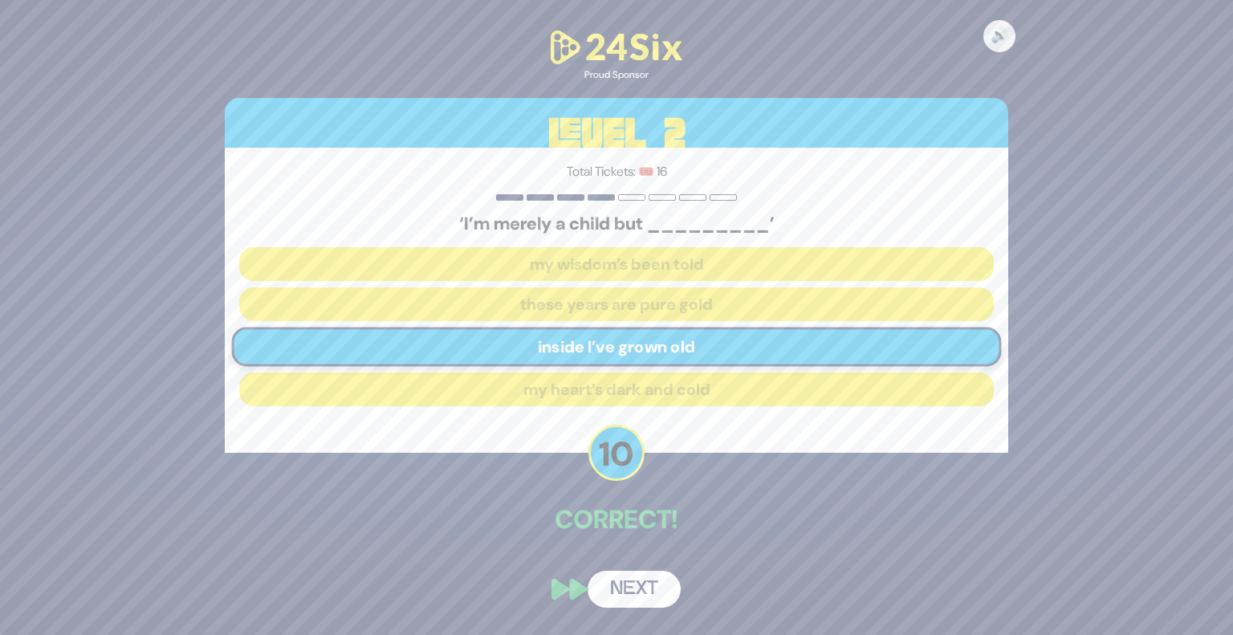
click at [631, 609] on div "🔊 Proud Sponsor Level 2 Total Tickets: 🎟️ 16 ‘I’m merely a child but _________’…" at bounding box center [617, 318] width 822 height 620
drag, startPoint x: 626, startPoint y: 568, endPoint x: 632, endPoint y: 597, distance: 30.4
click at [632, 597] on div "🔊 Proud Sponsor Level 2 Total Tickets: 🎟️ 16 ‘I’m merely a child but _________’…" at bounding box center [617, 318] width 822 height 620
click at [632, 597] on button "Next" at bounding box center [634, 589] width 93 height 37
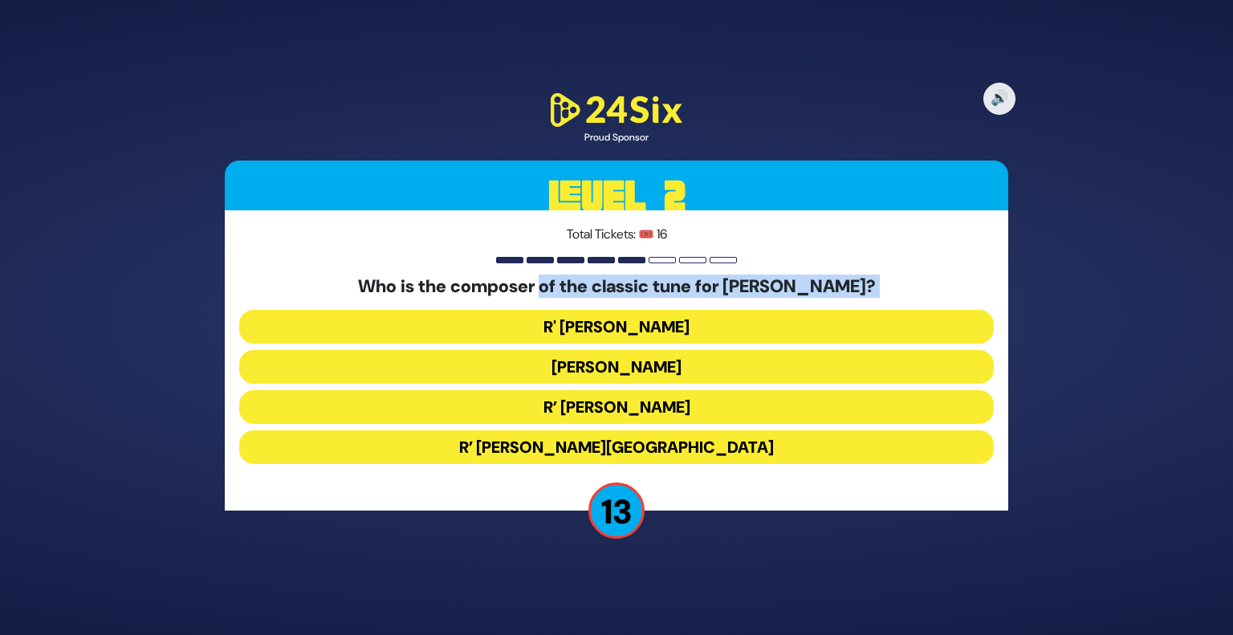
drag, startPoint x: 536, startPoint y: 290, endPoint x: 829, endPoint y: 299, distance: 293.2
click at [829, 299] on div "Who is the composer of the classic tune for Baruch Keil Elyon? R' Baruch Chait …" at bounding box center [616, 373] width 755 height 194
click at [655, 449] on button "R’ Shmuel Brazil" at bounding box center [616, 447] width 755 height 34
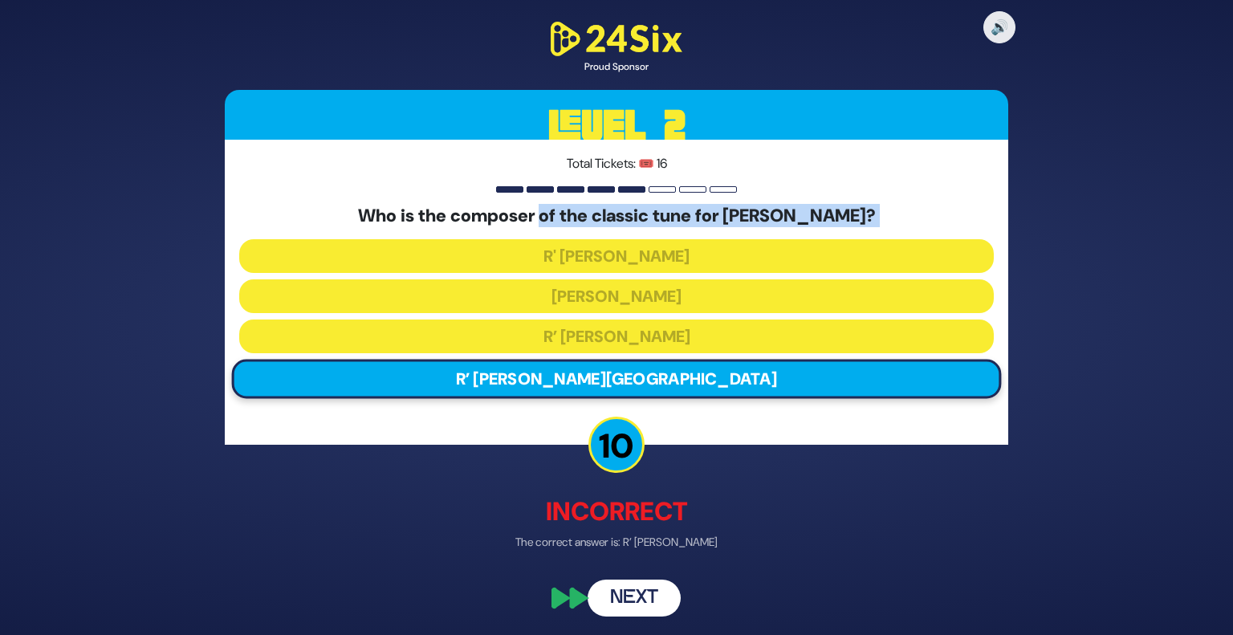
click at [626, 596] on button "Next" at bounding box center [634, 598] width 93 height 37
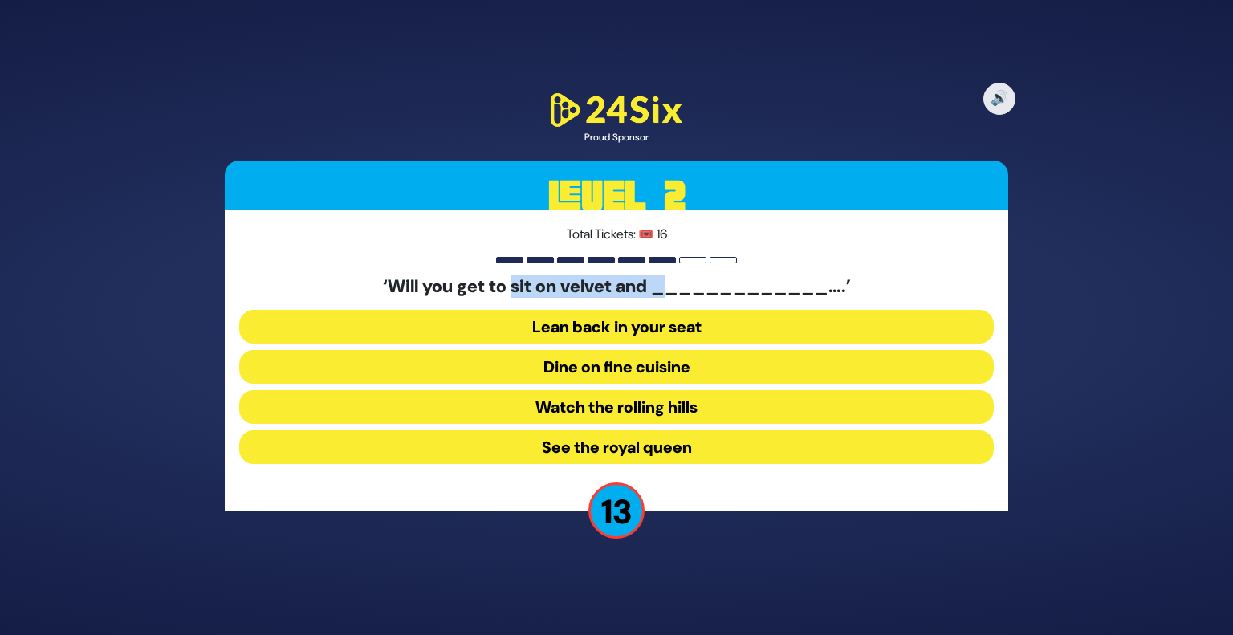
drag, startPoint x: 515, startPoint y: 279, endPoint x: 680, endPoint y: 292, distance: 166.0
click at [680, 292] on h5 "‘Will you get to sit on velvet and _____________….’" at bounding box center [616, 286] width 755 height 21
click at [583, 457] on button "See the royal queen" at bounding box center [616, 447] width 755 height 34
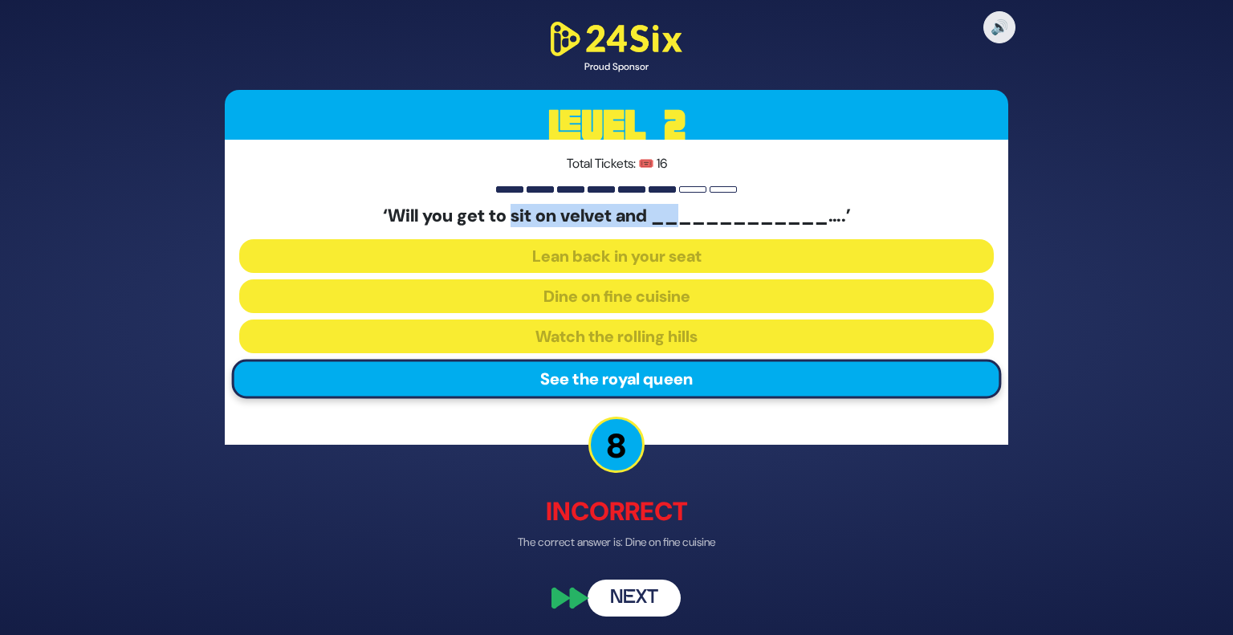
click at [613, 607] on button "Next" at bounding box center [634, 598] width 93 height 37
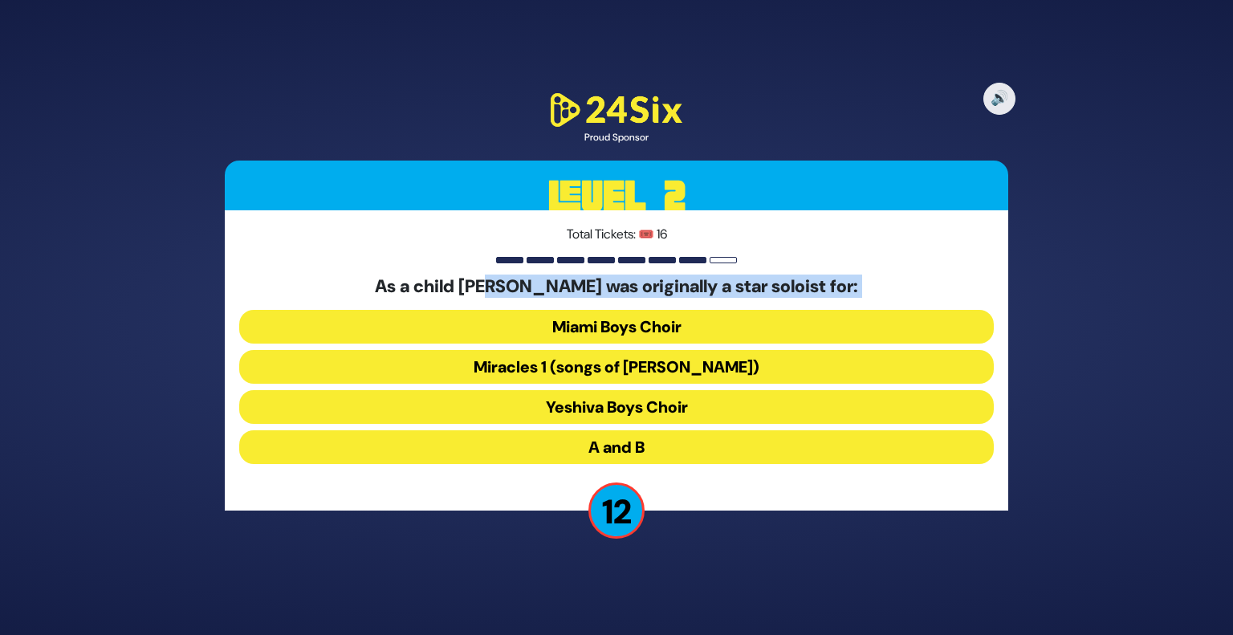
drag, startPoint x: 495, startPoint y: 297, endPoint x: 655, endPoint y: 300, distance: 160.6
click at [655, 300] on div "As a child Dovid Perlman was originally a star soloist for: Miami Boys Choir M…" at bounding box center [616, 373] width 755 height 194
click at [659, 371] on button "Miracles 1 (songs of C. Neuhaus)" at bounding box center [616, 367] width 755 height 34
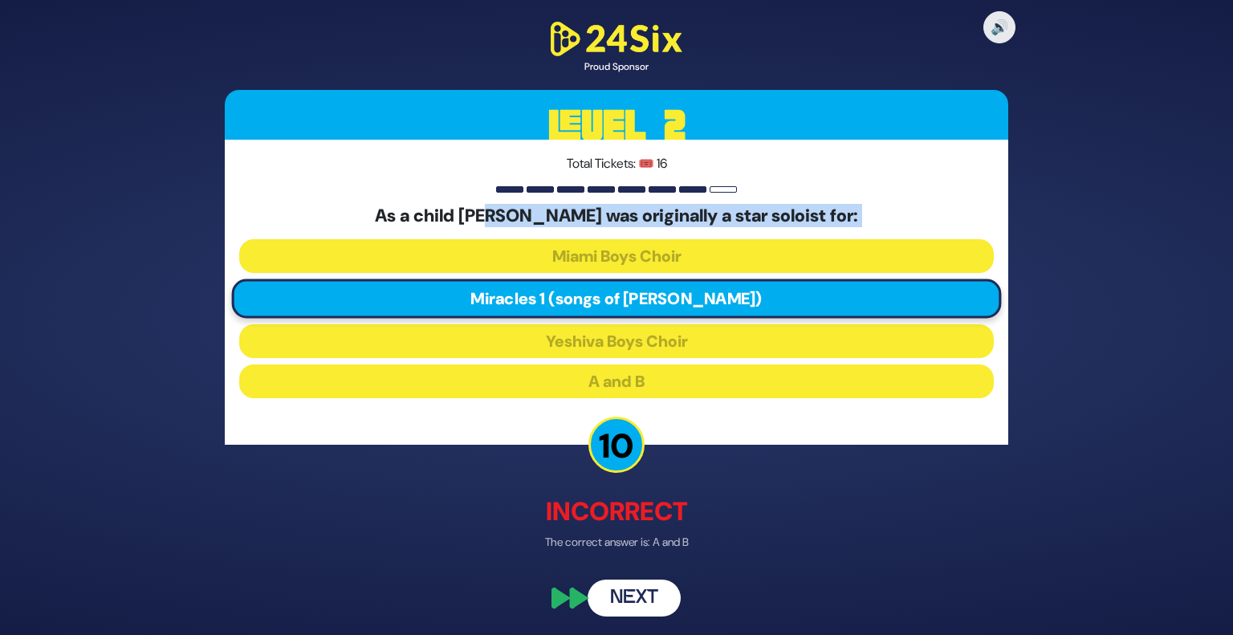
click at [674, 603] on button "Next" at bounding box center [634, 598] width 93 height 37
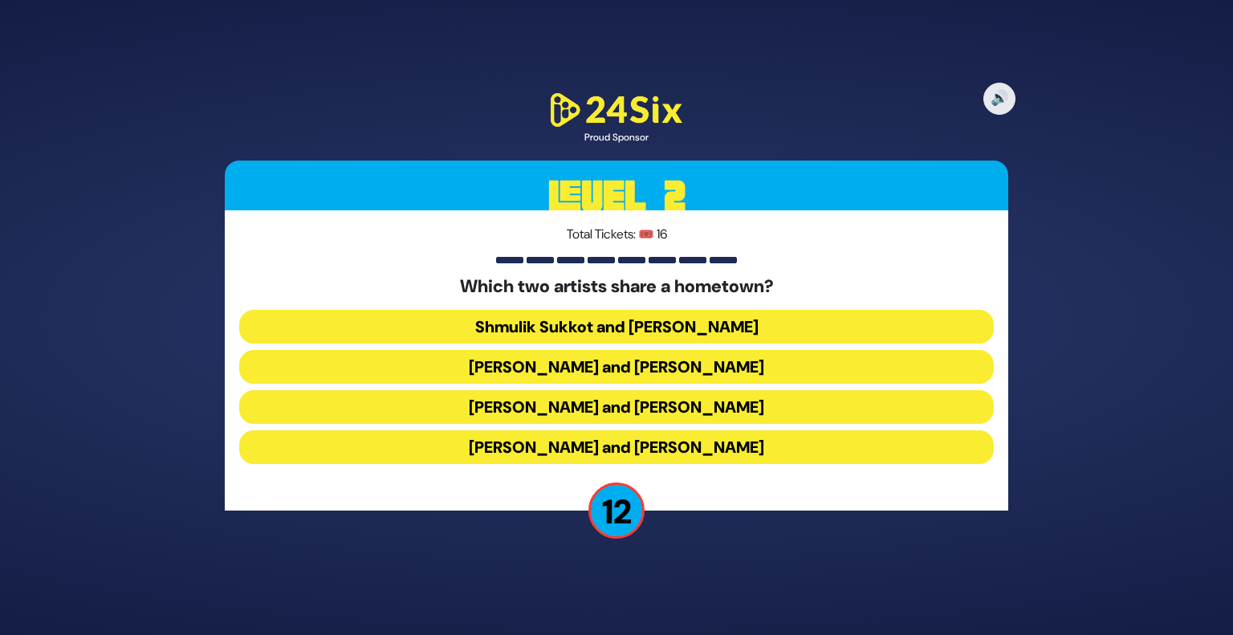
click at [624, 373] on button "Abie Rotenberg and Baruch Levine" at bounding box center [616, 367] width 755 height 34
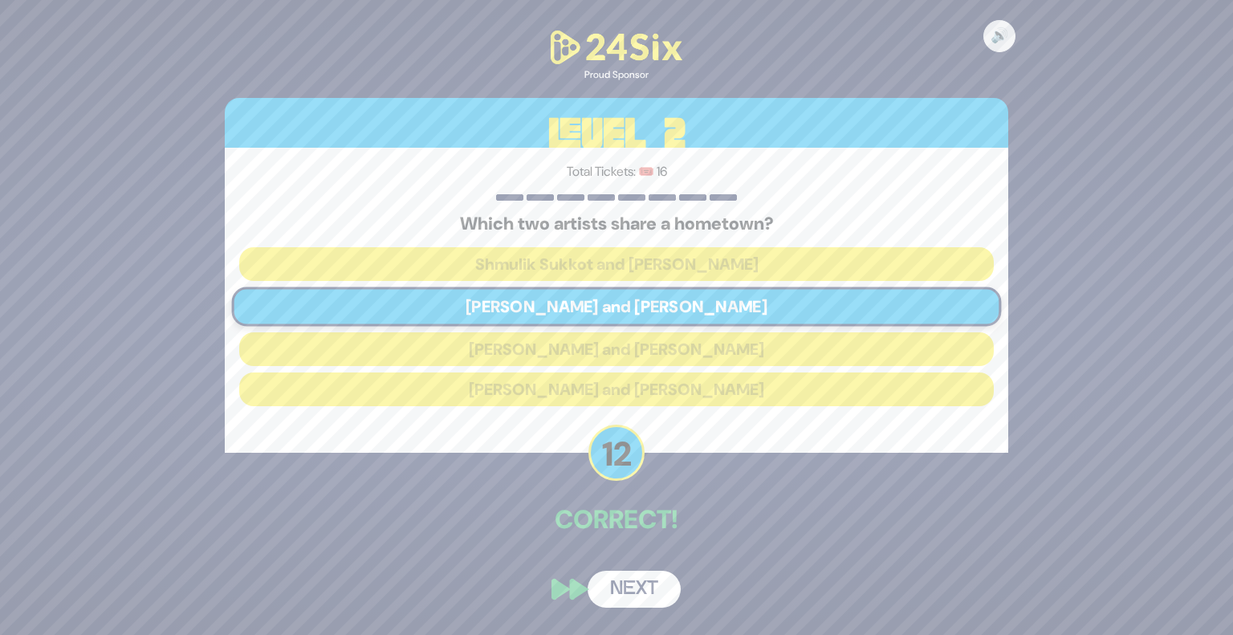
click at [649, 552] on div "🔊 Proud Sponsor Level 2 Total Tickets: 🎟️ 16 Which two artists share a hometown…" at bounding box center [617, 318] width 822 height 620
click at [659, 593] on button "Next" at bounding box center [634, 589] width 93 height 37
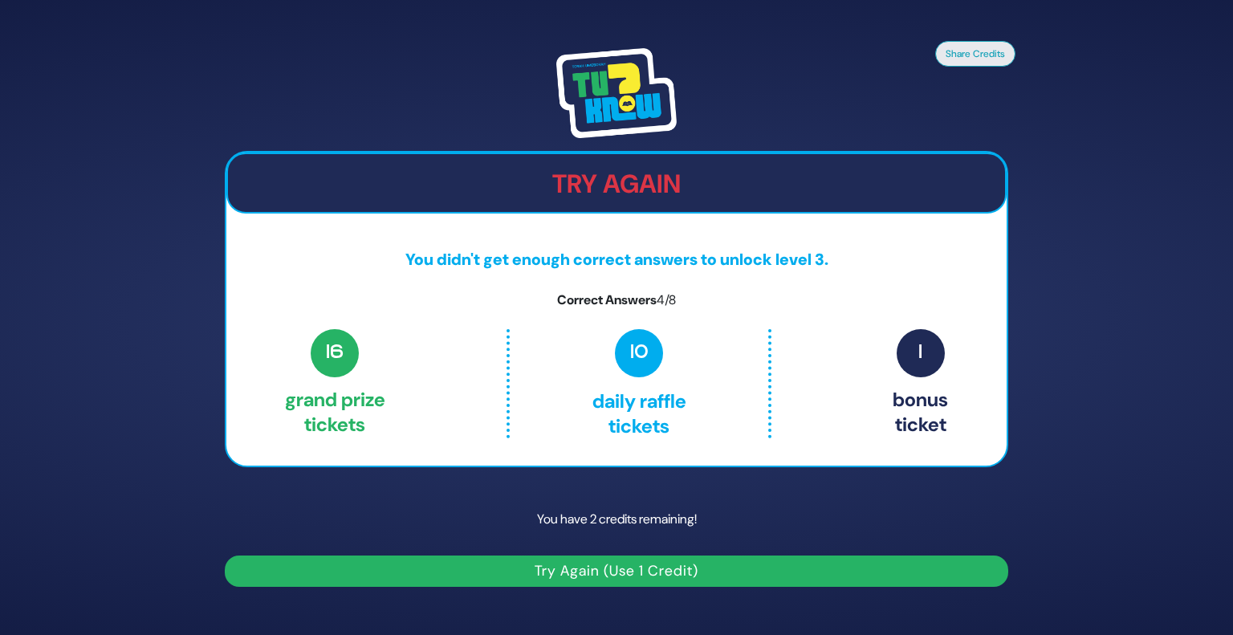
click at [682, 201] on div "Try Again" at bounding box center [616, 183] width 781 height 61
drag, startPoint x: 776, startPoint y: 178, endPoint x: 964, endPoint y: 185, distance: 188.0
click at [964, 185] on h2 "Try Again" at bounding box center [616, 184] width 777 height 31
click at [700, 330] on p "10 Daily Raffle tickets" at bounding box center [639, 383] width 191 height 109
click at [676, 293] on span "4/8" at bounding box center [666, 299] width 19 height 17
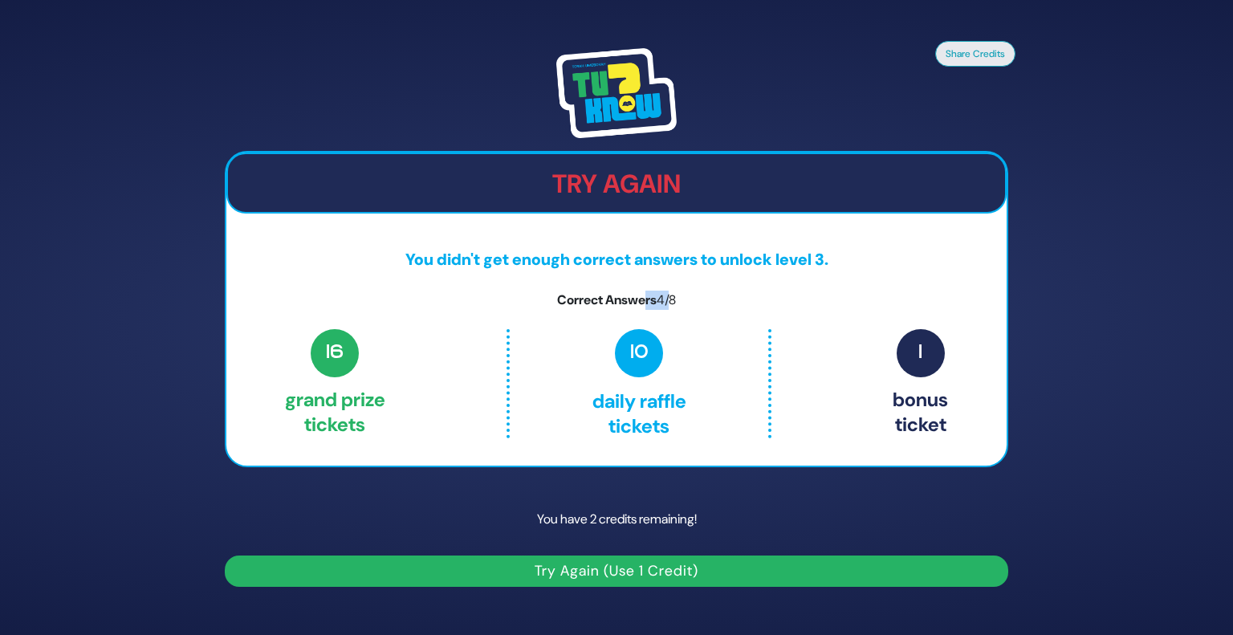
drag, startPoint x: 677, startPoint y: 293, endPoint x: 642, endPoint y: 296, distance: 35.4
click at [642, 296] on p "Correct Answers 4/8" at bounding box center [616, 300] width 781 height 19
click at [675, 297] on span "4/8" at bounding box center [666, 299] width 19 height 17
drag, startPoint x: 686, startPoint y: 297, endPoint x: 577, endPoint y: 314, distance: 110.5
click at [577, 314] on div "Try Again You didn't get enough correct answers to unlock level 3. Correct Answ…" at bounding box center [617, 309] width 784 height 317
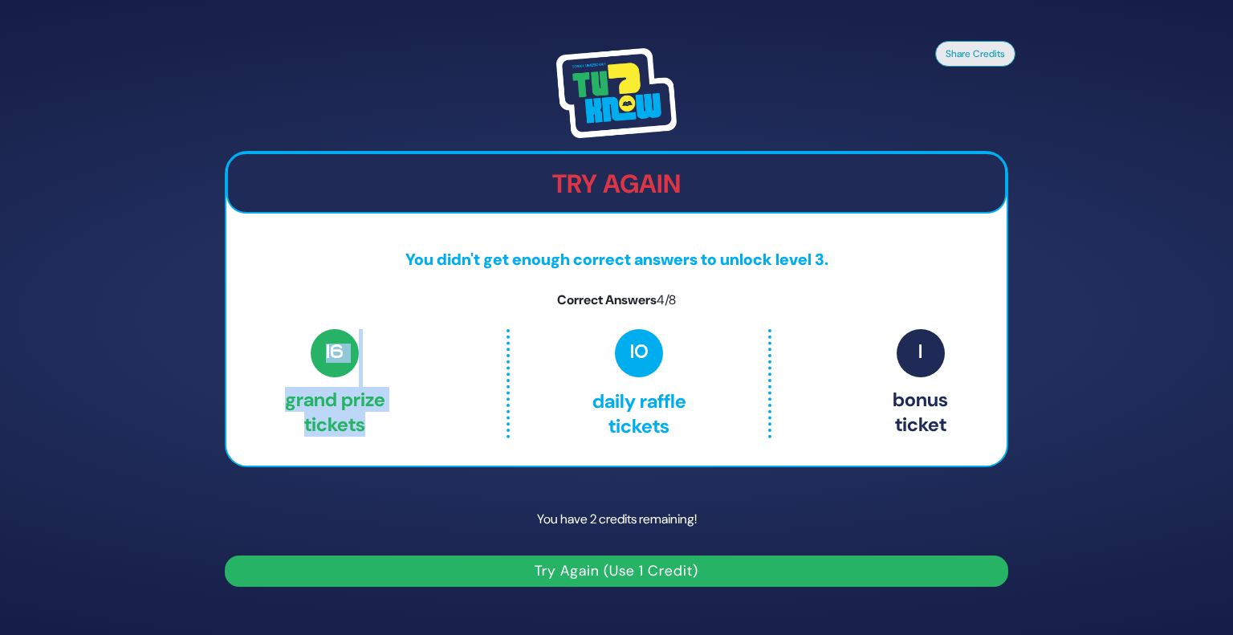
click at [345, 351] on span "16" at bounding box center [335, 353] width 48 height 48
click at [576, 582] on button "Try Again (Use 1 Credit)" at bounding box center [617, 571] width 784 height 31
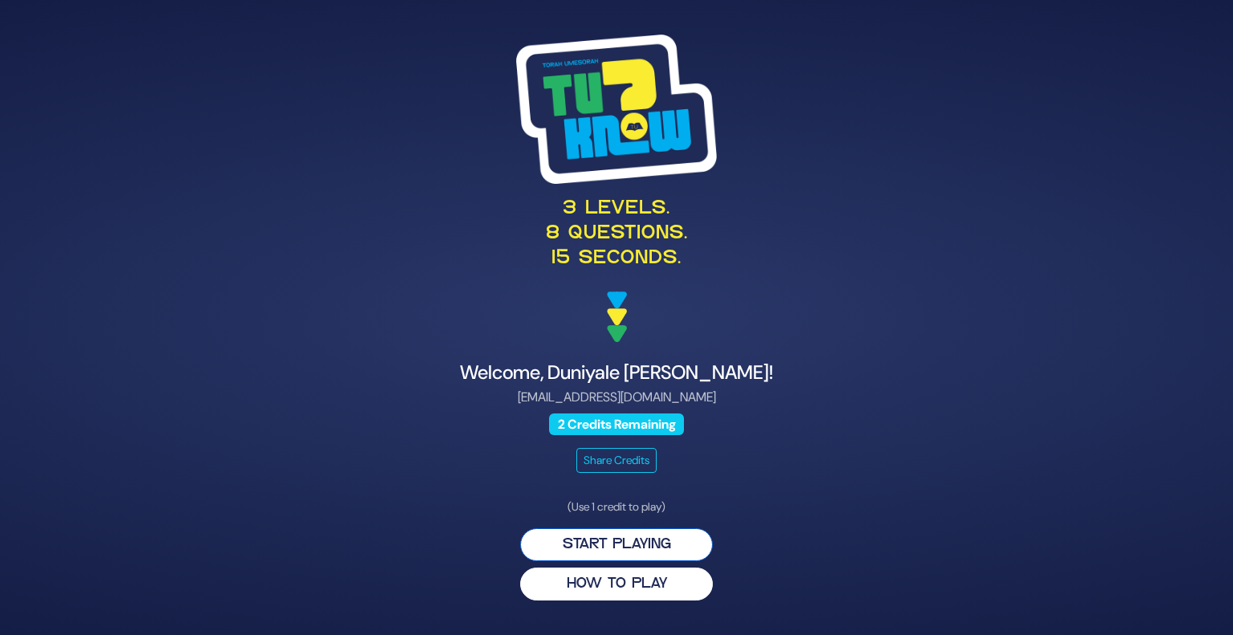
click at [552, 544] on button "Start Playing" at bounding box center [616, 544] width 193 height 33
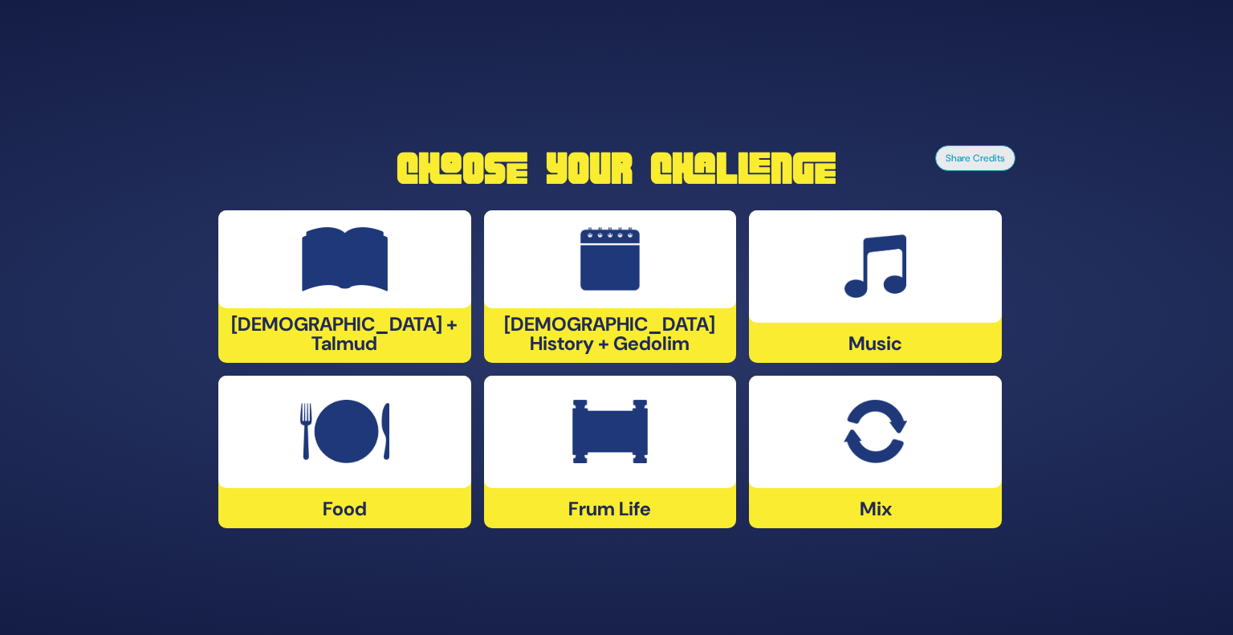
click at [407, 308] on div at bounding box center [344, 259] width 253 height 98
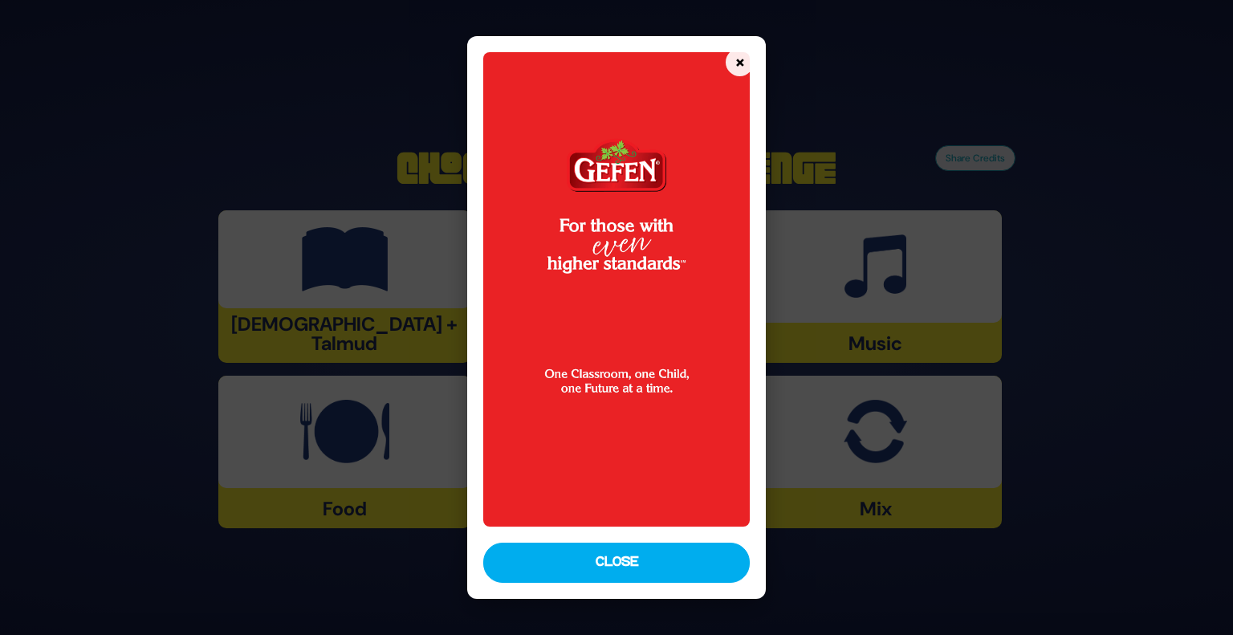
click at [617, 536] on div "× Close" at bounding box center [617, 318] width 300 height 564
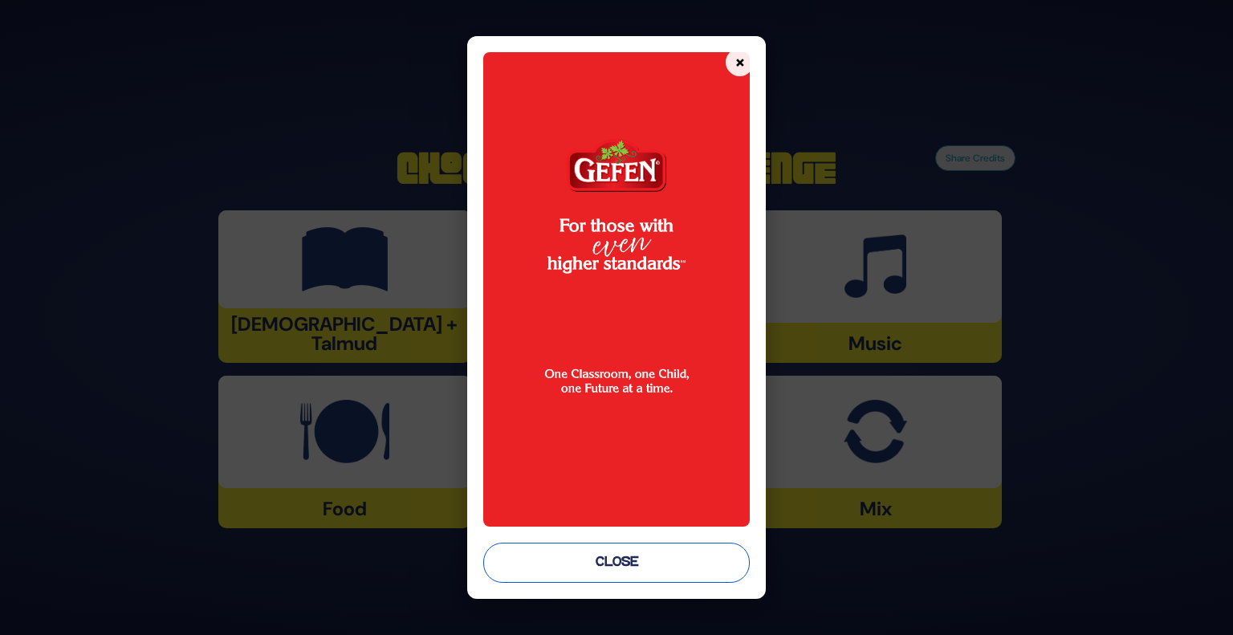
click at [622, 556] on button "Close" at bounding box center [616, 563] width 267 height 40
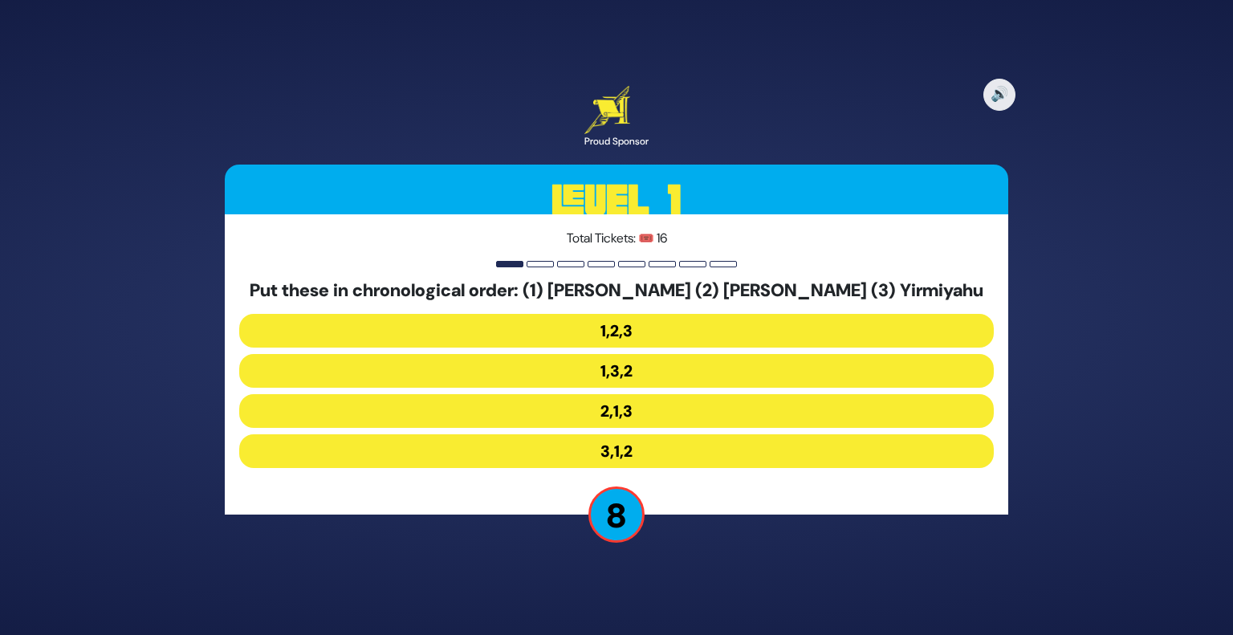
click at [604, 407] on button "2,1,3" at bounding box center [616, 411] width 755 height 34
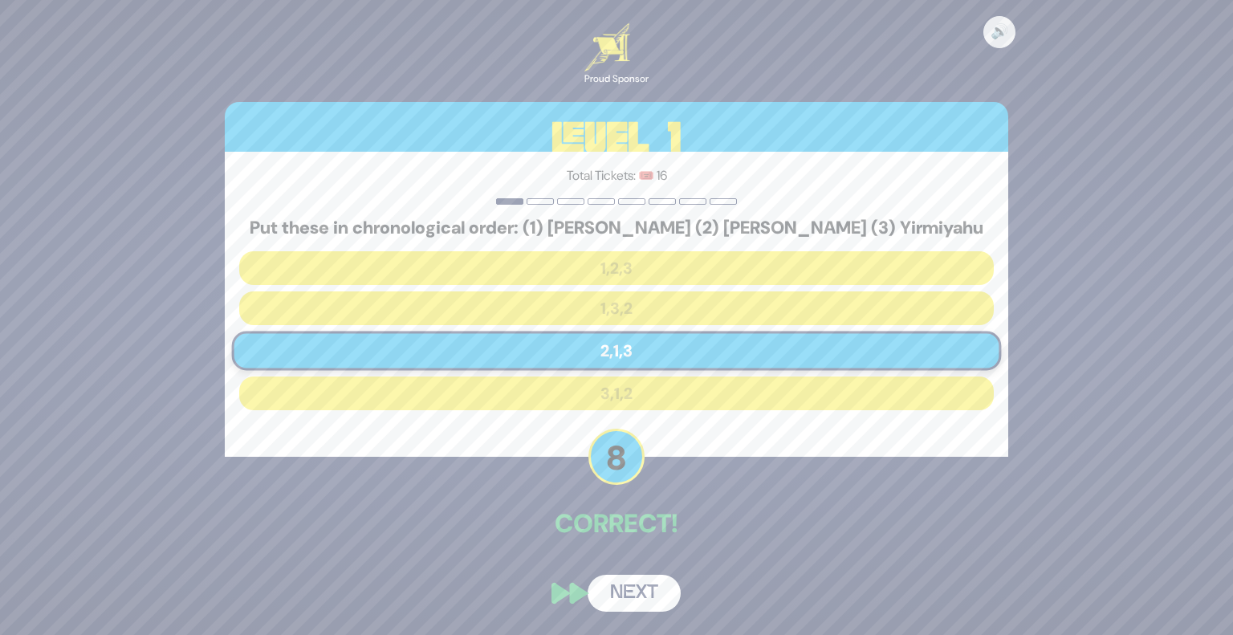
click at [630, 602] on button "Next" at bounding box center [634, 593] width 93 height 37
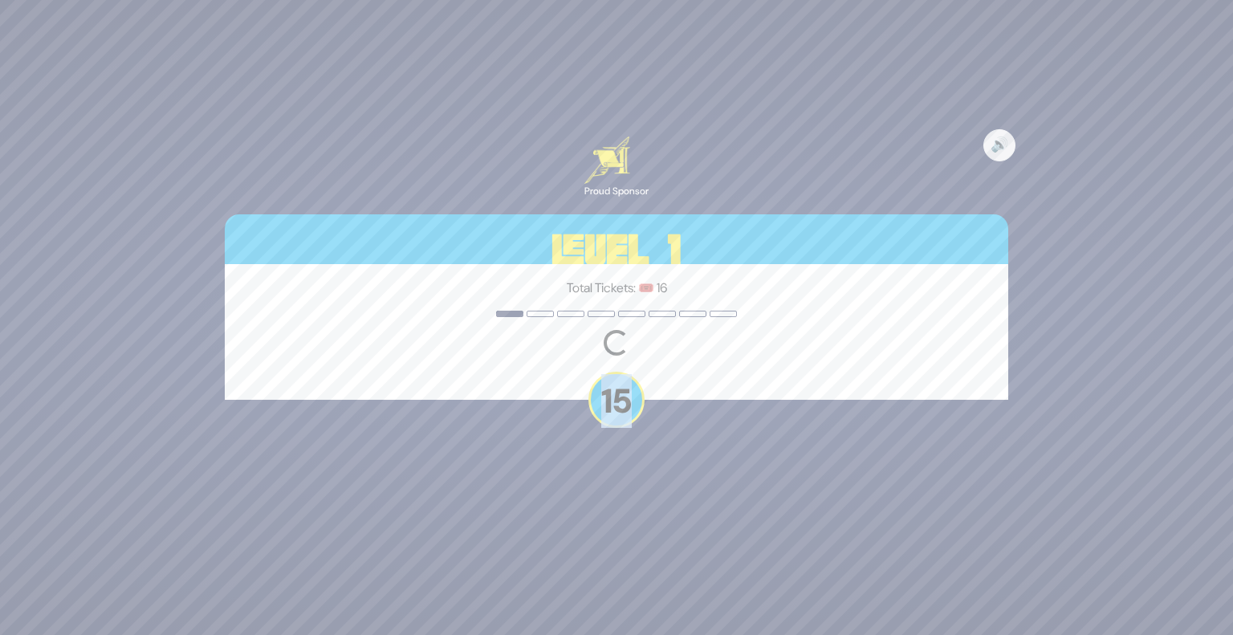
click at [630, 602] on div "🔊 Proud Sponsor Level 1 Total Tickets: 🎟️ 16 Loading question... 15" at bounding box center [616, 317] width 1233 height 635
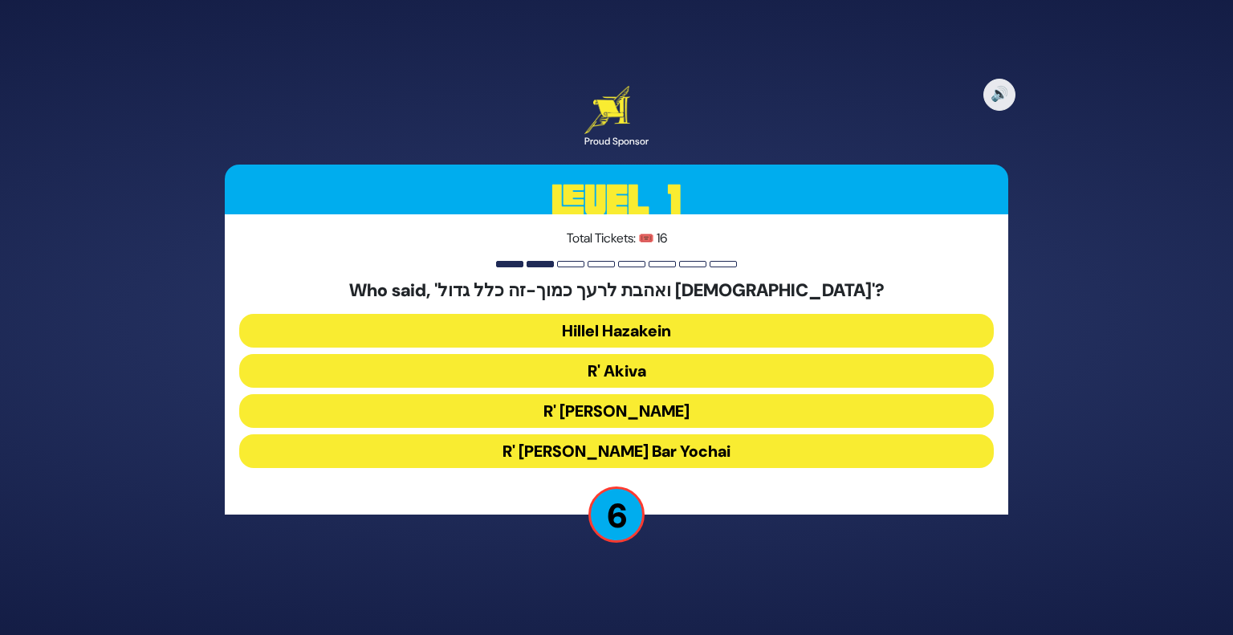
click at [718, 378] on button "R' Akiva" at bounding box center [616, 371] width 755 height 34
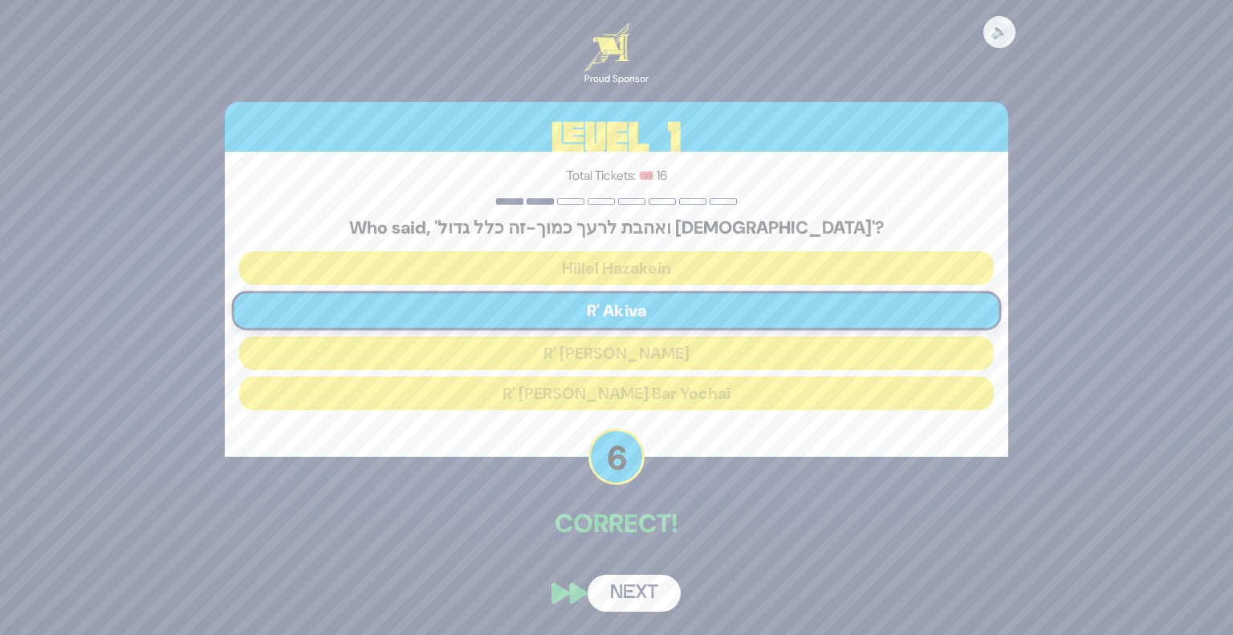
click at [655, 590] on button "Next" at bounding box center [634, 593] width 93 height 37
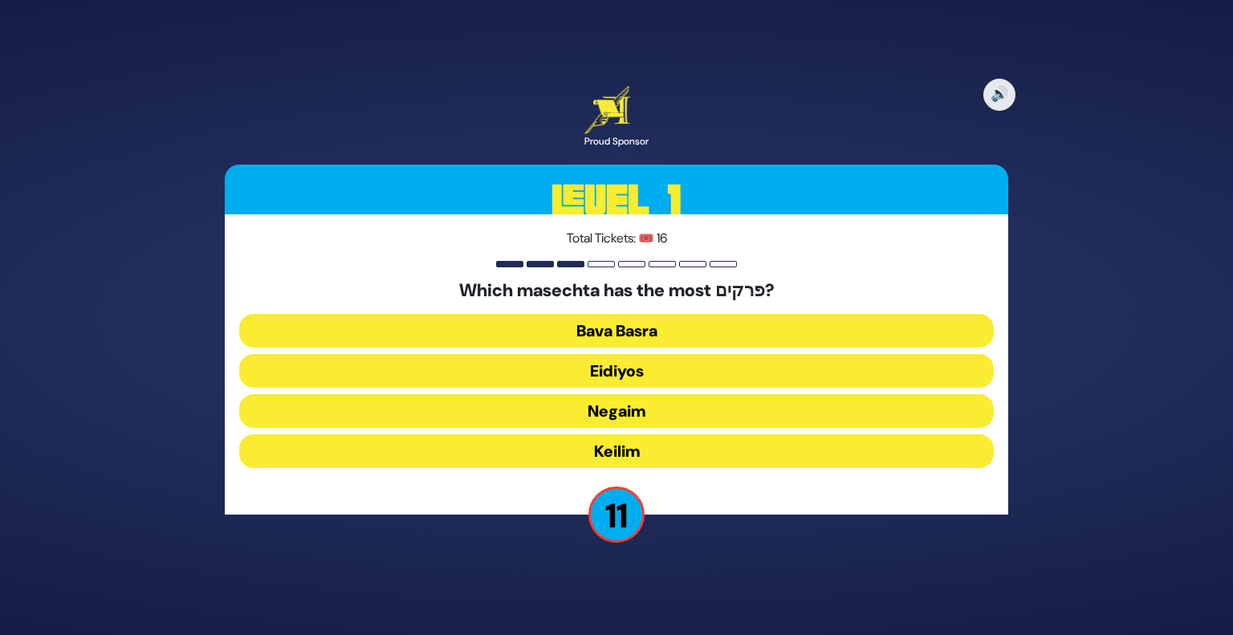
click at [636, 273] on div "Total Tickets: 🎟️ 16 Which masechta has the most פרקים? Bava Basra Eidiyos Nega…" at bounding box center [617, 364] width 784 height 300
drag, startPoint x: 660, startPoint y: 291, endPoint x: 820, endPoint y: 300, distance: 160.0
click at [820, 300] on h5 "Which masechta has the most פרקים?" at bounding box center [616, 290] width 755 height 21
click at [640, 322] on button "Bava Basra" at bounding box center [616, 331] width 755 height 34
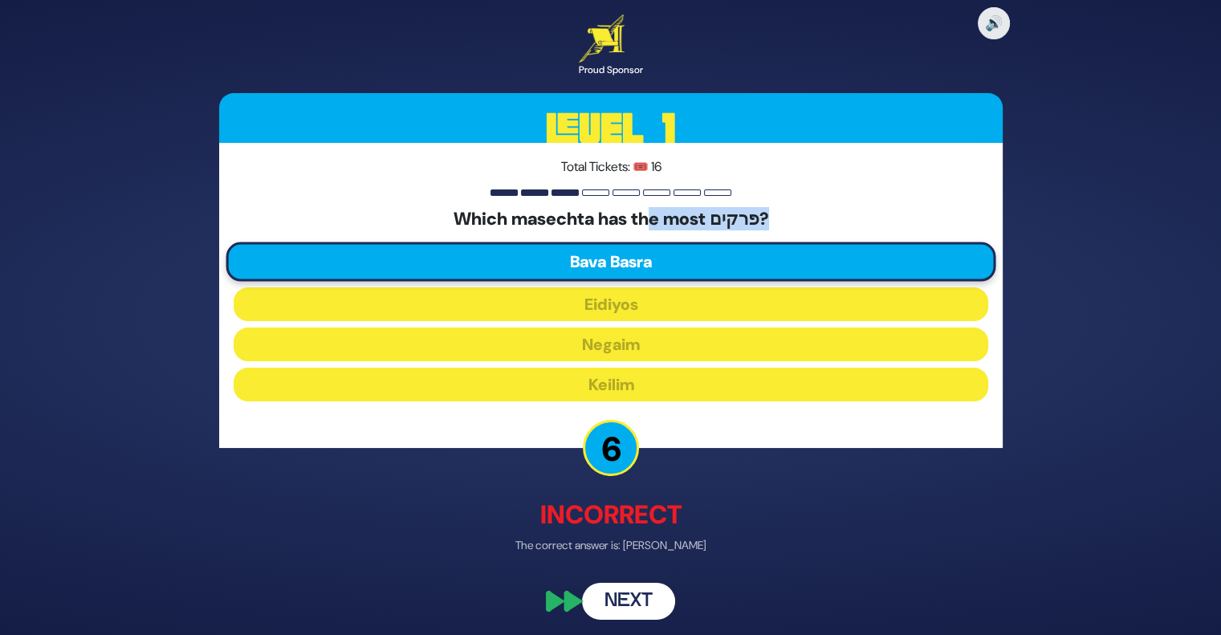
click at [640, 613] on button "Next" at bounding box center [628, 602] width 93 height 37
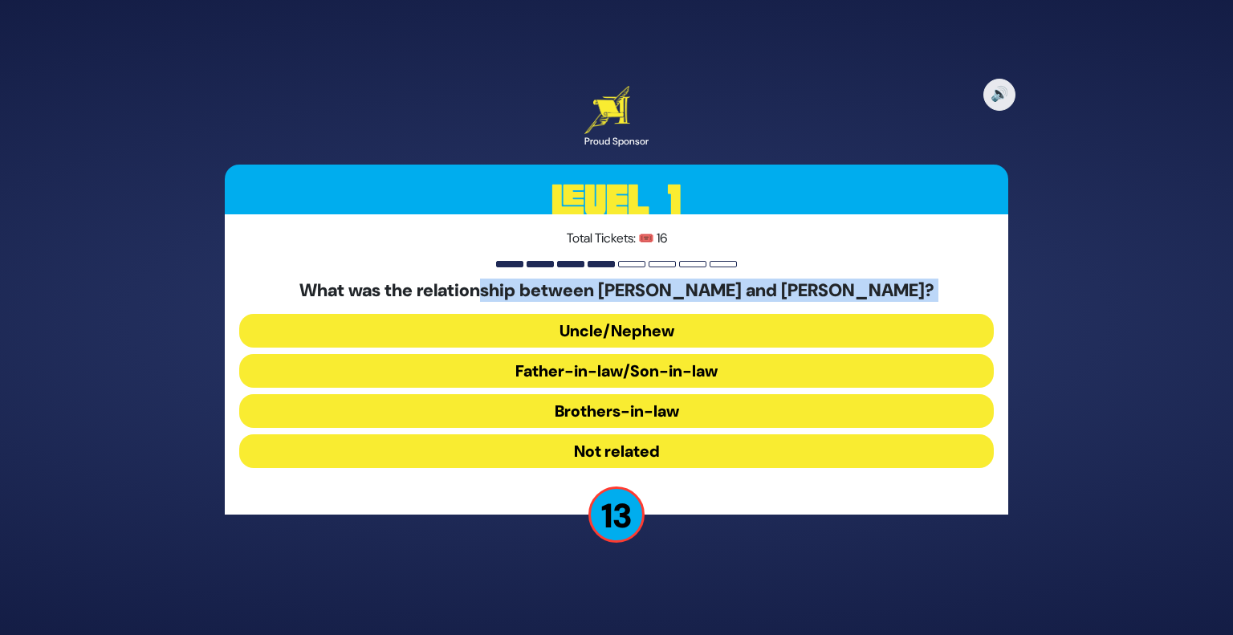
drag, startPoint x: 531, startPoint y: 286, endPoint x: 874, endPoint y: 311, distance: 343.8
click at [874, 311] on div "What was the relationship between [PERSON_NAME] and [PERSON_NAME]? Uncle/Nephew…" at bounding box center [616, 377] width 755 height 194
click at [597, 410] on button "Brothers-in-law" at bounding box center [616, 411] width 755 height 34
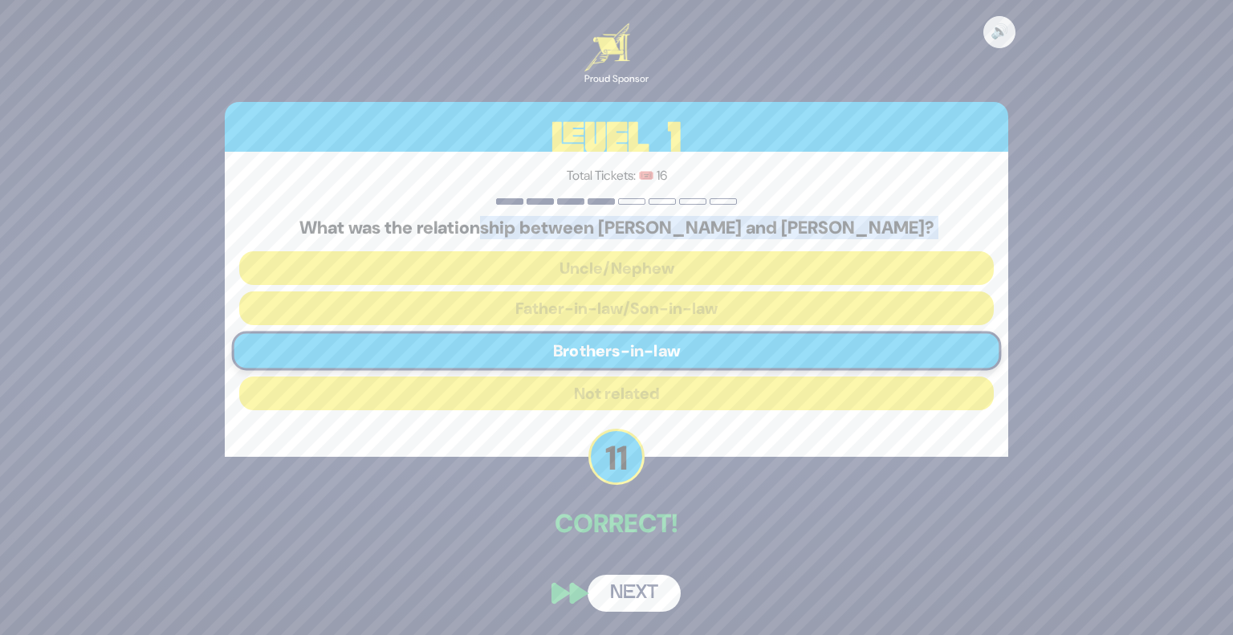
click at [620, 609] on button "Next" at bounding box center [634, 593] width 93 height 37
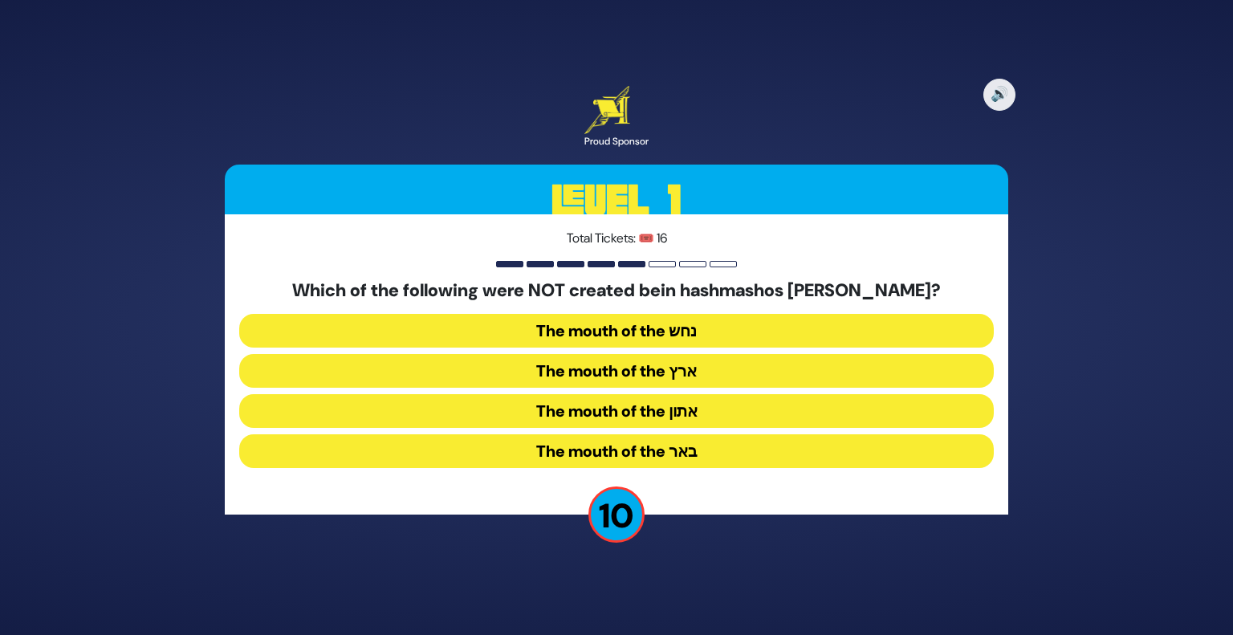
click at [694, 327] on button "The mouth of the נחש" at bounding box center [616, 331] width 755 height 34
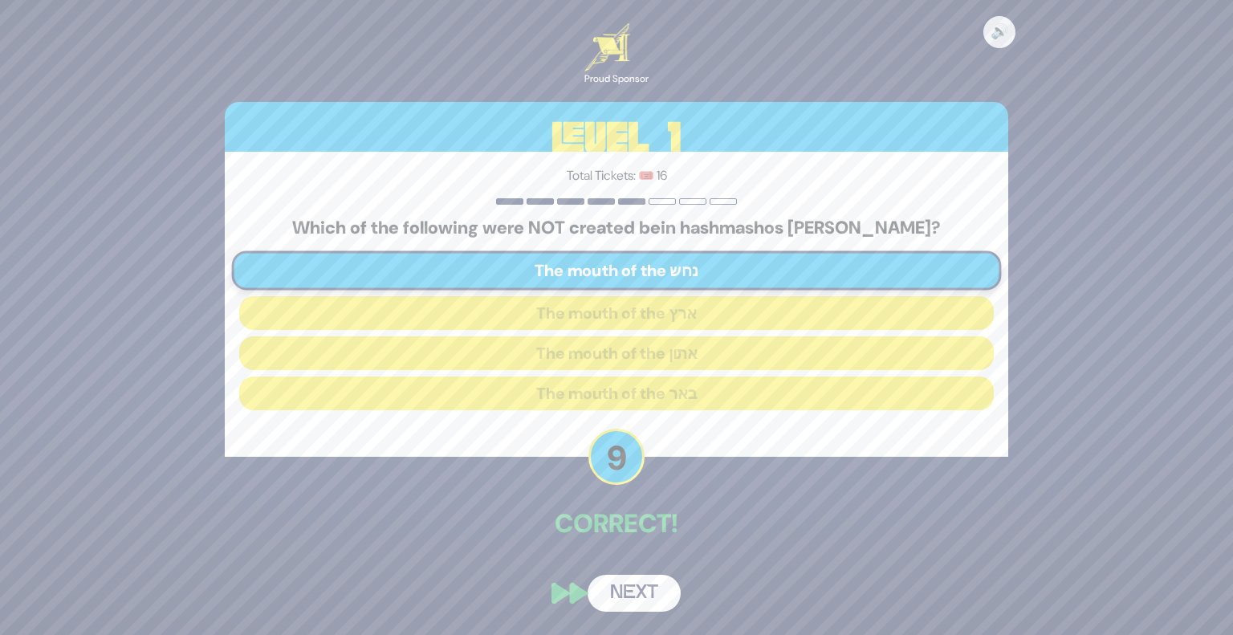
click at [662, 594] on button "Next" at bounding box center [634, 593] width 93 height 37
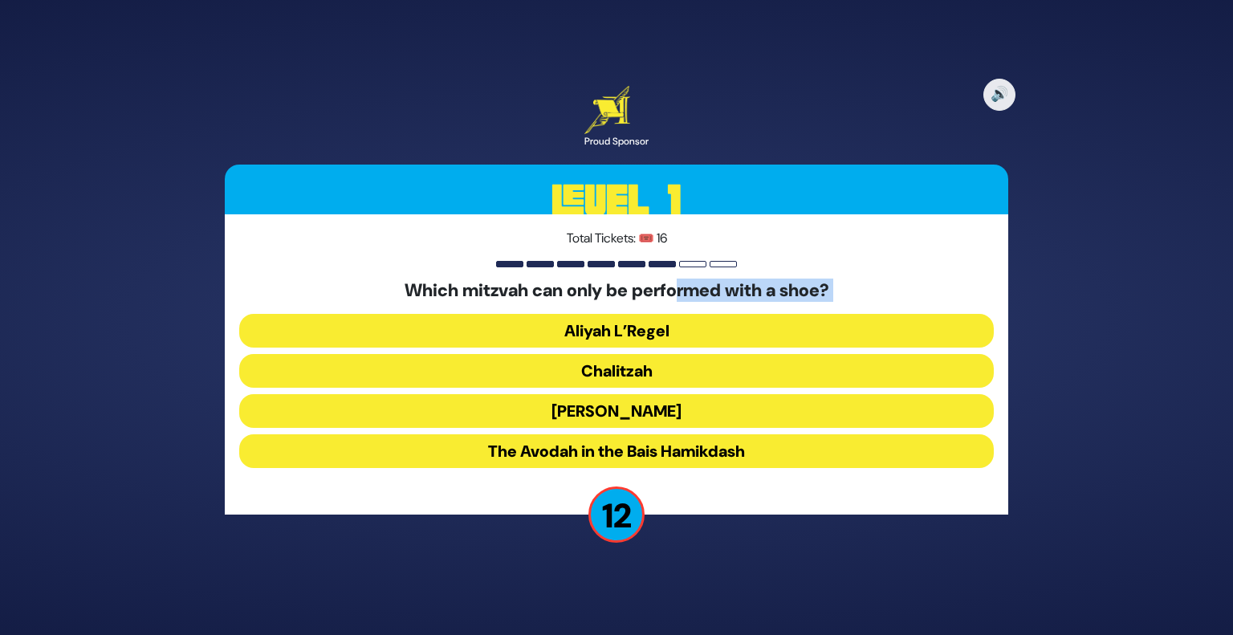
drag, startPoint x: 676, startPoint y: 285, endPoint x: 766, endPoint y: 310, distance: 93.3
click at [766, 310] on div "Which mitzvah can only be performed with a shoe? Aliyah L’Regel Chalitzah Birch…" at bounding box center [616, 377] width 755 height 194
click at [622, 369] on button "Chalitzah" at bounding box center [616, 371] width 755 height 34
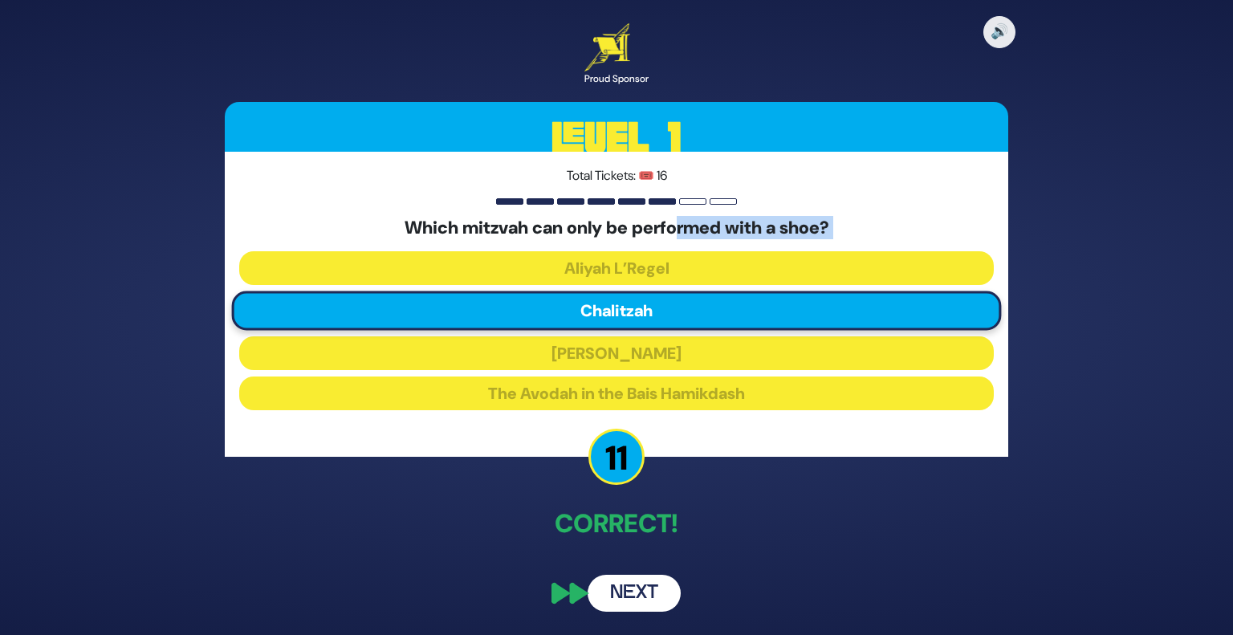
click at [633, 597] on button "Next" at bounding box center [634, 593] width 93 height 37
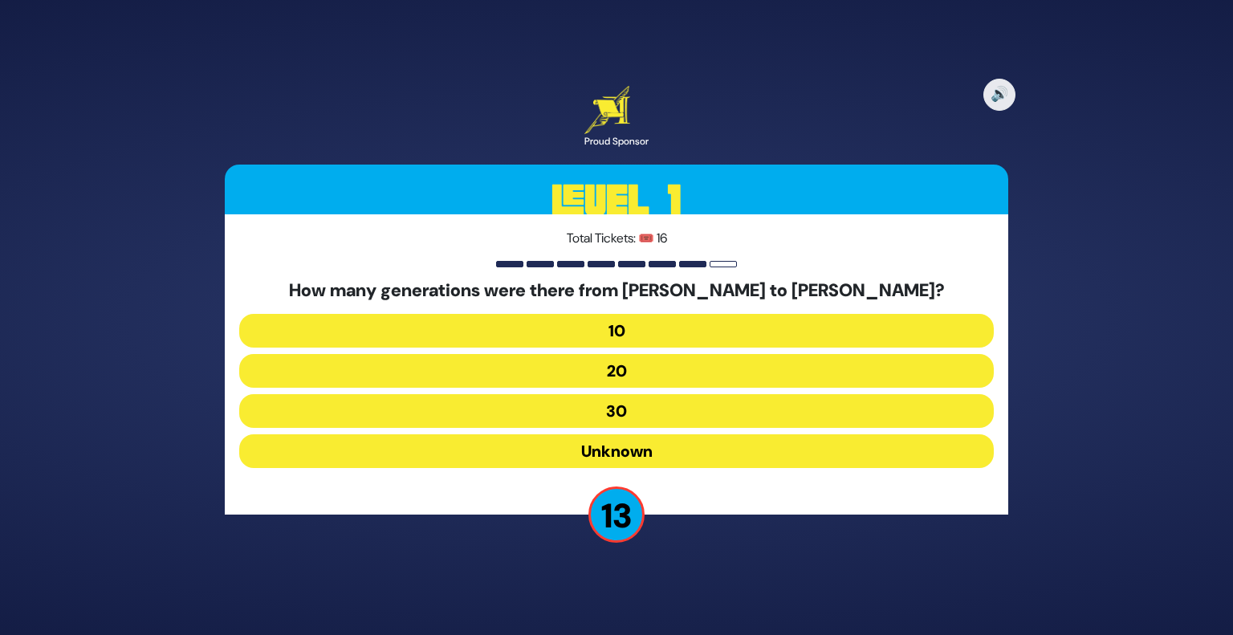
click at [670, 335] on button "10" at bounding box center [616, 331] width 755 height 34
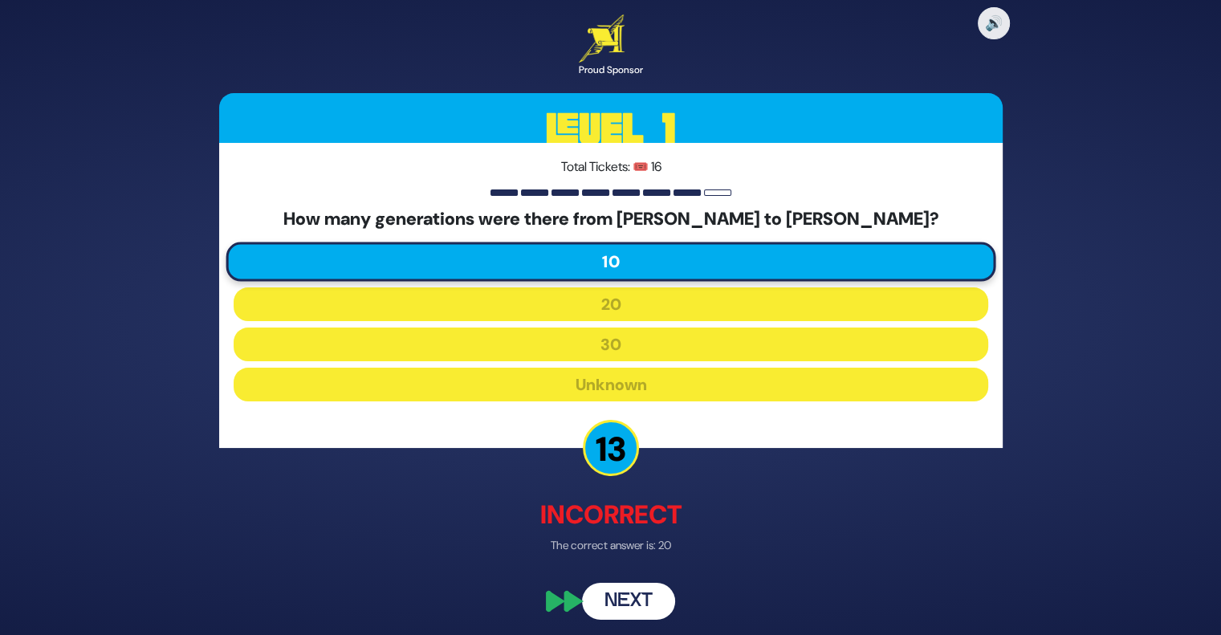
click at [604, 595] on button "Next" at bounding box center [628, 602] width 93 height 37
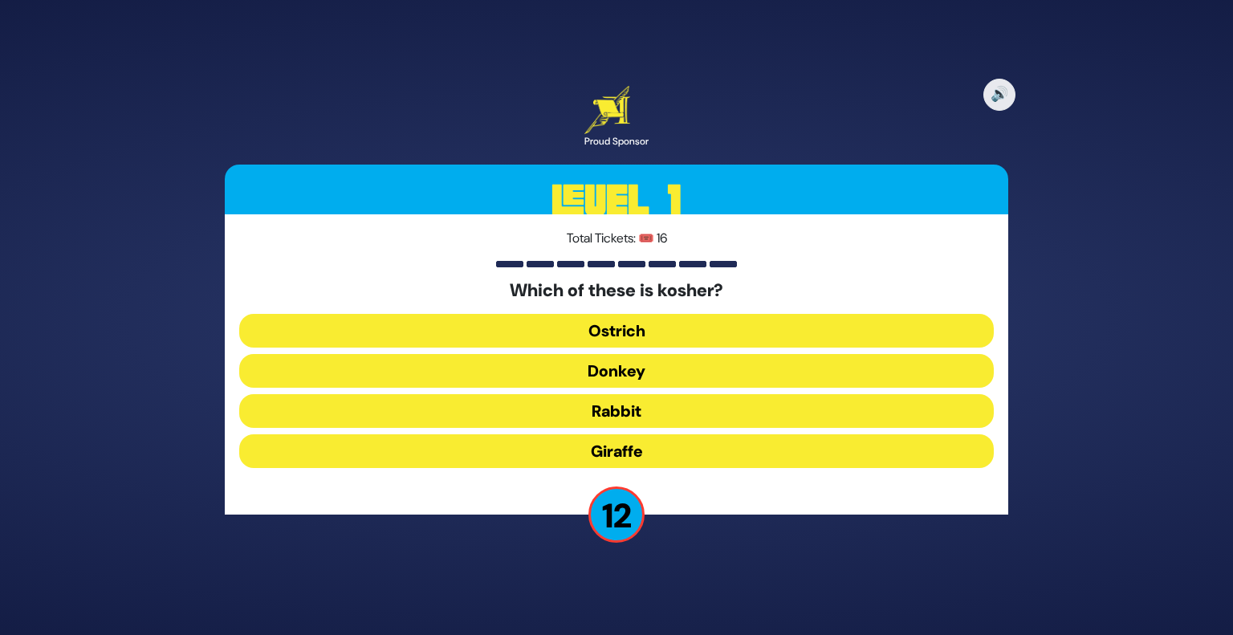
click at [630, 441] on button "Giraffe" at bounding box center [616, 451] width 755 height 34
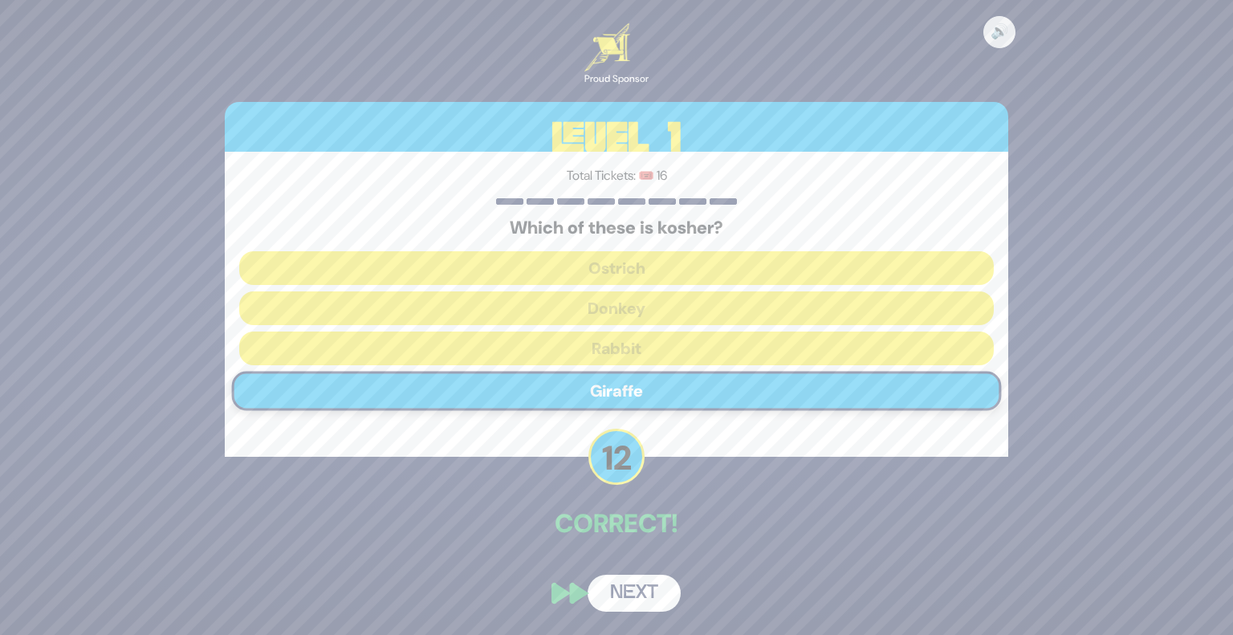
click at [646, 597] on button "Next" at bounding box center [634, 593] width 93 height 37
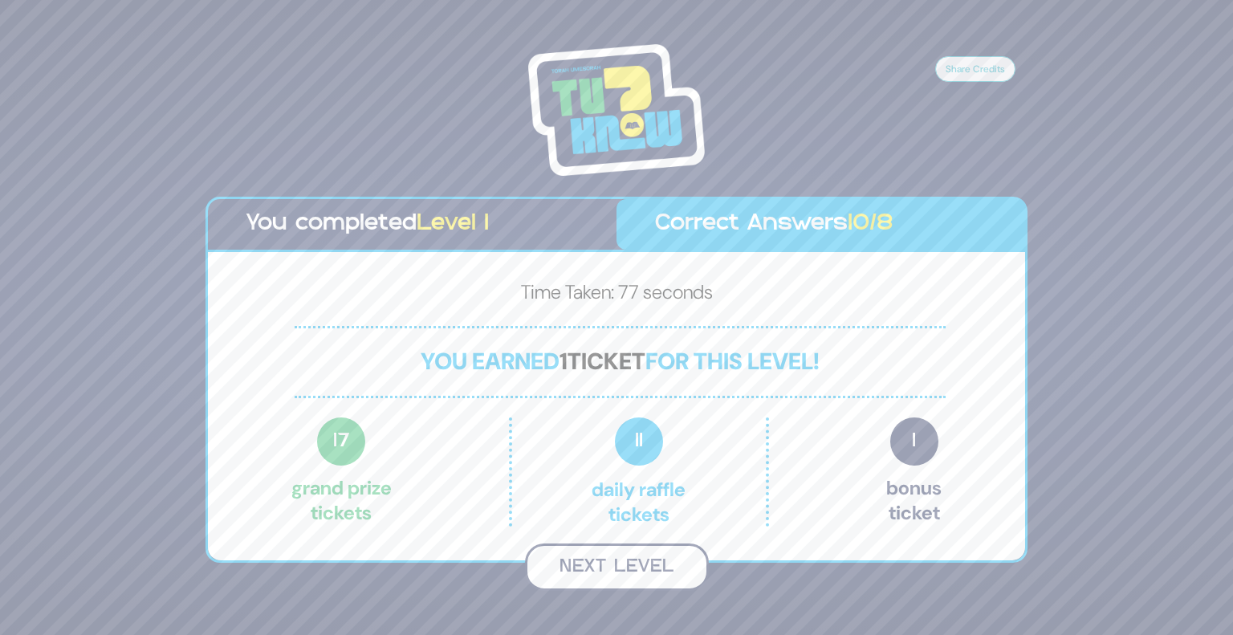
click at [655, 554] on button "Next Level" at bounding box center [617, 567] width 184 height 47
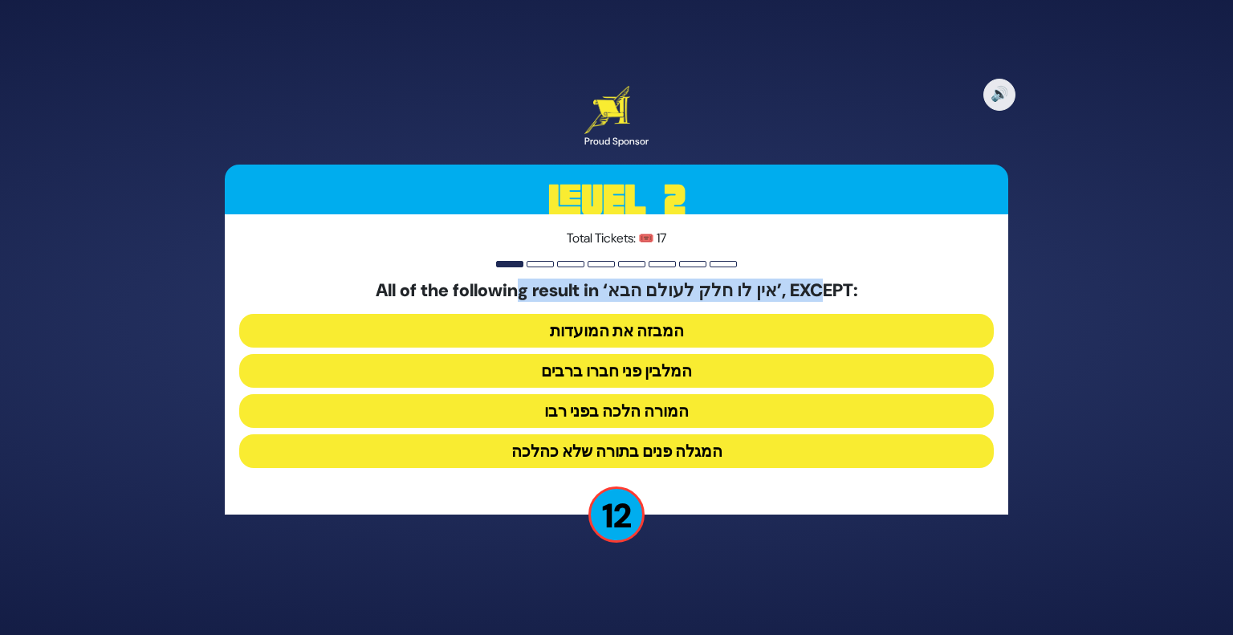
drag, startPoint x: 527, startPoint y: 294, endPoint x: 813, endPoint y: 301, distance: 286.0
click at [813, 301] on h5 "All of the following result in ‘אין לו חלק לעולם הבא’, EXCEPT:" at bounding box center [616, 290] width 755 height 21
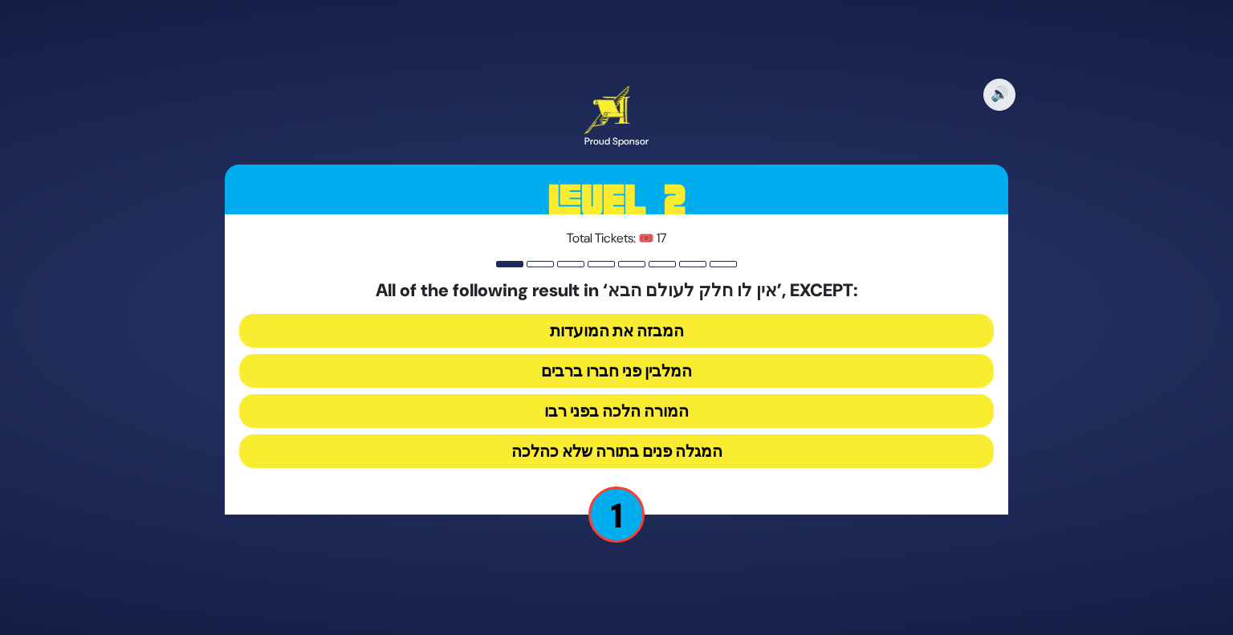
click at [699, 404] on button "המורה הלכה בפני רבו" at bounding box center [616, 411] width 755 height 34
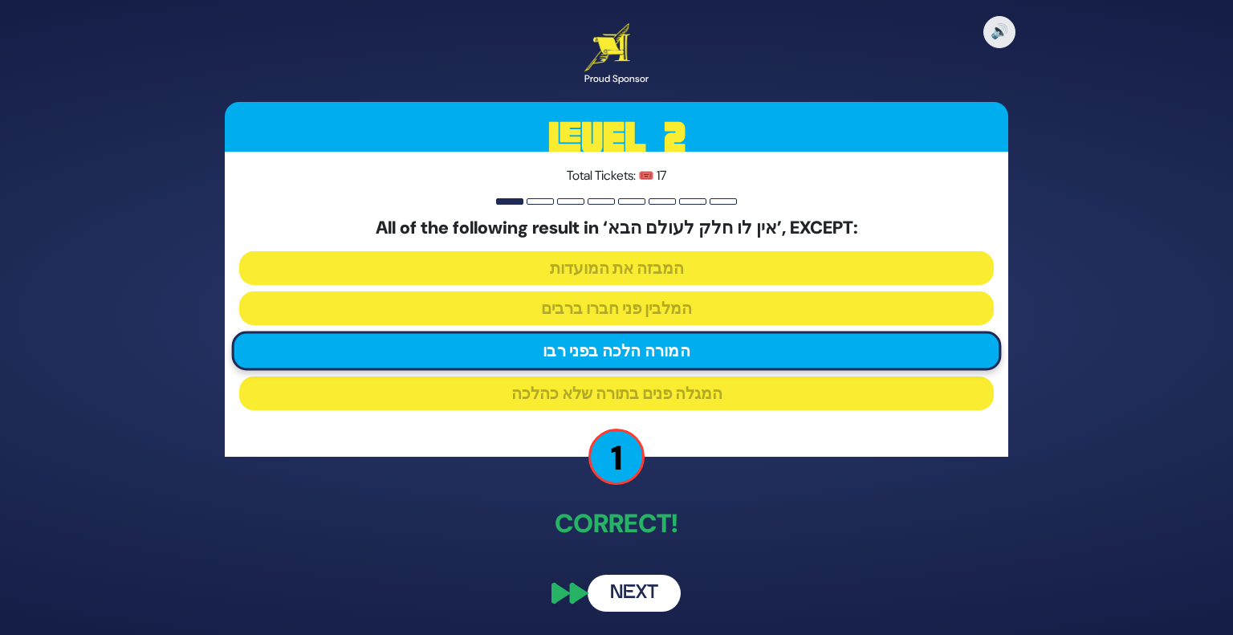
click at [631, 603] on button "Next" at bounding box center [634, 593] width 93 height 37
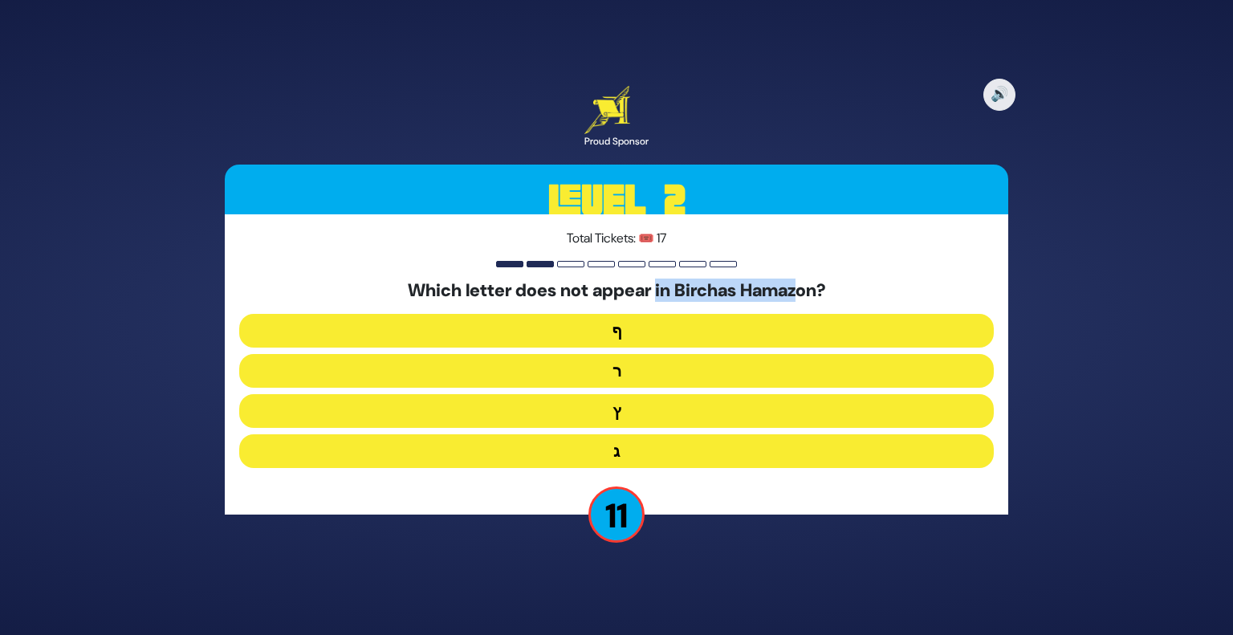
drag, startPoint x: 656, startPoint y: 287, endPoint x: 803, endPoint y: 287, distance: 146.9
click at [803, 287] on h5 "Which letter does not appear in Birchas Hamazon?" at bounding box center [616, 290] width 755 height 21
click at [626, 412] on button "ץ" at bounding box center [616, 411] width 755 height 34
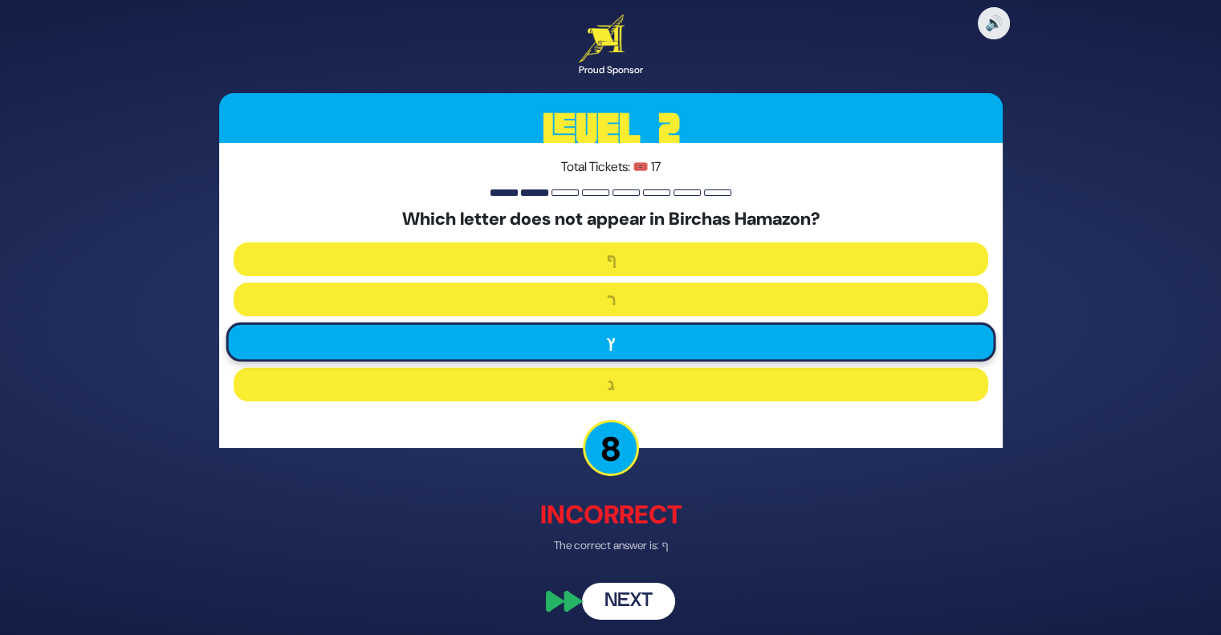
click at [641, 593] on button "Next" at bounding box center [628, 602] width 93 height 37
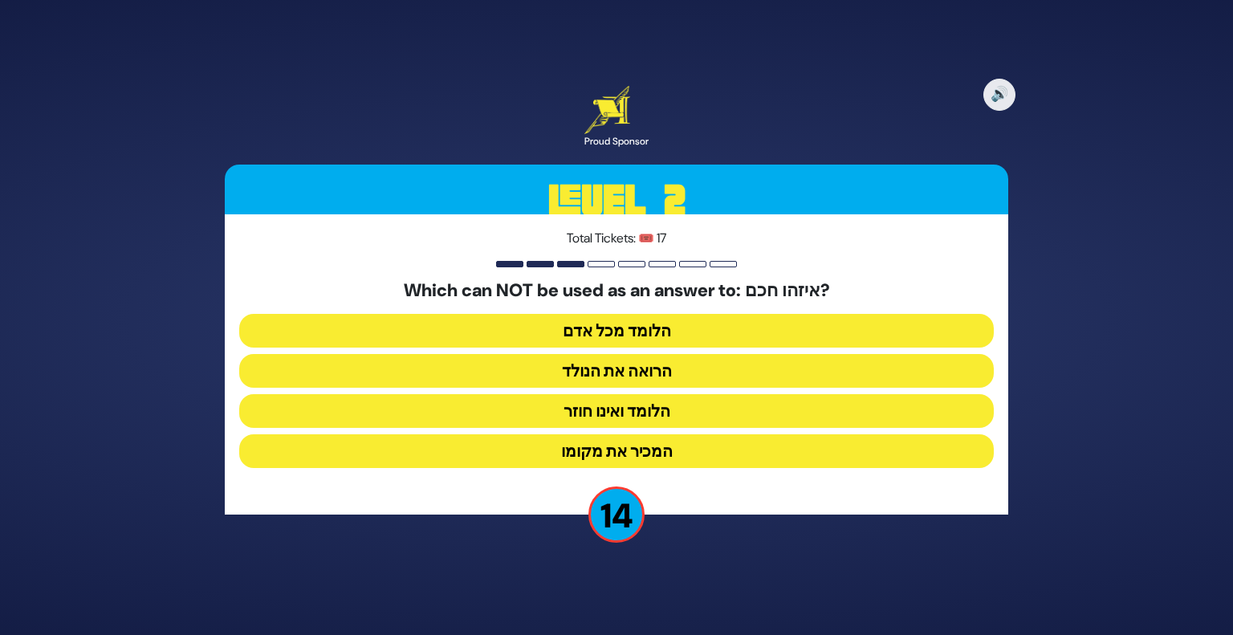
click at [683, 303] on div "Which can NOT be used as an answer to: איזהו חכם? הלומד מכל אדם הרואה את הנולד …" at bounding box center [616, 377] width 755 height 194
click at [644, 404] on button "הלומד ואינו חוזר" at bounding box center [616, 411] width 755 height 34
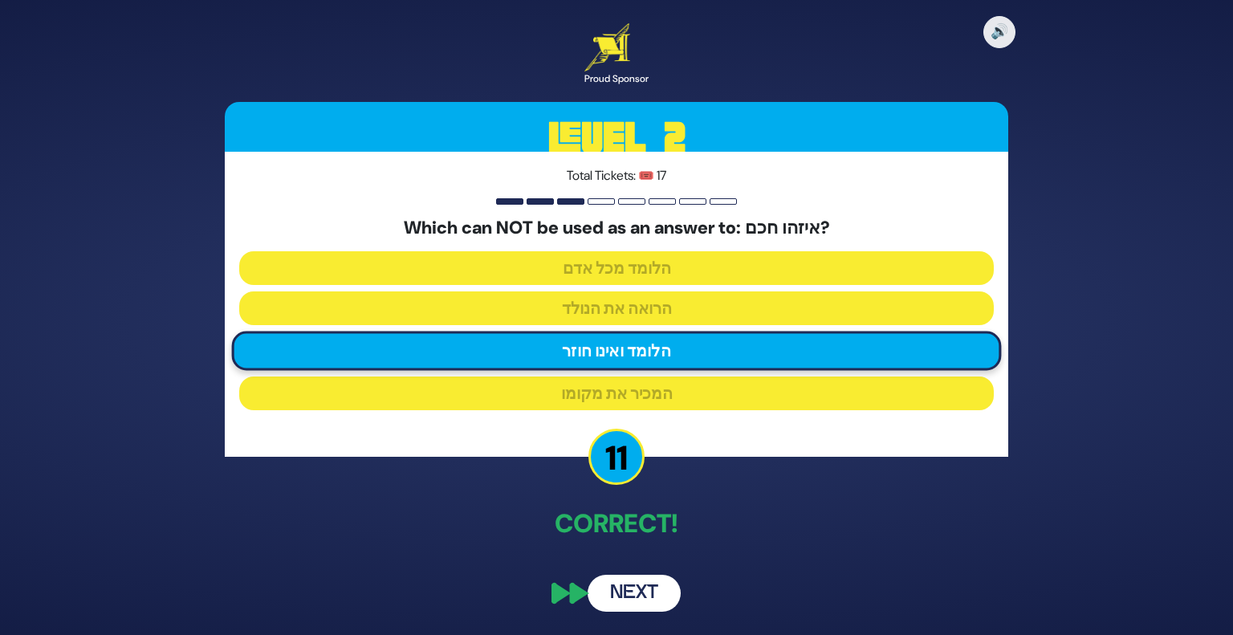
click at [640, 587] on button "Next" at bounding box center [634, 593] width 93 height 37
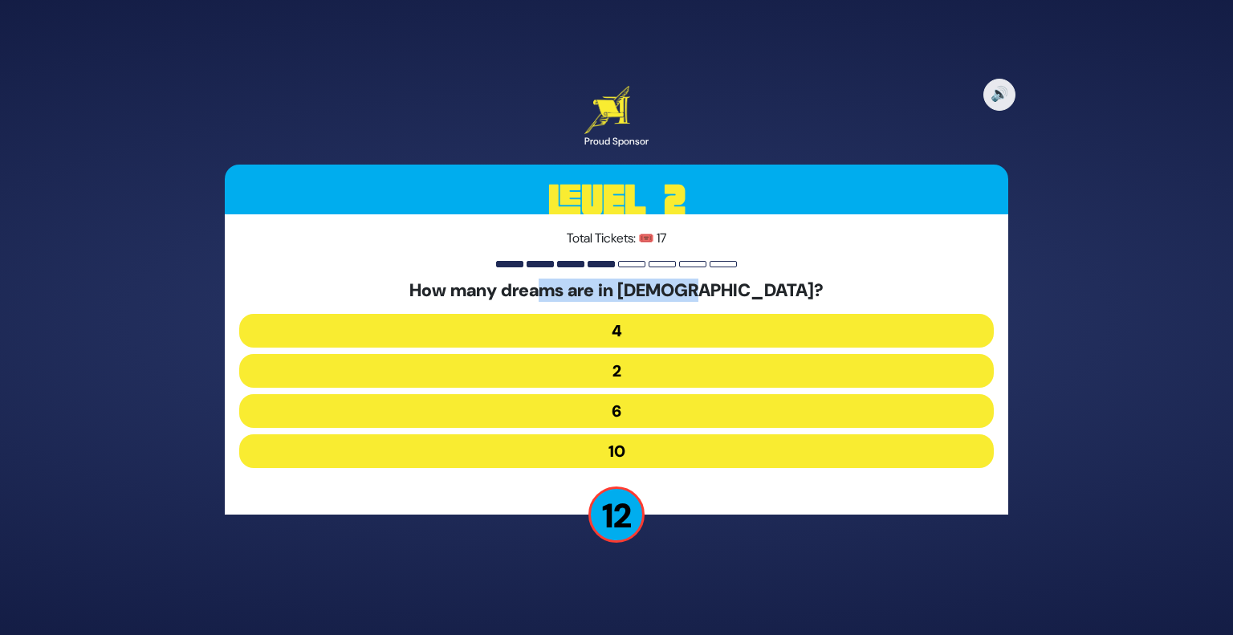
drag, startPoint x: 710, startPoint y: 294, endPoint x: 597, endPoint y: 279, distance: 113.4
click at [597, 280] on h5 "How many dreams are in ספר בראשית?" at bounding box center [616, 290] width 755 height 21
click at [617, 384] on button "2" at bounding box center [616, 371] width 755 height 34
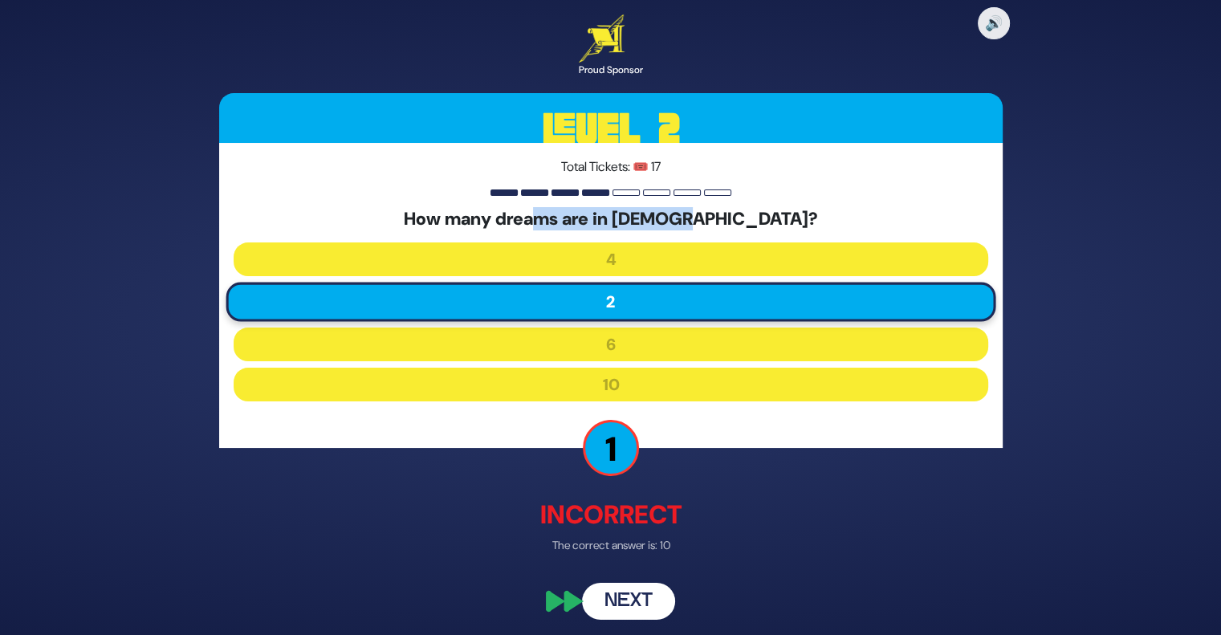
click at [639, 606] on button "Next" at bounding box center [628, 602] width 93 height 37
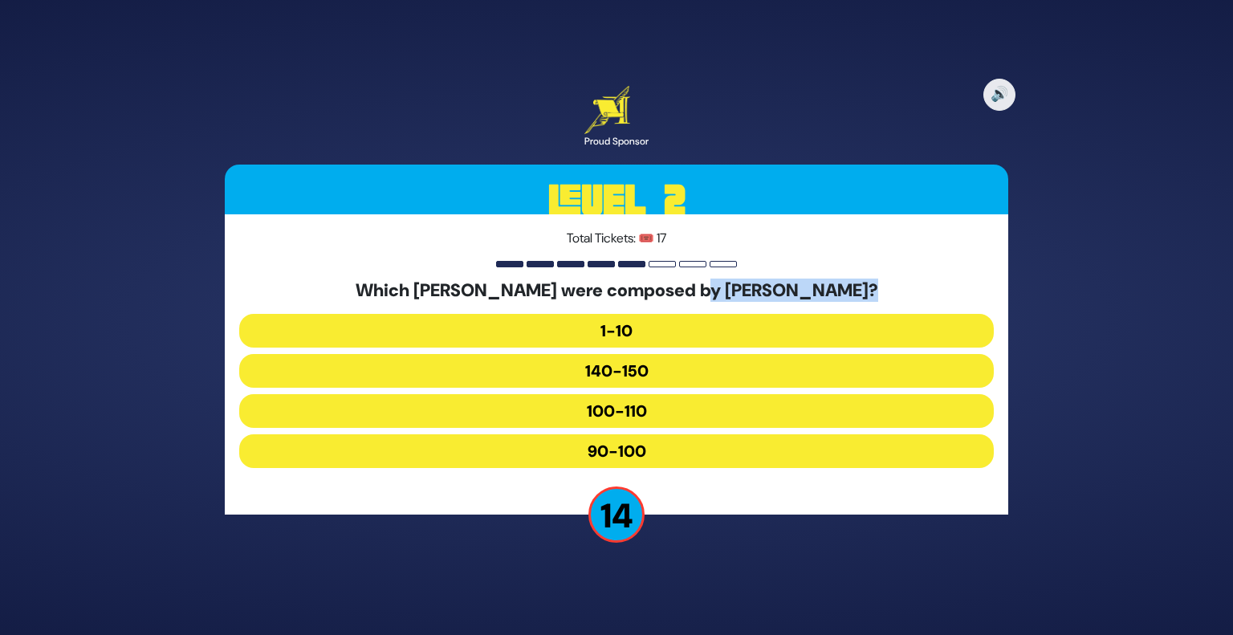
drag, startPoint x: 684, startPoint y: 288, endPoint x: 844, endPoint y: 294, distance: 159.9
click at [844, 294] on h5 "Which Mizmorei Tehillim were composed by Moshe Rabbeinu?" at bounding box center [616, 290] width 755 height 21
click at [650, 442] on button "90-100" at bounding box center [616, 451] width 755 height 34
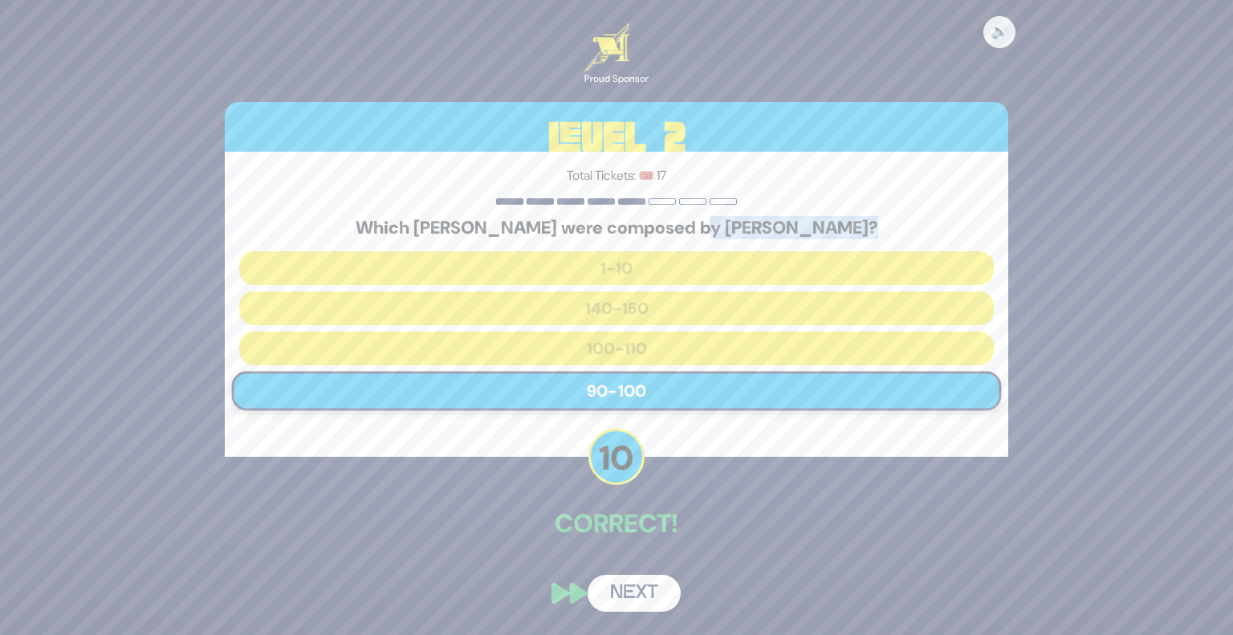
click at [653, 593] on button "Next" at bounding box center [634, 593] width 93 height 37
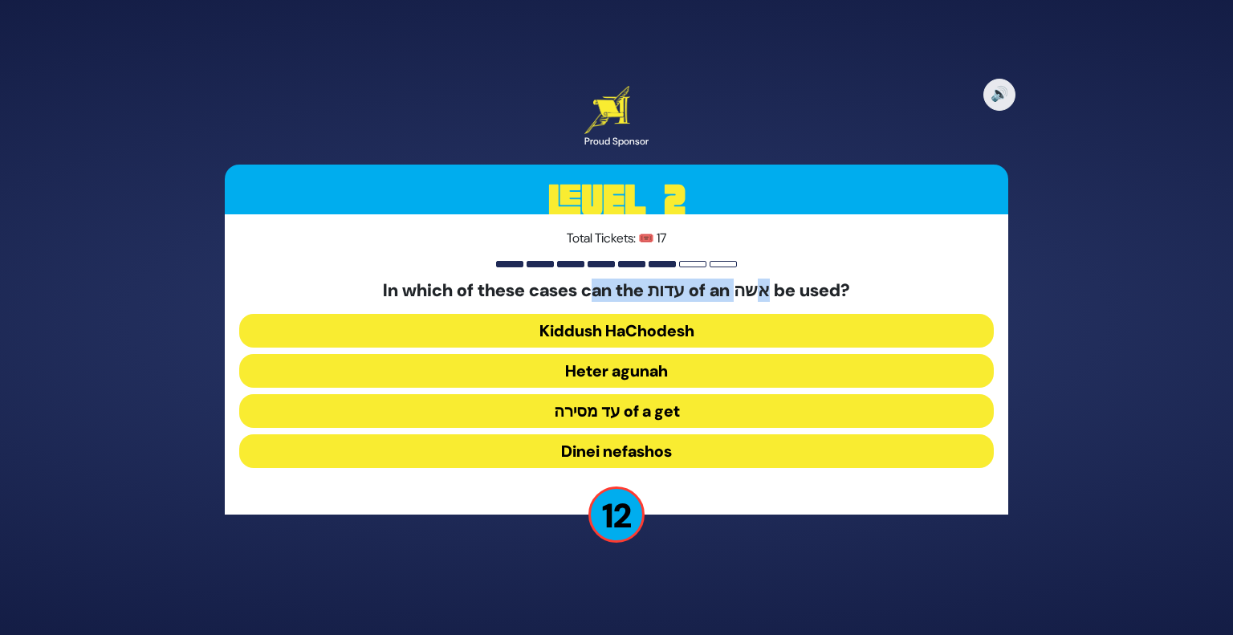
drag, startPoint x: 601, startPoint y: 290, endPoint x: 760, endPoint y: 296, distance: 159.1
click at [760, 296] on h5 "In which of these cases can the עדות of an אשה be used?" at bounding box center [616, 290] width 755 height 21
click at [654, 367] on button "Heter agunah" at bounding box center [616, 371] width 755 height 34
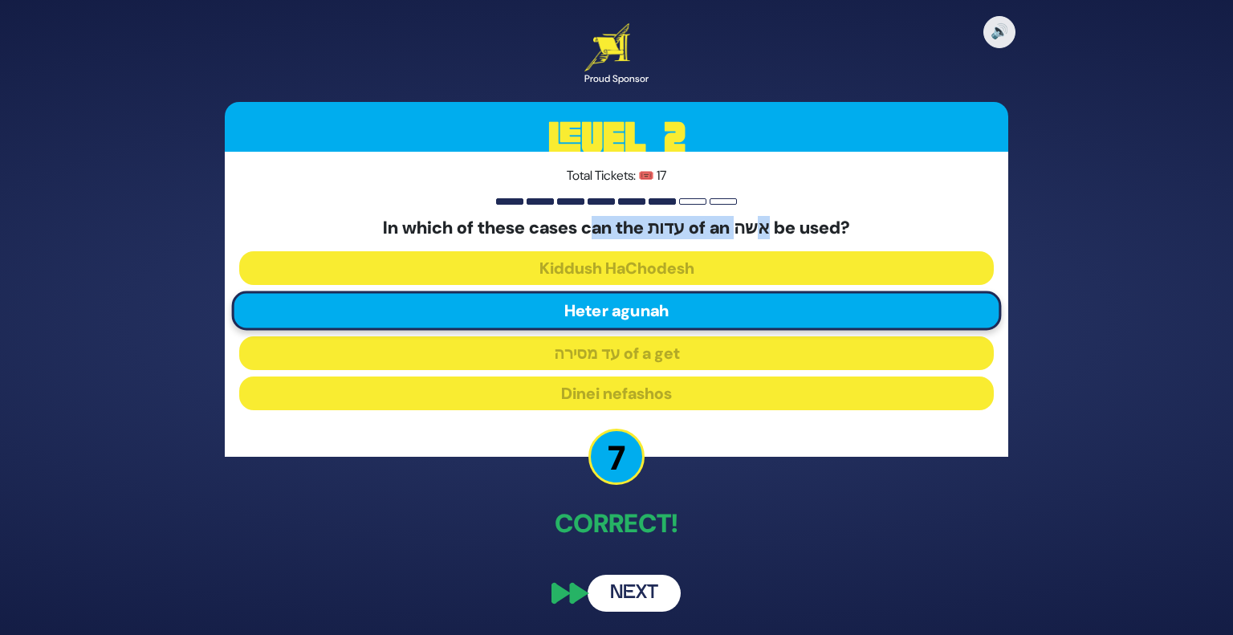
click at [658, 587] on button "Next" at bounding box center [634, 593] width 93 height 37
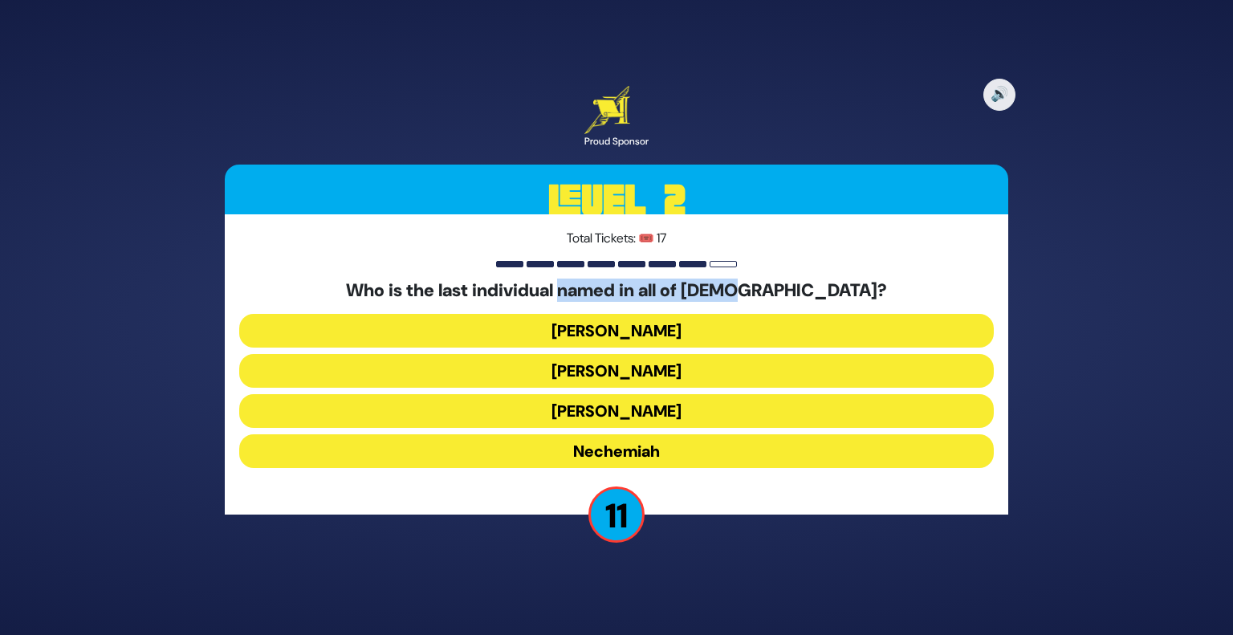
drag, startPoint x: 626, startPoint y: 274, endPoint x: 806, endPoint y: 280, distance: 180.0
click at [806, 280] on div "Total Tickets: 🎟️ 17 Who is the last individual named in all of Tanach? Mordech…" at bounding box center [617, 364] width 784 height 300
click at [667, 444] on button "Nechemiah" at bounding box center [616, 451] width 755 height 34
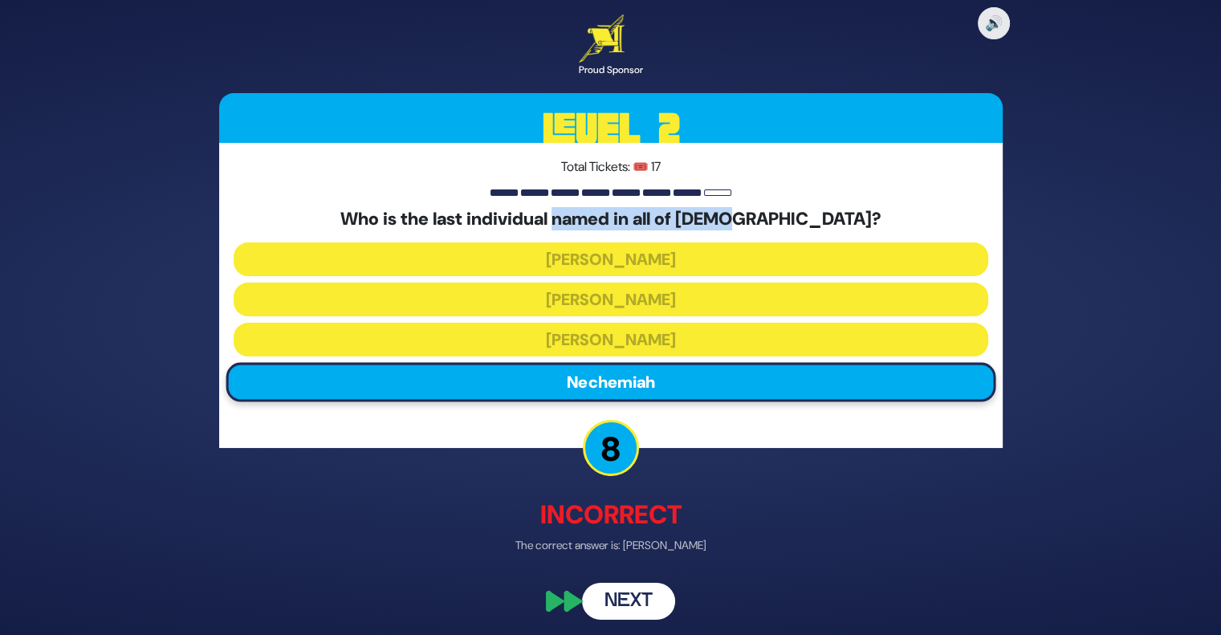
click at [617, 616] on button "Next" at bounding box center [628, 602] width 93 height 37
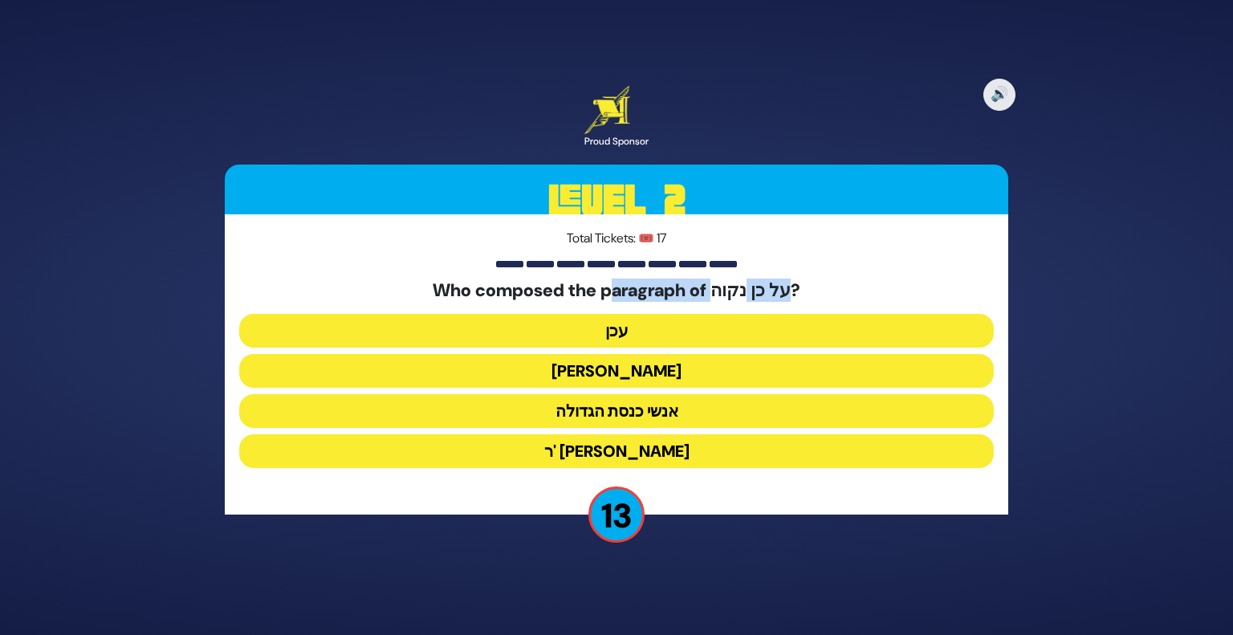
drag, startPoint x: 616, startPoint y: 285, endPoint x: 755, endPoint y: 295, distance: 139.3
click at [755, 295] on h5 "Who composed the paragraph of על כן נקוה?" at bounding box center [616, 290] width 755 height 21
click at [648, 324] on button "עכן" at bounding box center [616, 331] width 755 height 34
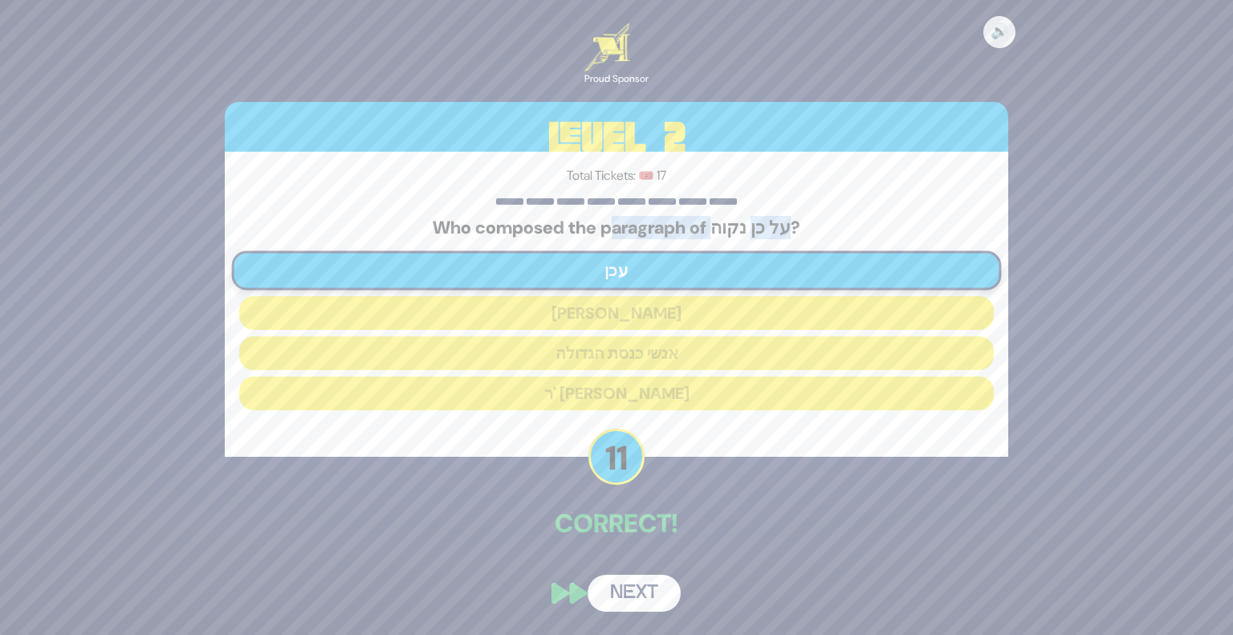
click at [639, 600] on button "Next" at bounding box center [634, 593] width 93 height 37
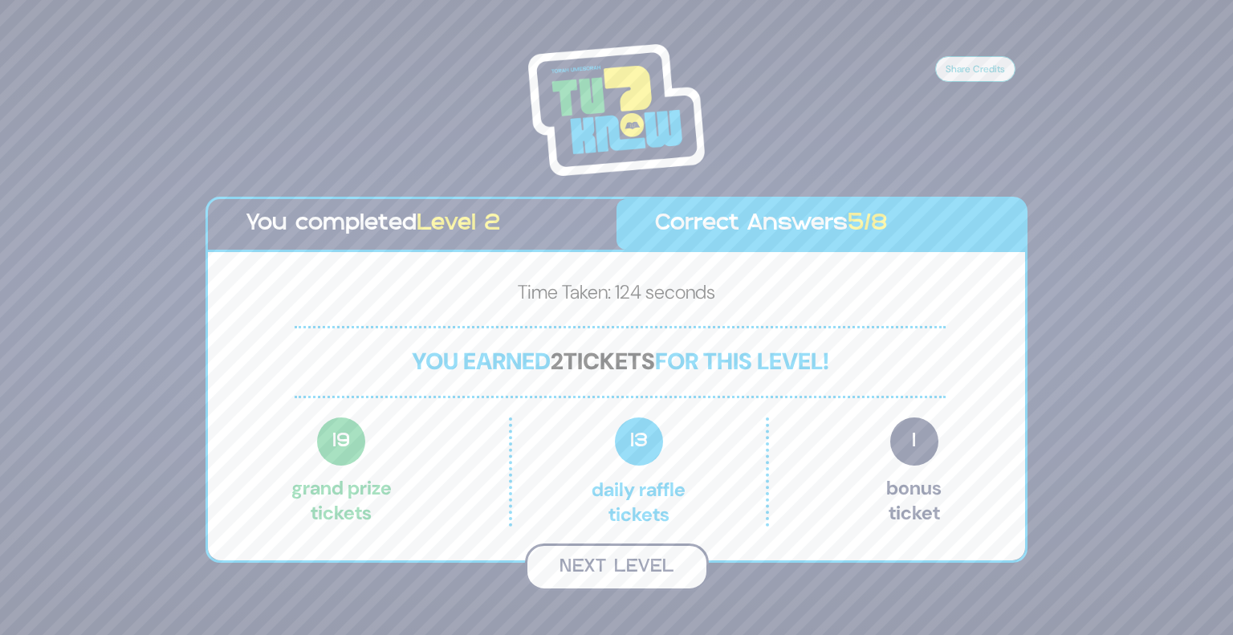
click at [636, 565] on button "Next Level" at bounding box center [617, 567] width 184 height 47
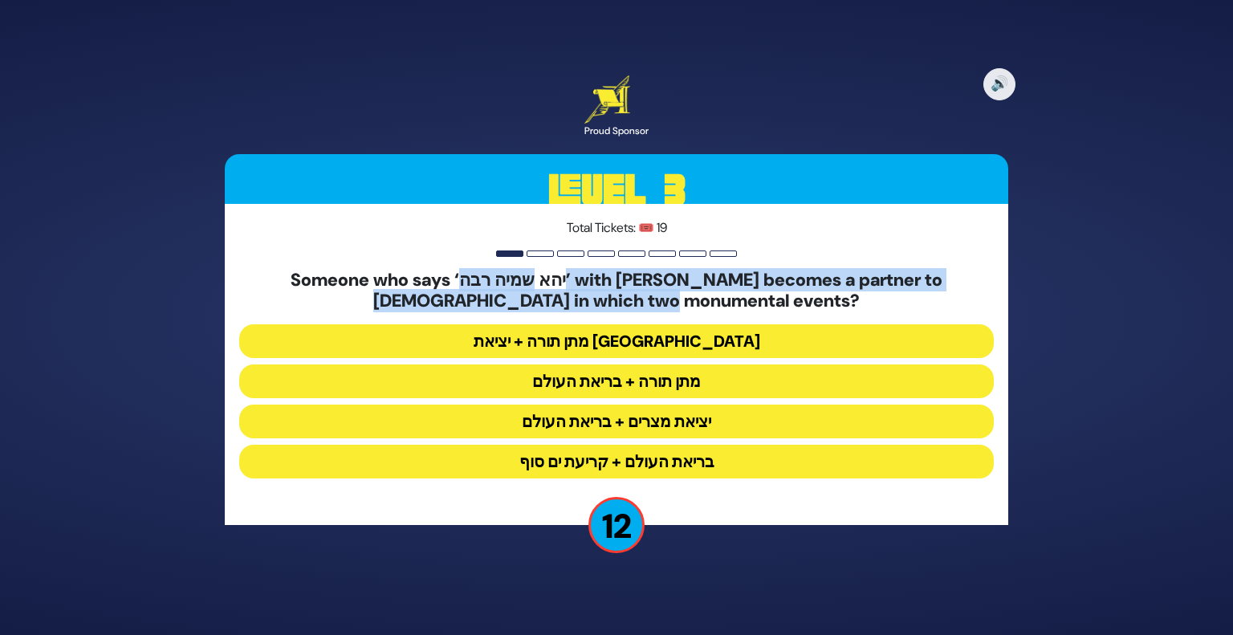
drag, startPoint x: 495, startPoint y: 275, endPoint x: 798, endPoint y: 311, distance: 305.6
click at [798, 311] on h5 "Someone who says ‘יהא שמיה רבה’ with kavana becomes a partner to Hashem in whic…" at bounding box center [616, 291] width 755 height 43
click at [703, 304] on h5 "Someone who says ‘יהא שמיה רבה’ with kavana becomes a partner to Hashem in whic…" at bounding box center [616, 291] width 755 height 43
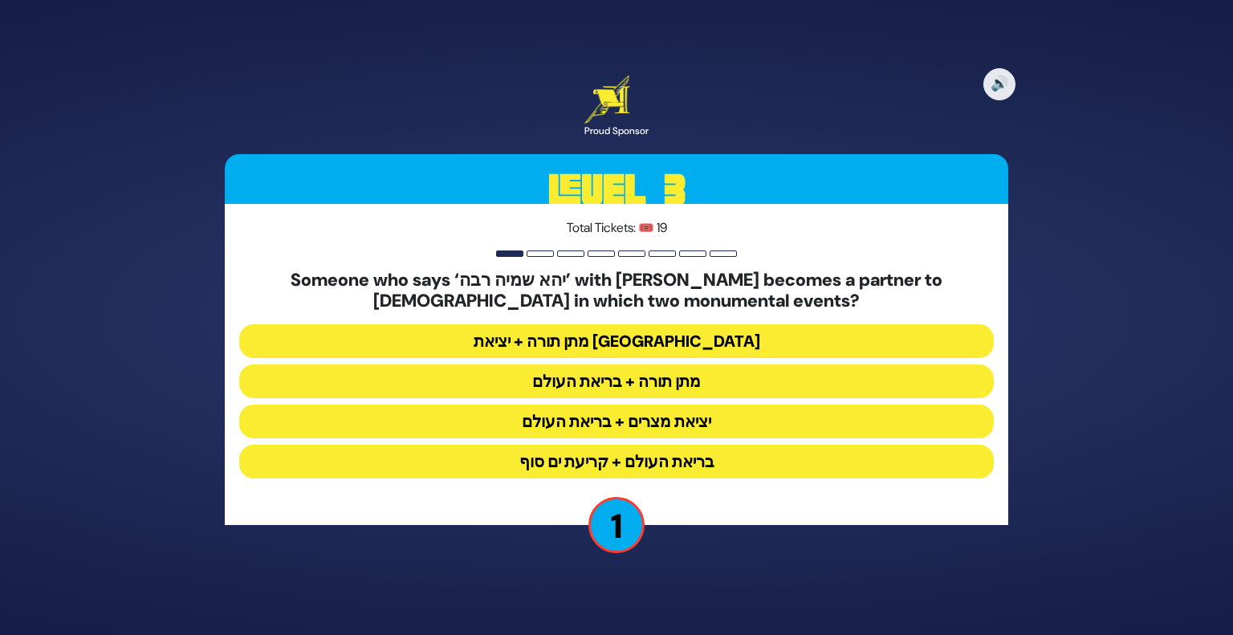
click at [674, 346] on button "מתן תורה + יציאת מצרים" at bounding box center [616, 341] width 755 height 34
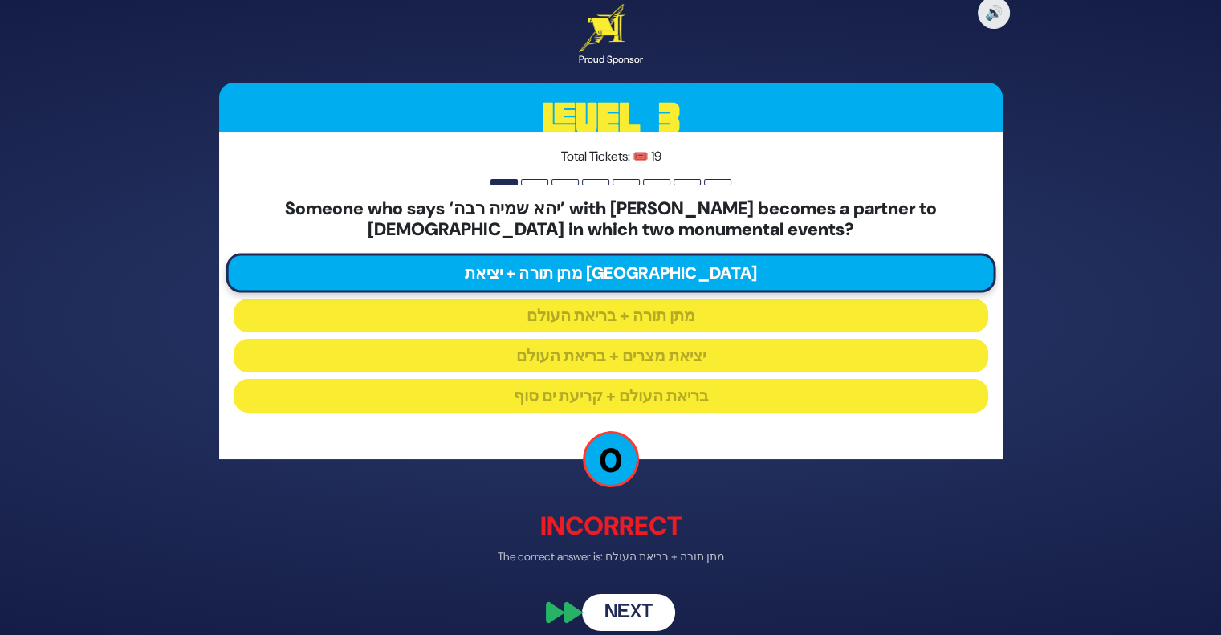
click at [647, 605] on button "Next" at bounding box center [628, 612] width 93 height 37
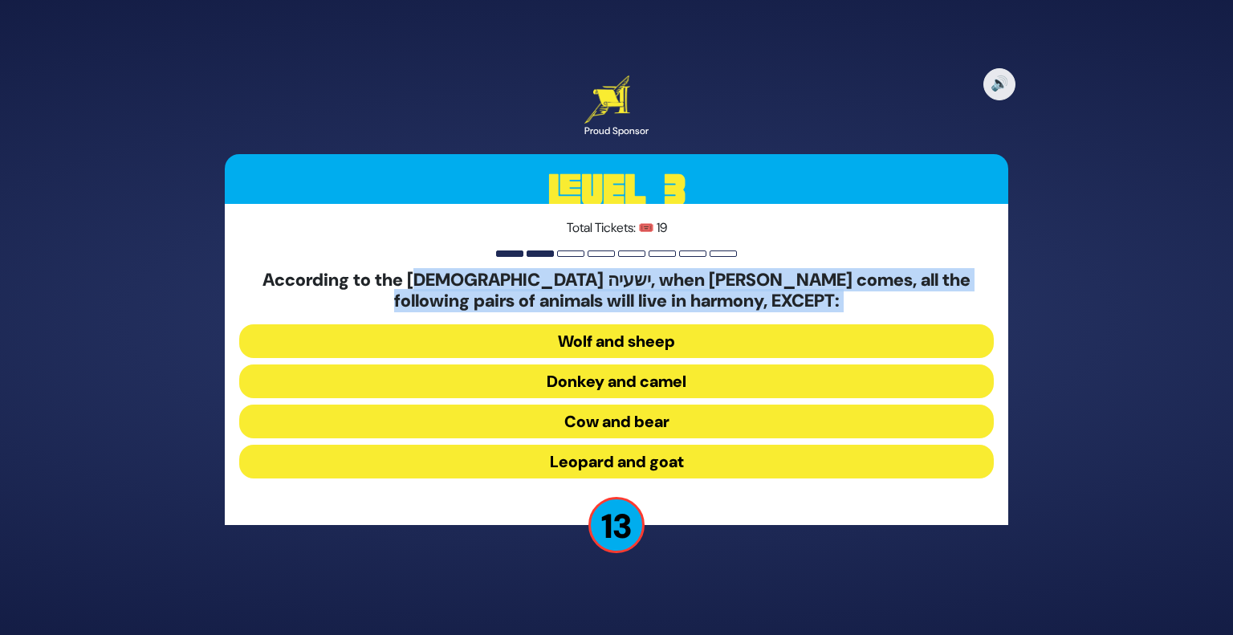
drag, startPoint x: 418, startPoint y: 267, endPoint x: 834, endPoint y: 319, distance: 418.3
click at [834, 319] on div "Total Tickets: 🎟️ 19 According to the Navi ישעיה, when Mashiach comes, all the …" at bounding box center [617, 365] width 784 height 322
click at [684, 384] on button "Donkey and camel" at bounding box center [616, 382] width 755 height 34
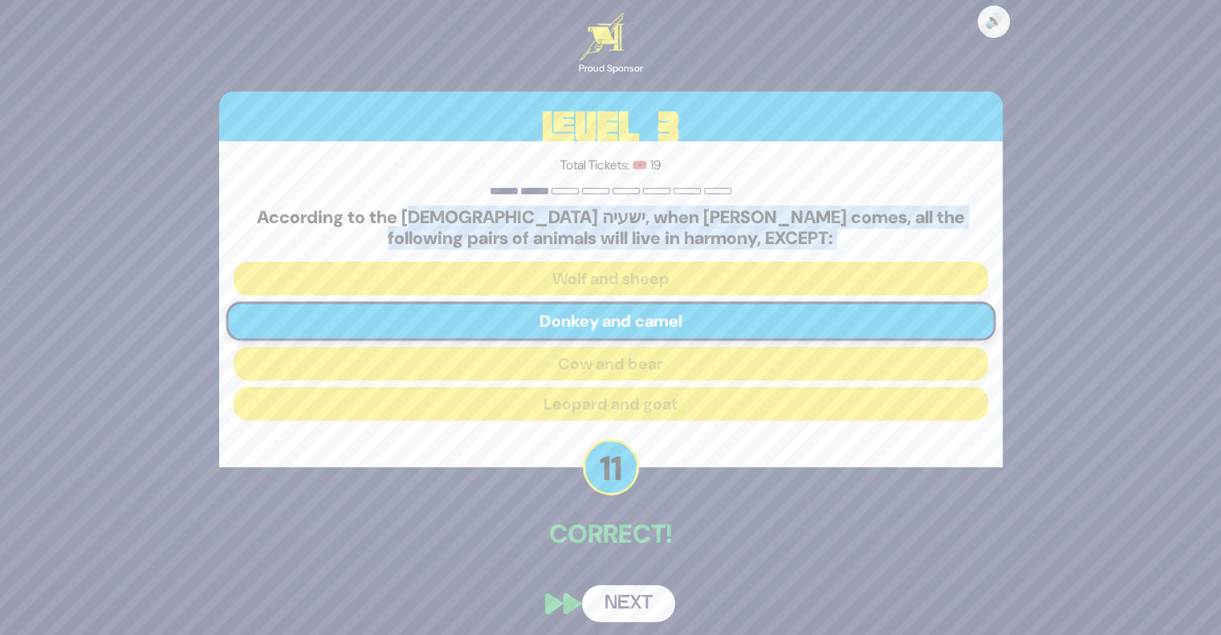
click at [622, 604] on button "Next" at bounding box center [628, 603] width 93 height 37
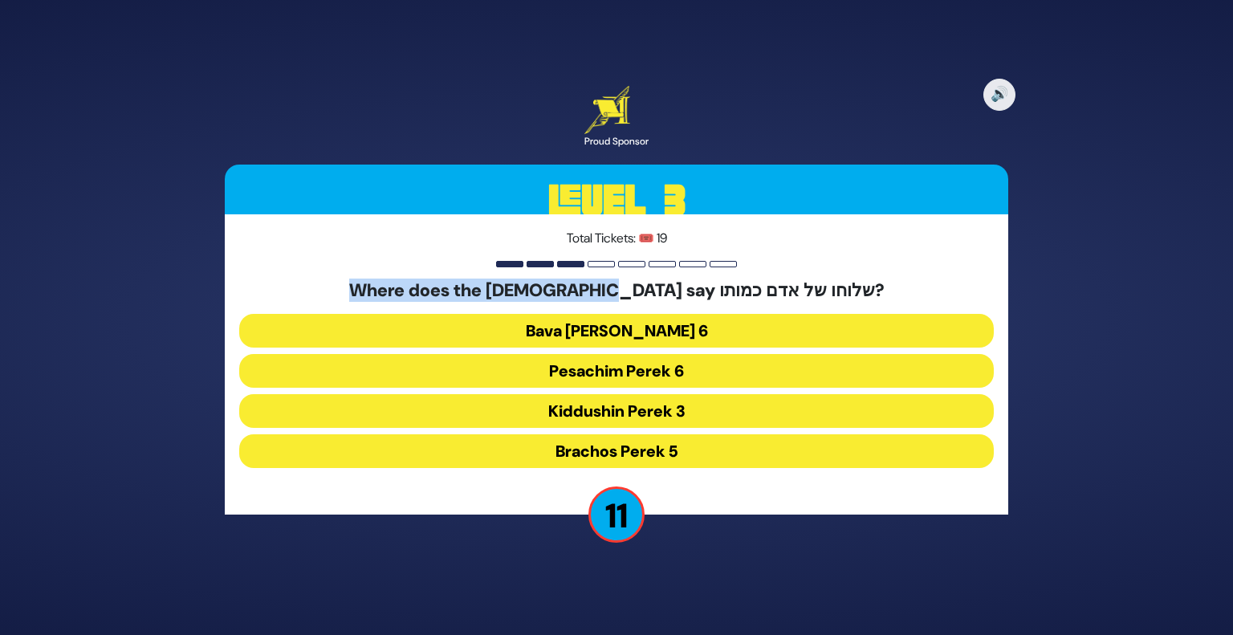
drag, startPoint x: 790, startPoint y: 292, endPoint x: 591, endPoint y: 266, distance: 200.9
click at [591, 266] on div "Total Tickets: 🎟️ 19 Where does the mishna say שלוחו של אדם כמותו? Bava Kama Pe…" at bounding box center [617, 364] width 784 height 300
click at [645, 402] on button "Kiddushin Perek 3" at bounding box center [616, 411] width 755 height 34
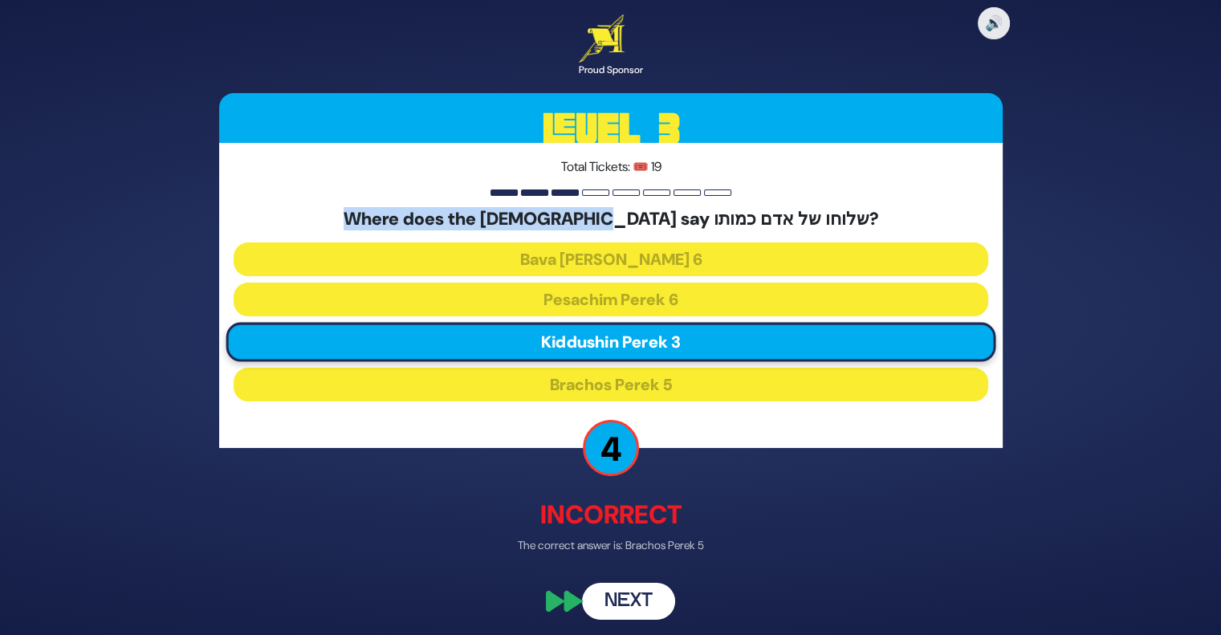
click at [602, 603] on button "Next" at bounding box center [628, 602] width 93 height 37
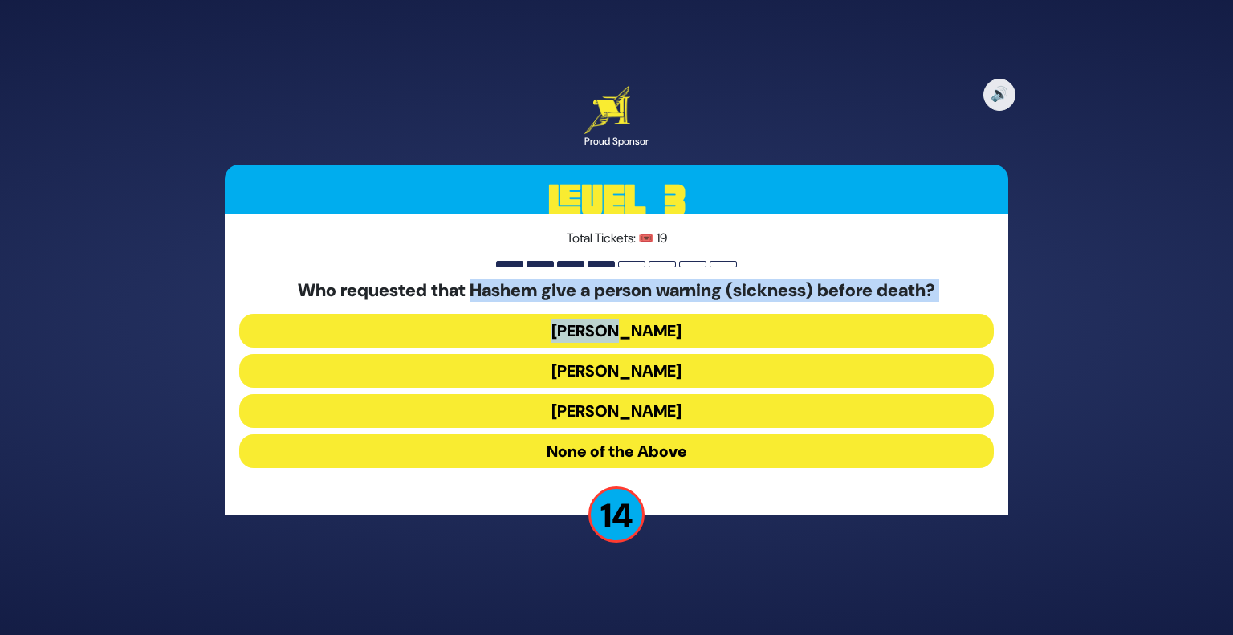
drag, startPoint x: 466, startPoint y: 295, endPoint x: 802, endPoint y: 336, distance: 338.9
click at [802, 336] on div "Who requested that Hashem give a person warning (sickness) before death? Avraha…" at bounding box center [616, 377] width 755 height 194
click at [624, 401] on button "Yaakov" at bounding box center [616, 411] width 755 height 34
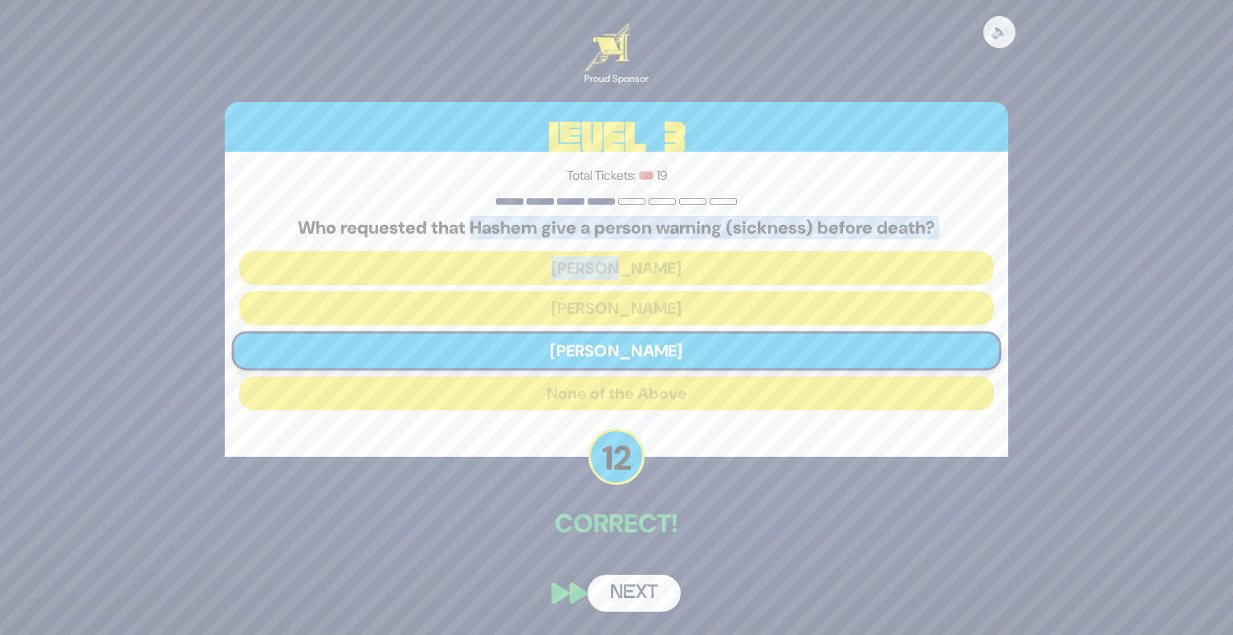
click at [626, 590] on button "Next" at bounding box center [634, 593] width 93 height 37
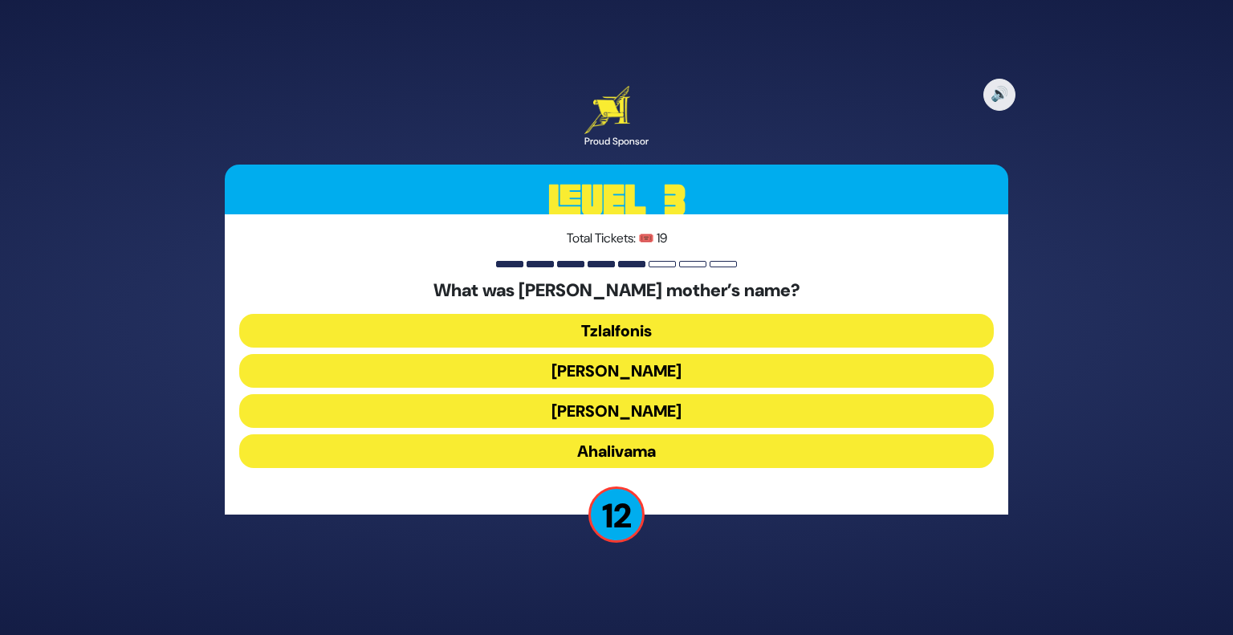
click at [647, 412] on button "Amaslai Bas Orvasa" at bounding box center [616, 411] width 755 height 34
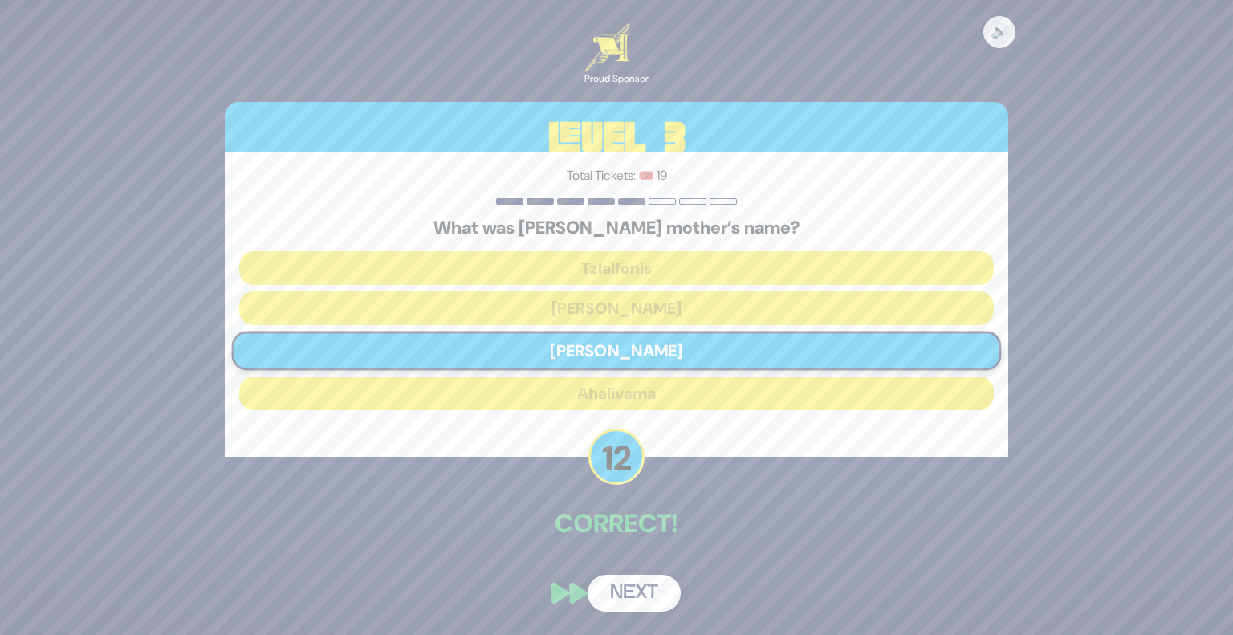
click at [626, 590] on button "Next" at bounding box center [634, 593] width 93 height 37
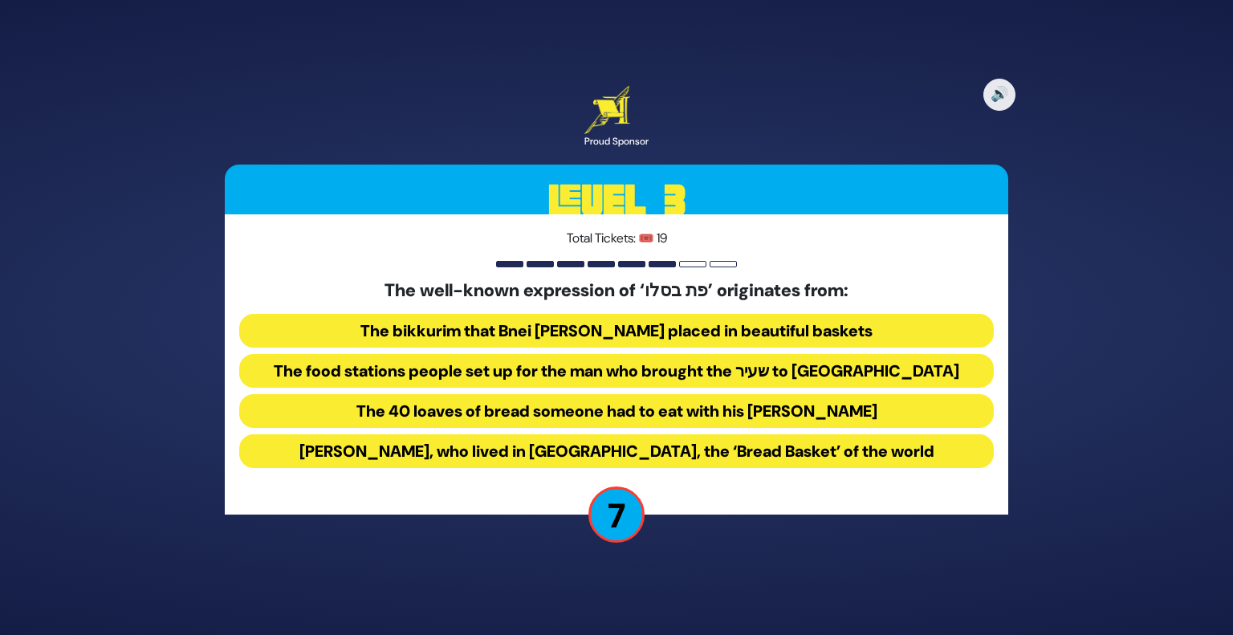
drag, startPoint x: 339, startPoint y: 411, endPoint x: 499, endPoint y: 427, distance: 161.4
click at [499, 427] on button "The 40 loaves of bread someone had to eat with his Korban Todah" at bounding box center [616, 411] width 755 height 34
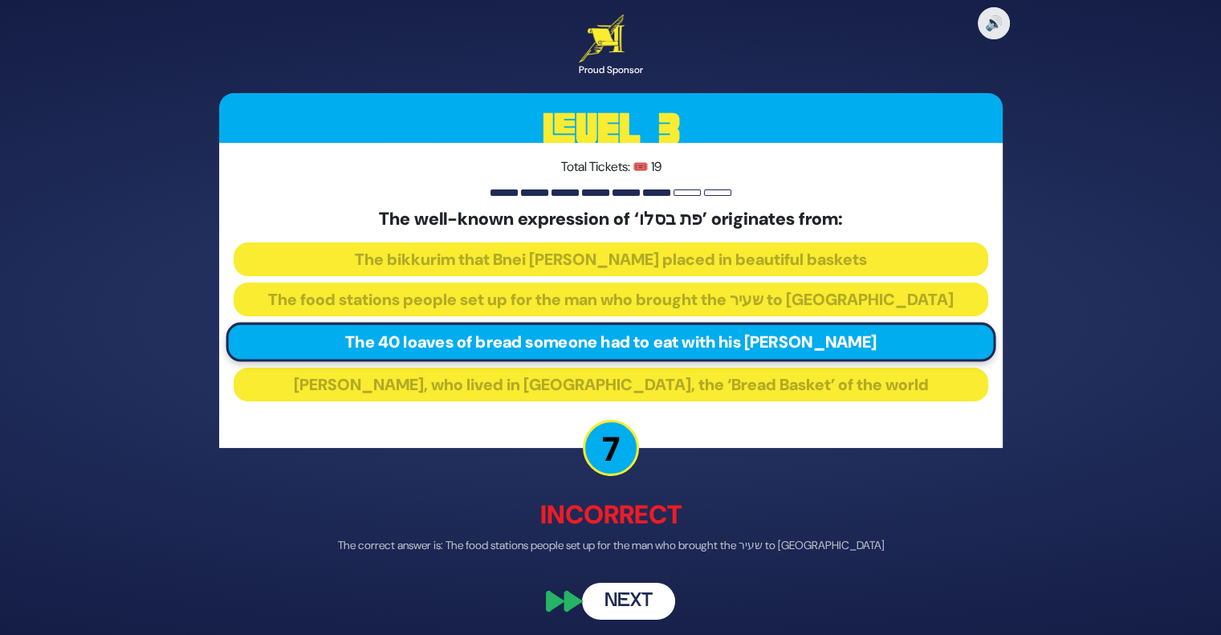
click at [618, 618] on button "Next" at bounding box center [628, 602] width 93 height 37
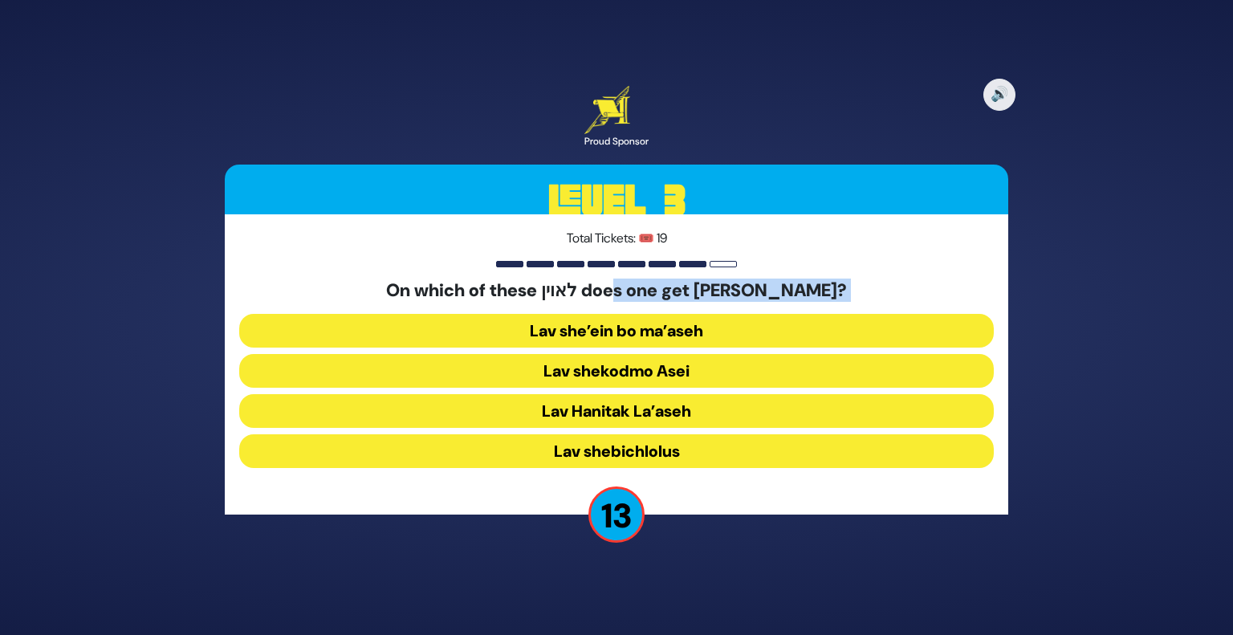
drag, startPoint x: 658, startPoint y: 283, endPoint x: 777, endPoint y: 309, distance: 122.5
click at [777, 309] on div "On which of these לאוין does one get malkus? Lav she’ein bo ma’aseh Lav shekodm…" at bounding box center [616, 377] width 755 height 194
click at [663, 365] on button "Lav shekodmo Asei" at bounding box center [616, 371] width 755 height 34
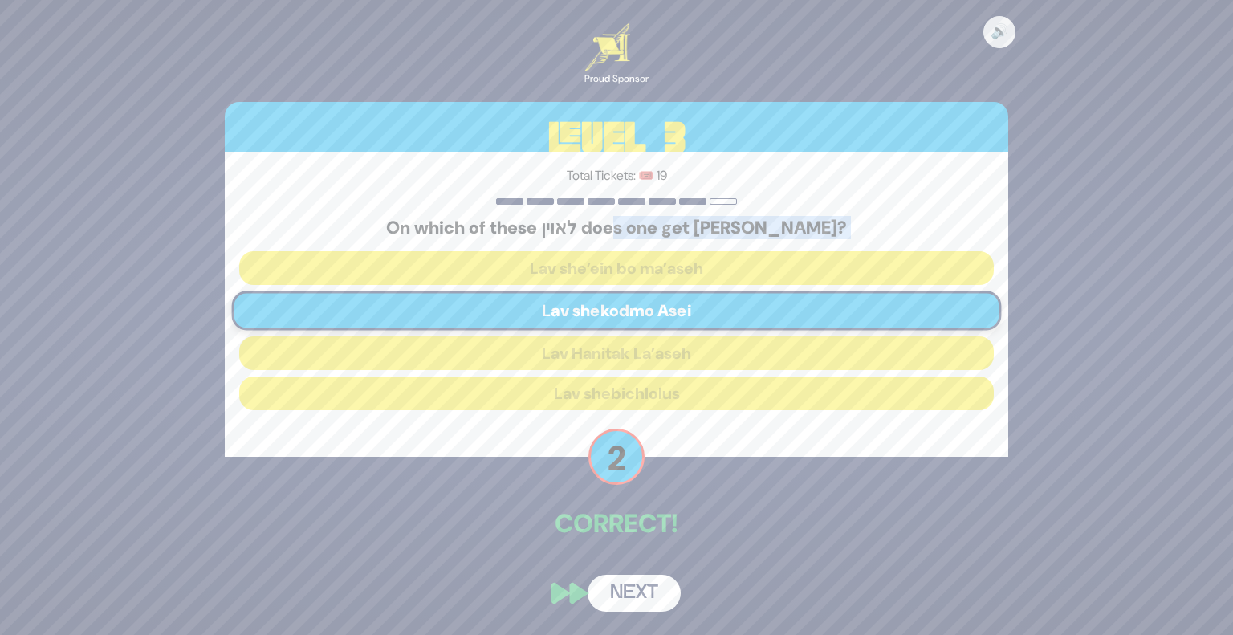
click at [643, 579] on button "Next" at bounding box center [634, 593] width 93 height 37
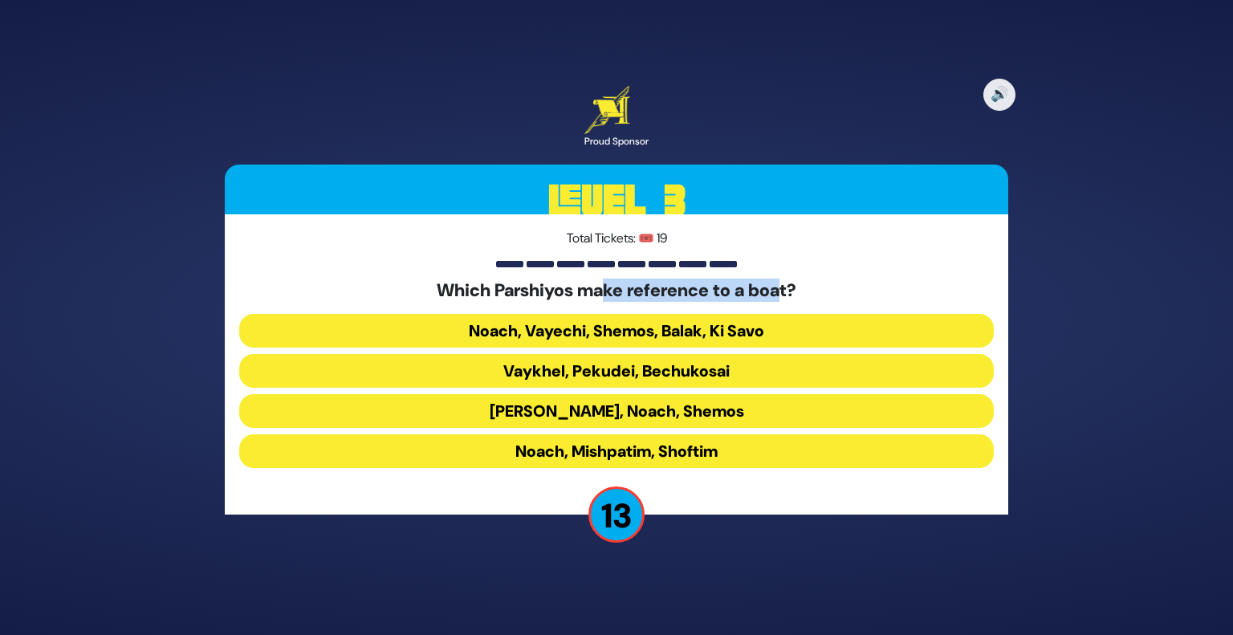
drag, startPoint x: 604, startPoint y: 293, endPoint x: 789, endPoint y: 284, distance: 184.9
click at [789, 284] on h5 "Which Parshiyos make reference to a boat?" at bounding box center [616, 290] width 755 height 21
click at [743, 333] on button "Noach, Vayechi, Shemos, Balak, Ki Savo" at bounding box center [616, 331] width 755 height 34
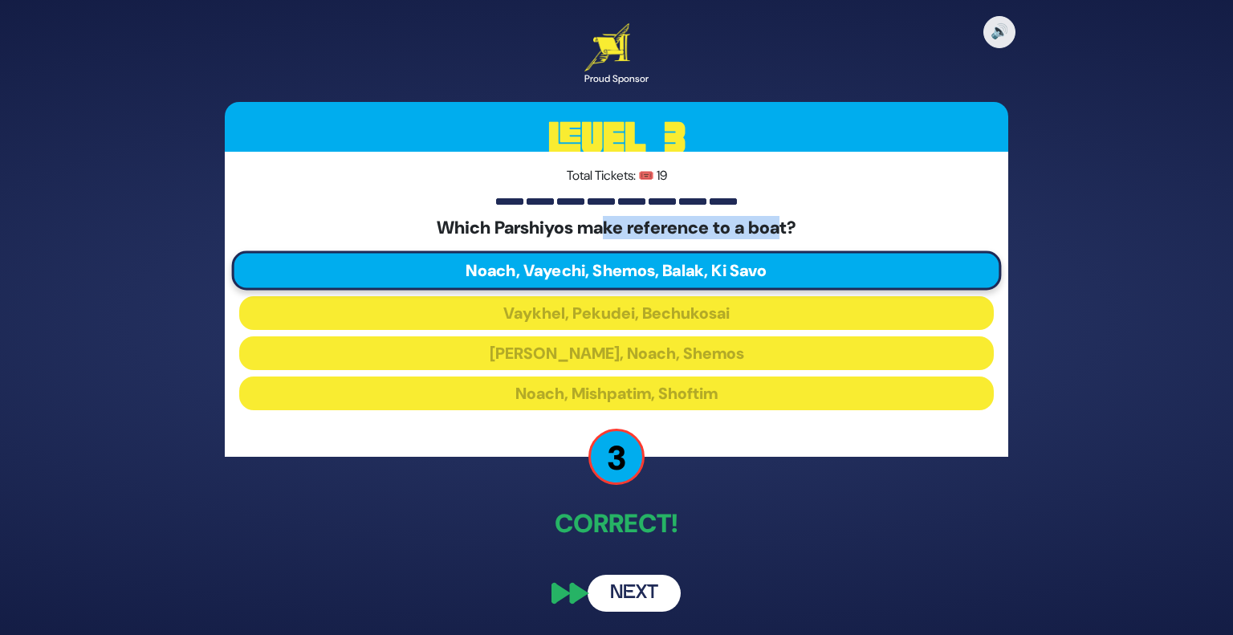
click at [637, 593] on button "Next" at bounding box center [634, 593] width 93 height 37
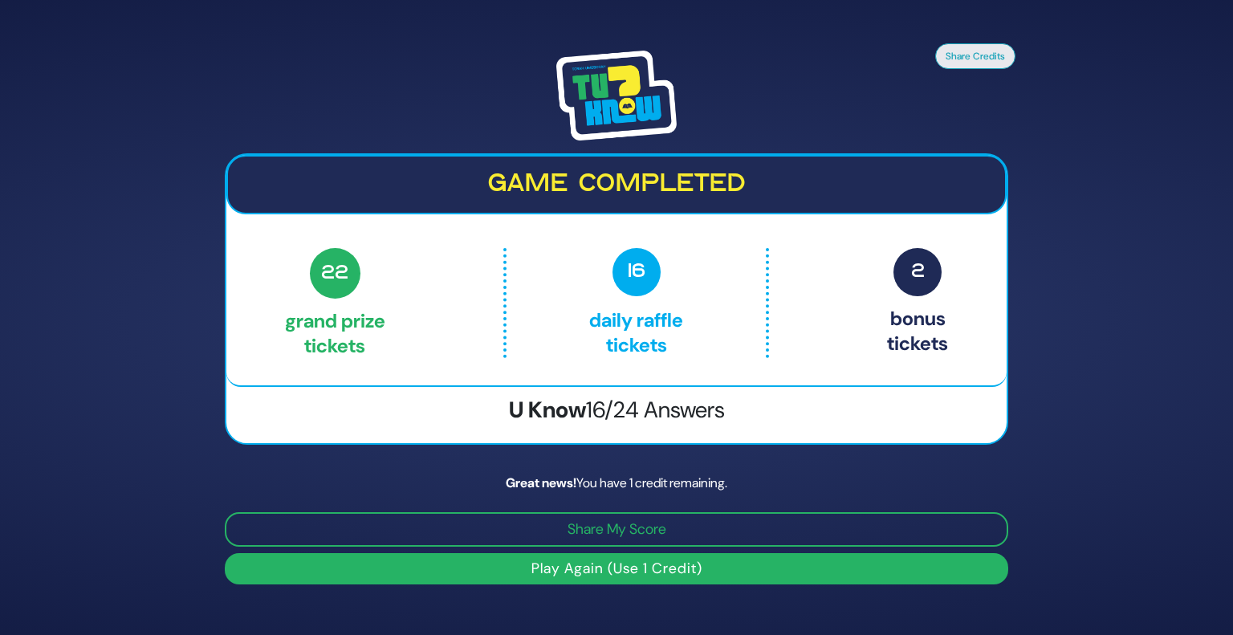
click at [634, 558] on button "Play Again (Use 1 Credit)" at bounding box center [617, 568] width 784 height 31
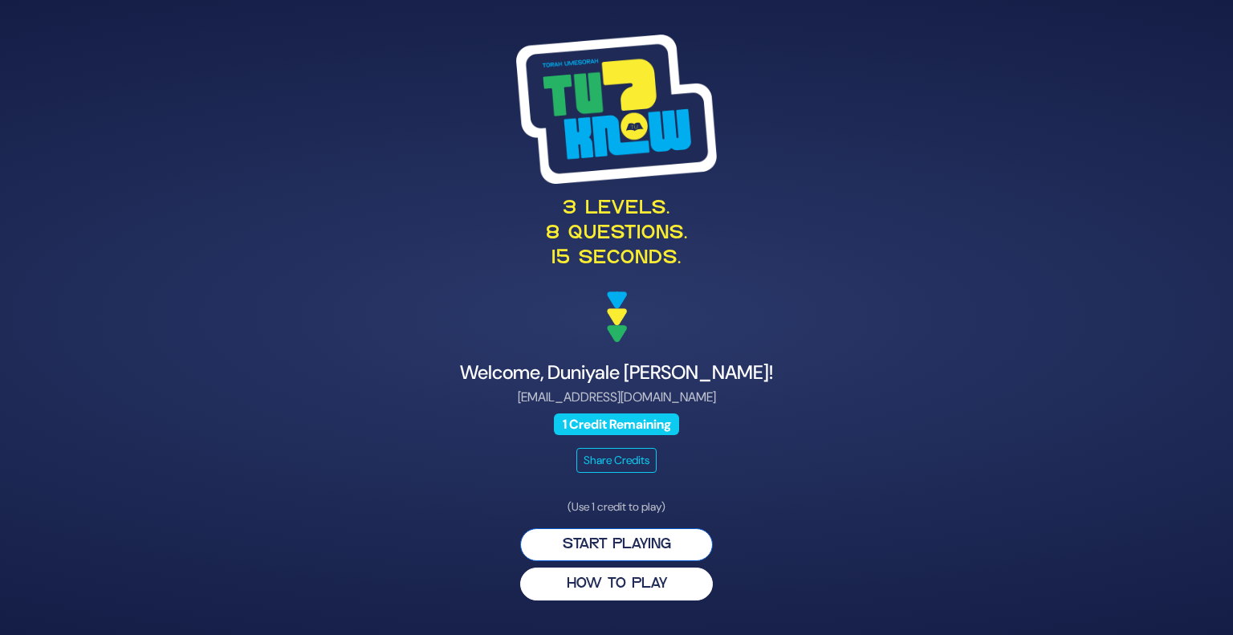
click at [628, 540] on button "Start Playing" at bounding box center [616, 544] width 193 height 33
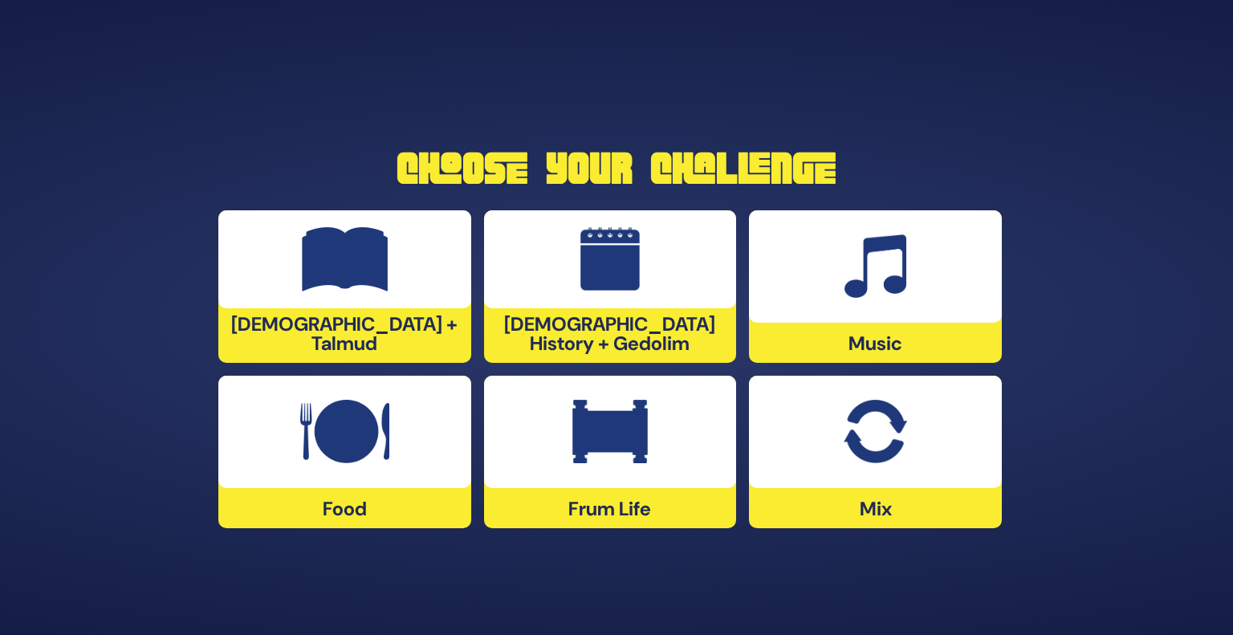
click at [887, 449] on img at bounding box center [875, 432] width 63 height 64
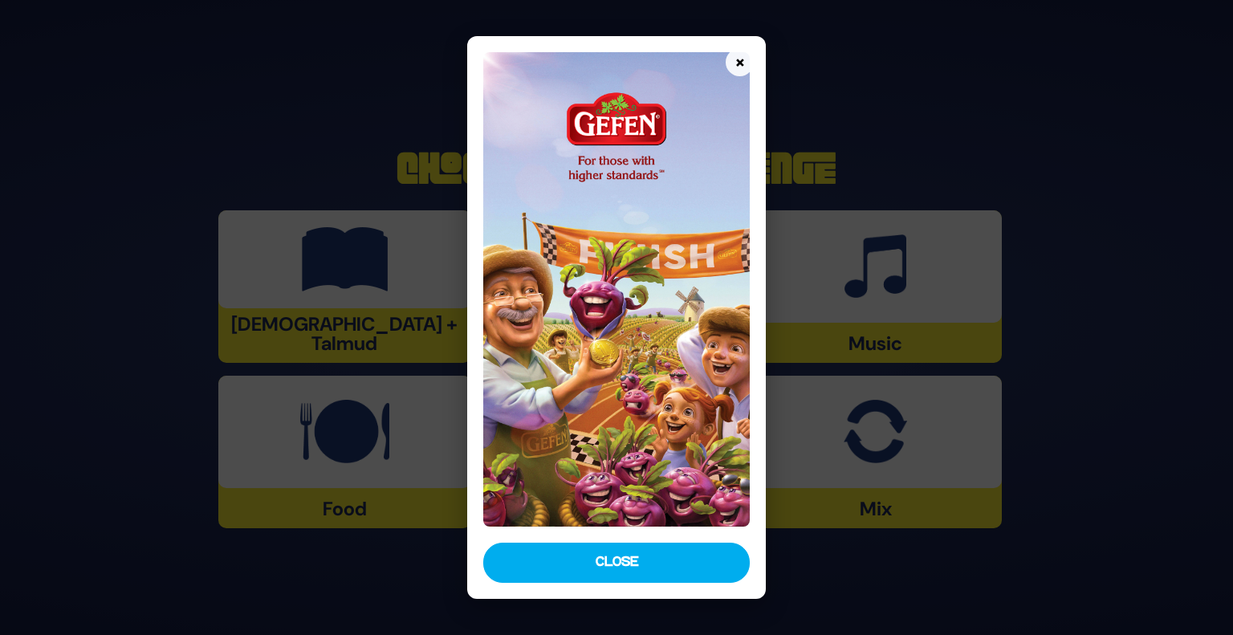
click at [646, 587] on div "× Close" at bounding box center [617, 318] width 300 height 564
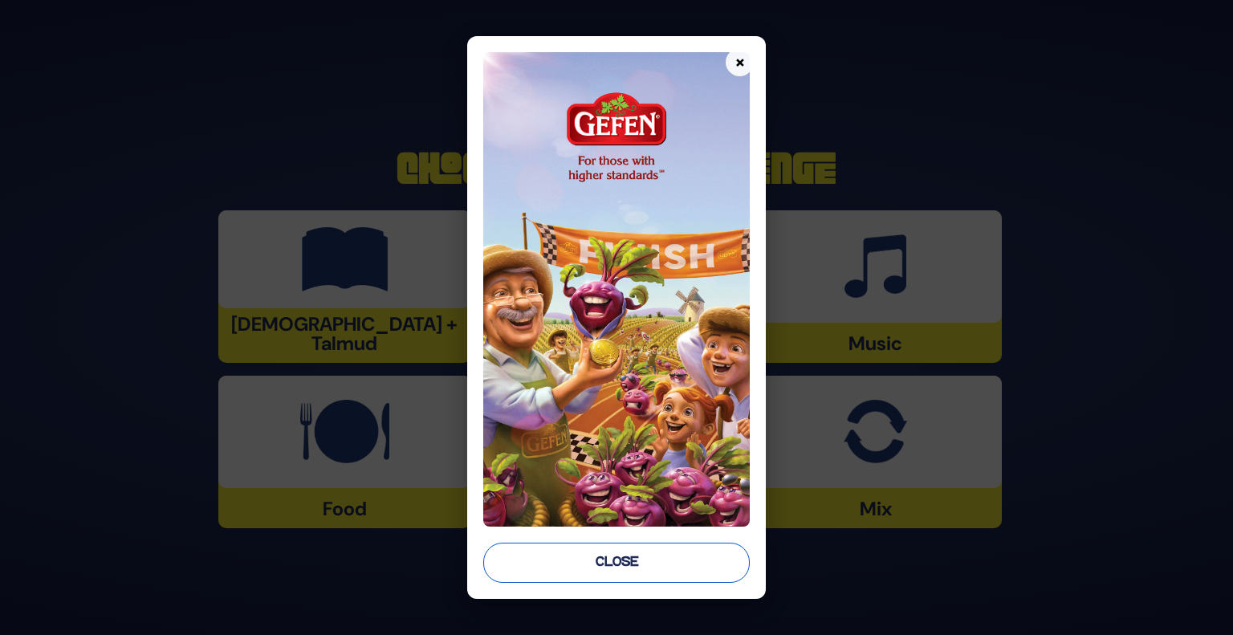
click at [654, 566] on button "Close" at bounding box center [616, 563] width 267 height 40
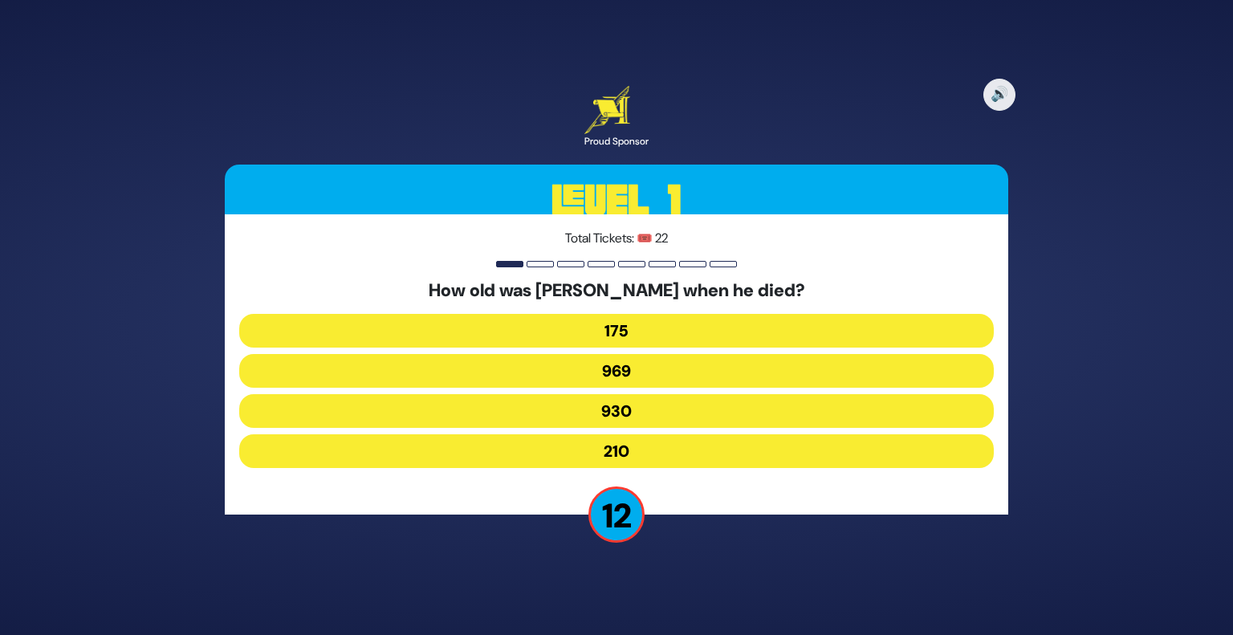
click at [647, 380] on button "969" at bounding box center [616, 371] width 755 height 34
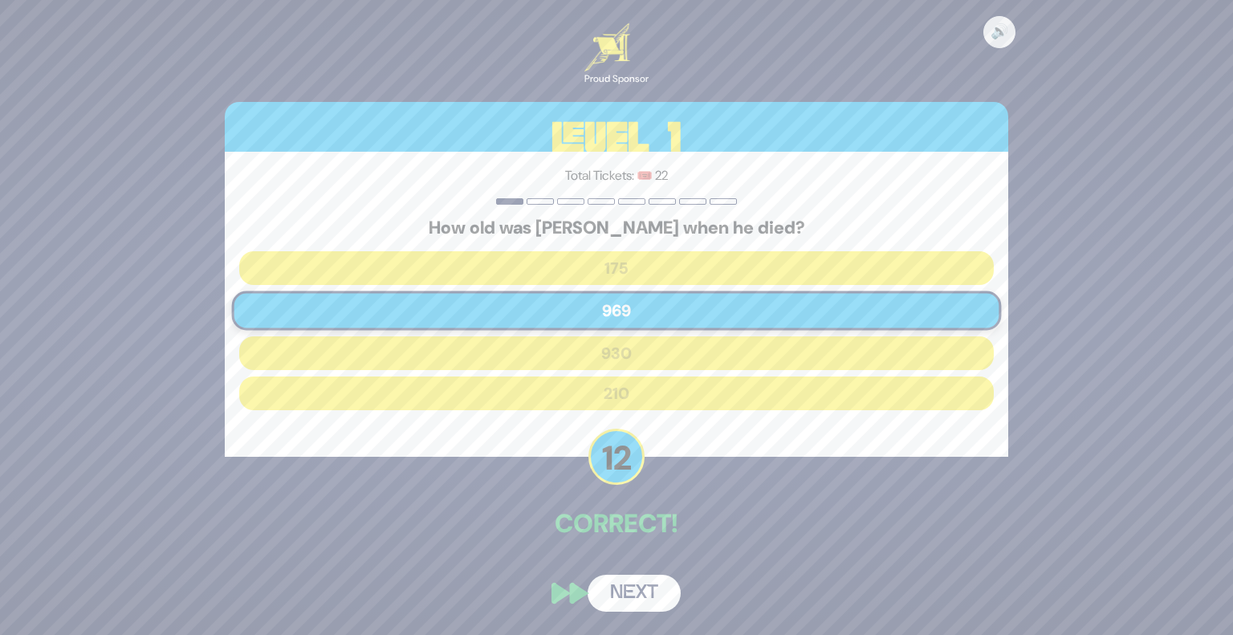
click at [638, 593] on button "Next" at bounding box center [634, 593] width 93 height 37
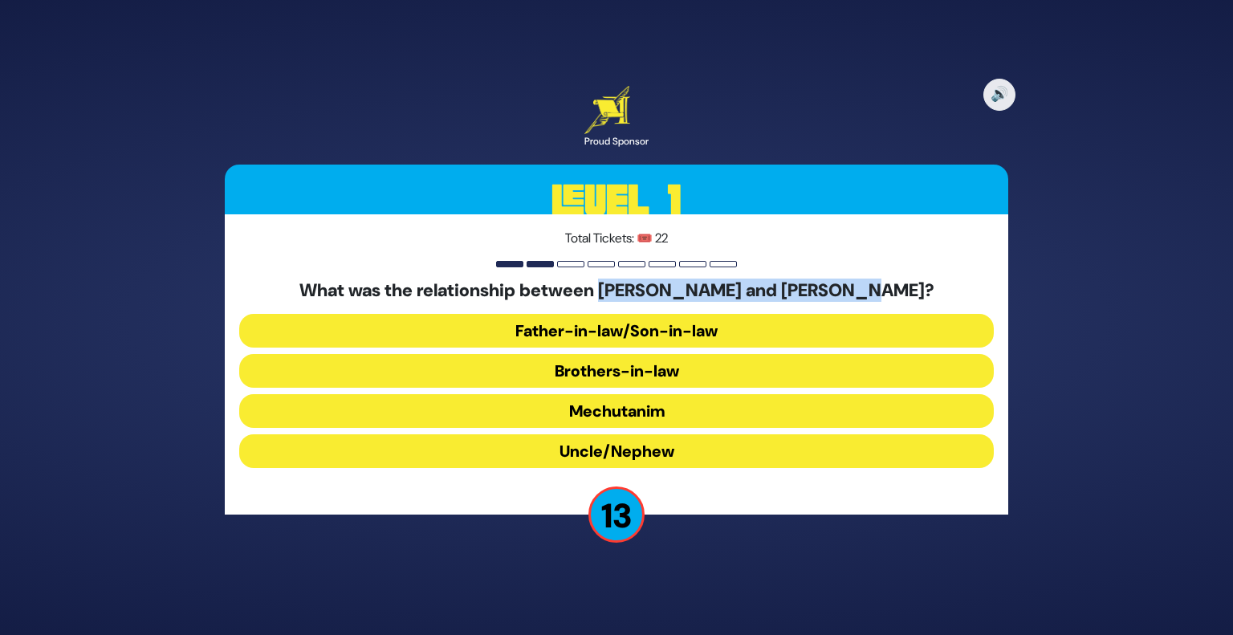
drag, startPoint x: 565, startPoint y: 290, endPoint x: 842, endPoint y: 292, distance: 277.0
click at [842, 292] on h5 "What was the relationship between [PERSON_NAME] and [PERSON_NAME]?" at bounding box center [616, 290] width 755 height 21
click at [662, 381] on button "Brothers-in-law" at bounding box center [616, 371] width 755 height 34
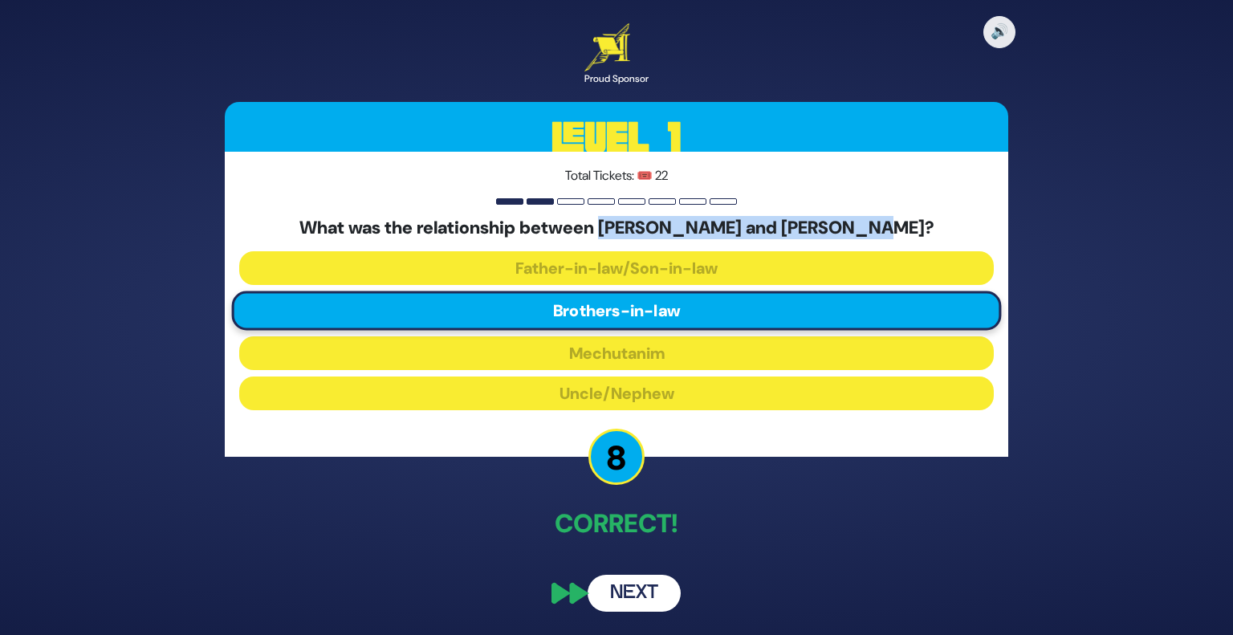
click at [811, 218] on h5 "What was the relationship between [PERSON_NAME] and [PERSON_NAME]?" at bounding box center [616, 228] width 755 height 21
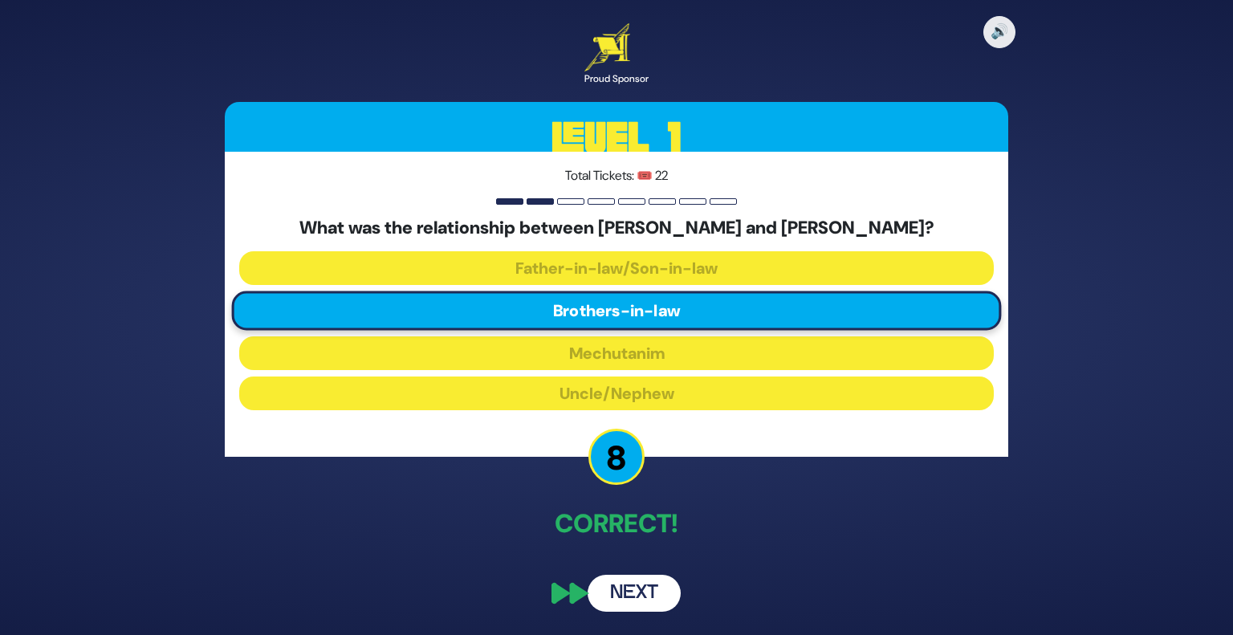
click at [635, 594] on button "Next" at bounding box center [634, 593] width 93 height 37
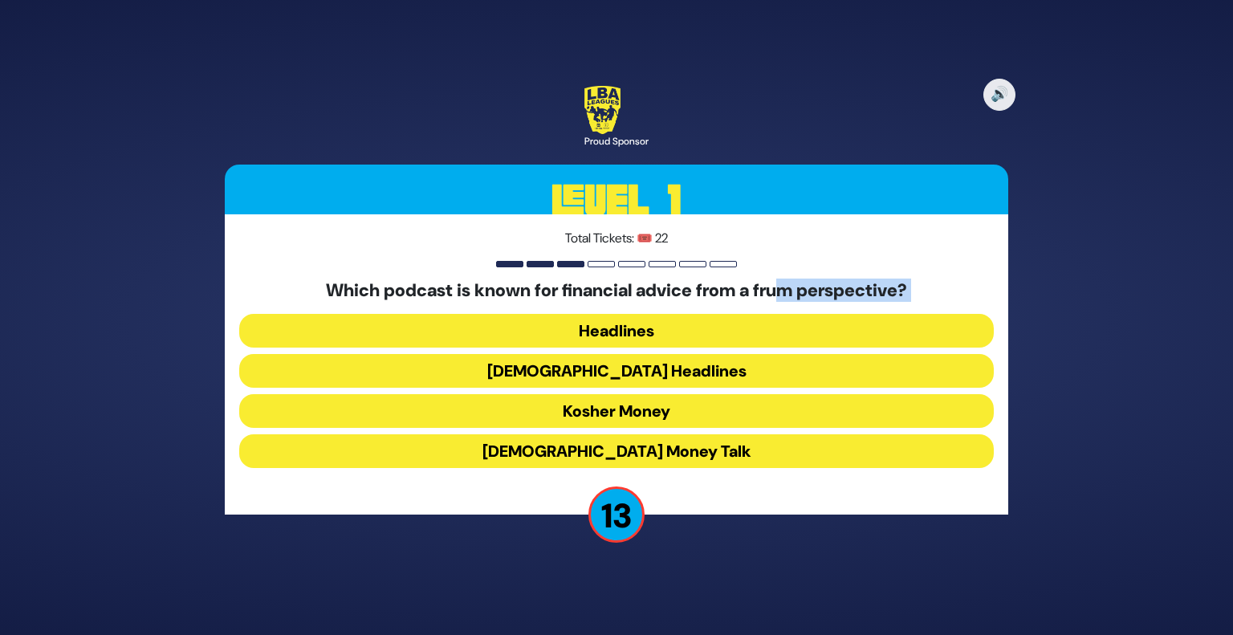
drag, startPoint x: 572, startPoint y: 302, endPoint x: 783, endPoint y: 301, distance: 211.2
click at [783, 301] on div "Which podcast is known for financial advice from a frum perspective? Headlines …" at bounding box center [616, 377] width 755 height 194
click at [646, 413] on button "Kosher Money" at bounding box center [616, 411] width 755 height 34
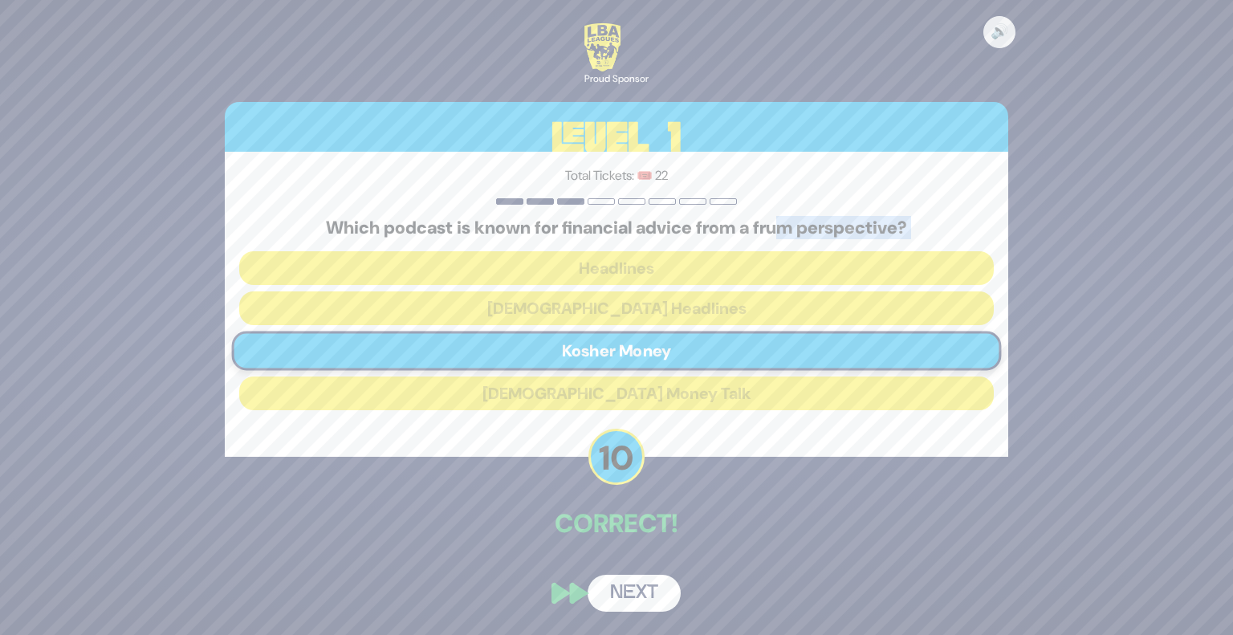
click at [626, 581] on button "Next" at bounding box center [634, 593] width 93 height 37
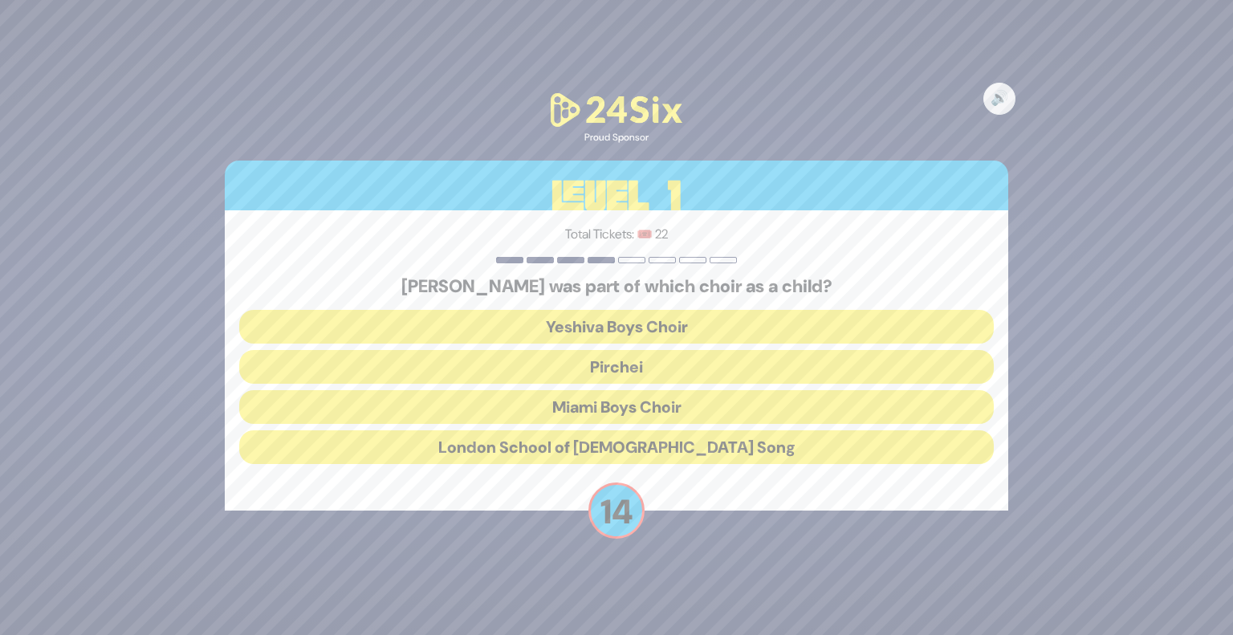
click at [624, 298] on div "[PERSON_NAME] was part of which choir as a child? Yeshiva Boys Choir Pirchei Mi…" at bounding box center [616, 373] width 755 height 194
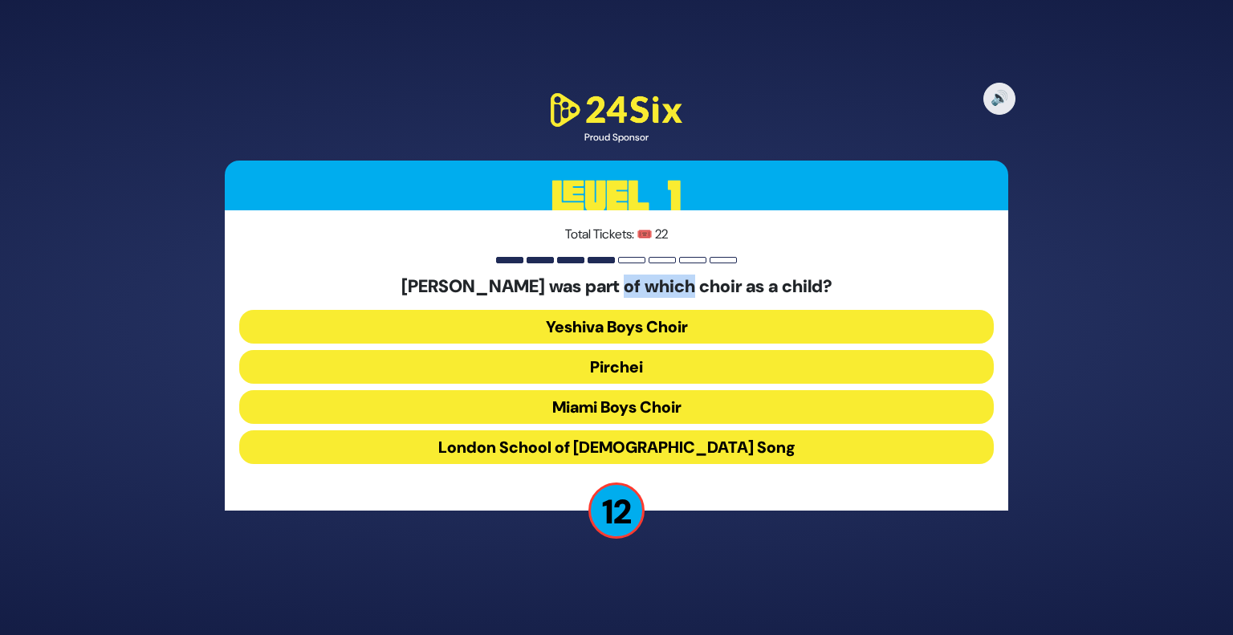
drag, startPoint x: 597, startPoint y: 283, endPoint x: 662, endPoint y: 291, distance: 64.8
click at [662, 291] on h5 "[PERSON_NAME] was part of which choir as a child?" at bounding box center [616, 286] width 755 height 21
click at [590, 417] on button "Miami Boys Choir" at bounding box center [616, 407] width 755 height 34
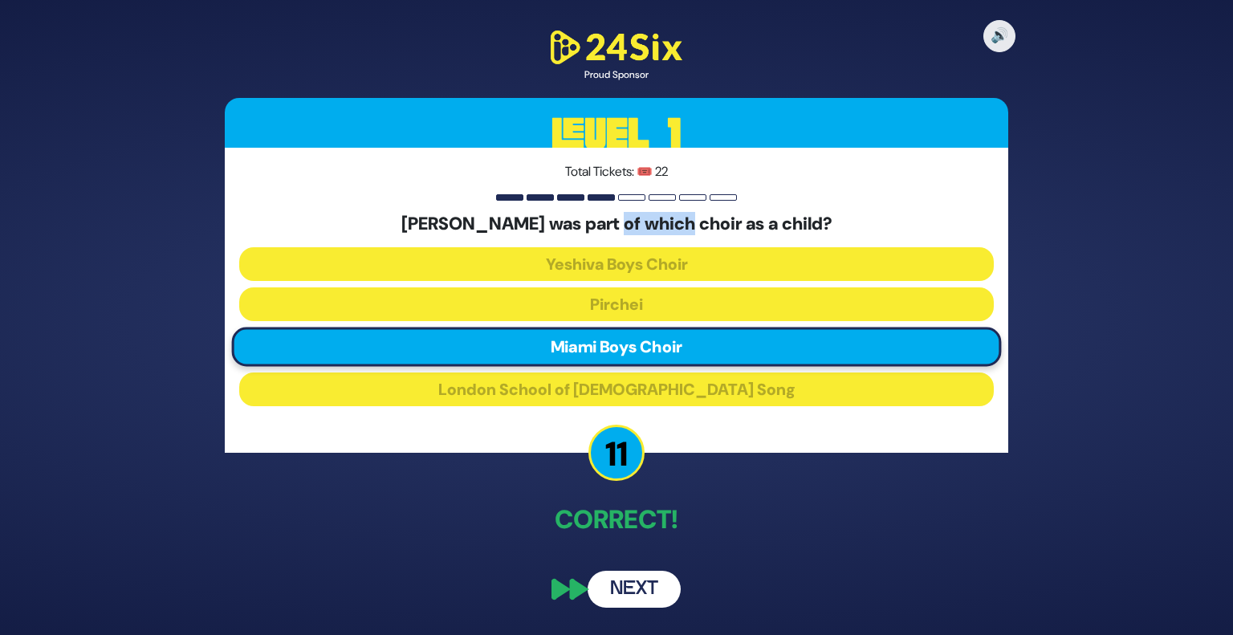
click at [634, 577] on button "Next" at bounding box center [634, 589] width 93 height 37
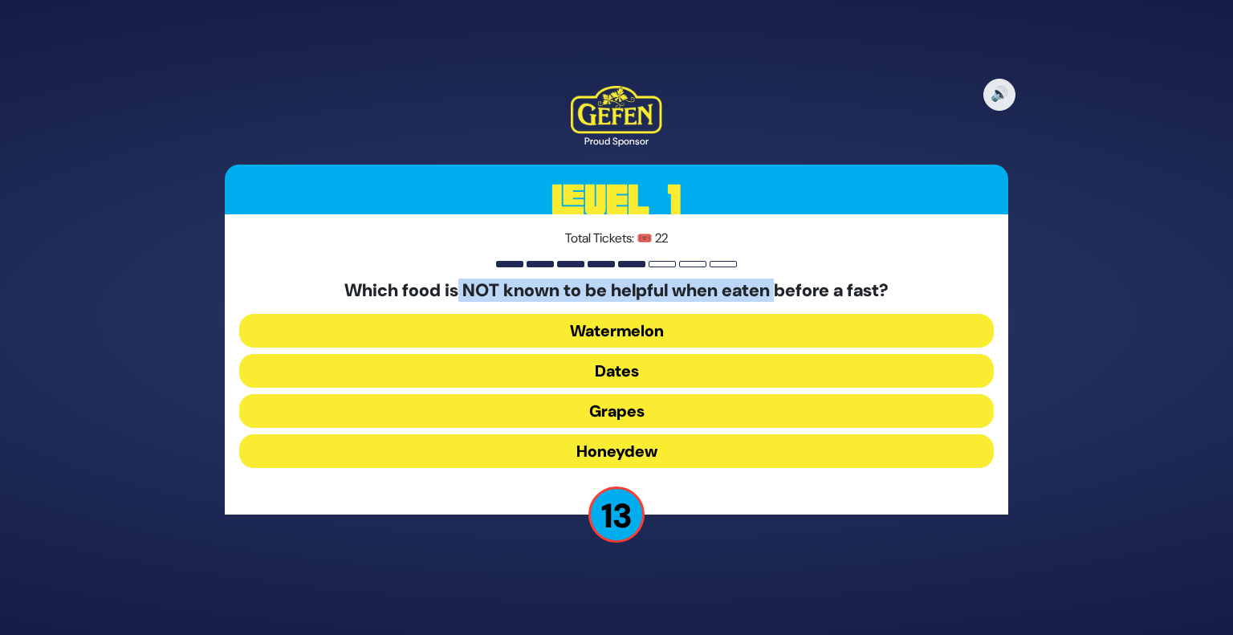
drag, startPoint x: 453, startPoint y: 300, endPoint x: 782, endPoint y: 275, distance: 330.1
click at [782, 275] on div "Total Tickets: 🎟️ 22 Which food is NOT known to be helpful when eaten before a …" at bounding box center [617, 364] width 784 height 300
click at [608, 450] on button "Honeydew" at bounding box center [616, 451] width 755 height 34
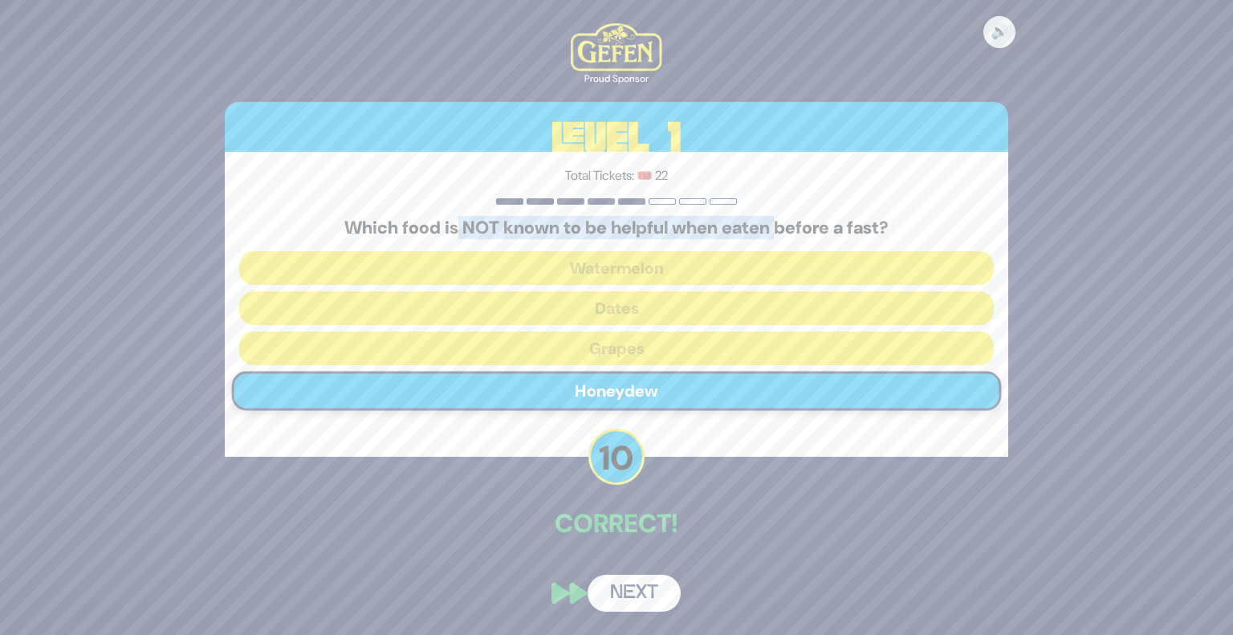
click at [612, 591] on button "Next" at bounding box center [634, 593] width 93 height 37
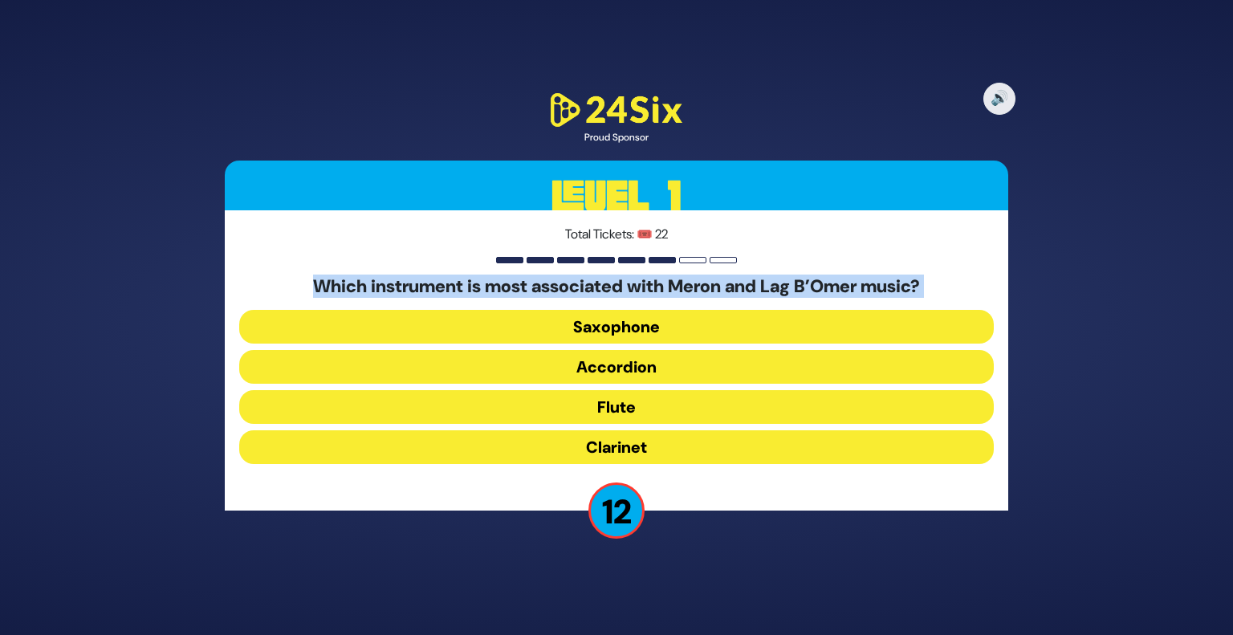
drag, startPoint x: 513, startPoint y: 302, endPoint x: 831, endPoint y: 263, distance: 320.3
click at [831, 263] on div "Total Tickets: 🎟️ 22 Which instrument is most associated with Meron and Lag B’O…" at bounding box center [617, 360] width 784 height 300
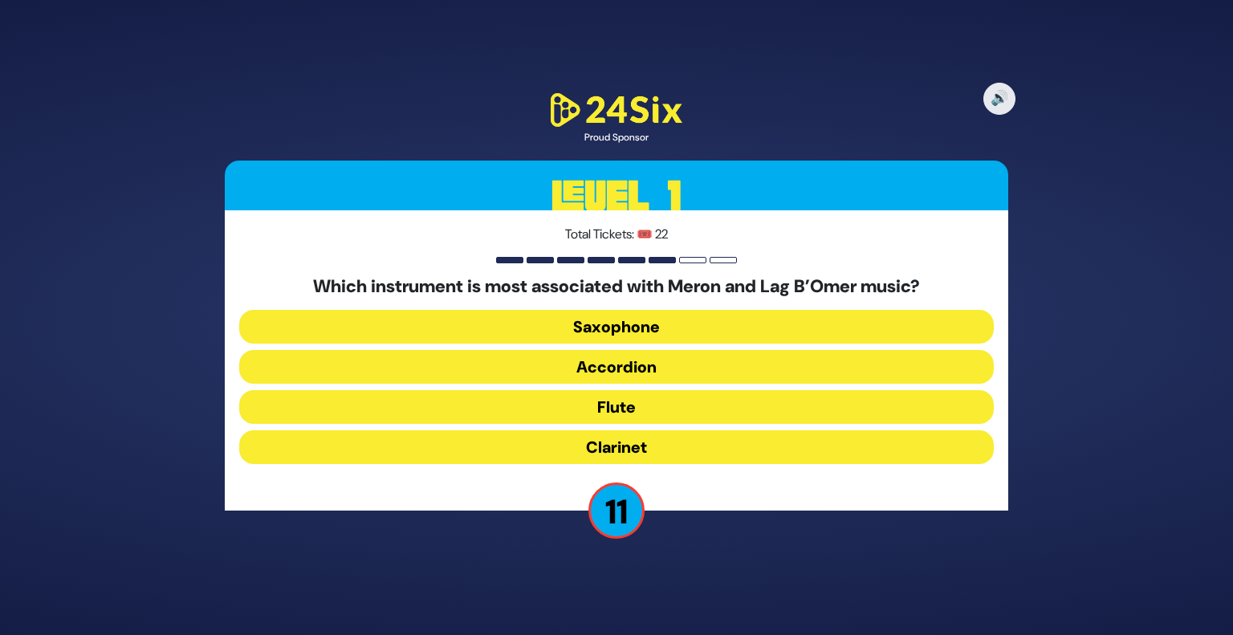
click at [831, 263] on div "Total Tickets: 🎟️ 22 Which instrument is most associated with Meron and Lag B’O…" at bounding box center [617, 360] width 784 height 300
click at [642, 416] on button "Flute" at bounding box center [616, 407] width 755 height 34
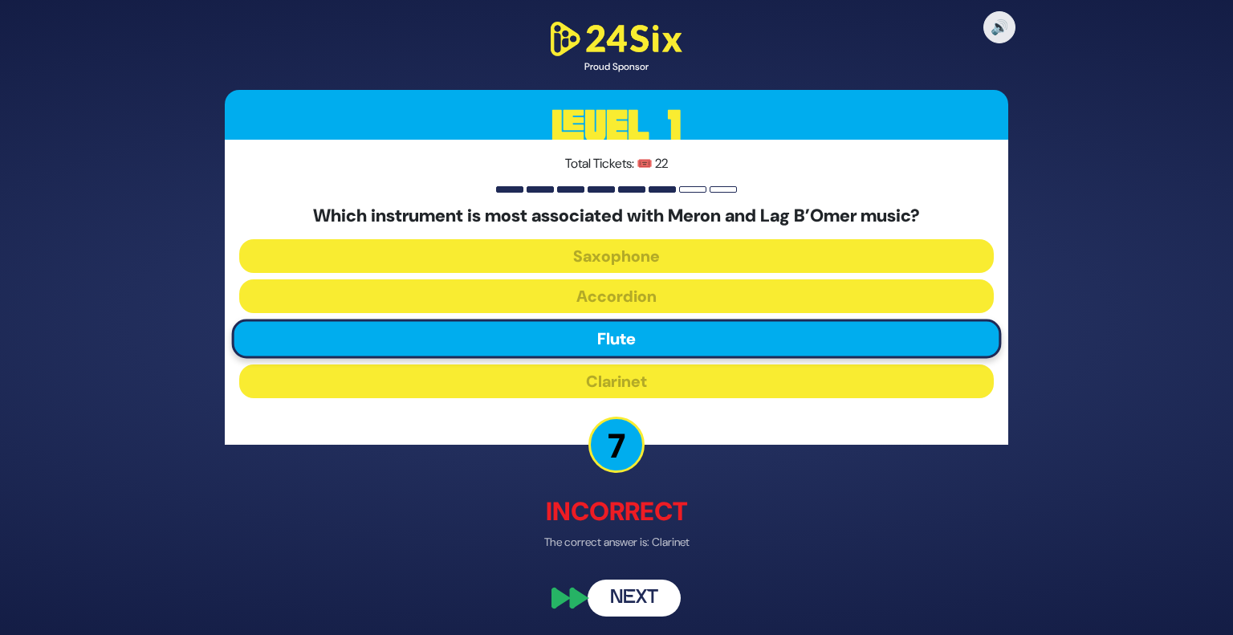
click at [638, 583] on button "Next" at bounding box center [634, 598] width 93 height 37
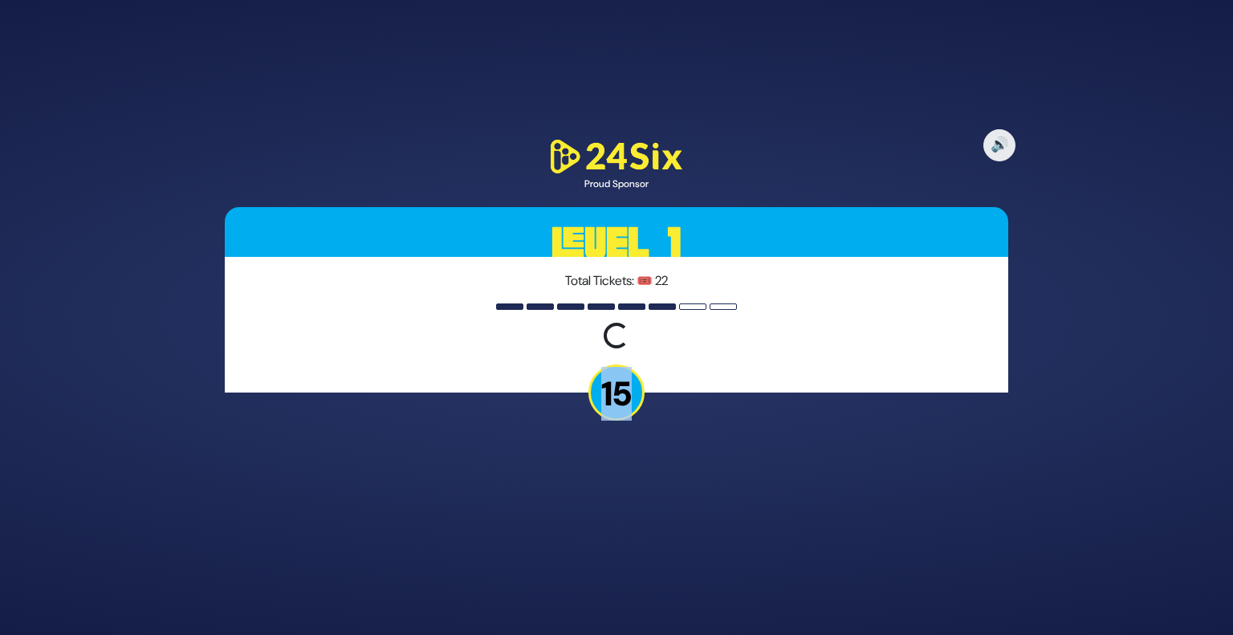
click at [638, 583] on div "🔊 Proud Sponsor Level 1 Total Tickets: 🎟️ 22 Loading question... 15" at bounding box center [616, 317] width 1233 height 635
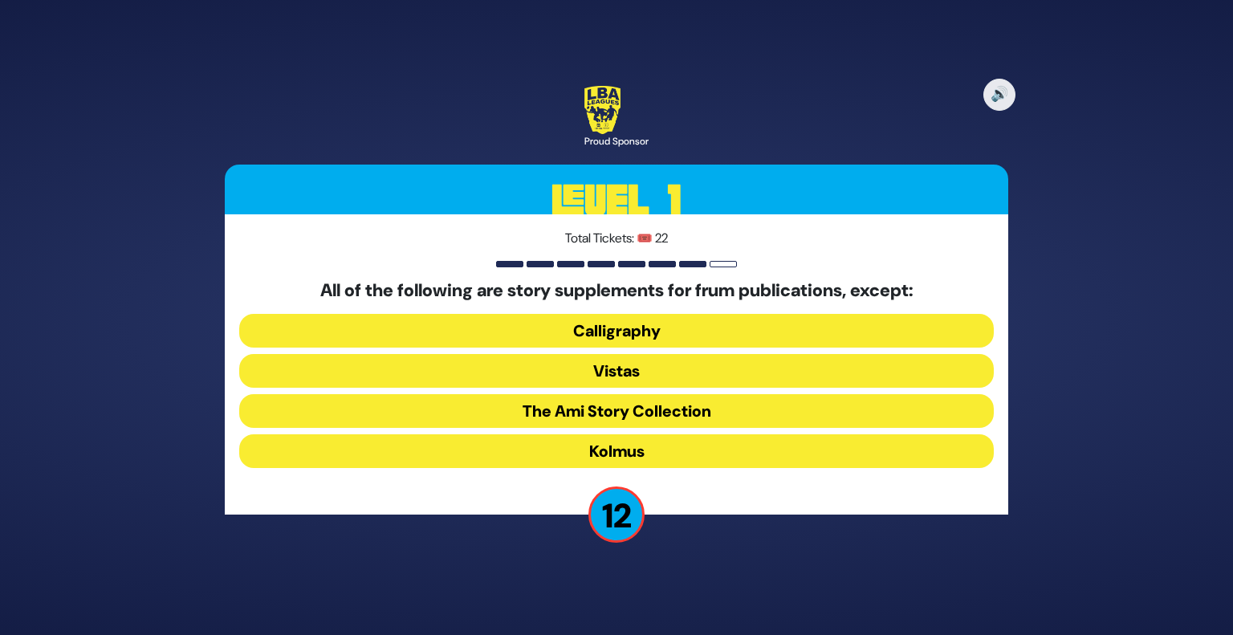
click at [743, 282] on h5 "All of the following are story supplements for frum publications, except:" at bounding box center [616, 290] width 755 height 21
click at [639, 445] on button "Kolmus" at bounding box center [616, 451] width 755 height 34
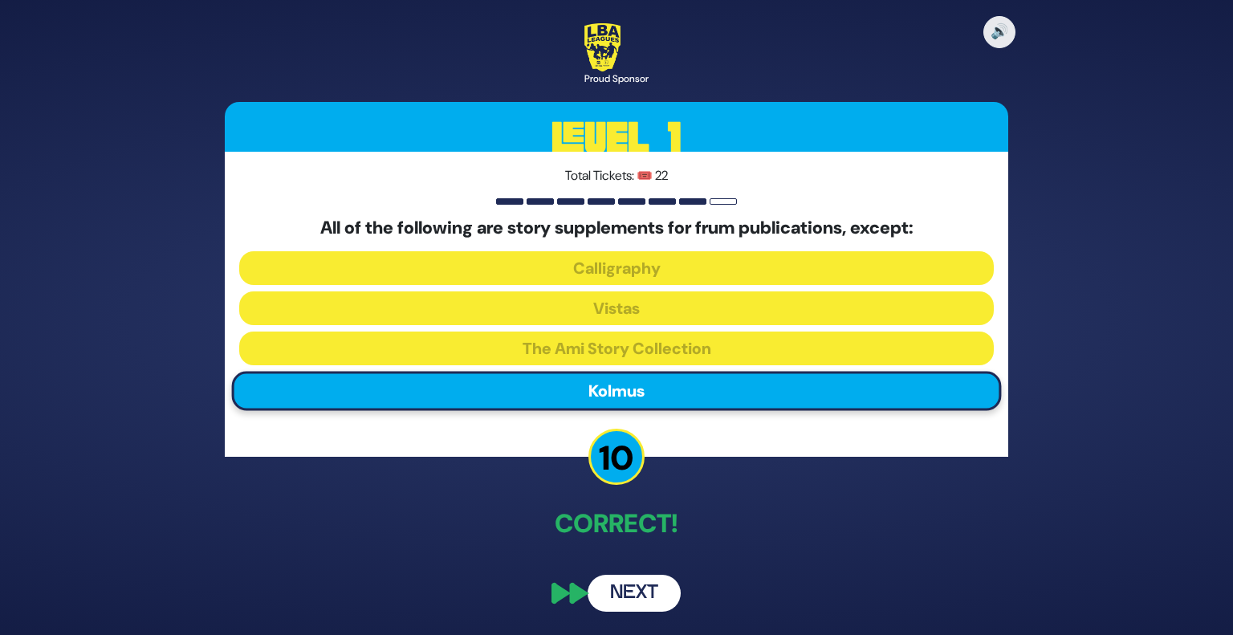
click at [656, 589] on button "Next" at bounding box center [634, 593] width 93 height 37
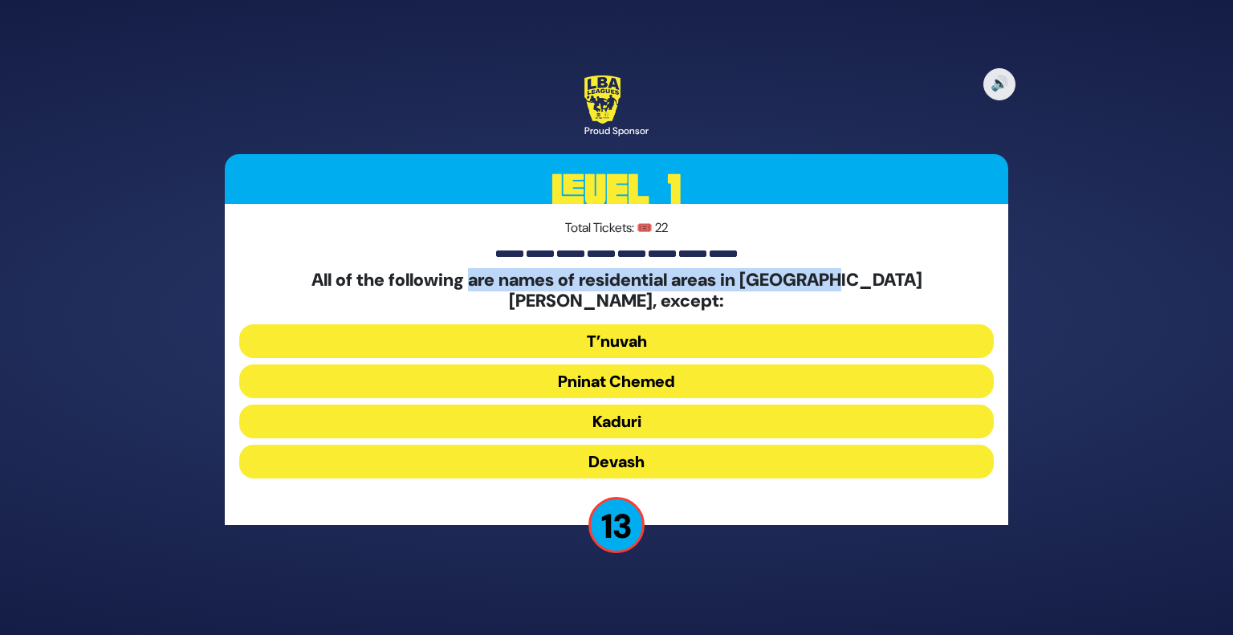
drag, startPoint x: 468, startPoint y: 292, endPoint x: 824, endPoint y: 285, distance: 355.8
click at [824, 285] on h5 "All of the following are names of residential areas in [GEOGRAPHIC_DATA][PERSON…" at bounding box center [616, 291] width 755 height 43
click at [650, 407] on button "Kaduri" at bounding box center [616, 422] width 755 height 34
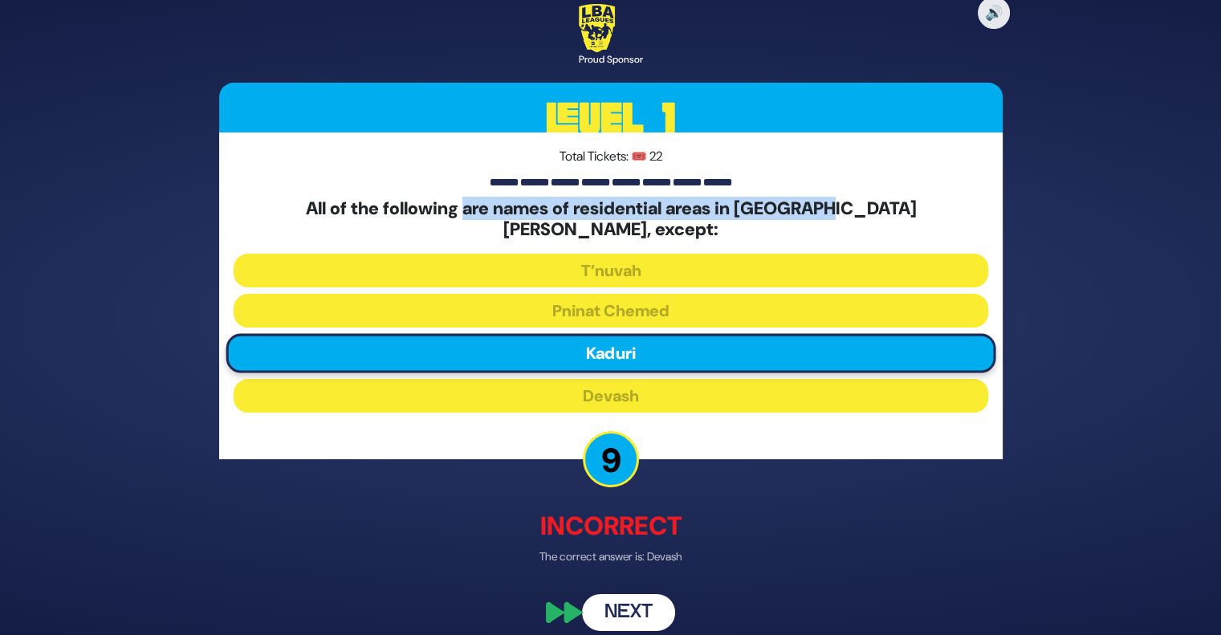
click at [640, 594] on button "Next" at bounding box center [628, 612] width 93 height 37
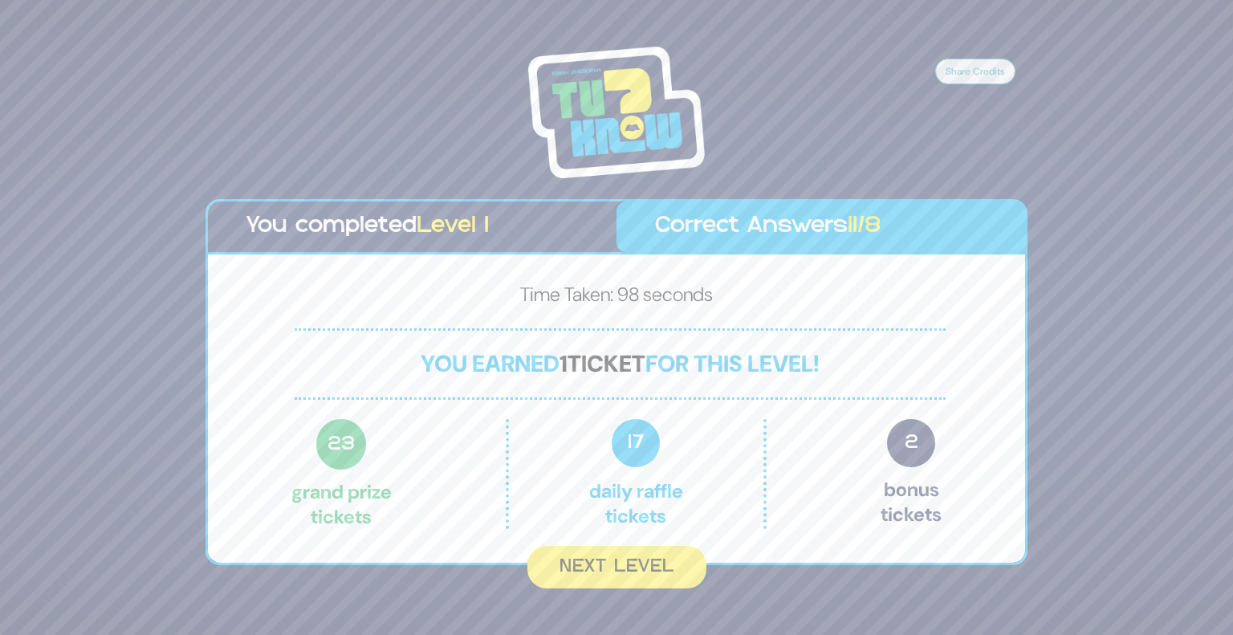
click at [638, 540] on div "Time Taken: 98 seconds You earned 1 ticket for this level! 23 Grand Prize ticke…" at bounding box center [616, 409] width 817 height 308
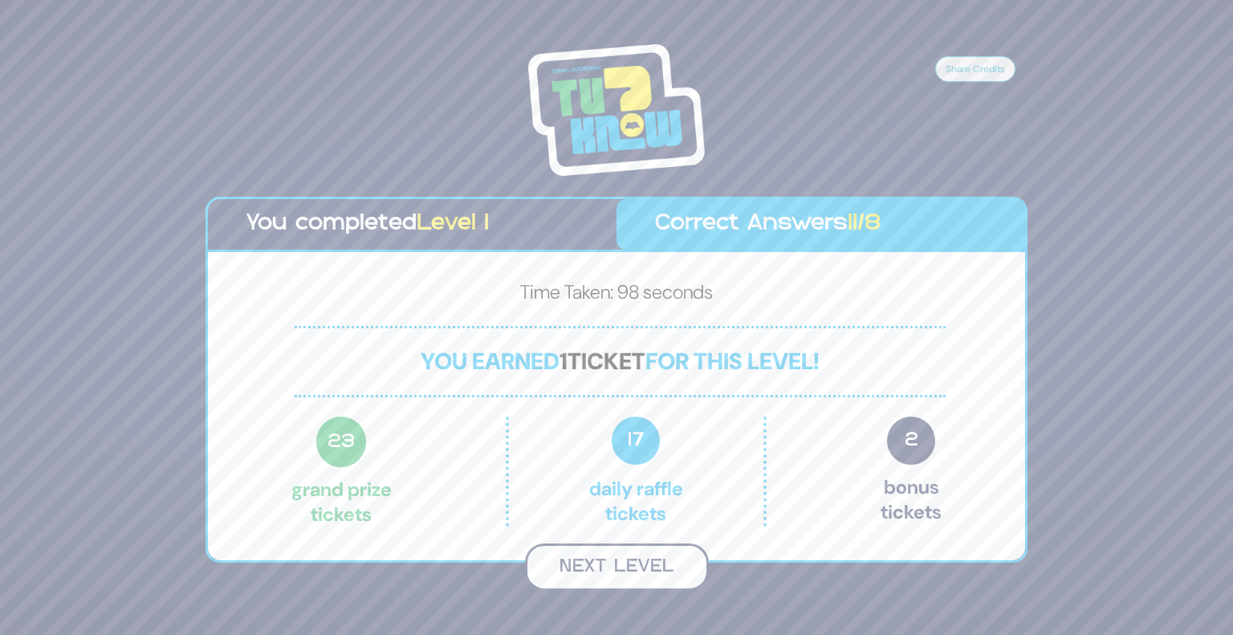
click at [613, 560] on button "Next Level" at bounding box center [617, 567] width 184 height 47
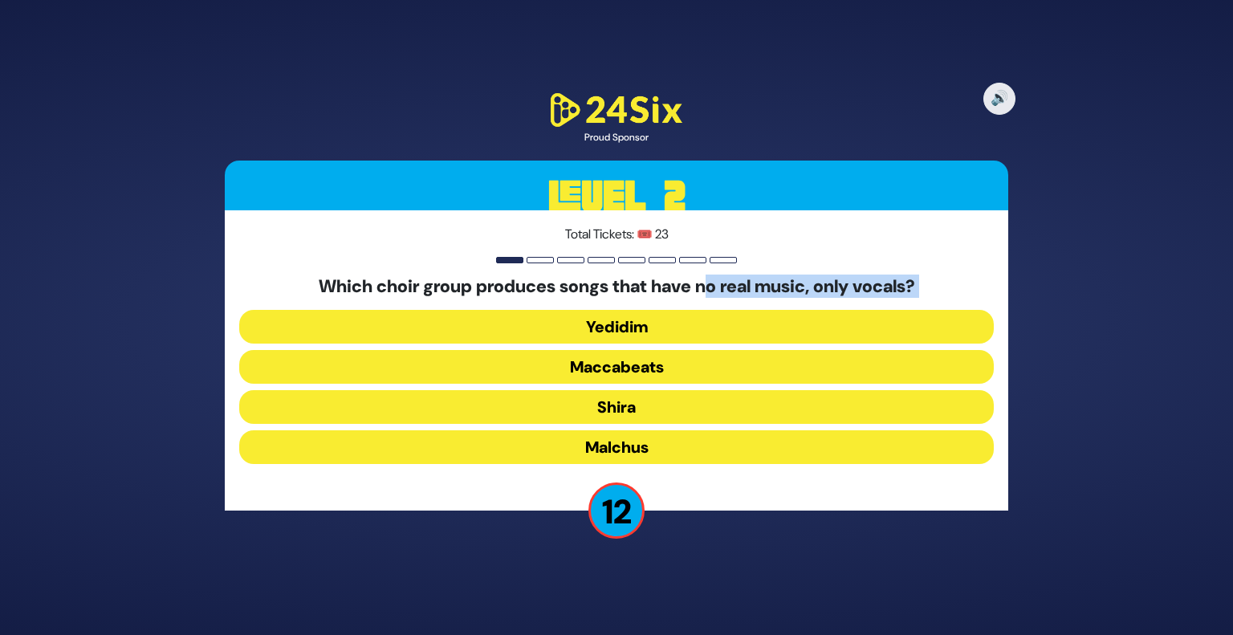
drag, startPoint x: 710, startPoint y: 279, endPoint x: 785, endPoint y: 307, distance: 80.5
click at [785, 307] on div "Which choir group produces songs that have no real music, only vocals? Yedidim …" at bounding box center [616, 373] width 755 height 194
click at [672, 366] on button "Maccabeats" at bounding box center [616, 367] width 755 height 34
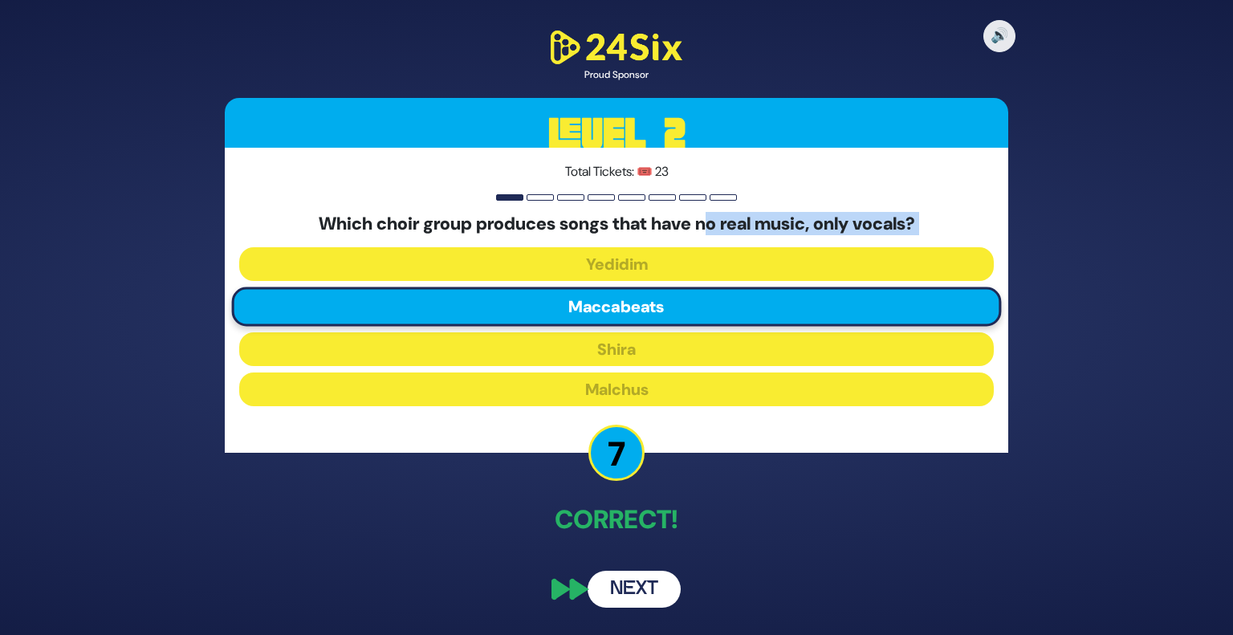
click at [630, 587] on button "Next" at bounding box center [634, 589] width 93 height 37
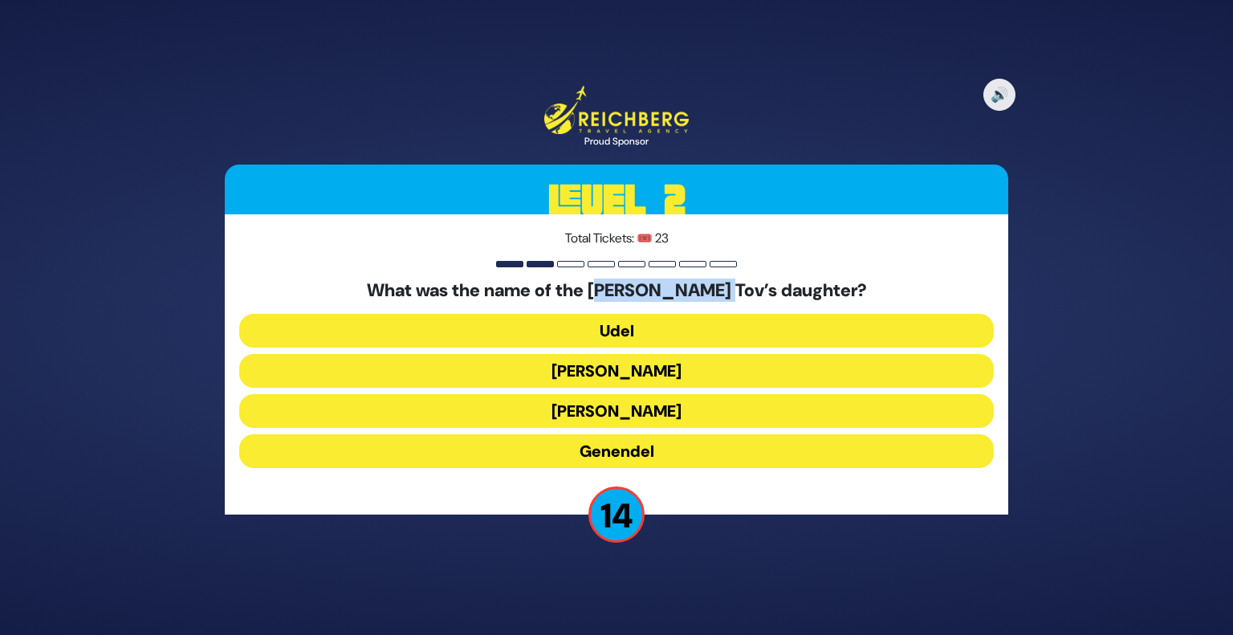
drag, startPoint x: 630, startPoint y: 287, endPoint x: 750, endPoint y: 299, distance: 120.2
click at [750, 299] on h5 "What was the name of the [PERSON_NAME] Tov’s daughter?" at bounding box center [616, 290] width 755 height 21
click at [613, 385] on button "[PERSON_NAME]" at bounding box center [616, 371] width 755 height 34
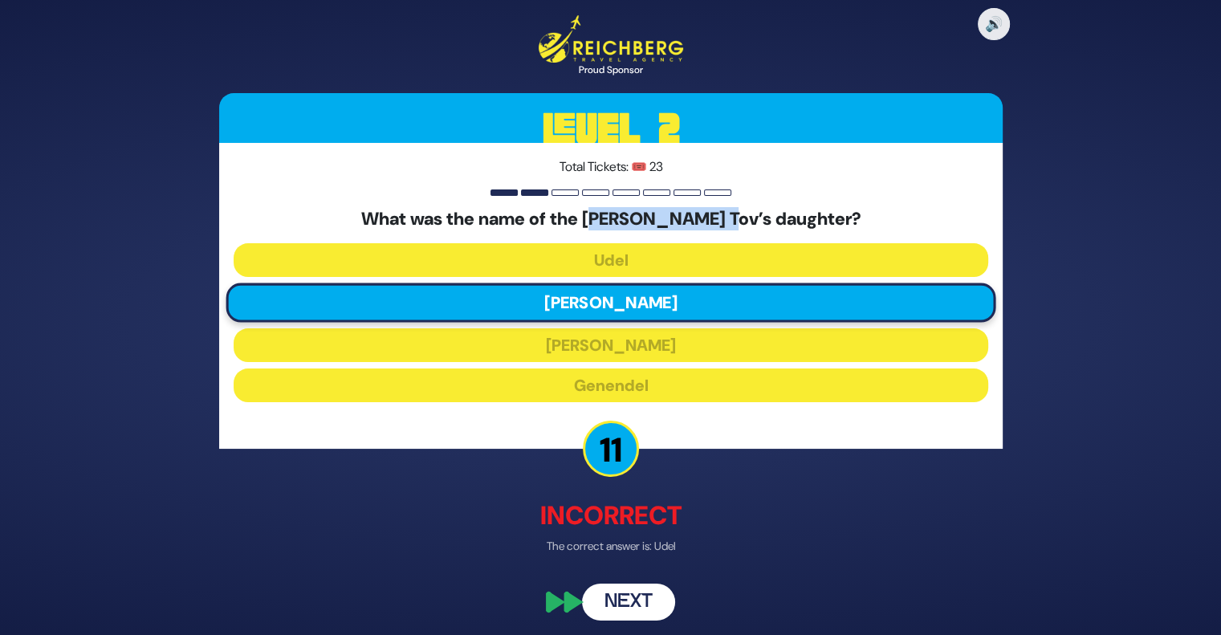
click at [646, 590] on button "Next" at bounding box center [628, 601] width 93 height 37
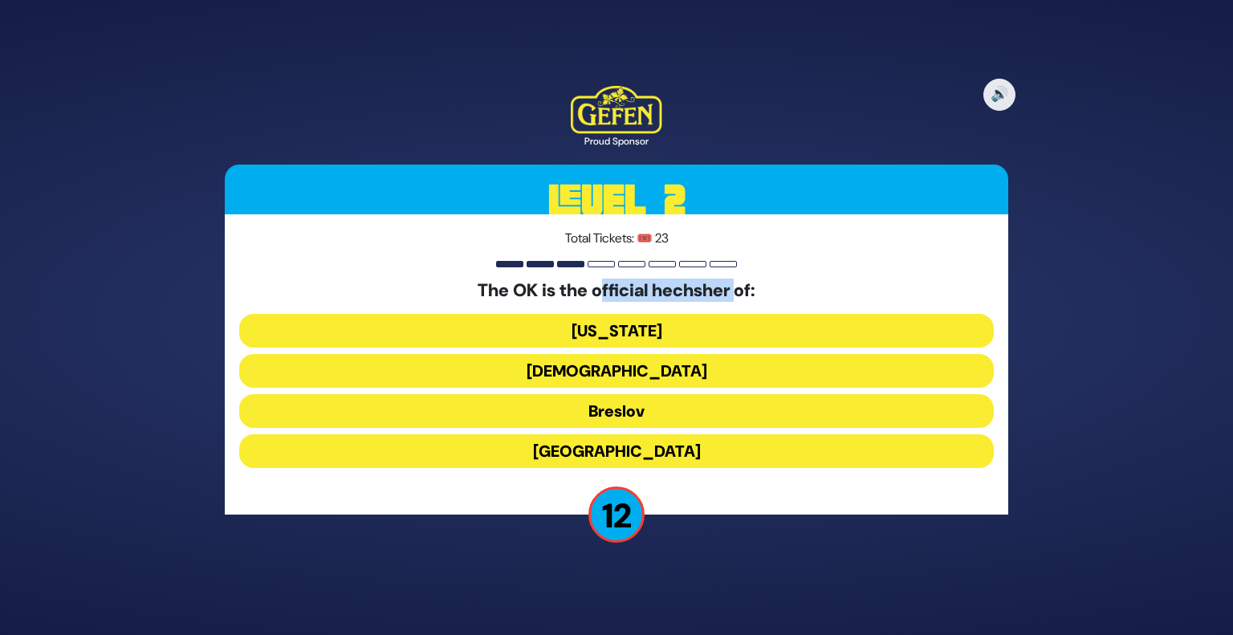
drag, startPoint x: 598, startPoint y: 282, endPoint x: 748, endPoint y: 282, distance: 149.4
click at [748, 282] on h5 "The OK is the official hechsher of:" at bounding box center [616, 290] width 755 height 21
click at [655, 332] on button "[US_STATE]" at bounding box center [616, 331] width 755 height 34
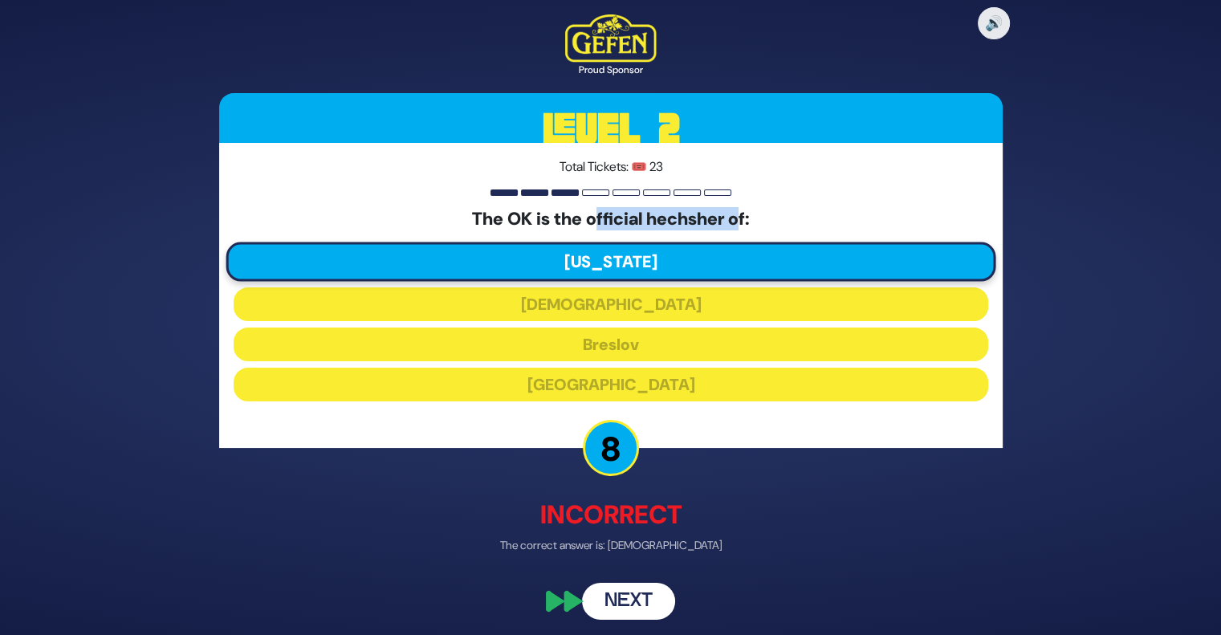
click at [625, 598] on button "Next" at bounding box center [628, 602] width 93 height 37
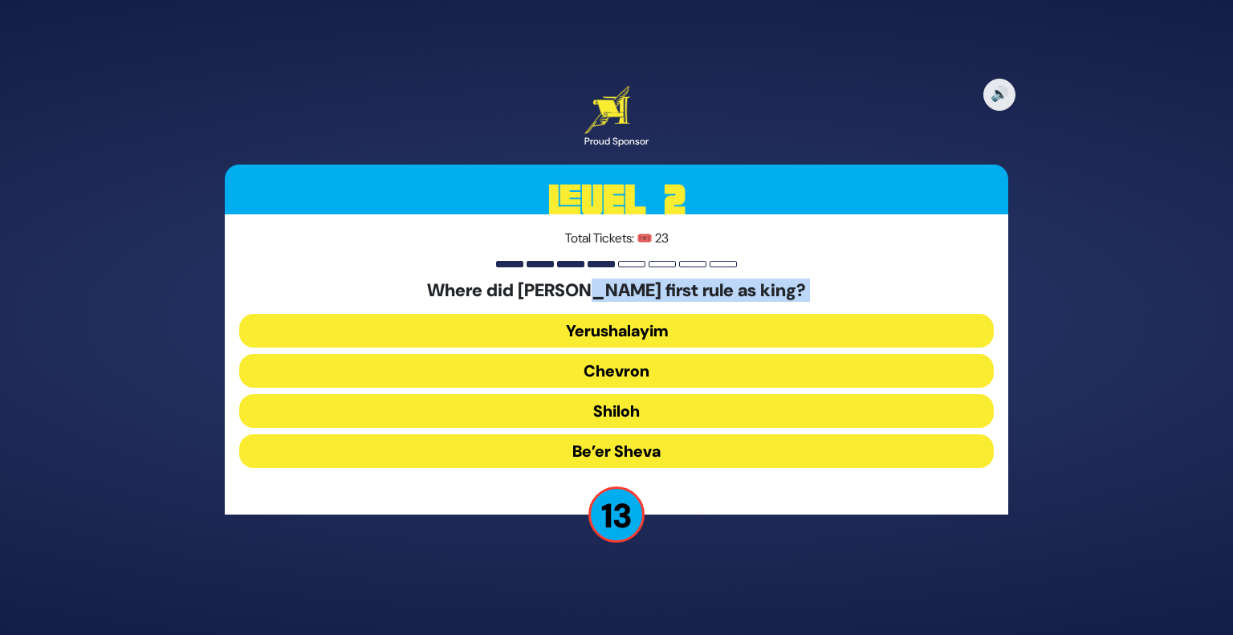
drag, startPoint x: 586, startPoint y: 300, endPoint x: 778, endPoint y: 307, distance: 192.1
click at [778, 307] on div "Where did [PERSON_NAME] first rule as king? Yerushalayim Chevron Shiloh Be’er S…" at bounding box center [616, 377] width 755 height 194
click at [652, 359] on button "Chevron" at bounding box center [616, 371] width 755 height 34
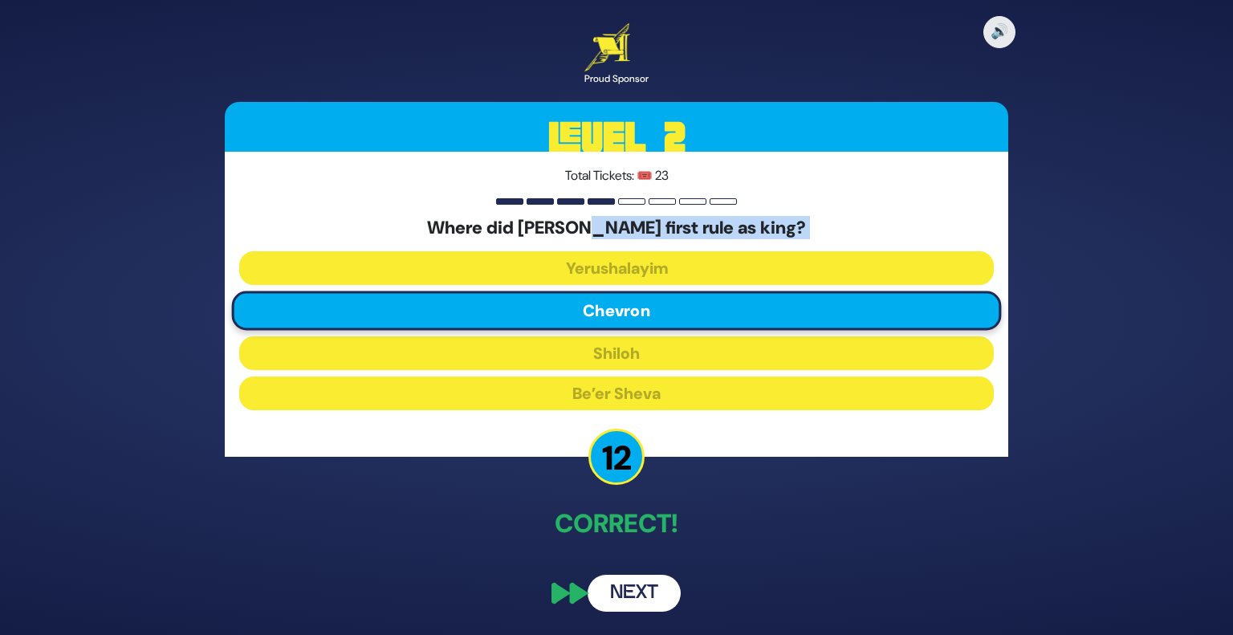
click at [634, 597] on button "Next" at bounding box center [634, 593] width 93 height 37
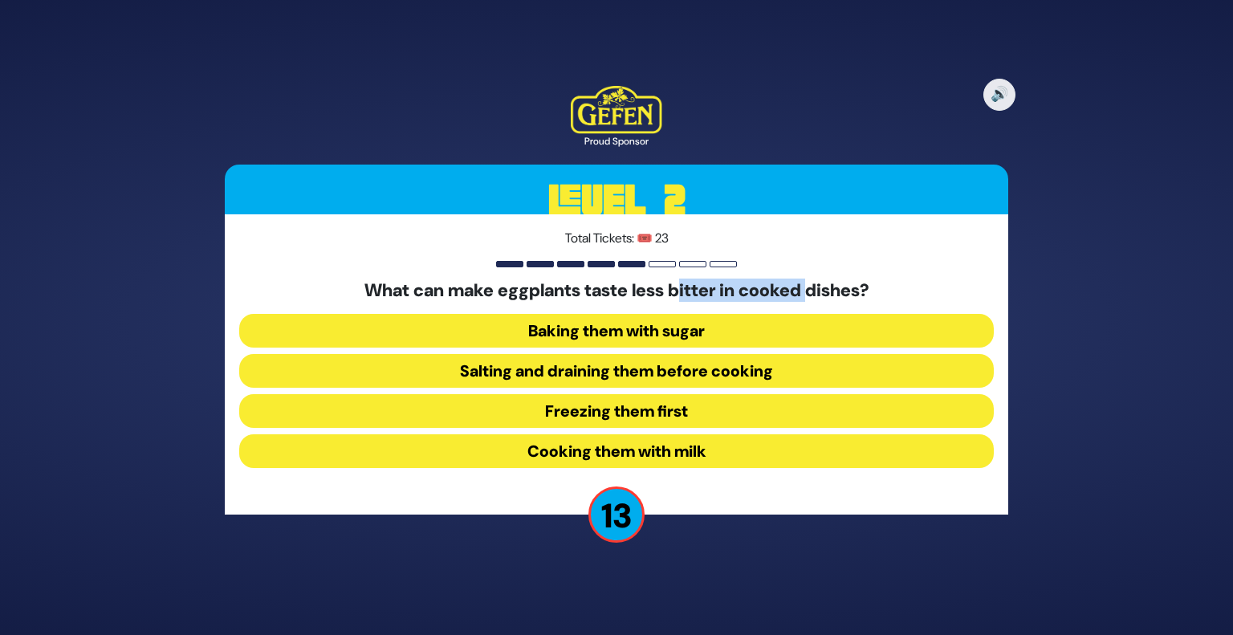
drag, startPoint x: 678, startPoint y: 294, endPoint x: 817, endPoint y: 298, distance: 139.0
click at [817, 298] on h5 "What can make eggplants taste less bitter in cooked dishes?" at bounding box center [616, 290] width 755 height 21
click at [687, 375] on button "Salting and draining them before cooking" at bounding box center [616, 371] width 755 height 34
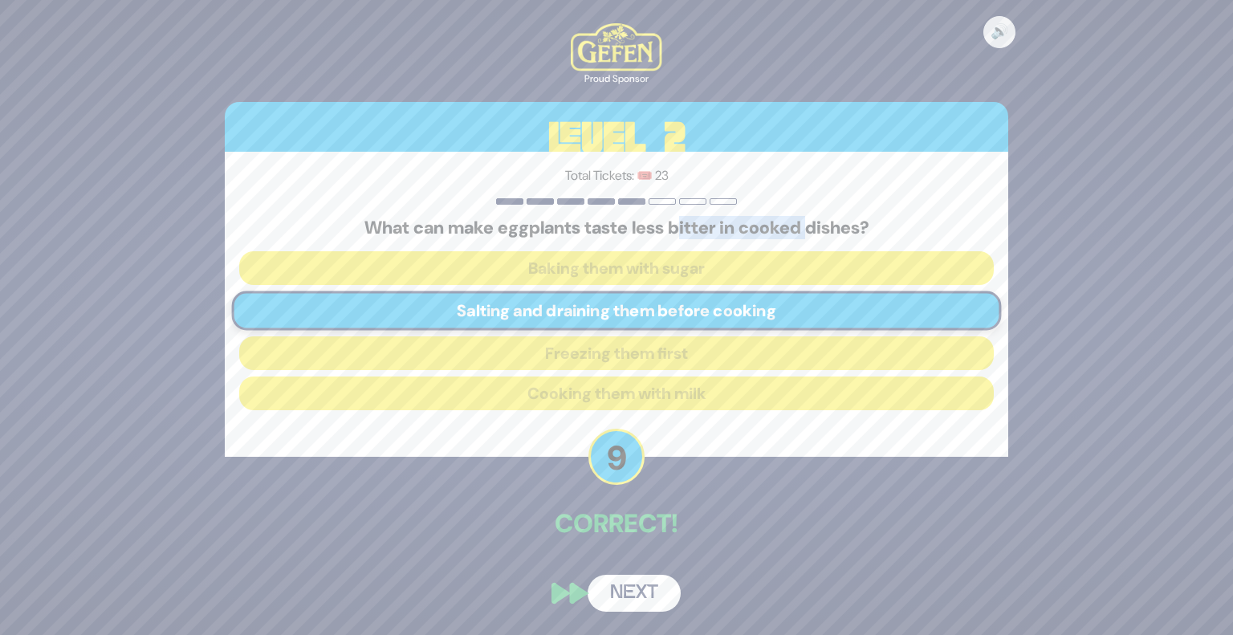
click at [636, 593] on button "Next" at bounding box center [634, 593] width 93 height 37
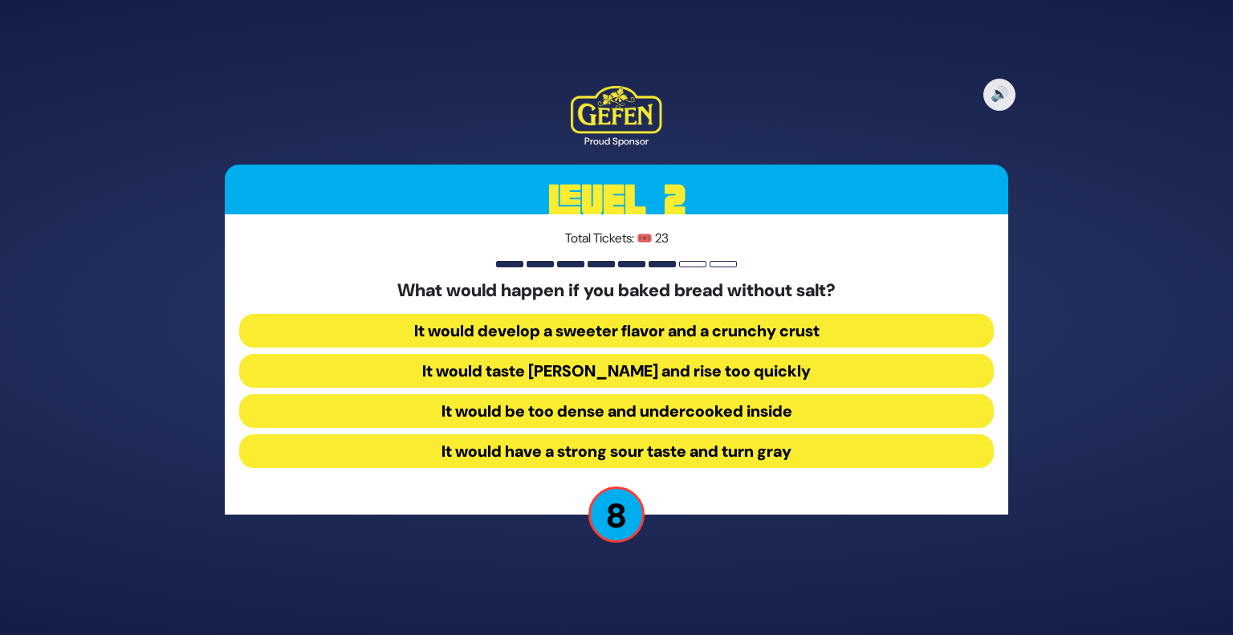
click at [719, 378] on button "It would taste [PERSON_NAME] and rise too quickly" at bounding box center [616, 371] width 755 height 34
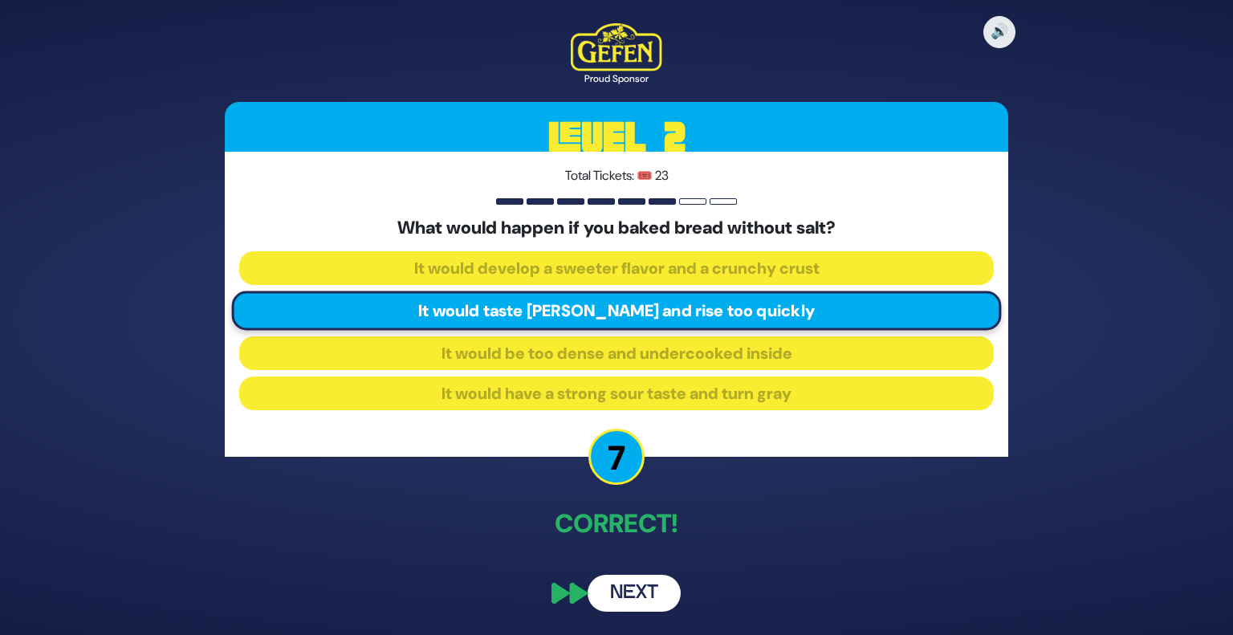
click at [646, 587] on button "Next" at bounding box center [634, 593] width 93 height 37
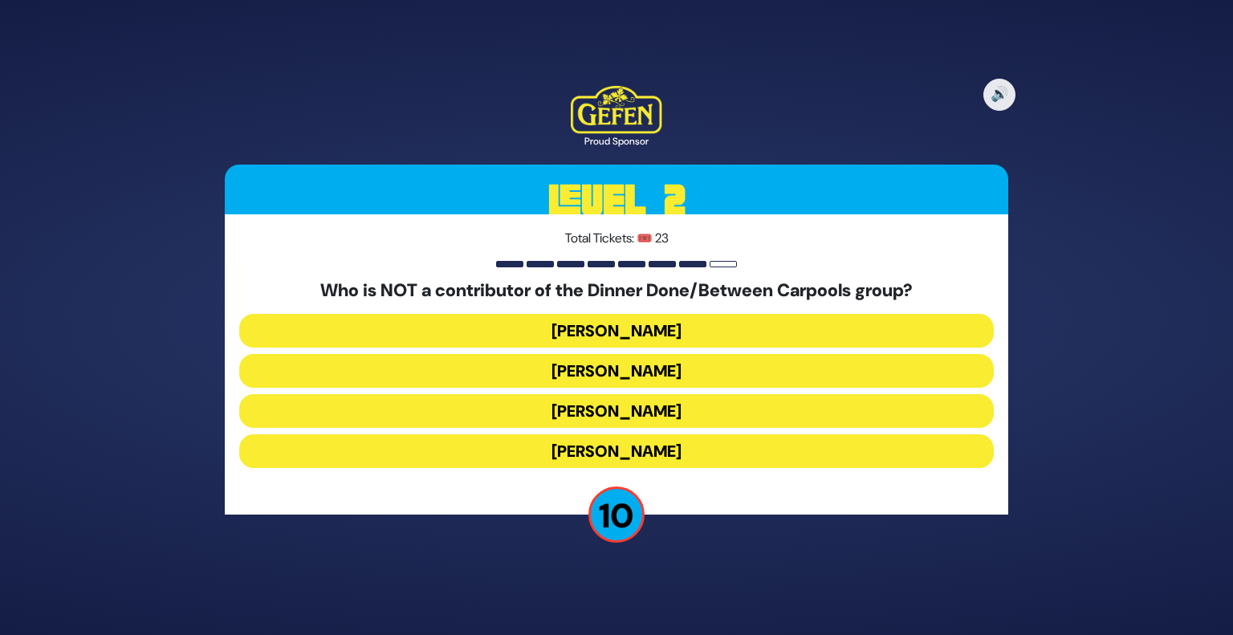
click at [615, 340] on button "[PERSON_NAME]" at bounding box center [616, 331] width 755 height 34
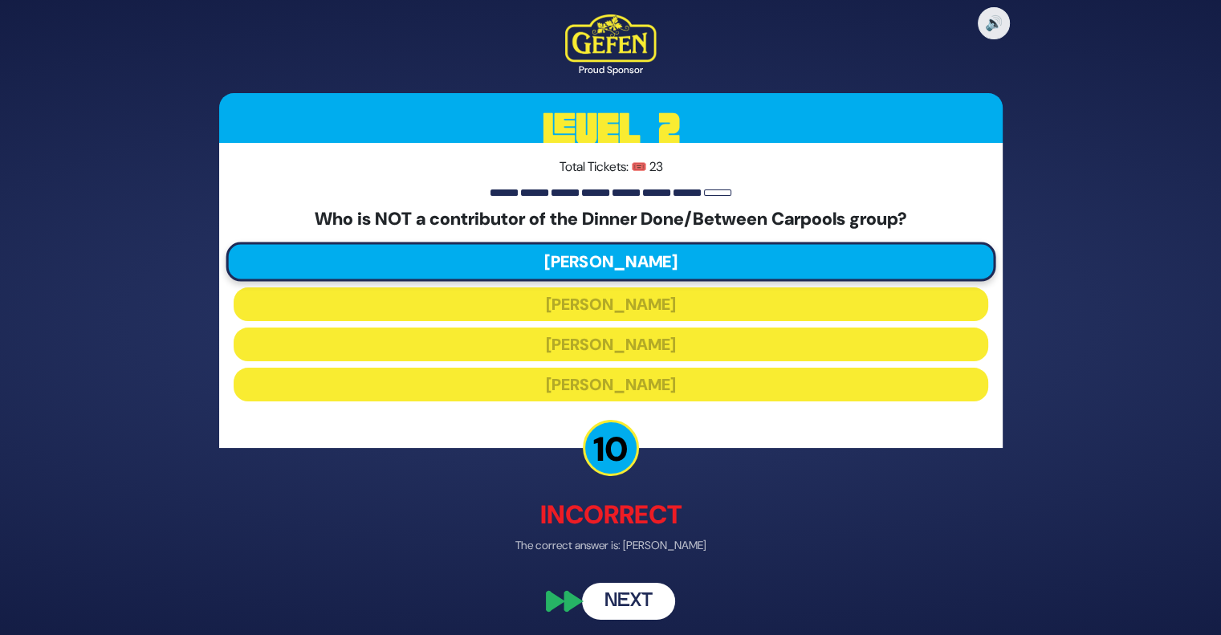
click at [644, 597] on button "Next" at bounding box center [628, 602] width 93 height 37
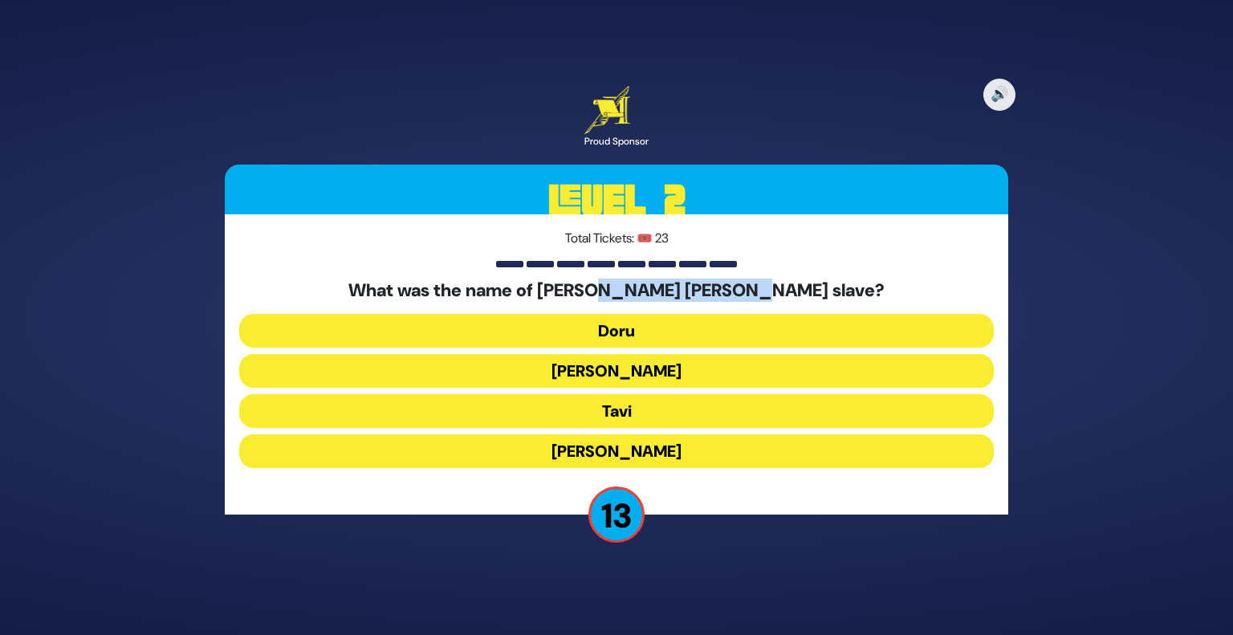
drag, startPoint x: 672, startPoint y: 290, endPoint x: 822, endPoint y: 301, distance: 150.6
click at [822, 301] on h5 "What was the name of [PERSON_NAME] [PERSON_NAME] slave?" at bounding box center [616, 290] width 755 height 21
click at [609, 430] on div "What was the name of [PERSON_NAME] [PERSON_NAME] slave? [PERSON_NAME] Alexi [PE…" at bounding box center [616, 377] width 755 height 194
click at [618, 409] on button "Tavi" at bounding box center [616, 411] width 755 height 34
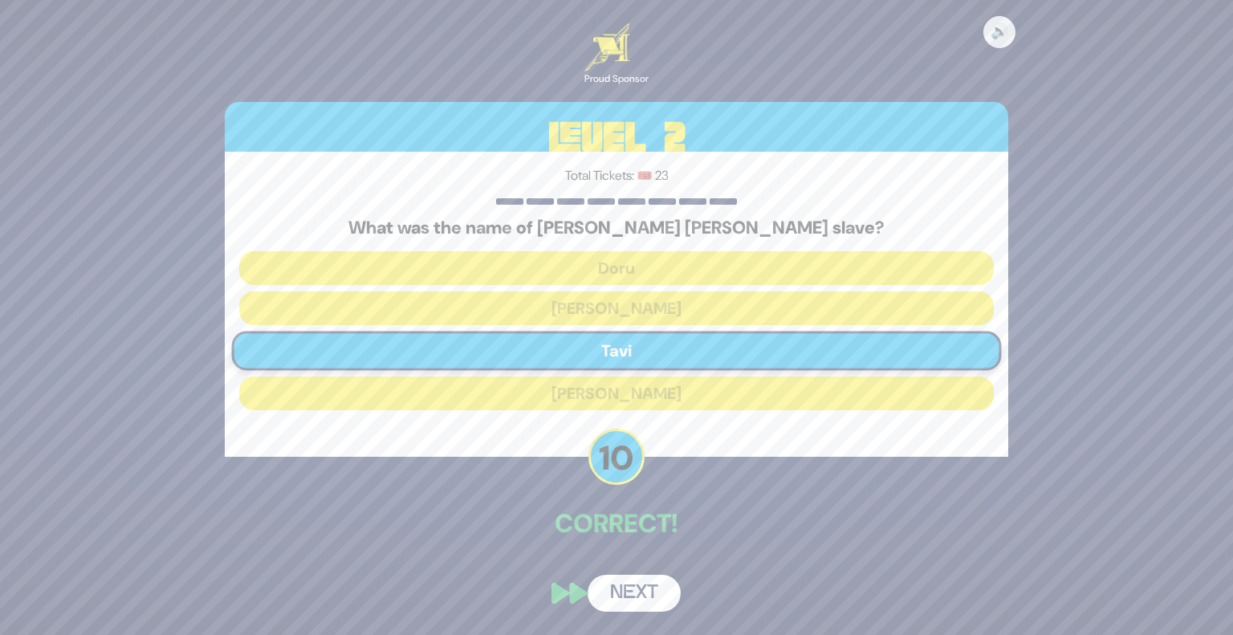
click at [643, 581] on button "Next" at bounding box center [634, 593] width 93 height 37
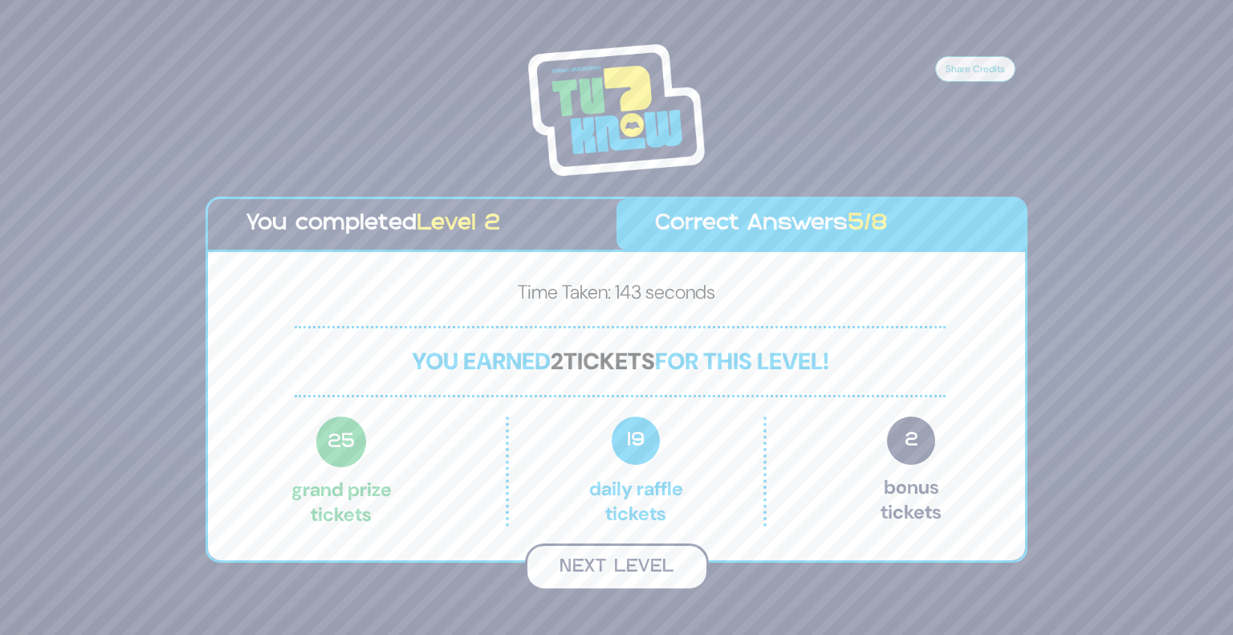
click at [658, 570] on button "Next Level" at bounding box center [617, 567] width 184 height 47
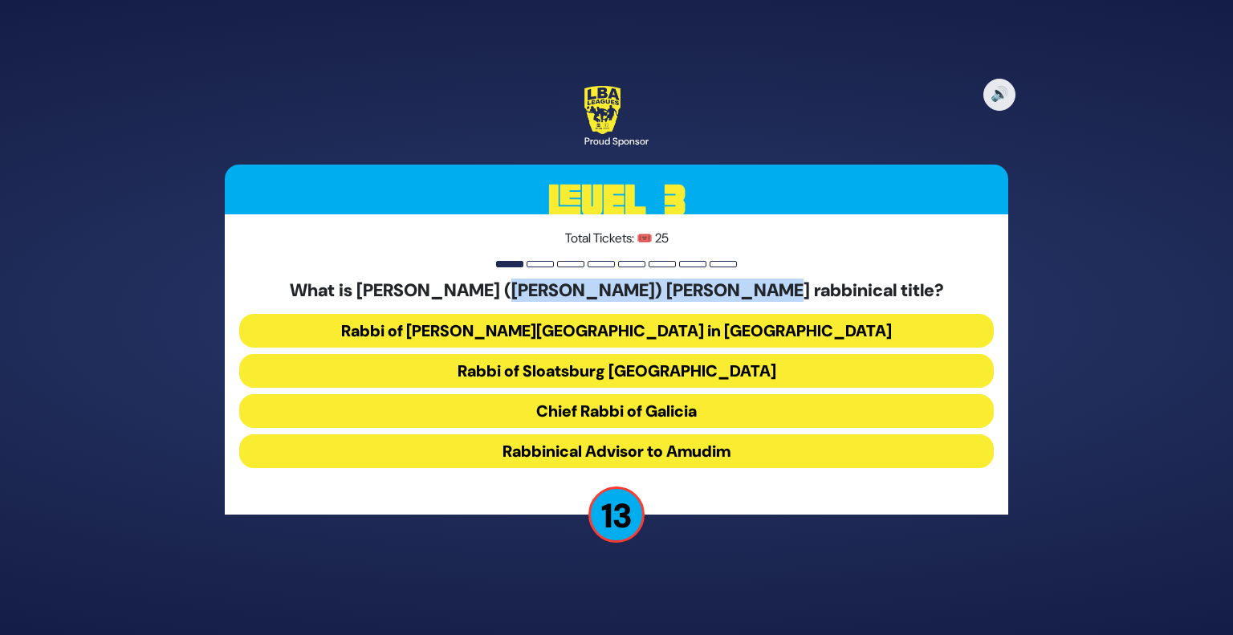
drag, startPoint x: 565, startPoint y: 297, endPoint x: 809, endPoint y: 295, distance: 244.9
click at [809, 295] on h5 "What is [PERSON_NAME] ([PERSON_NAME]) [PERSON_NAME] rabbinical title?" at bounding box center [616, 290] width 755 height 21
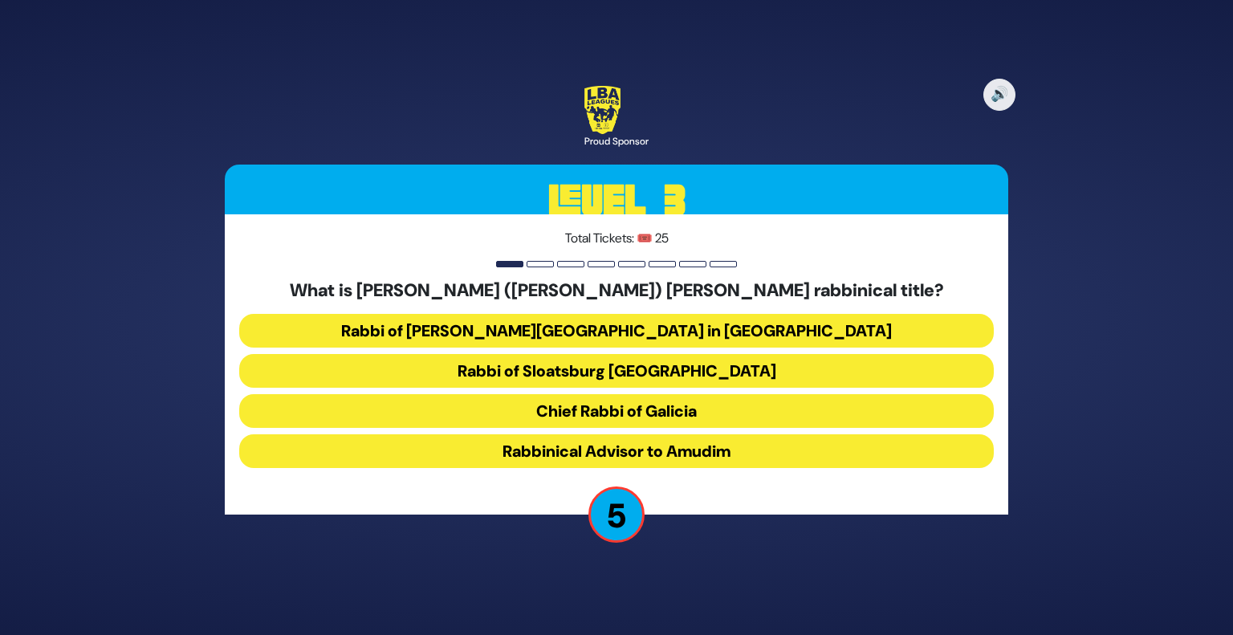
click at [665, 372] on button "Rabbi of Sloatsburg [GEOGRAPHIC_DATA]" at bounding box center [616, 371] width 755 height 34
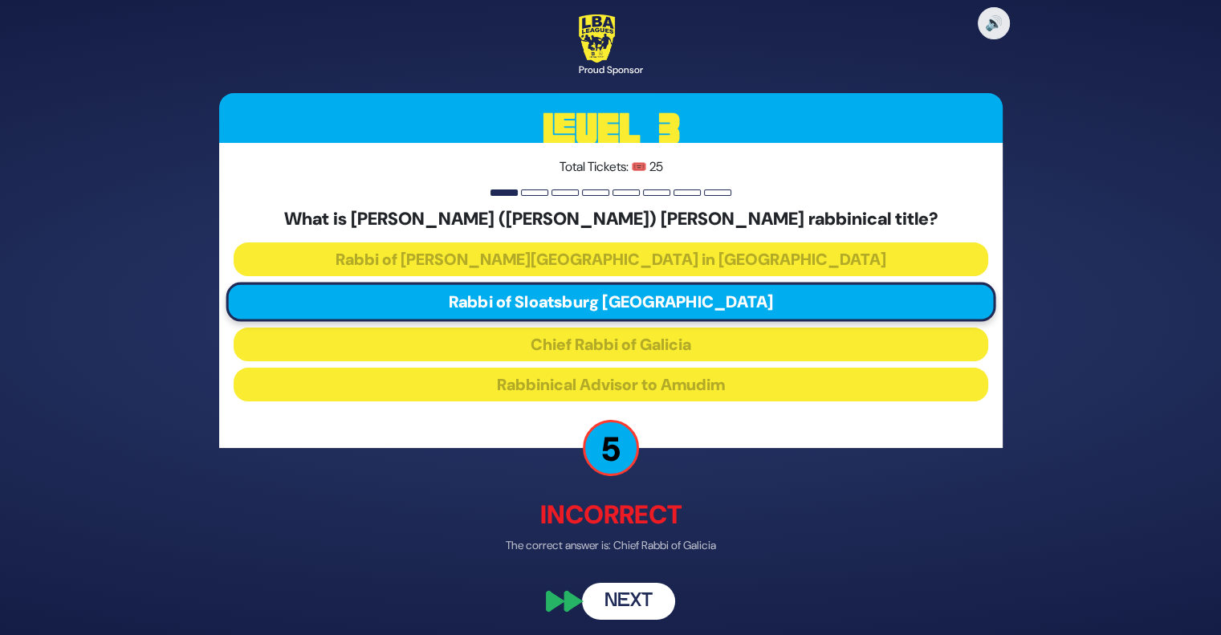
click at [622, 605] on button "Next" at bounding box center [628, 602] width 93 height 37
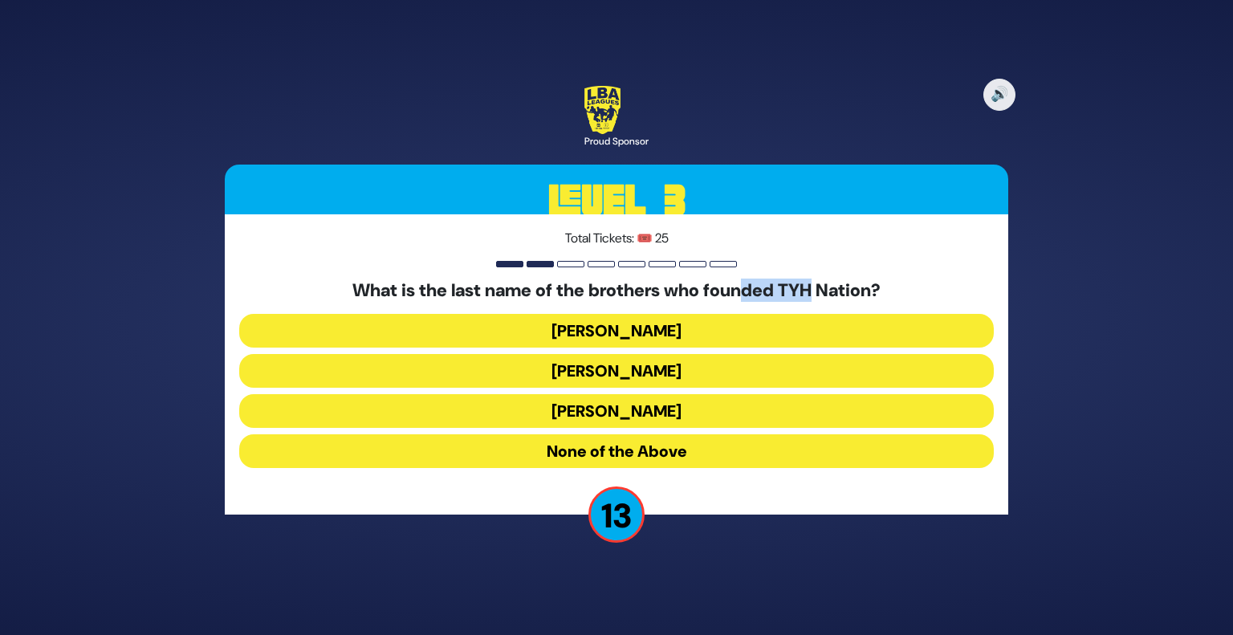
drag, startPoint x: 744, startPoint y: 281, endPoint x: 825, endPoint y: 284, distance: 80.4
click at [825, 284] on h5 "What is the last name of the brothers who founded TYH Nation?" at bounding box center [616, 290] width 755 height 21
click at [627, 469] on div "What is the last name of the brothers who founded TYH Nation? [PERSON_NAME] [PE…" at bounding box center [616, 377] width 755 height 194
click at [620, 442] on button "None of the Above" at bounding box center [616, 451] width 755 height 34
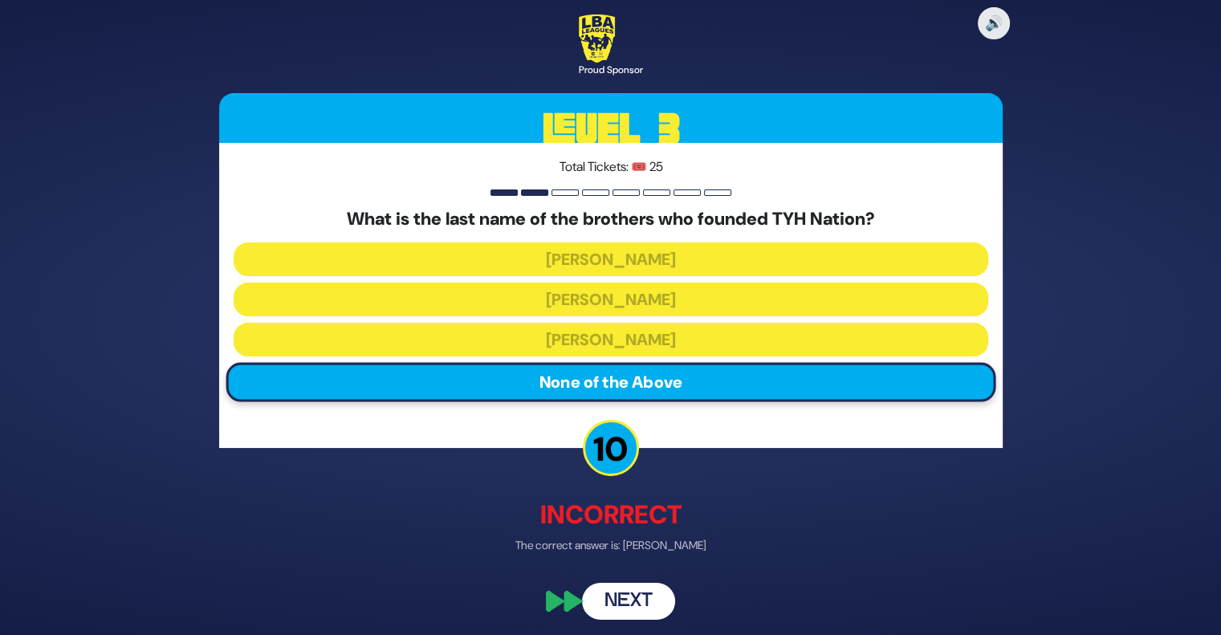
click at [617, 606] on button "Next" at bounding box center [628, 602] width 93 height 37
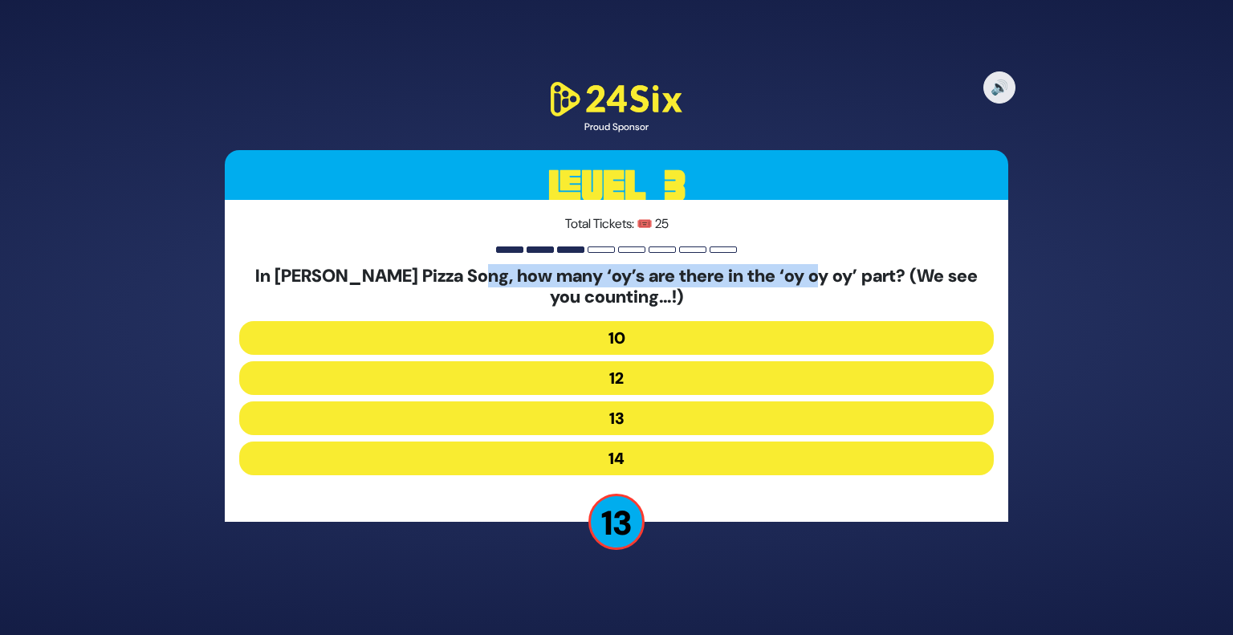
drag, startPoint x: 458, startPoint y: 271, endPoint x: 809, endPoint y: 283, distance: 351.9
click at [809, 283] on h5 "In [PERSON_NAME] Pizza Song, how many ‘oy’s are there in the ‘oy oy oy’ part? (…" at bounding box center [616, 287] width 755 height 43
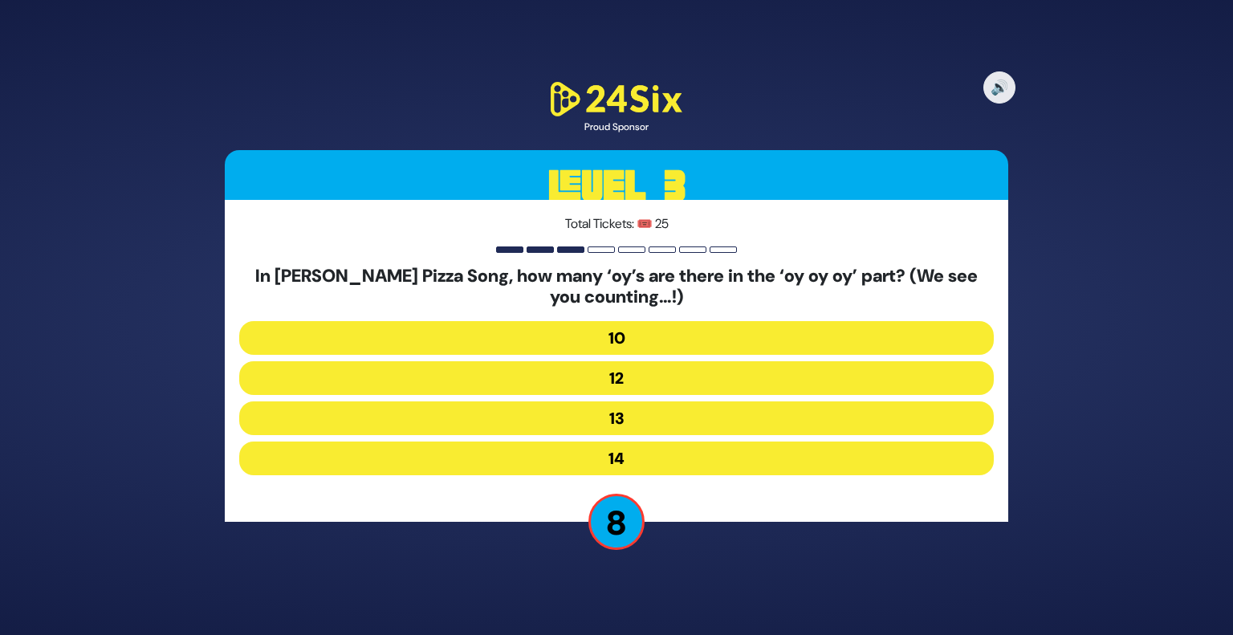
click at [687, 378] on button "12" at bounding box center [616, 378] width 755 height 34
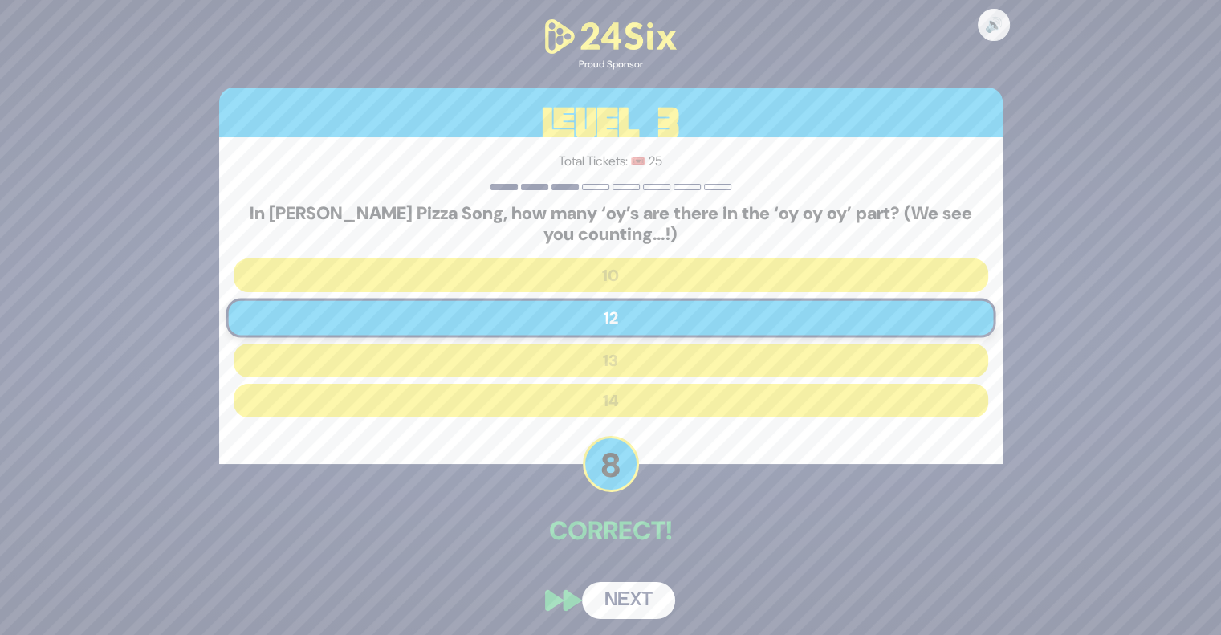
click at [620, 589] on button "Next" at bounding box center [628, 600] width 93 height 37
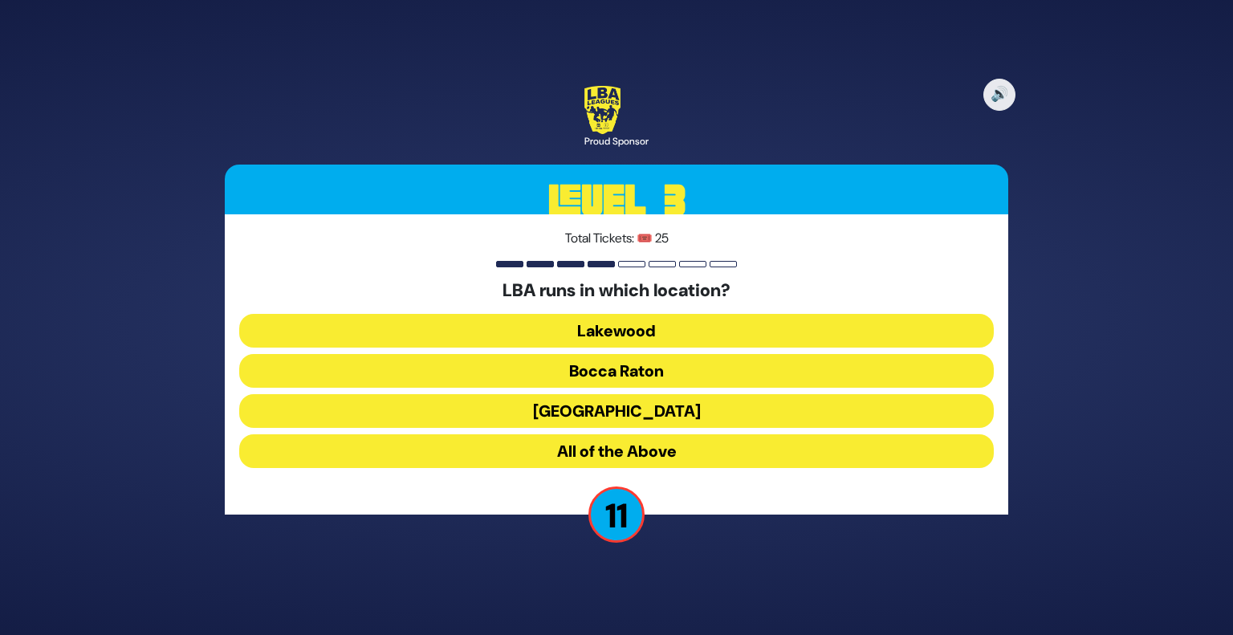
click at [666, 330] on button "Lakewood" at bounding box center [616, 331] width 755 height 34
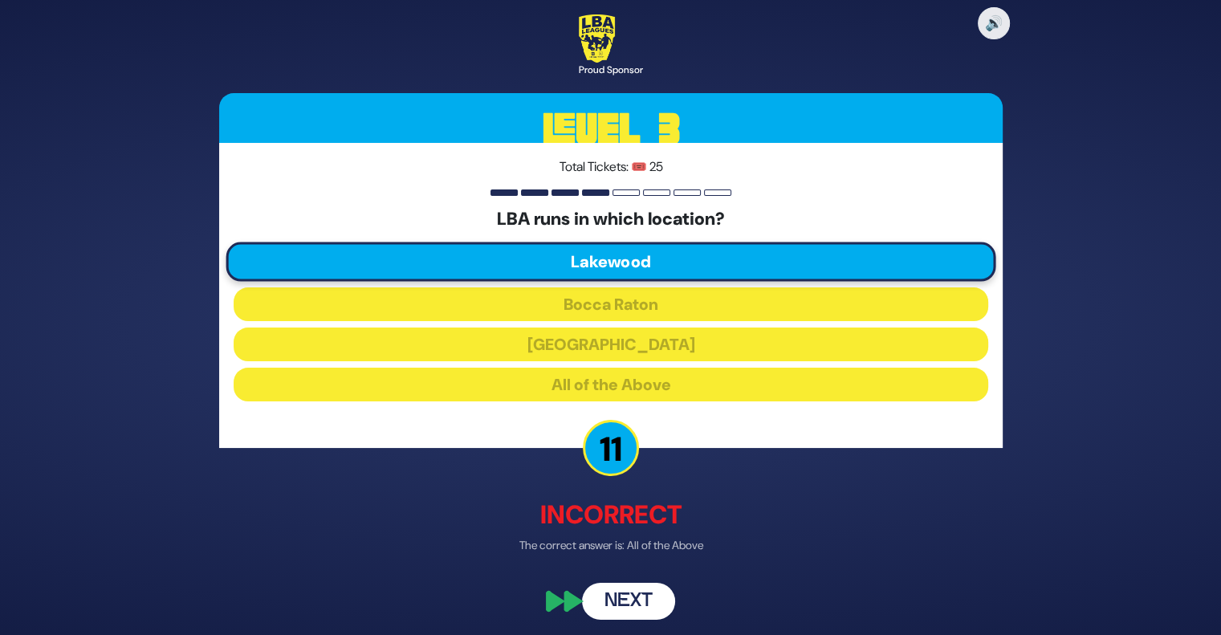
click at [632, 607] on button "Next" at bounding box center [628, 602] width 93 height 37
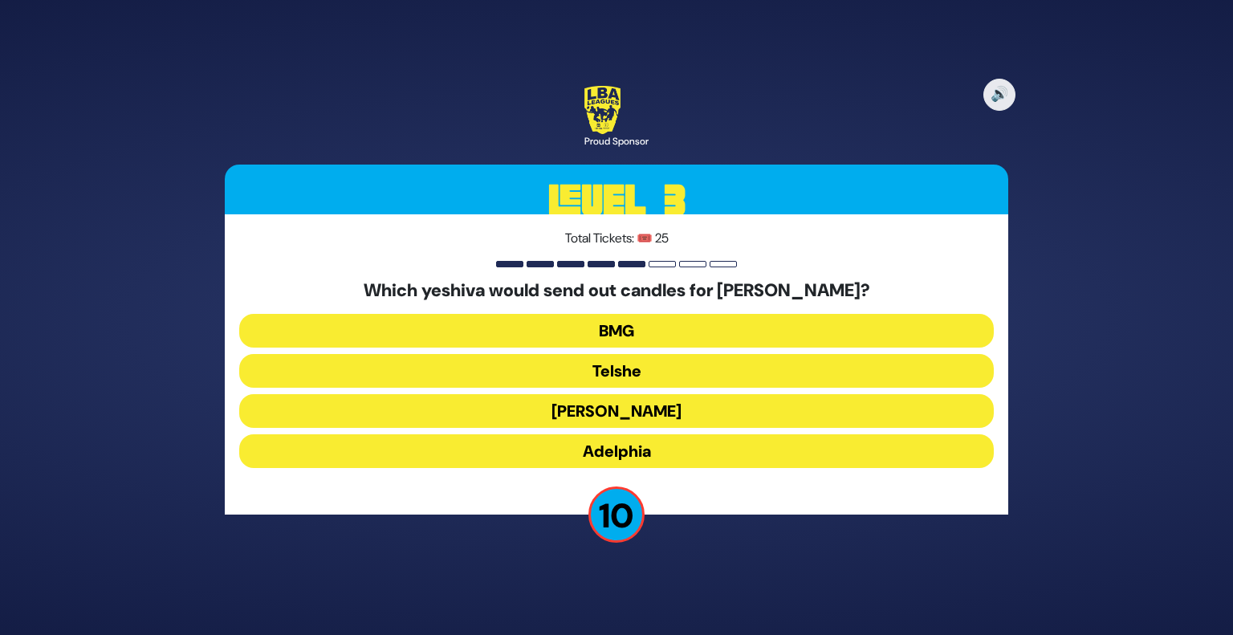
click at [645, 369] on button "Telshe" at bounding box center [616, 371] width 755 height 34
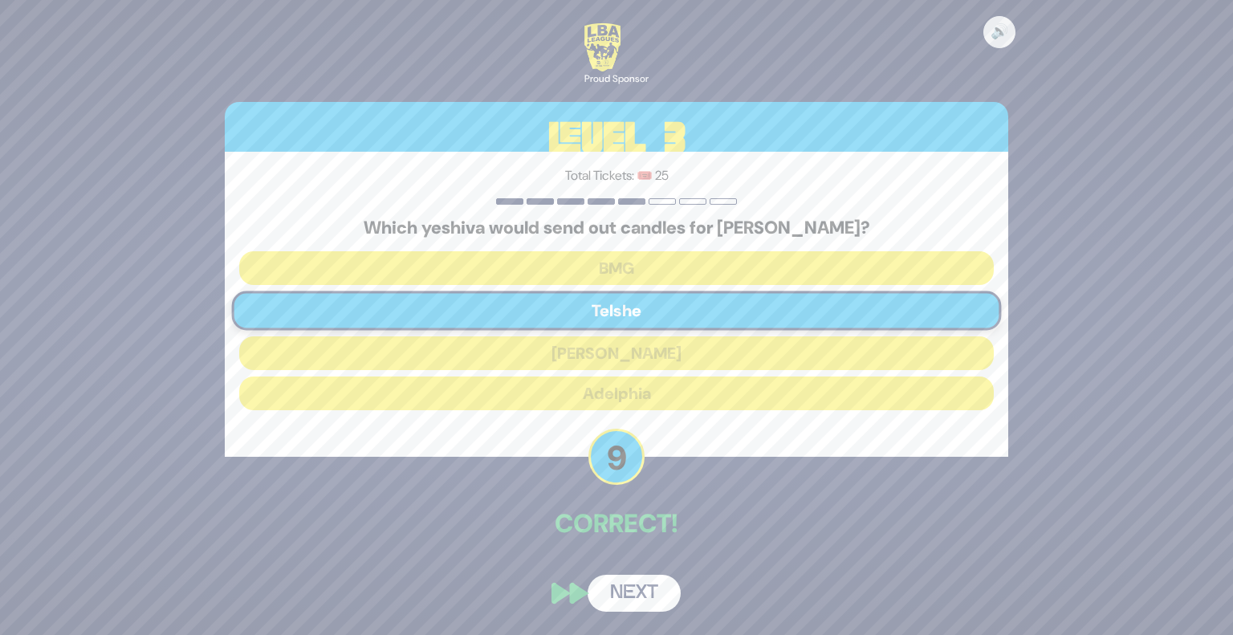
click at [634, 594] on button "Next" at bounding box center [634, 593] width 93 height 37
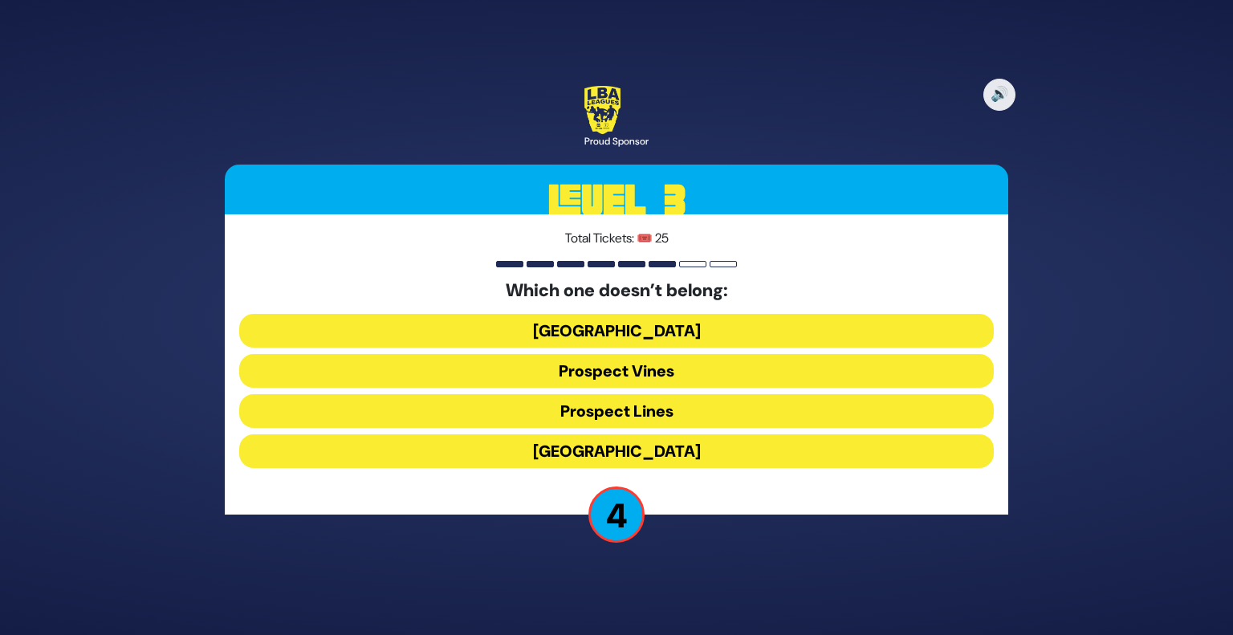
click at [675, 405] on button "Prospect Lines" at bounding box center [616, 411] width 755 height 34
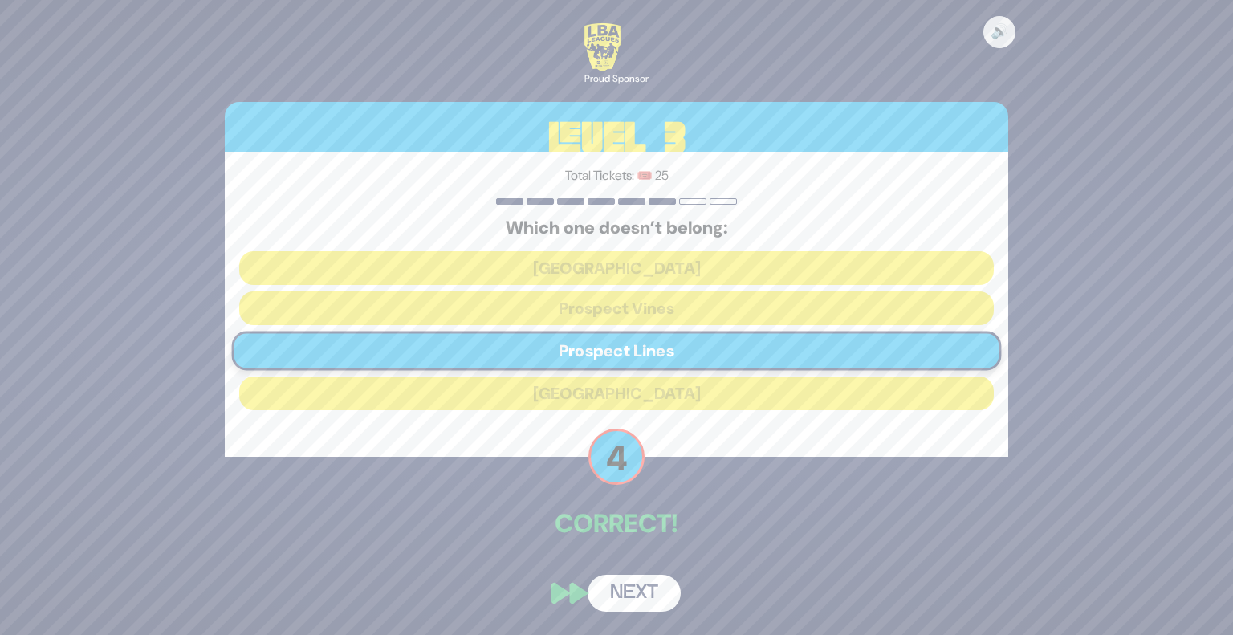
click at [623, 584] on button "Next" at bounding box center [634, 593] width 93 height 37
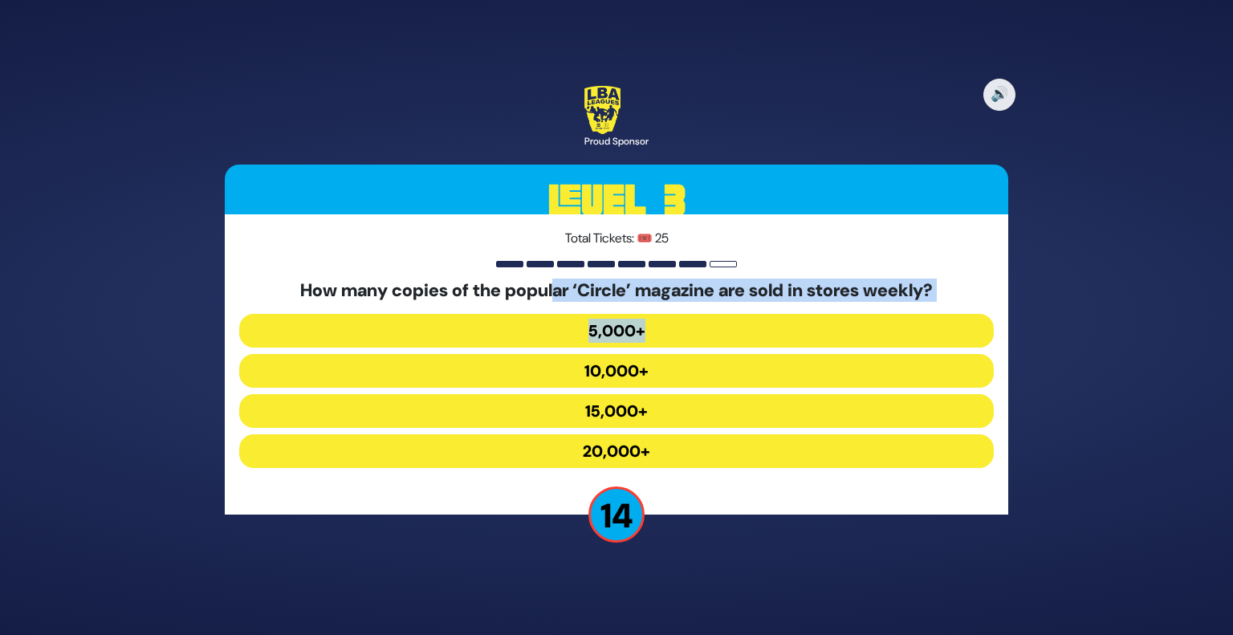
drag, startPoint x: 551, startPoint y: 292, endPoint x: 809, endPoint y: 320, distance: 259.2
click at [809, 320] on div "How many copies of the popular ‘Circle’ magazine are sold in stores weekly? 5,0…" at bounding box center [616, 377] width 755 height 194
click at [631, 407] on button "15,000+" at bounding box center [616, 411] width 755 height 34
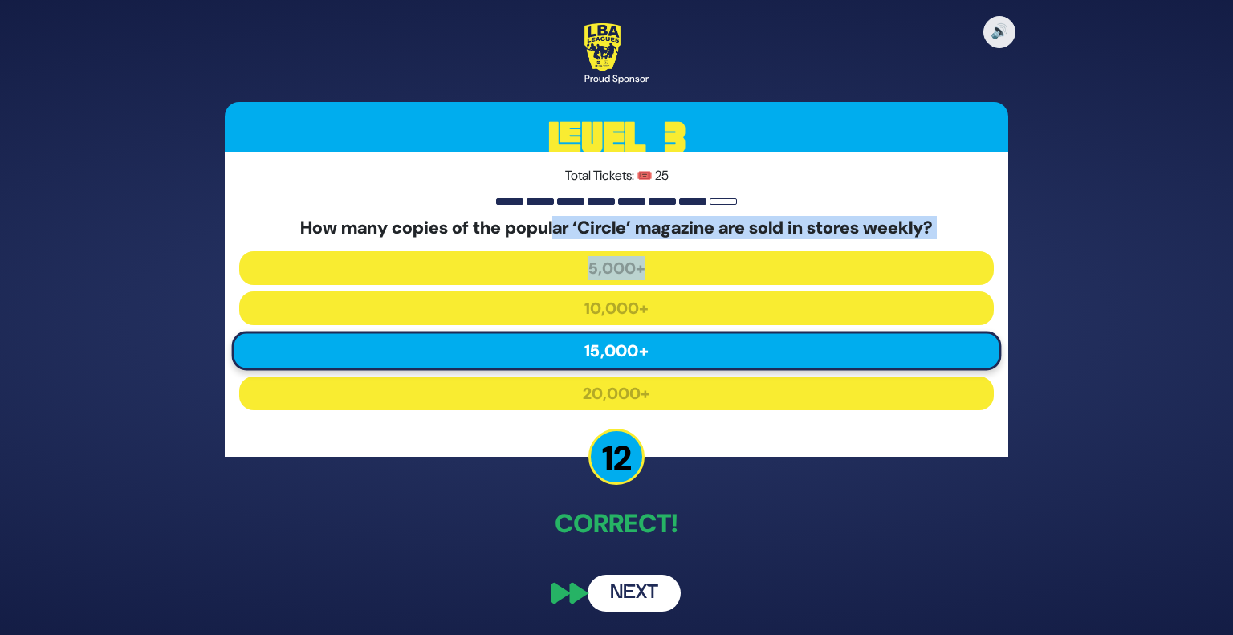
click at [646, 589] on button "Next" at bounding box center [634, 593] width 93 height 37
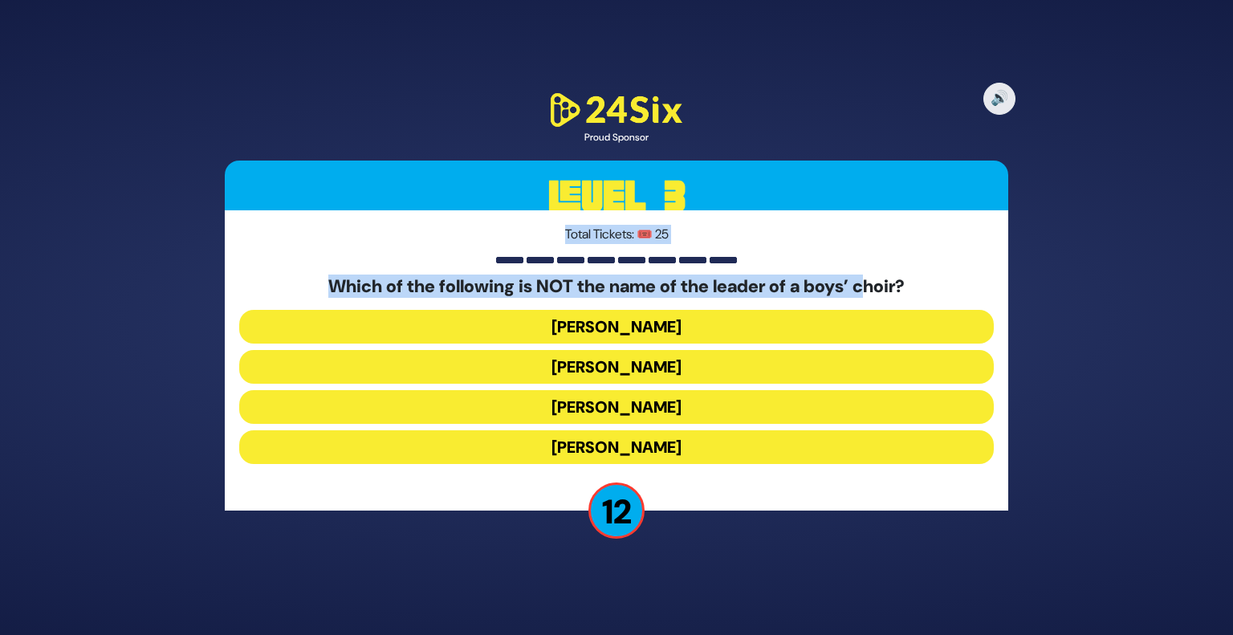
drag, startPoint x: 553, startPoint y: 225, endPoint x: 870, endPoint y: 296, distance: 325.0
click at [870, 296] on div "Total Tickets: 🎟️ 25 Which of the following is NOT the name of the leader of a …" at bounding box center [617, 360] width 784 height 300
click at [870, 296] on h5 "Which of the following is NOT the name of the leader of a boys’ choir?" at bounding box center [616, 286] width 755 height 21
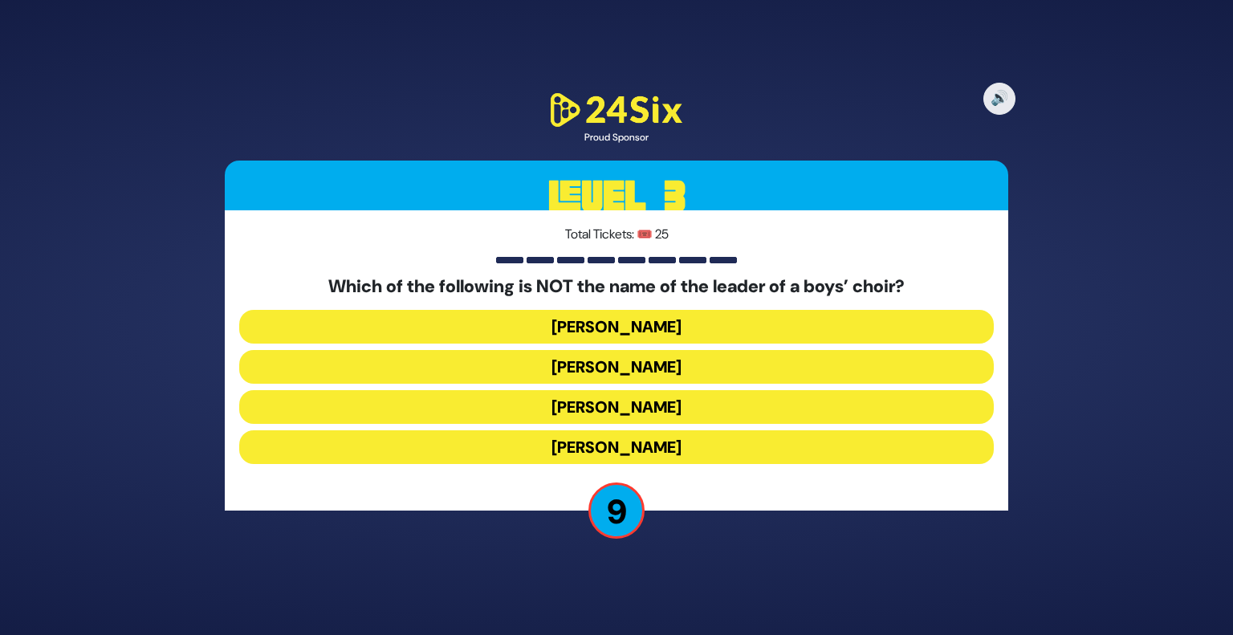
click at [682, 397] on button "[PERSON_NAME]" at bounding box center [616, 407] width 755 height 34
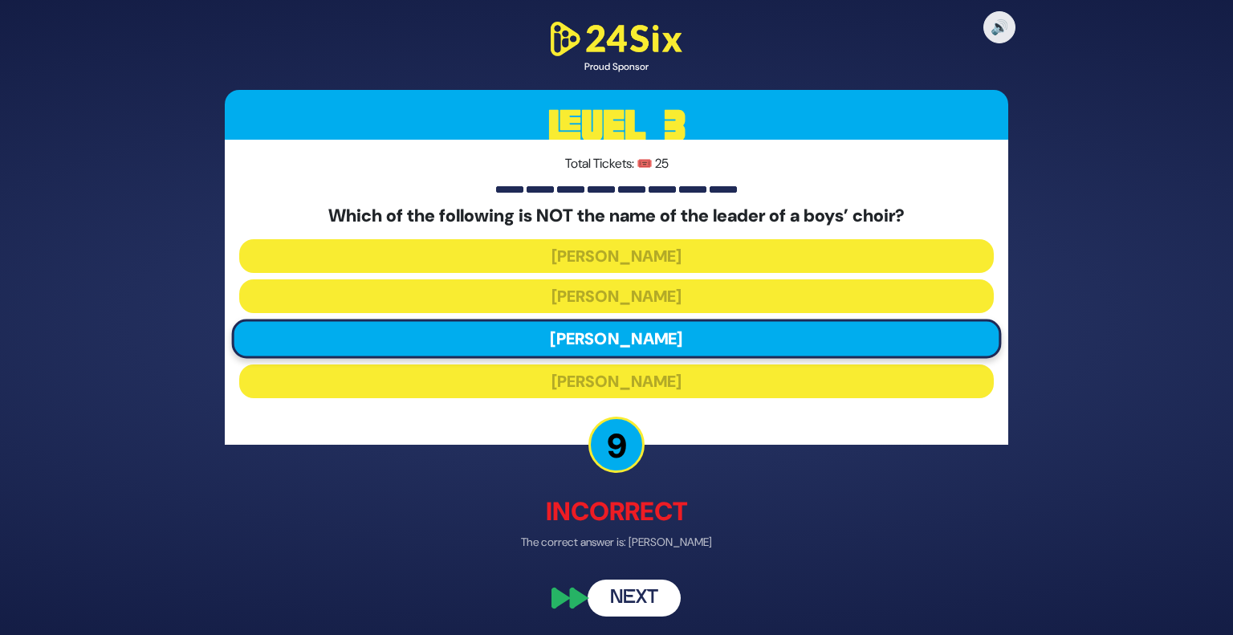
click at [650, 593] on button "Next" at bounding box center [634, 598] width 93 height 37
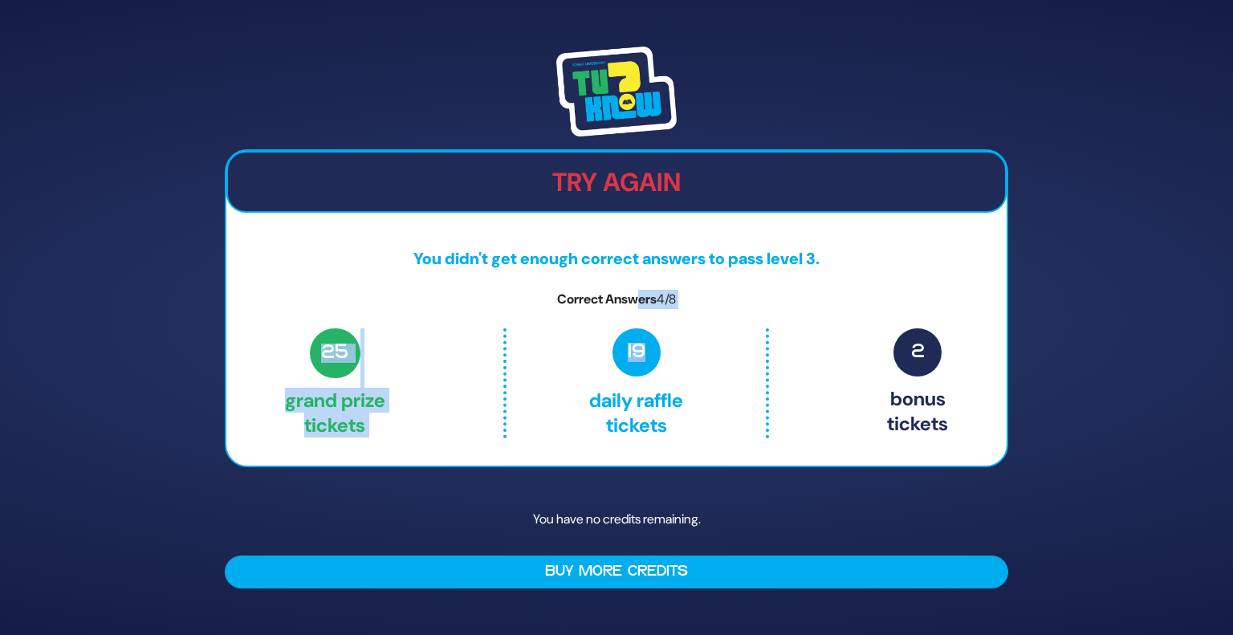
drag, startPoint x: 638, startPoint y: 297, endPoint x: 706, endPoint y: 313, distance: 69.3
click at [706, 313] on div "Try Again You didn't get enough correct answers to pass level 3. Correct Answer…" at bounding box center [617, 308] width 784 height 318
click at [630, 295] on p "Correct Answers 4/8" at bounding box center [616, 299] width 781 height 19
